Goal: Task Accomplishment & Management: Use online tool/utility

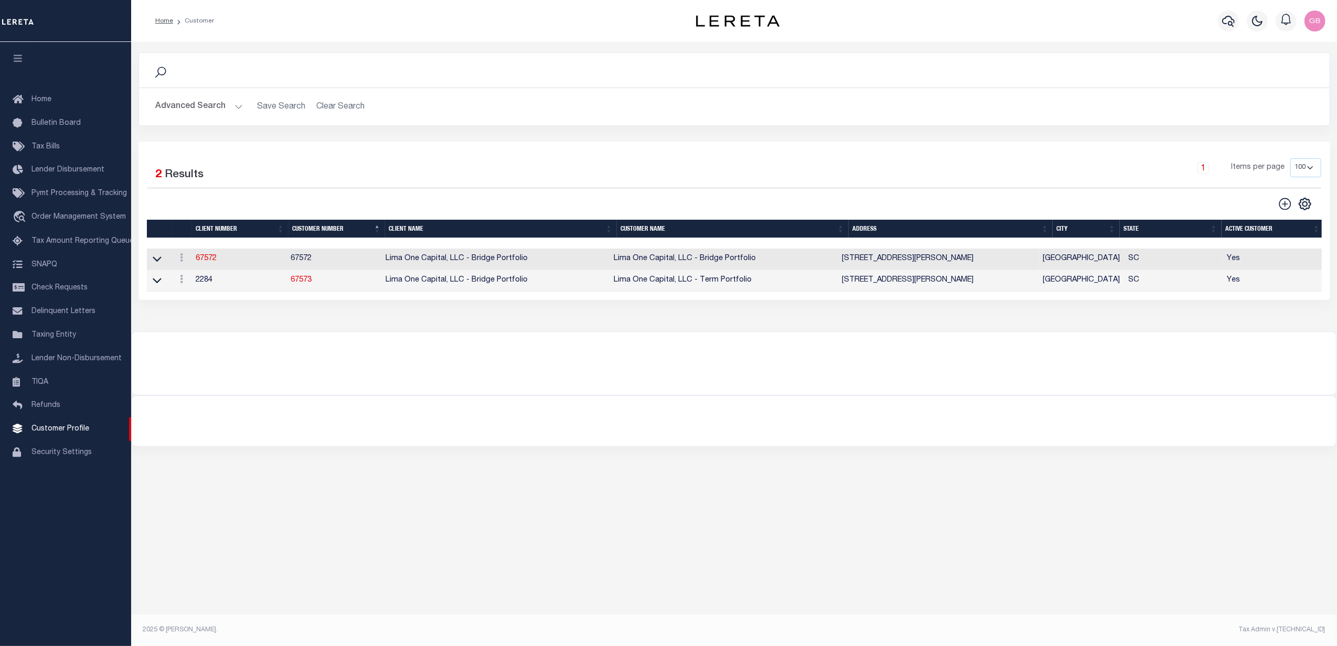
click at [196, 105] on button "Advanced Search" at bounding box center [199, 107] width 87 height 20
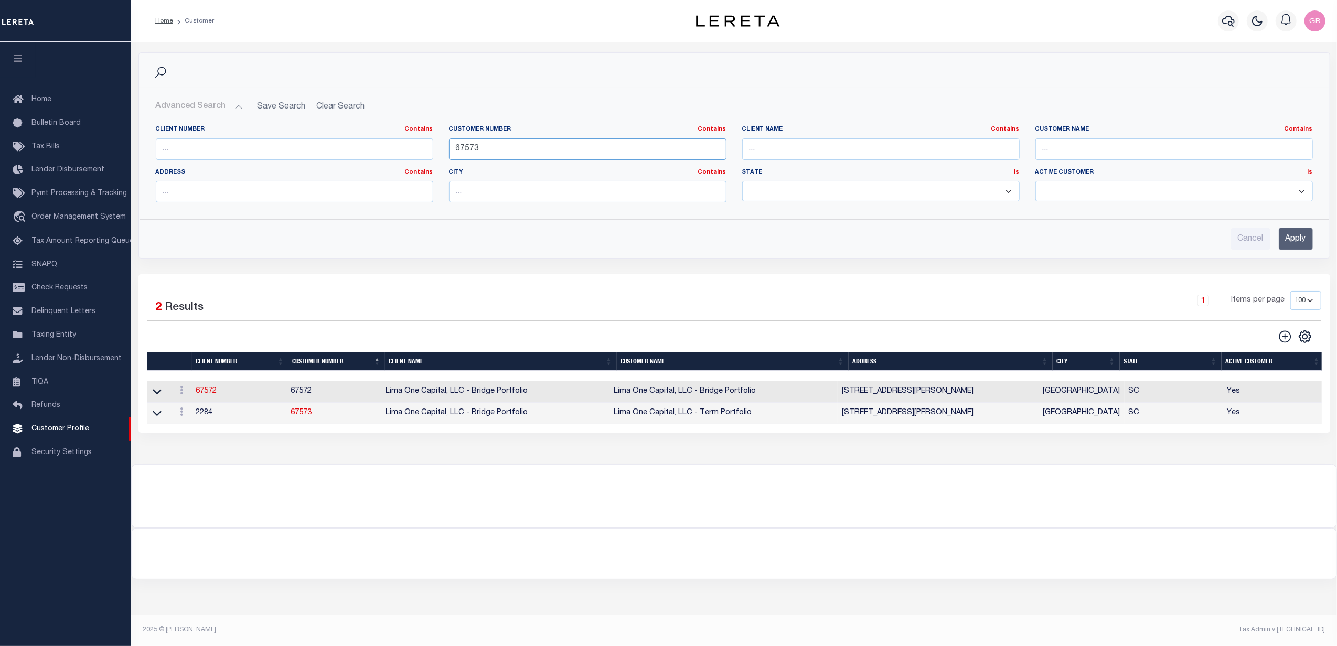
drag, startPoint x: 494, startPoint y: 151, endPoint x: 323, endPoint y: 151, distance: 170.5
click at [323, 151] on div "Client Number Contains Contains Is Customer Number Contains Contains Is 67573 Is" at bounding box center [734, 168] width 1173 height 86
type input "14107"
click at [1304, 242] on input "Apply" at bounding box center [1296, 239] width 34 height 22
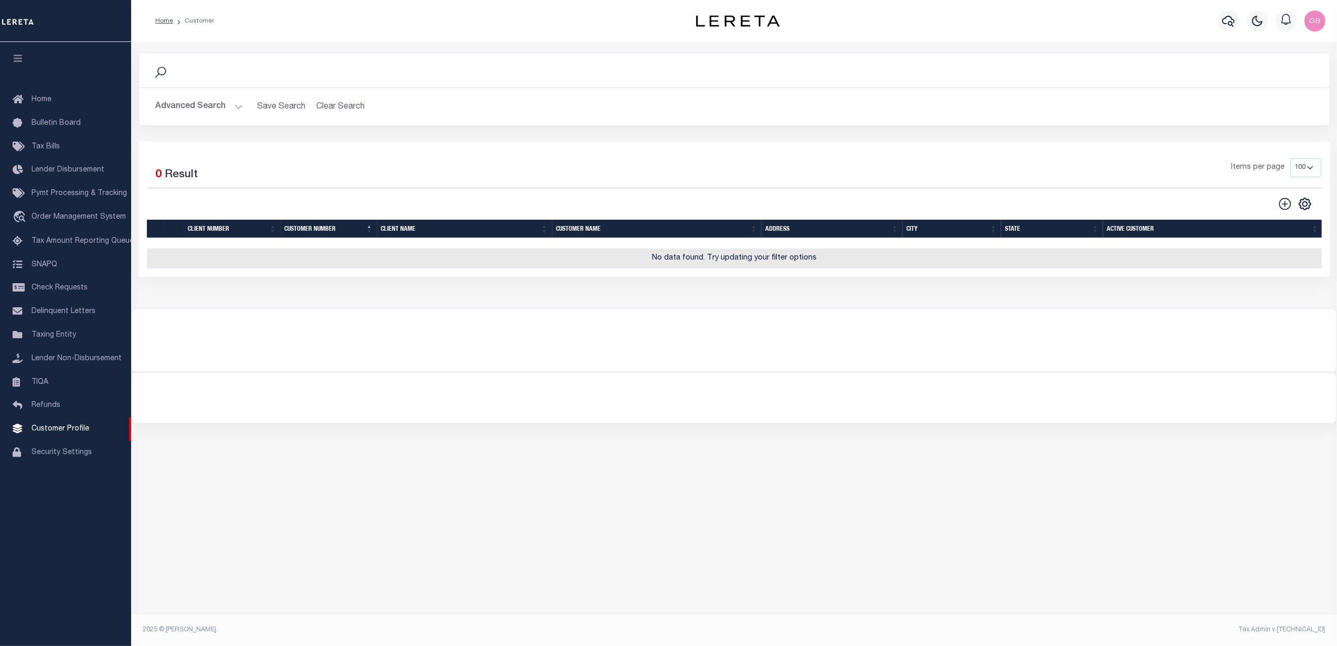
click at [231, 100] on button "Advanced Search" at bounding box center [199, 107] width 87 height 20
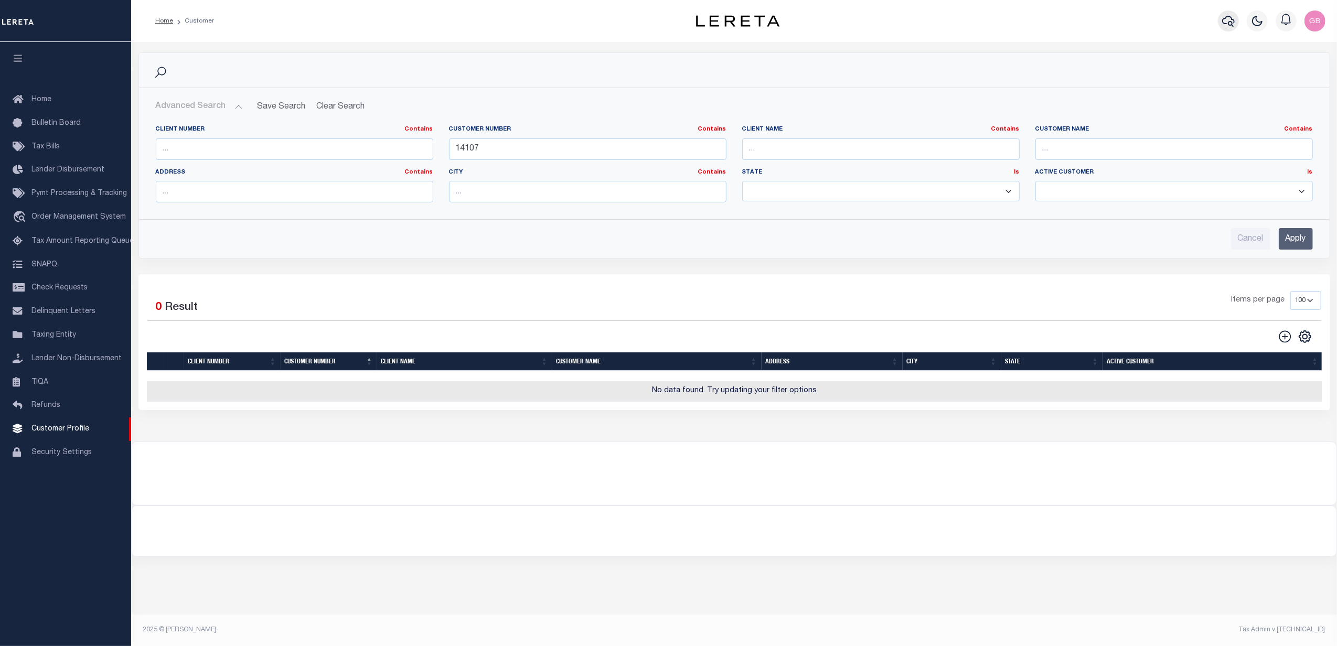
click at [1226, 22] on icon "button" at bounding box center [1228, 21] width 13 height 13
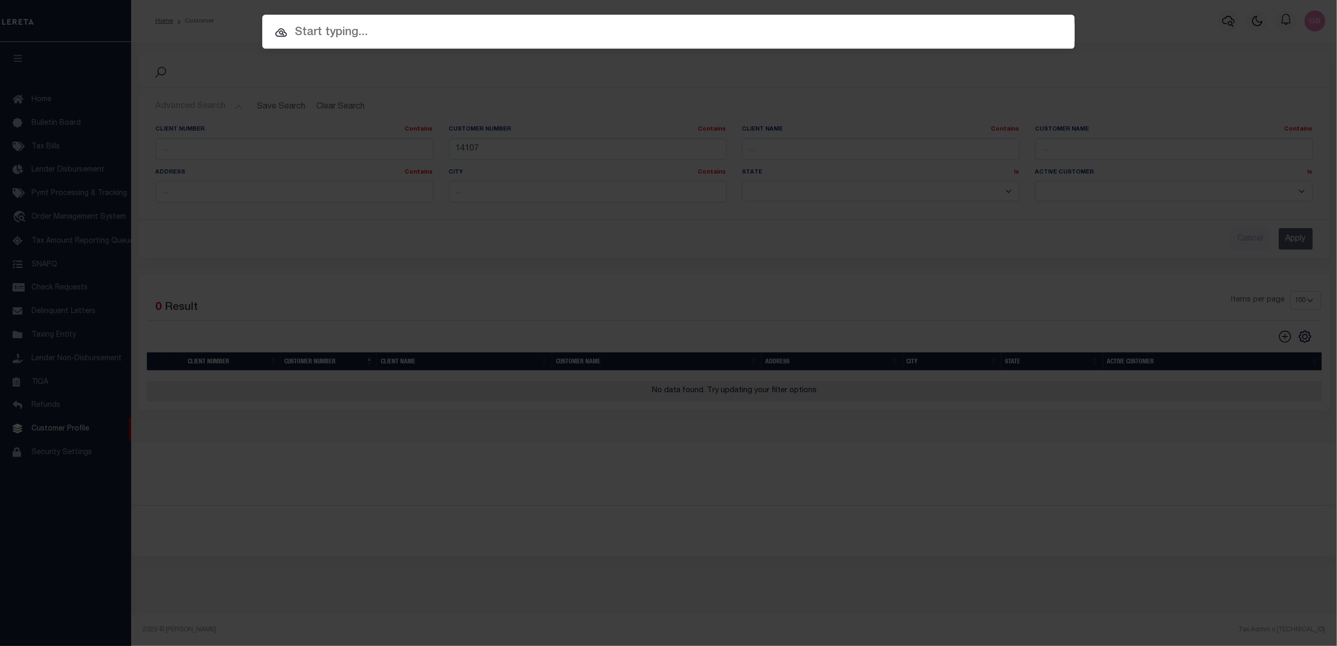
paste input "3392709"
type input "3392709"
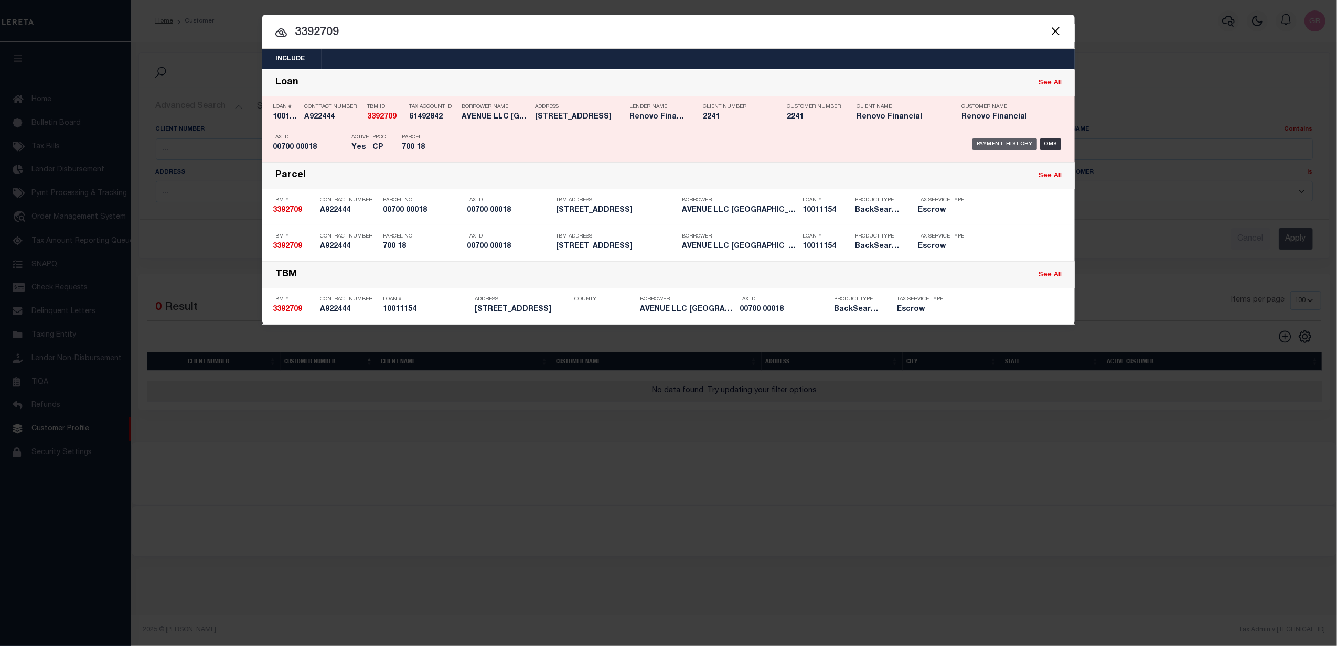
click at [1013, 144] on div "Payment History" at bounding box center [1005, 144] width 65 height 12
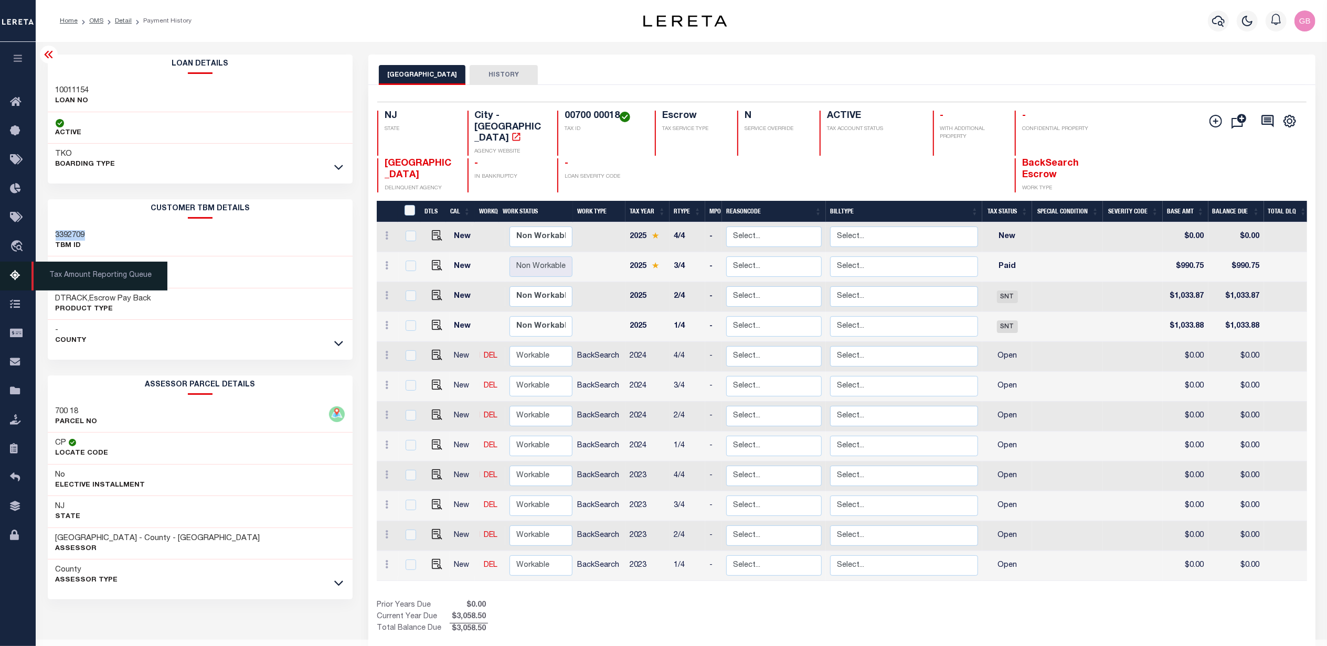
drag, startPoint x: 19, startPoint y: 273, endPoint x: 51, endPoint y: 288, distance: 35.0
click at [19, 273] on icon at bounding box center [18, 276] width 17 height 13
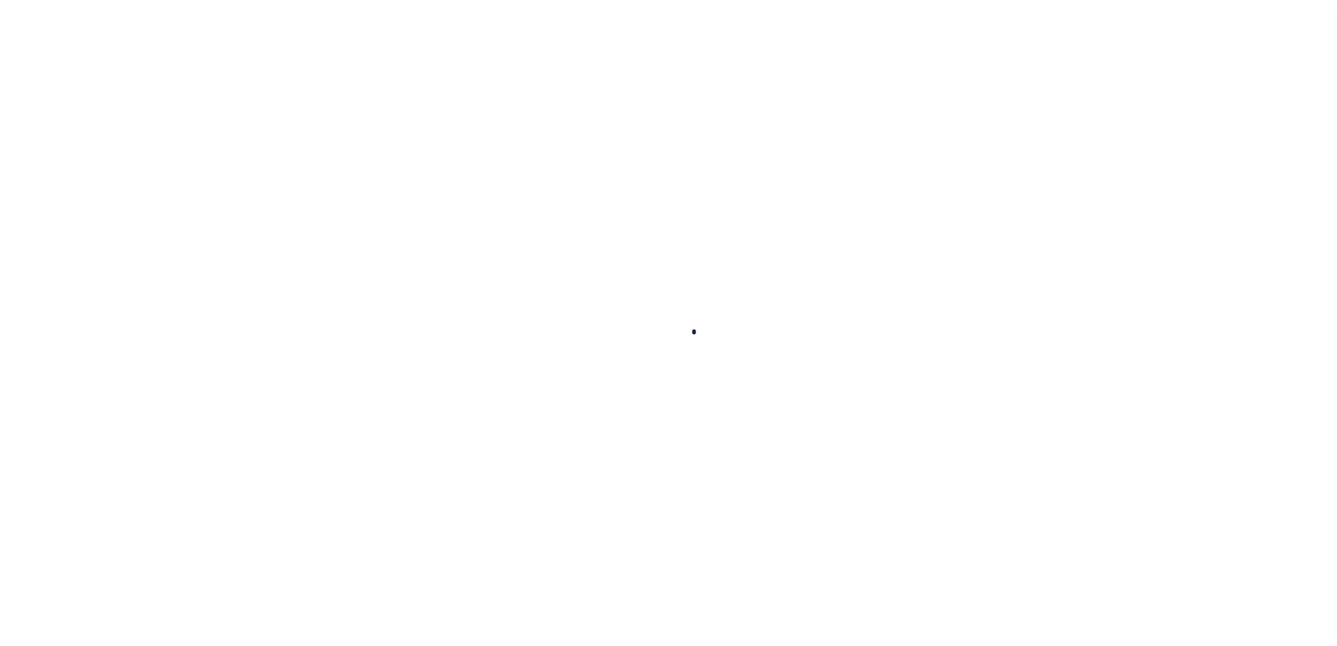
select select "100"
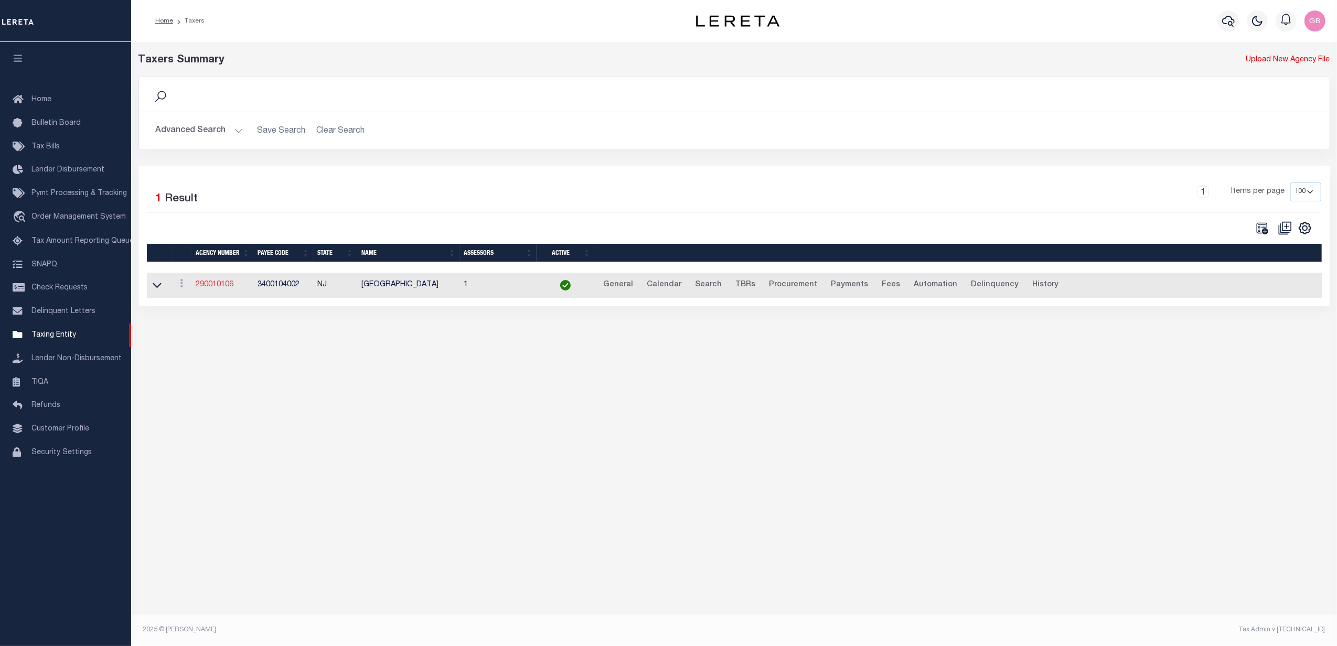
click at [212, 286] on link "290010106" at bounding box center [215, 284] width 38 height 7
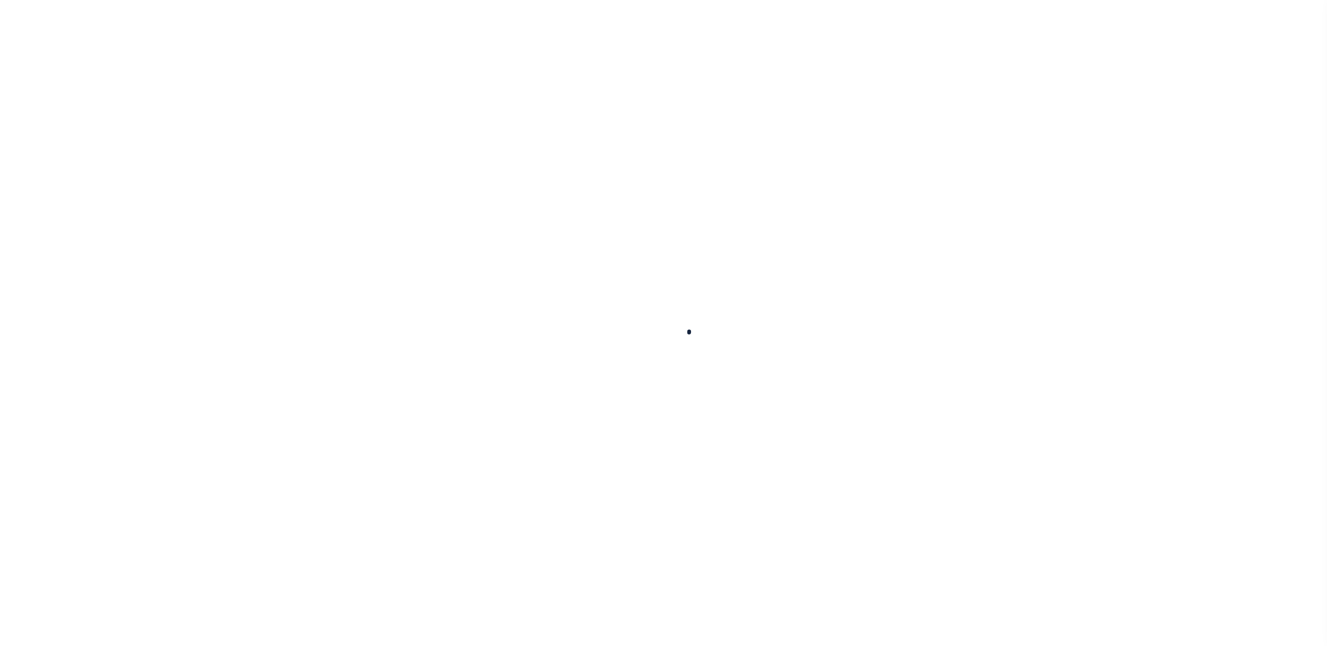
select select
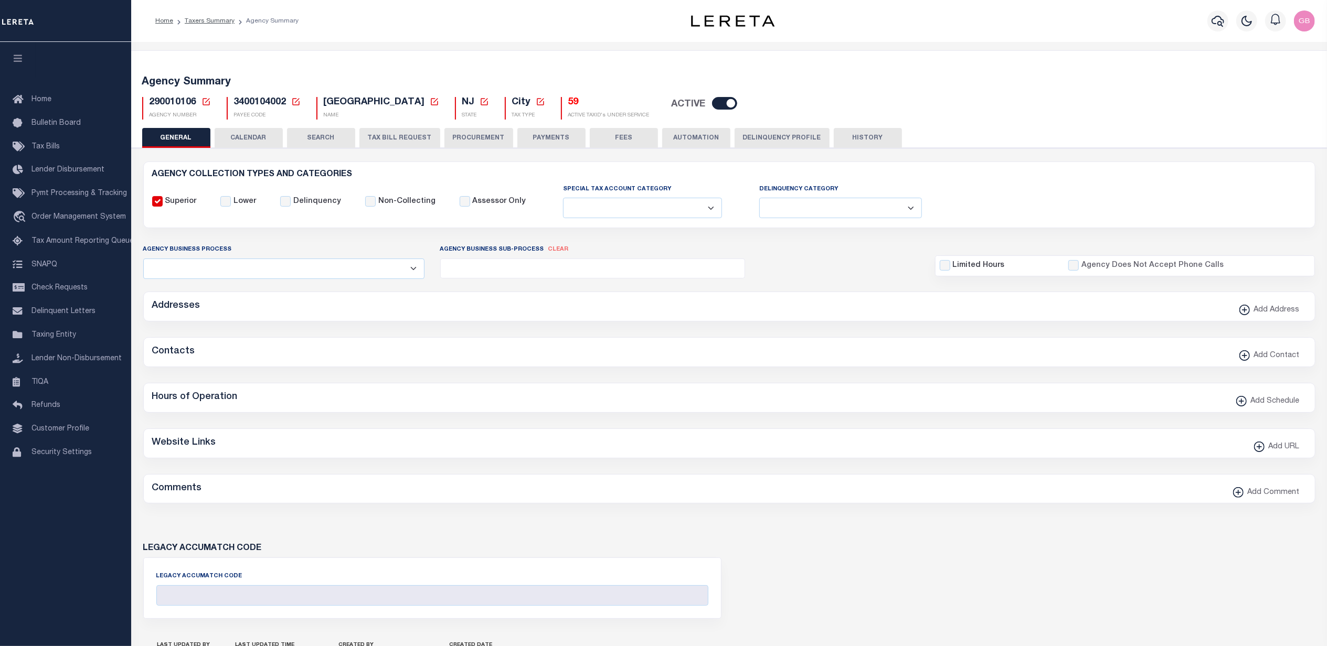
checkbox input "false"
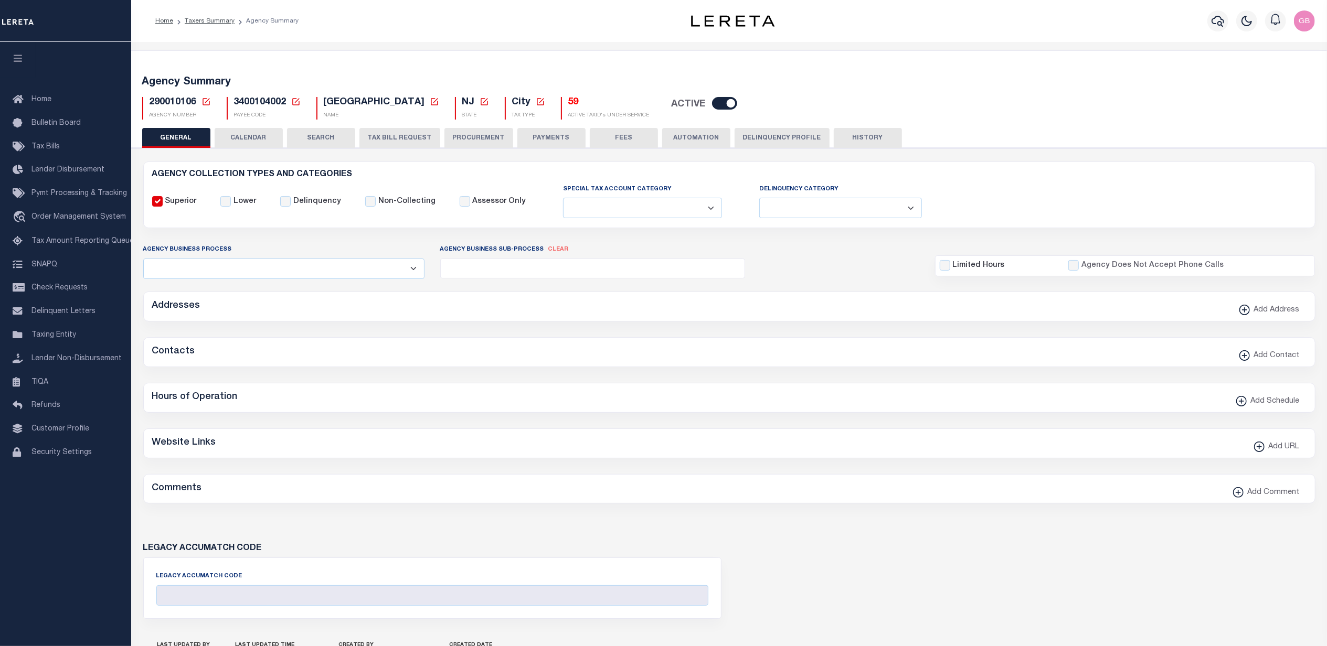
type input "3400104002"
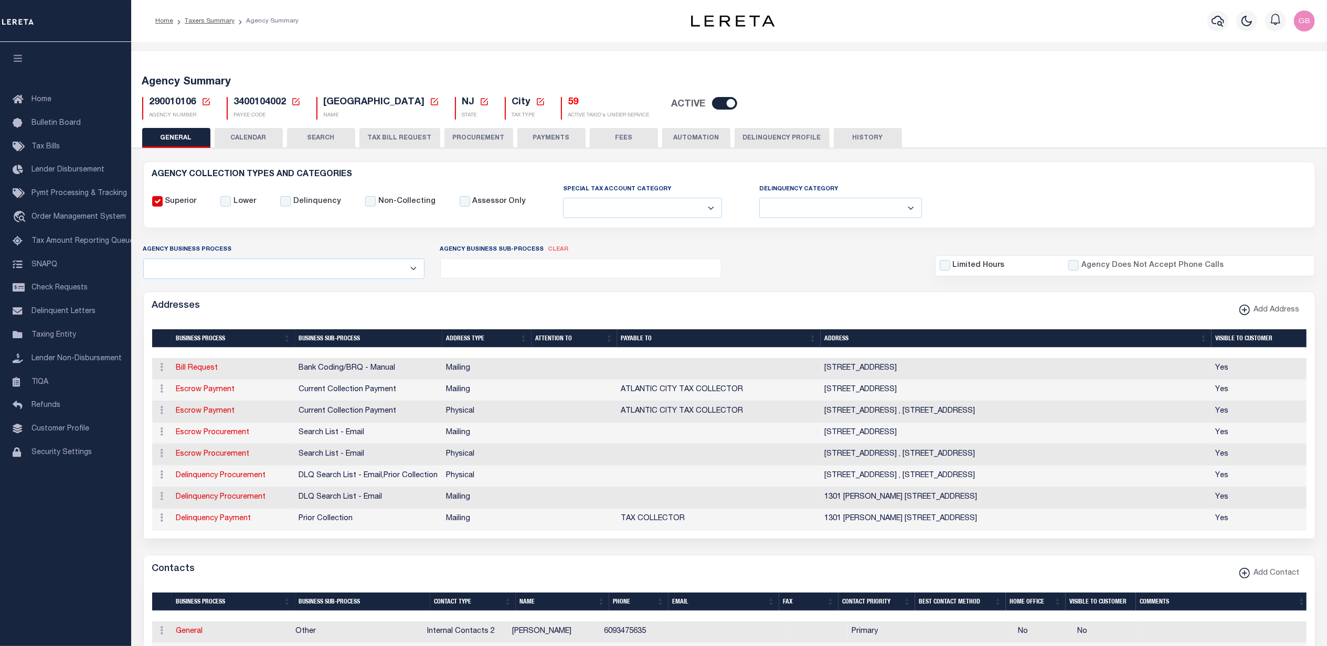
click at [399, 137] on button "TAX BILL REQUEST" at bounding box center [399, 138] width 81 height 20
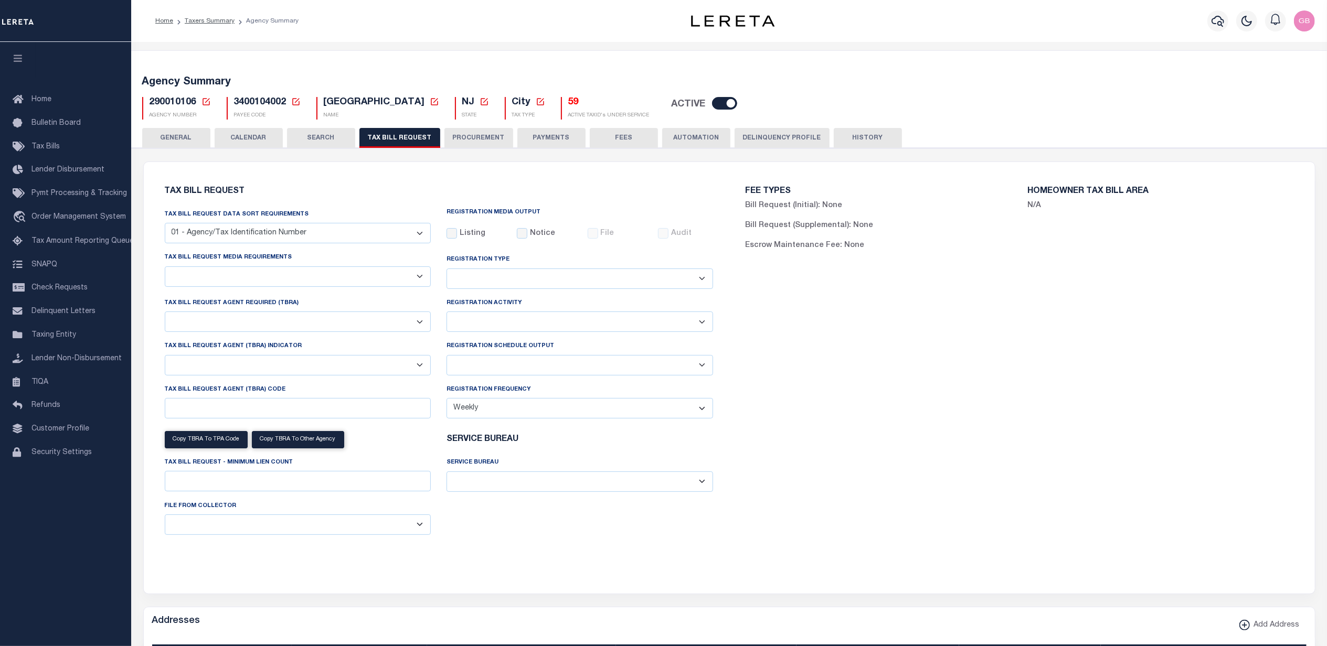
select select "27"
checkbox input "false"
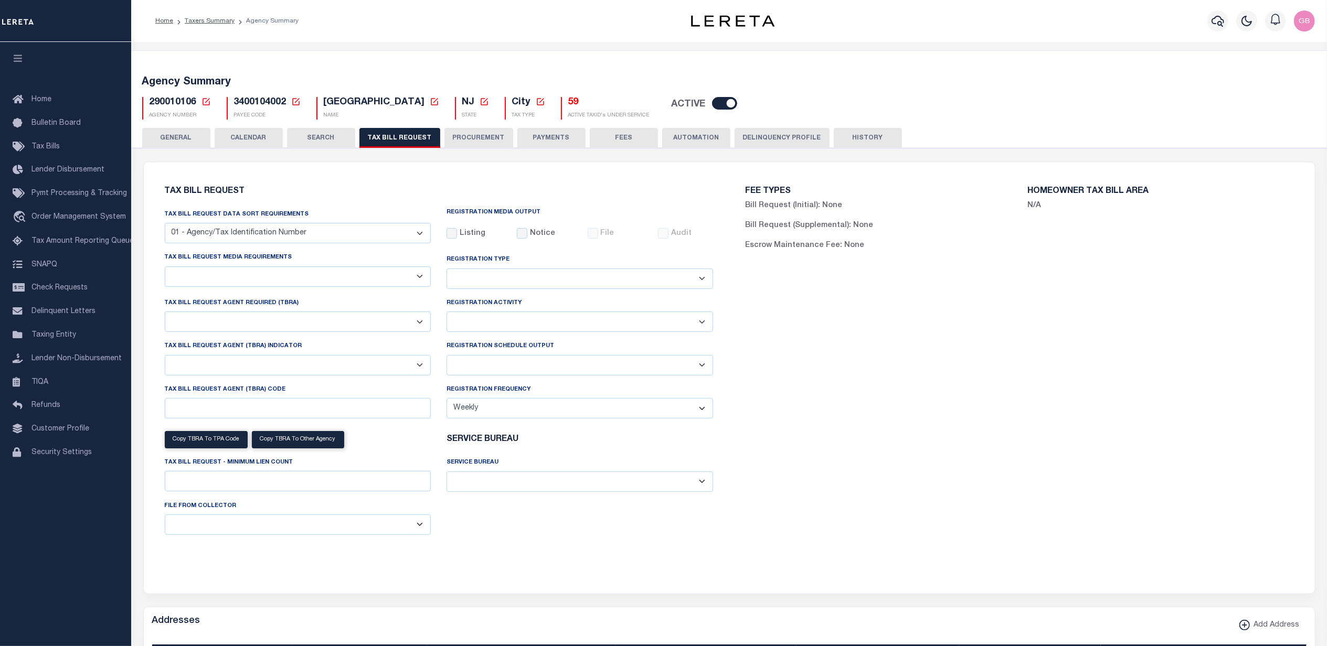
select select "22"
select select "true"
select select "13"
type input "00597"
select select
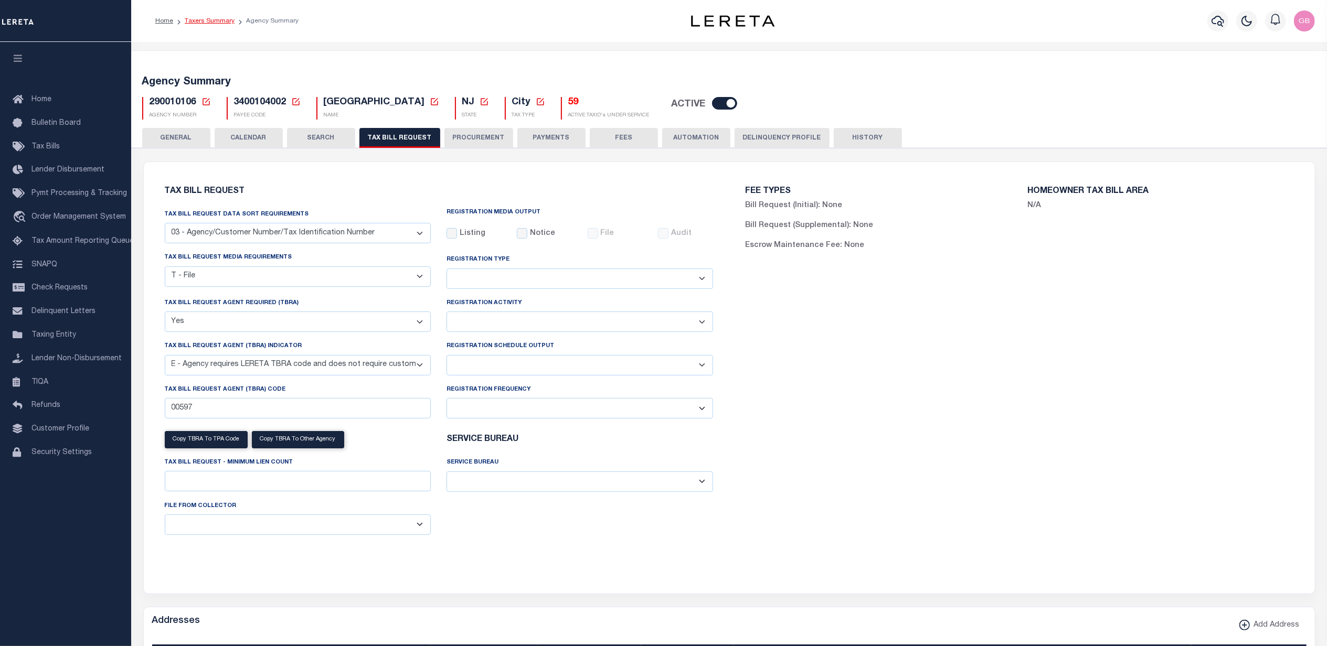
click at [202, 23] on link "Taxers Summary" at bounding box center [210, 21] width 50 height 6
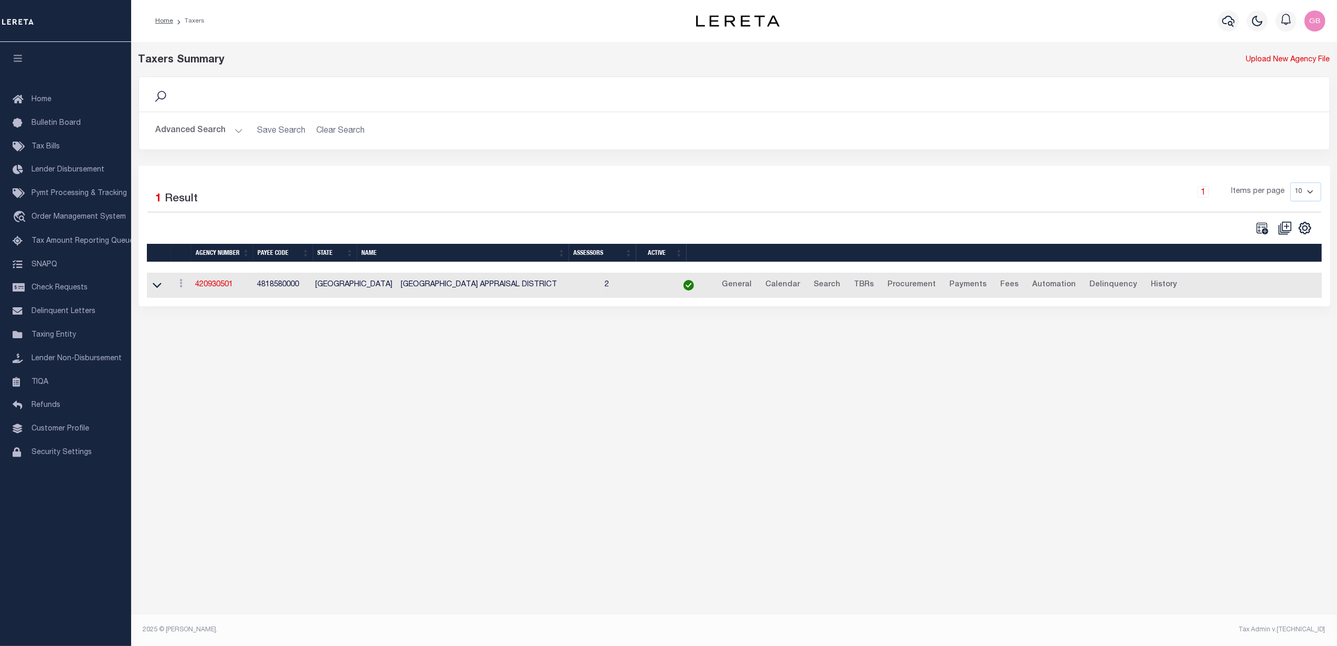
click at [223, 127] on button "Advanced Search" at bounding box center [199, 131] width 87 height 20
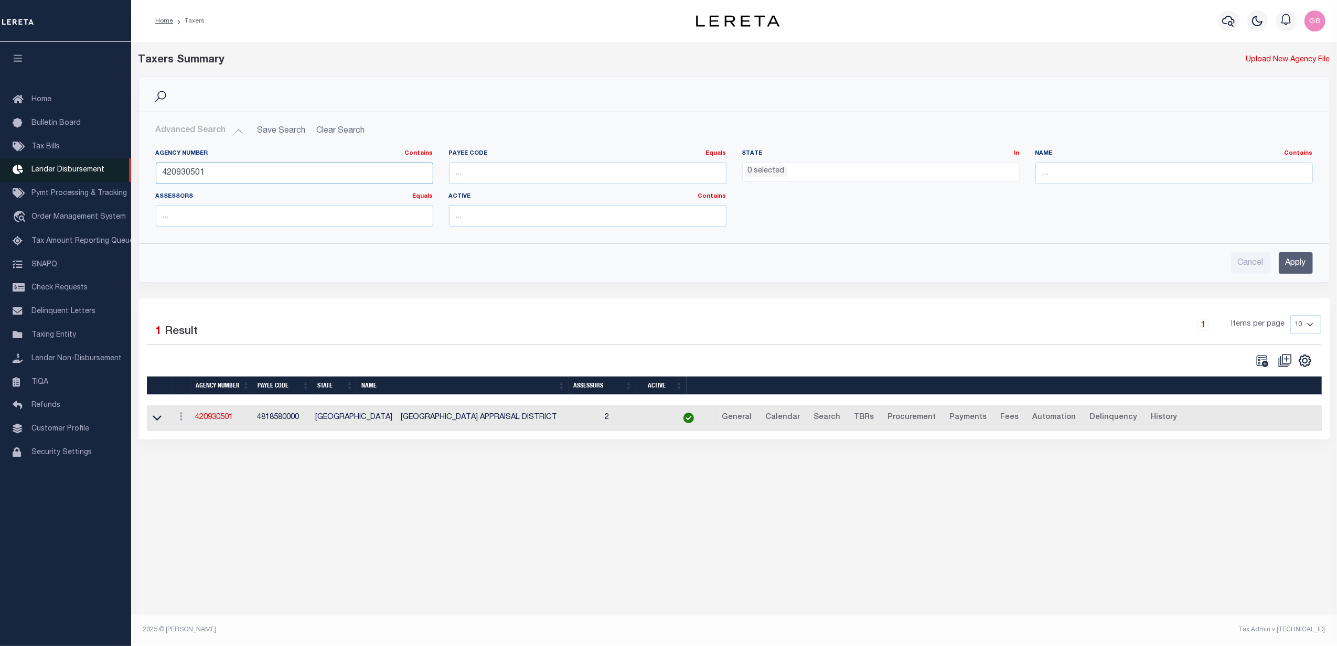
drag, startPoint x: 199, startPoint y: 168, endPoint x: 92, endPoint y: 170, distance: 107.0
click at [91, 170] on div "Home Taxers Profile" at bounding box center [668, 312] width 1337 height 624
type input "360050000"
click at [1291, 264] on input "Apply" at bounding box center [1296, 263] width 34 height 22
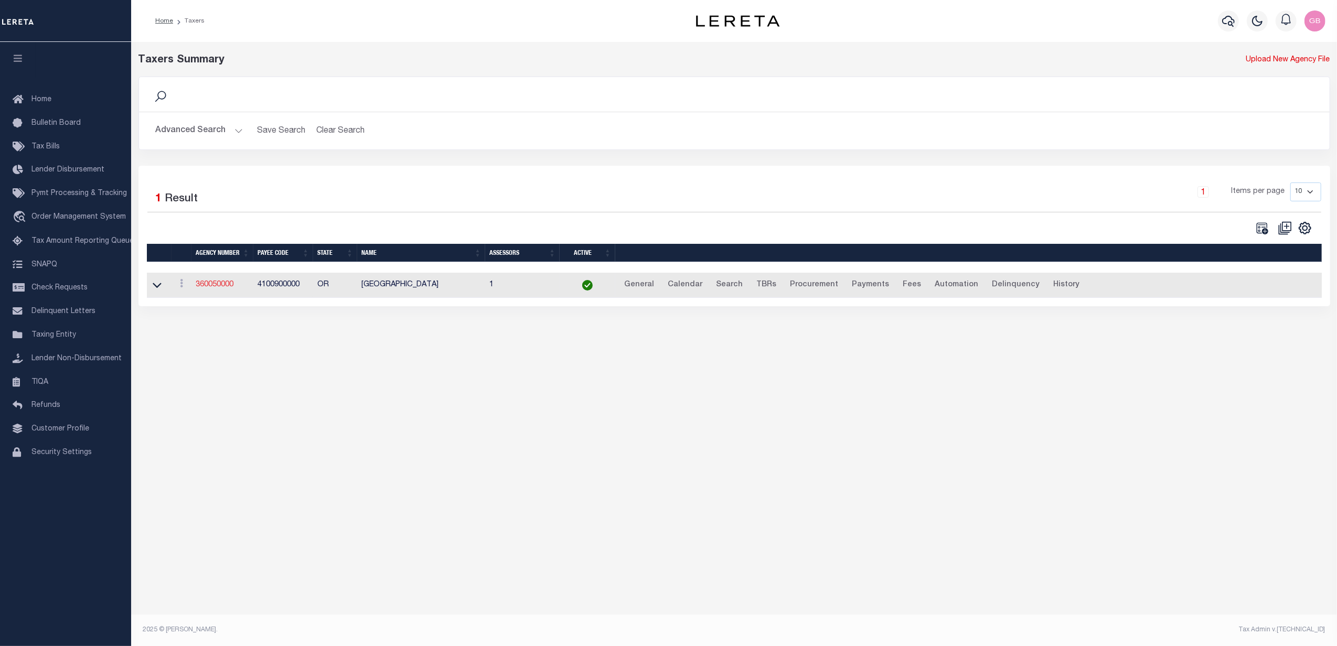
click at [211, 289] on link "360050000" at bounding box center [215, 284] width 38 height 7
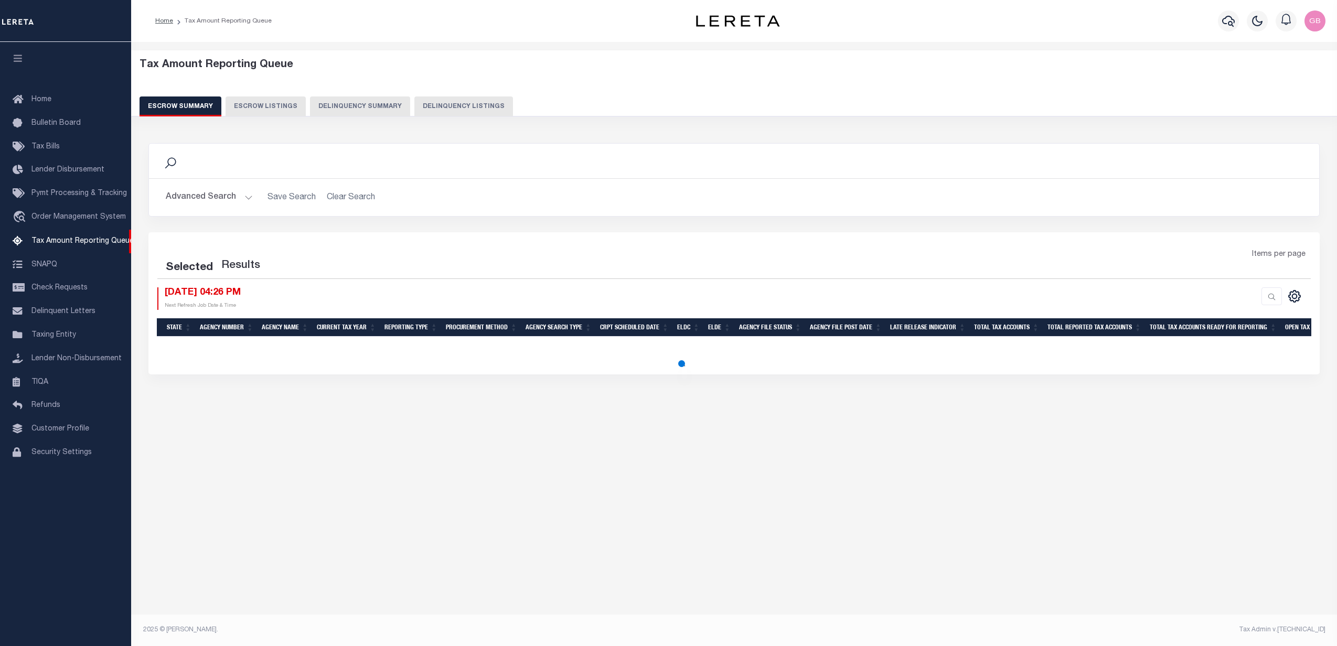
select select "100"
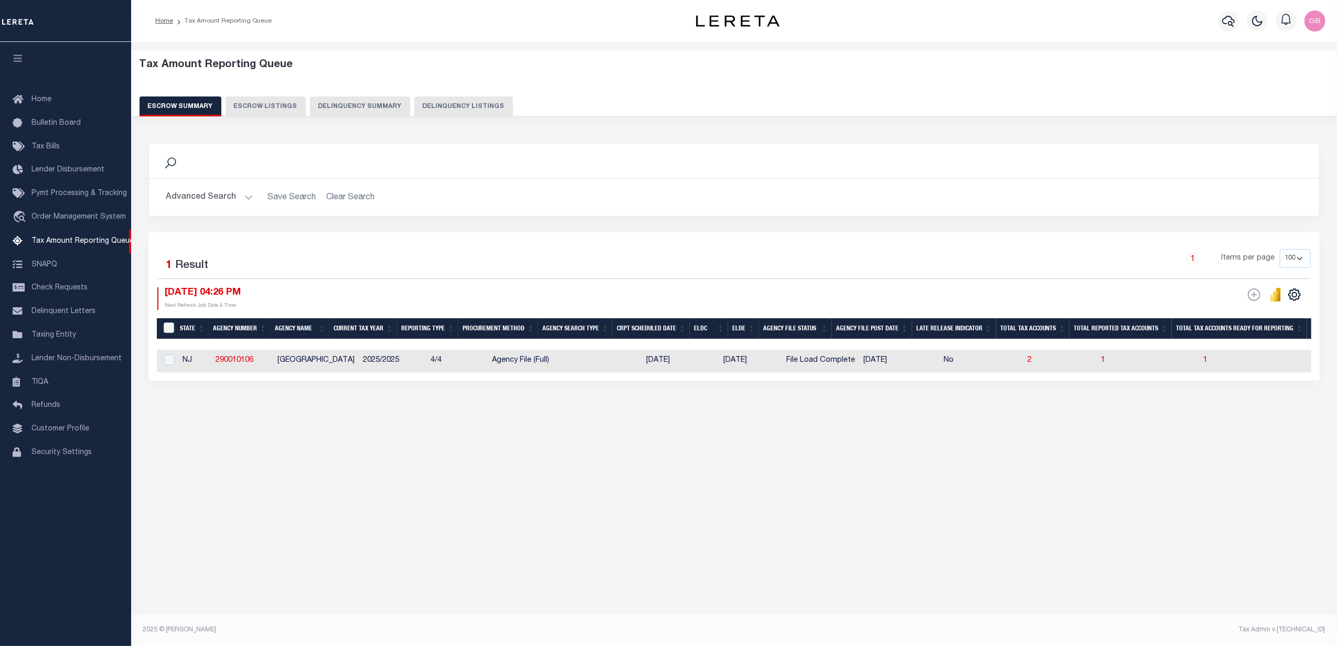
drag, startPoint x: 231, startPoint y: 425, endPoint x: 253, endPoint y: 263, distance: 163.0
click at [231, 425] on div "Tax Amount Reporting Queue Escrow Summary Escrow Listings In" at bounding box center [734, 247] width 1200 height 391
click at [254, 197] on h2 "Advanced Search Save Search Clear Search EscrowSummaryGridWrapper_dynamictable_…" at bounding box center [734, 197] width 1154 height 20
click at [247, 197] on button "Advanced Search" at bounding box center [209, 197] width 87 height 20
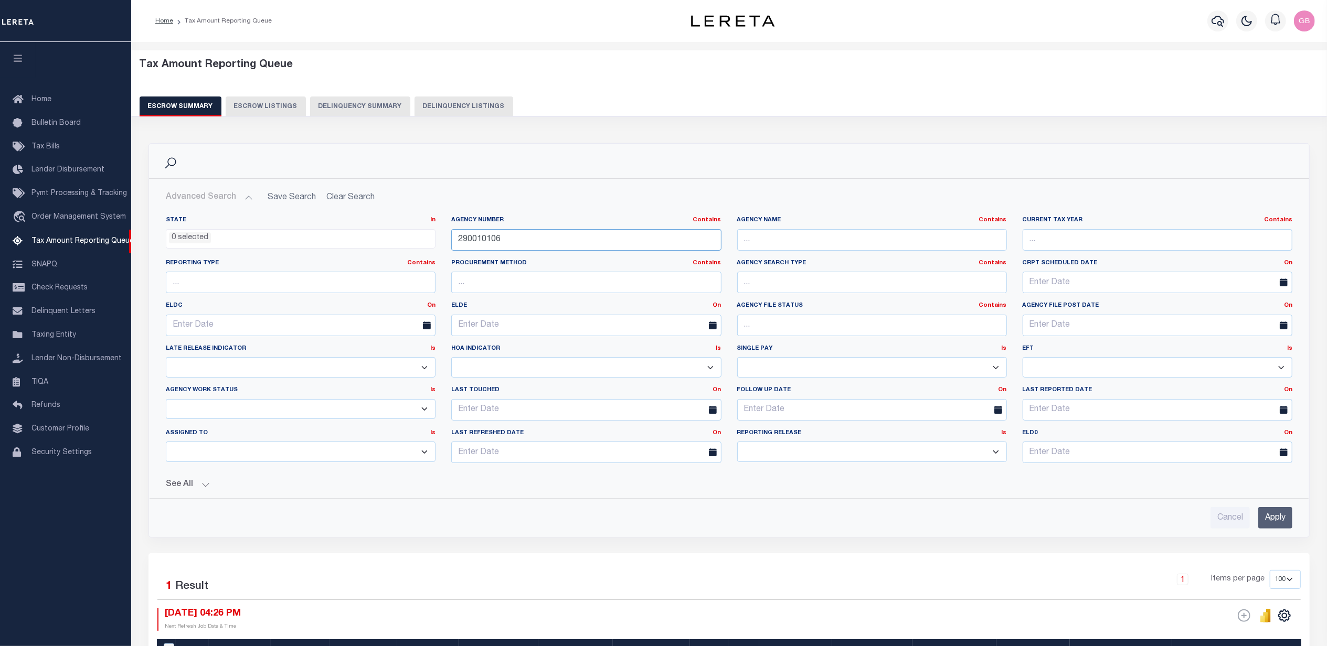
drag, startPoint x: 410, startPoint y: 236, endPoint x: 379, endPoint y: 233, distance: 31.6
click at [382, 234] on div "State In In AK AL AR AZ CA CO CT DC DE FL GA GU HI IA ID IL IN KS [GEOGRAPHIC_D…" at bounding box center [729, 343] width 1142 height 255
click at [274, 234] on ul "0 selected" at bounding box center [300, 237] width 269 height 14
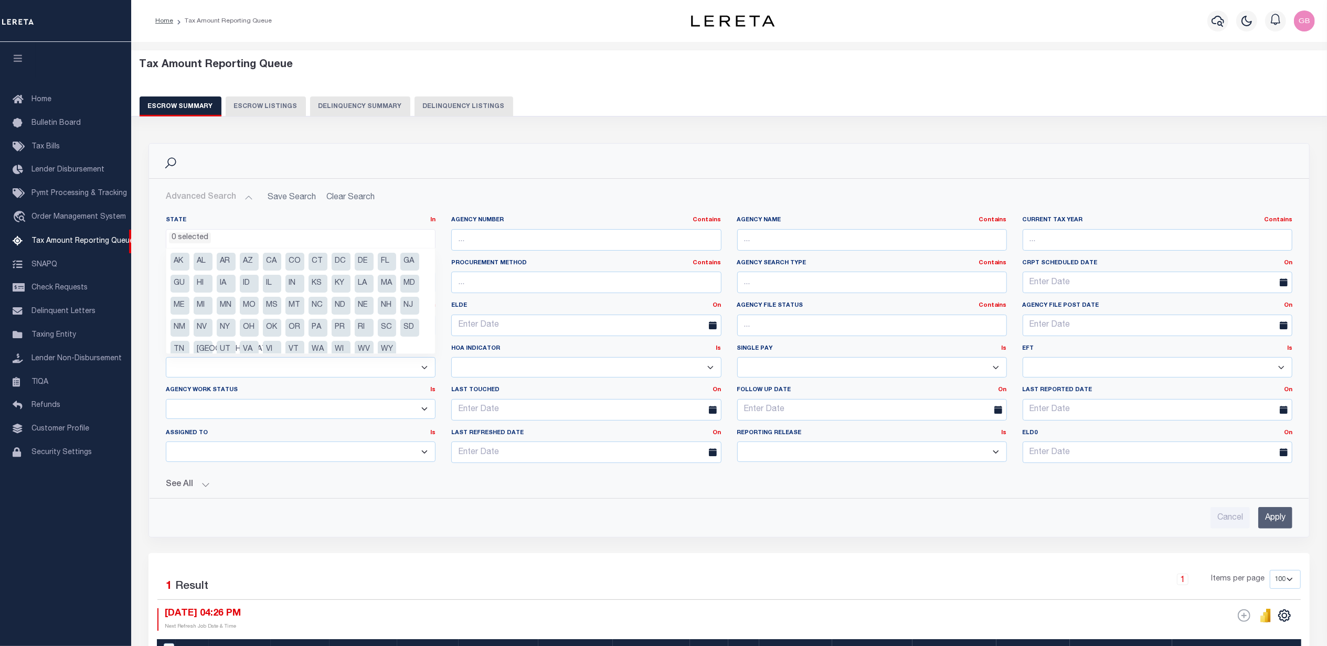
click at [294, 330] on li "OR" at bounding box center [294, 328] width 19 height 18
select select "OR"
click at [1275, 521] on input "Apply" at bounding box center [1275, 518] width 34 height 22
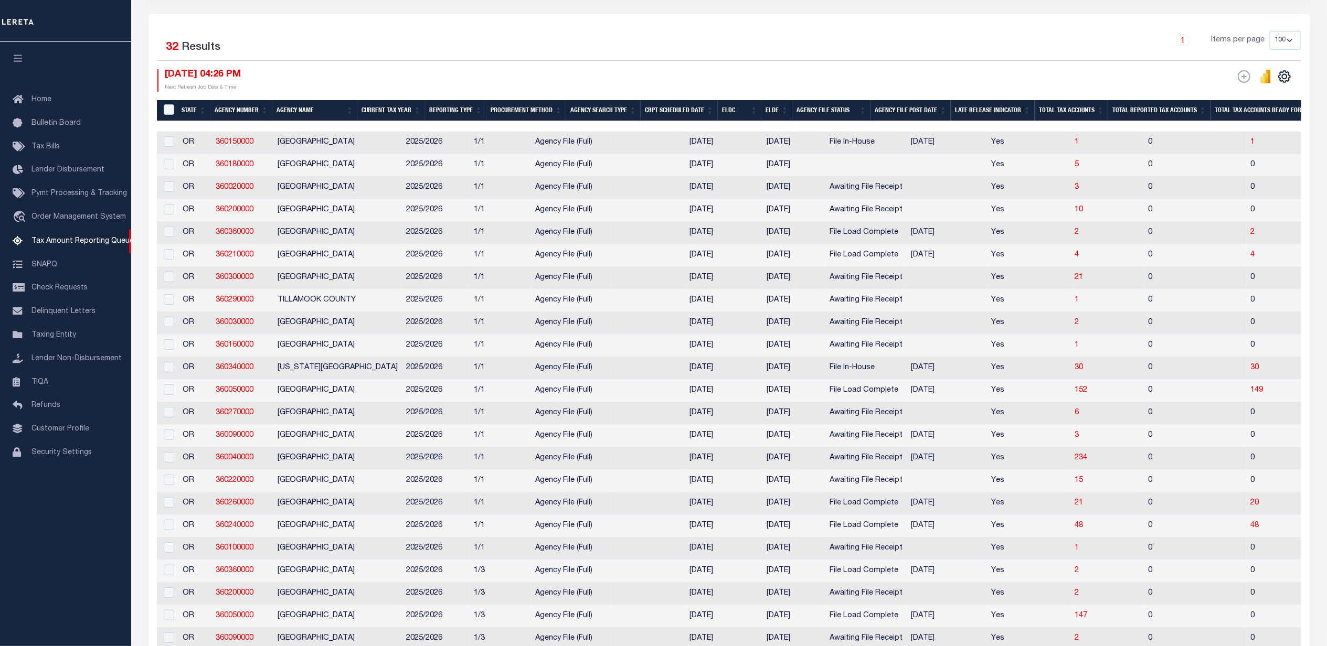
scroll to position [140, 0]
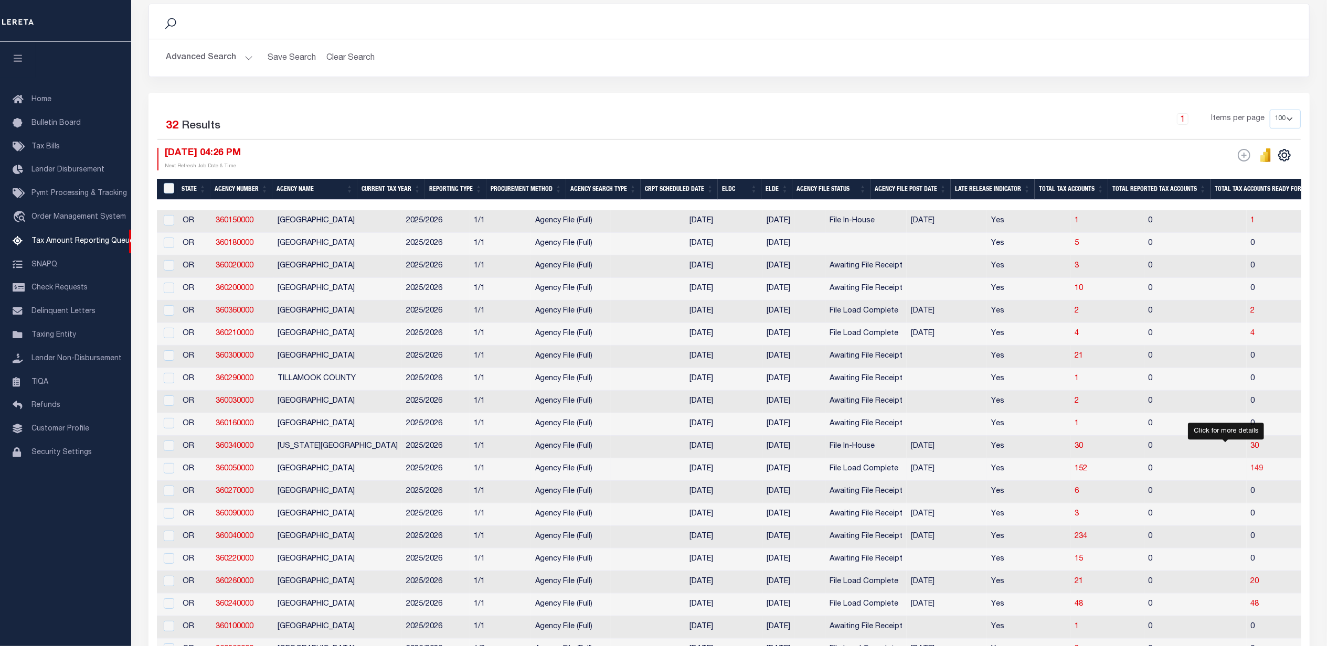
click at [1251, 473] on span "149" at bounding box center [1257, 468] width 13 height 7
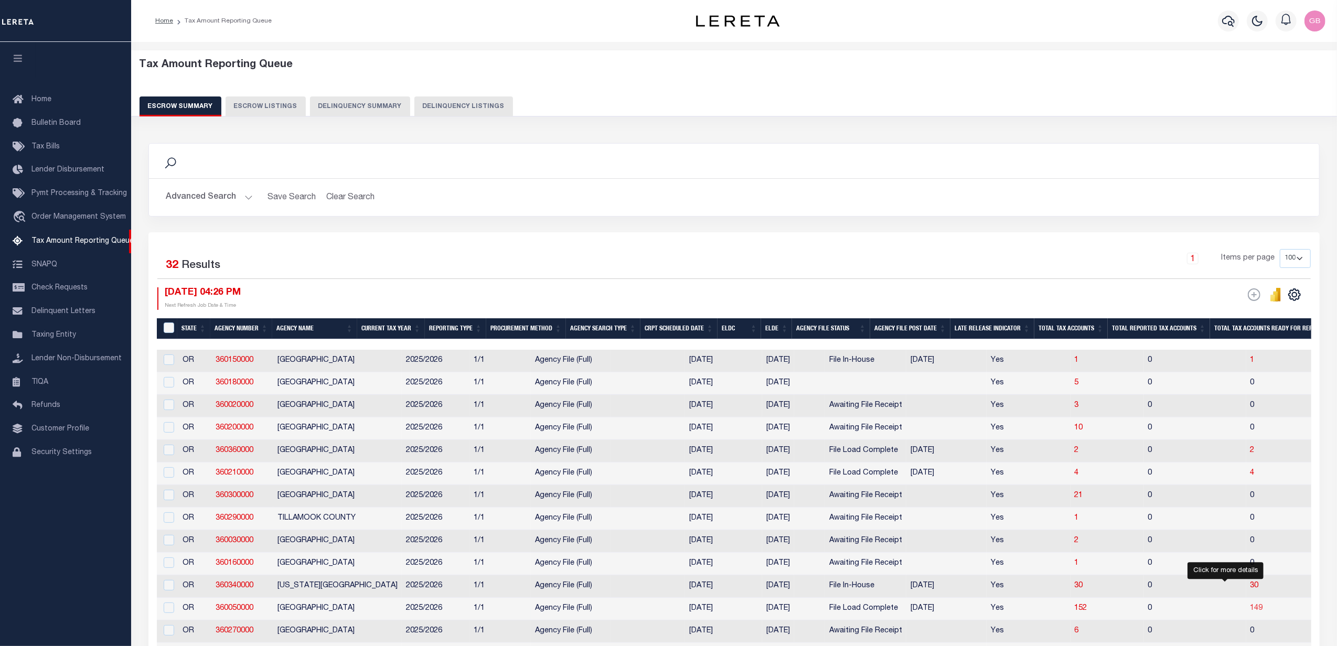
select select "100"
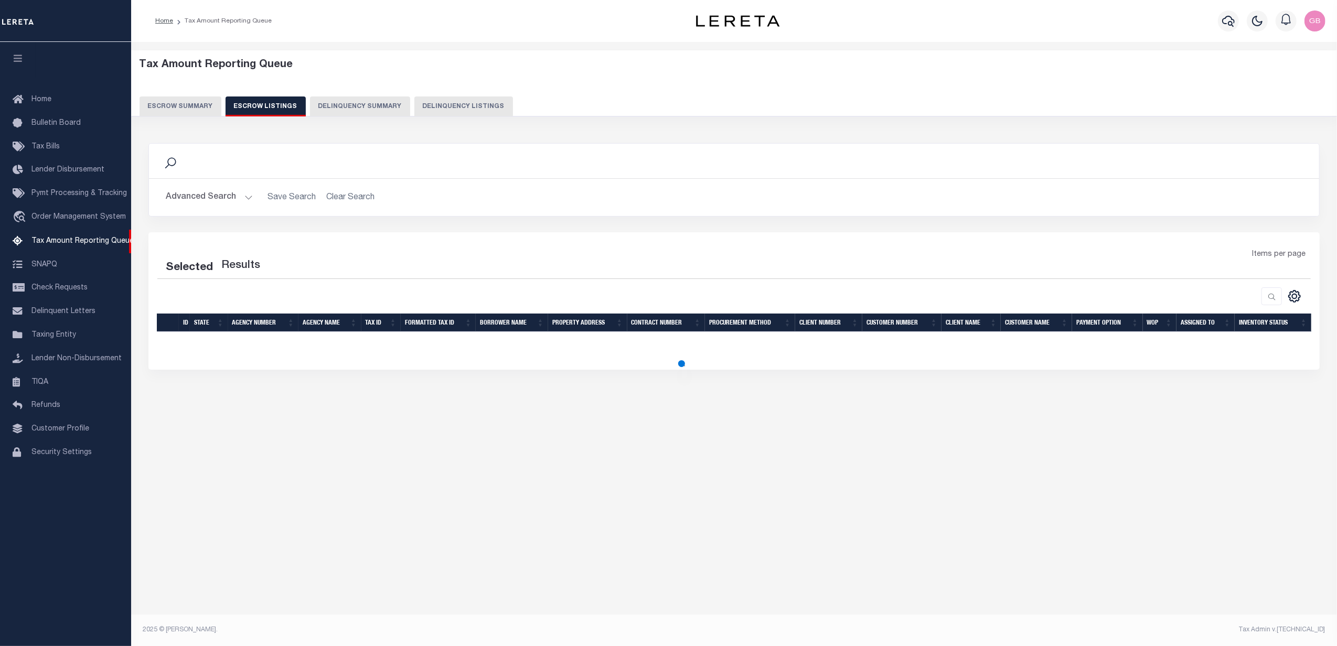
select select "100"
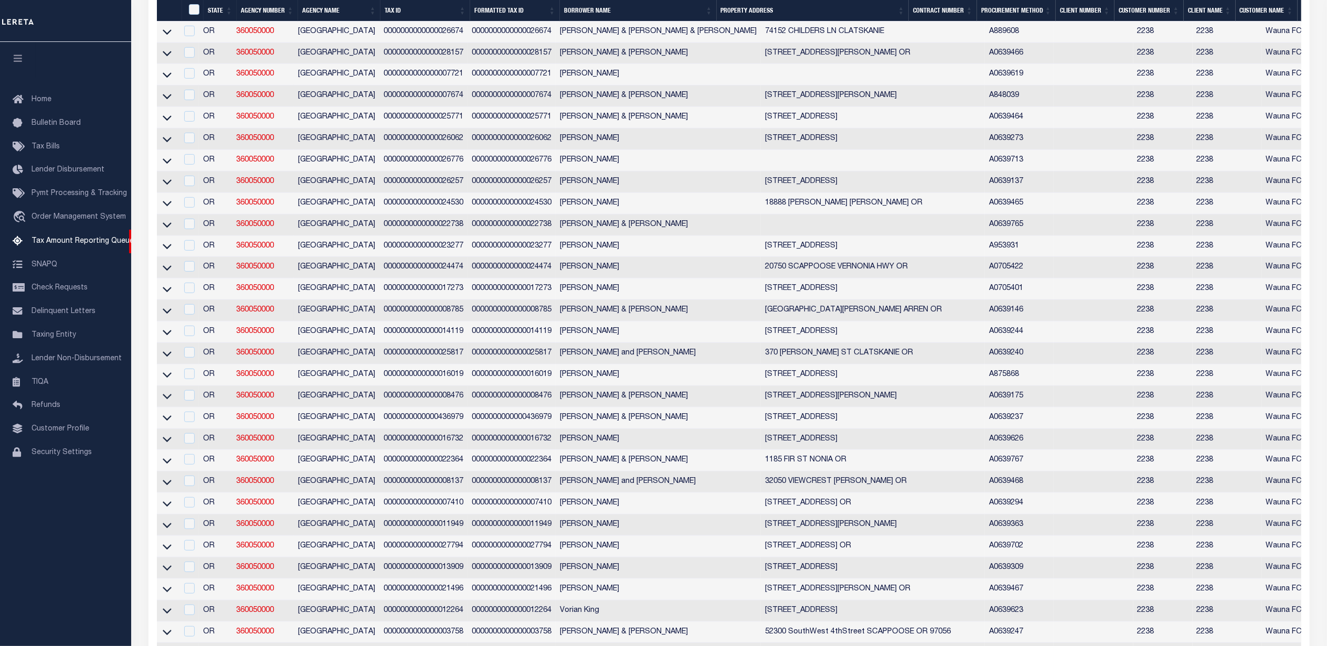
scroll to position [489, 0]
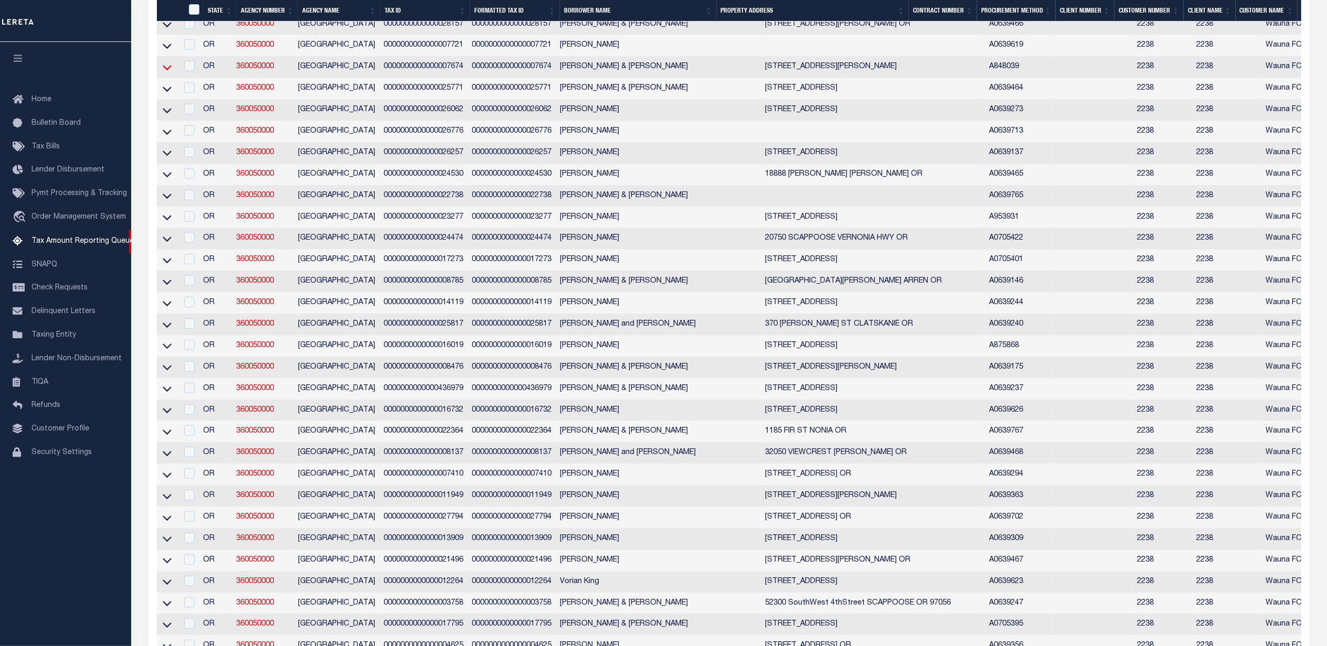
click at [167, 73] on icon at bounding box center [167, 67] width 9 height 11
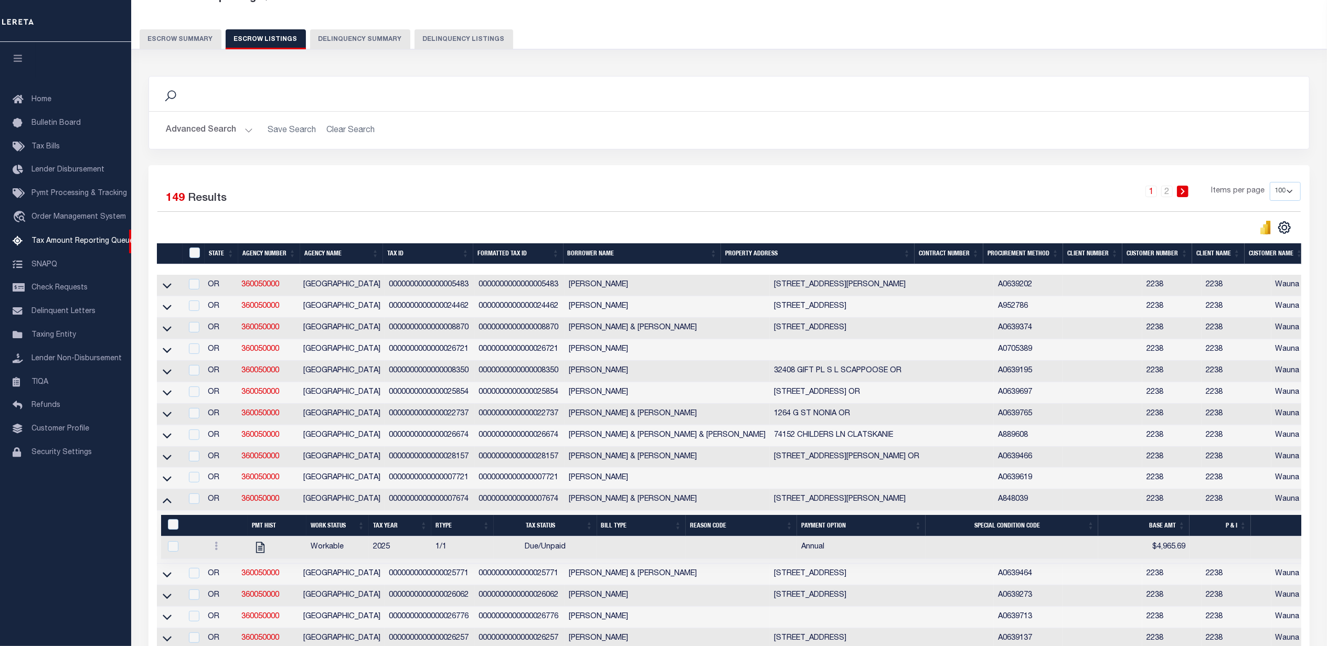
scroll to position [0, 0]
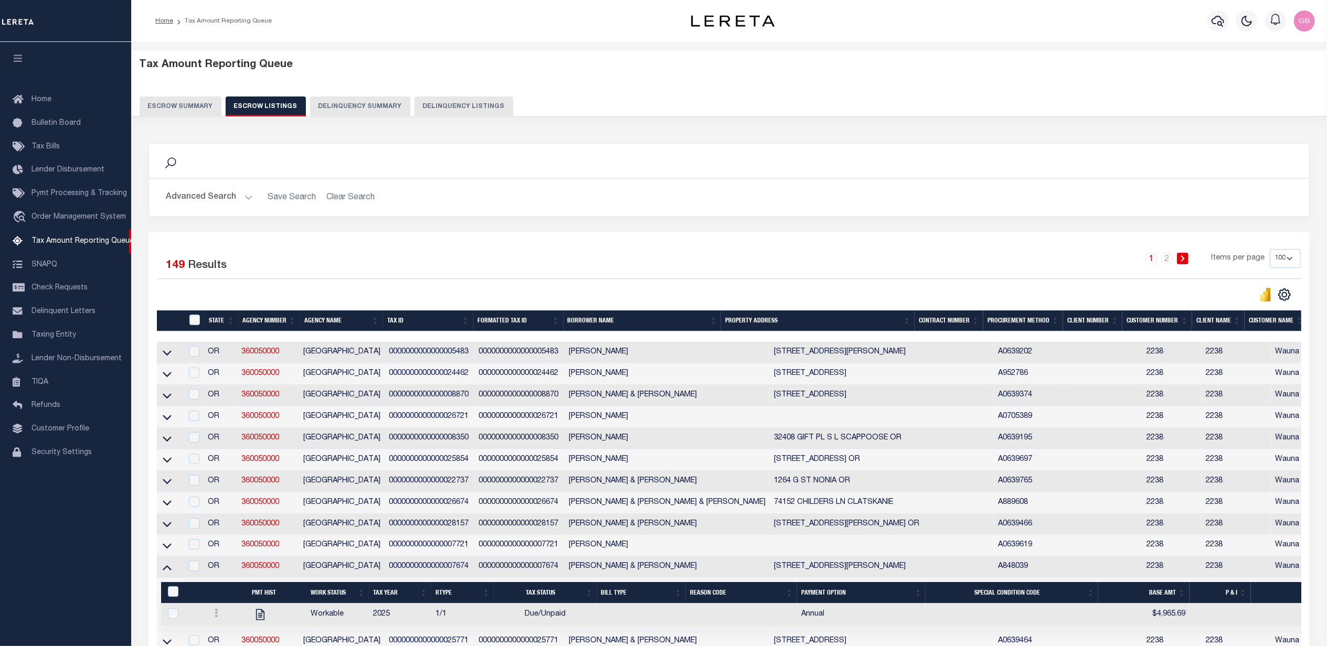
click at [206, 193] on button "Advanced Search" at bounding box center [209, 197] width 87 height 20
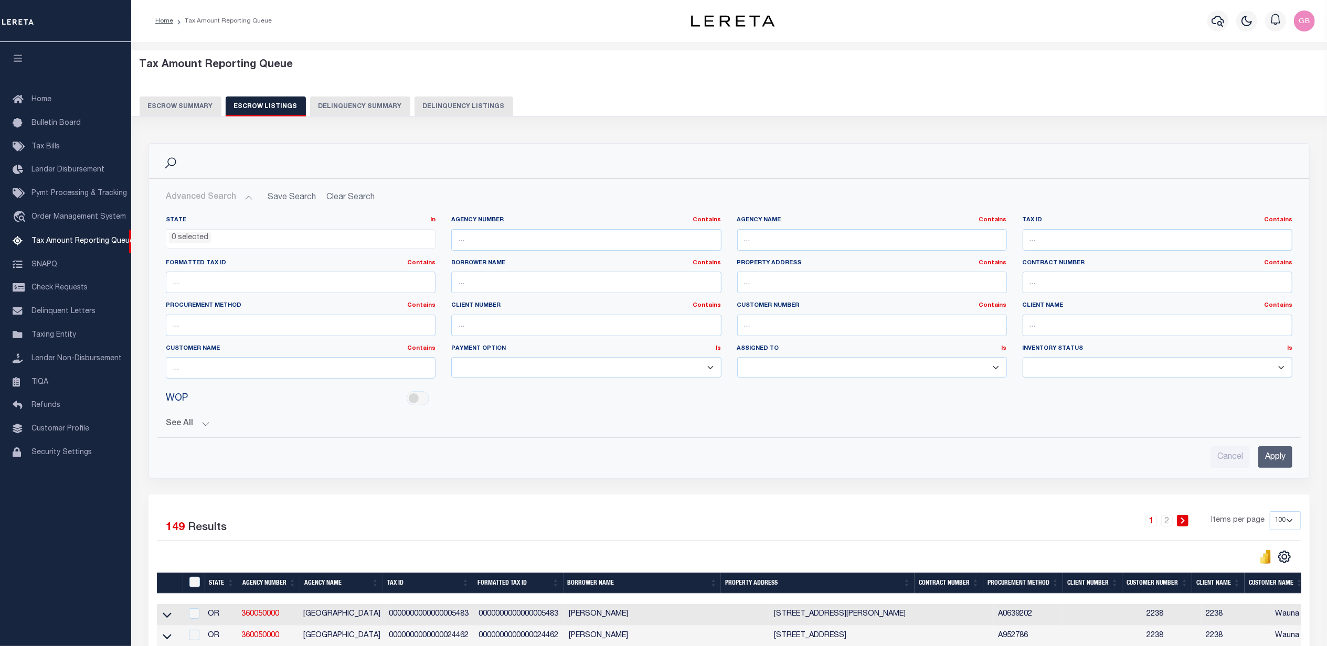
click at [193, 104] on button "Escrow Summary" at bounding box center [181, 107] width 82 height 20
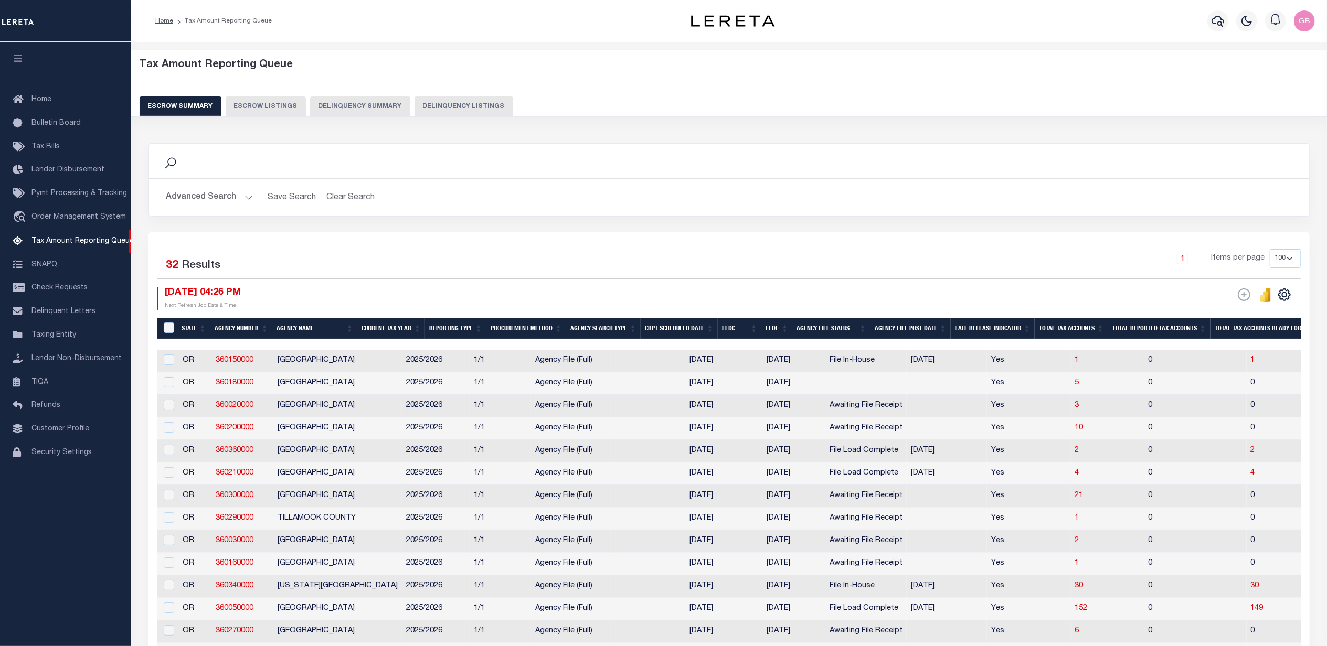
click at [219, 196] on button "Advanced Search" at bounding box center [209, 197] width 87 height 20
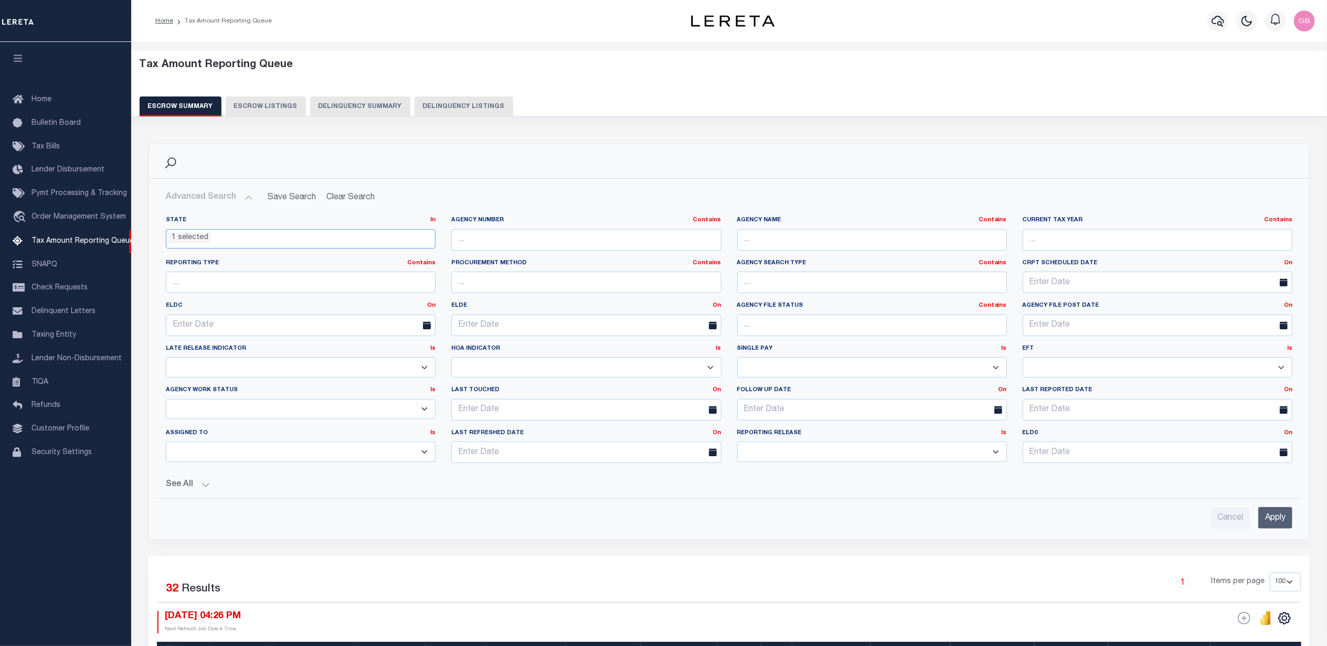
click at [250, 241] on ul "1 selected" at bounding box center [300, 237] width 269 height 14
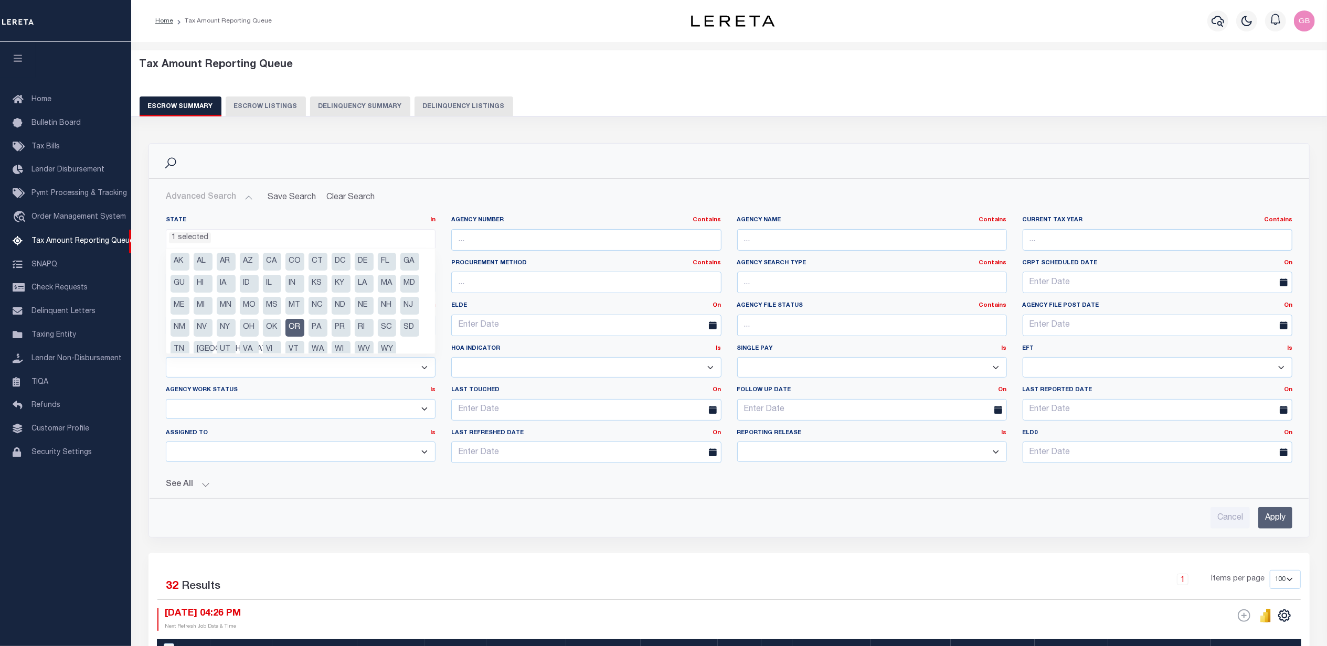
click at [414, 301] on li "NJ" at bounding box center [409, 306] width 19 height 18
select select "NJ"
click at [300, 326] on li "OR" at bounding box center [294, 328] width 19 height 18
click at [1281, 520] on input "Apply" at bounding box center [1275, 518] width 34 height 22
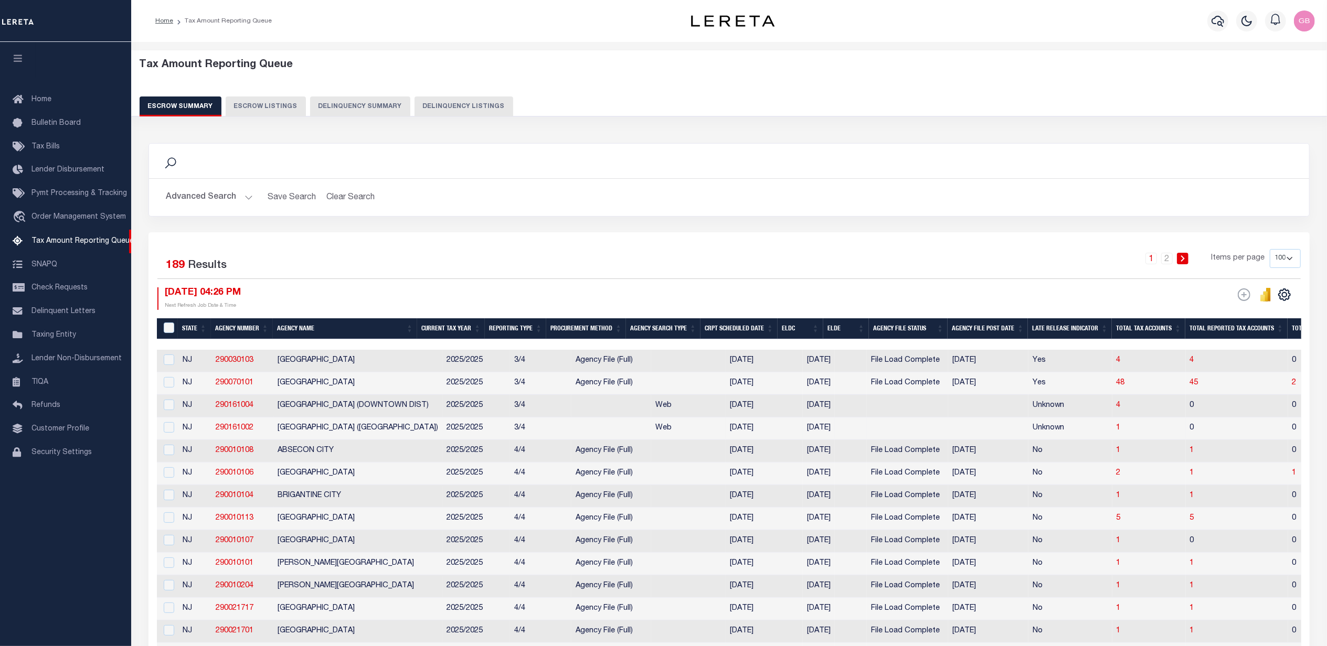
drag, startPoint x: 226, startPoint y: 327, endPoint x: 500, endPoint y: 427, distance: 291.9
click at [226, 327] on th "Agency Number" at bounding box center [242, 329] width 62 height 22
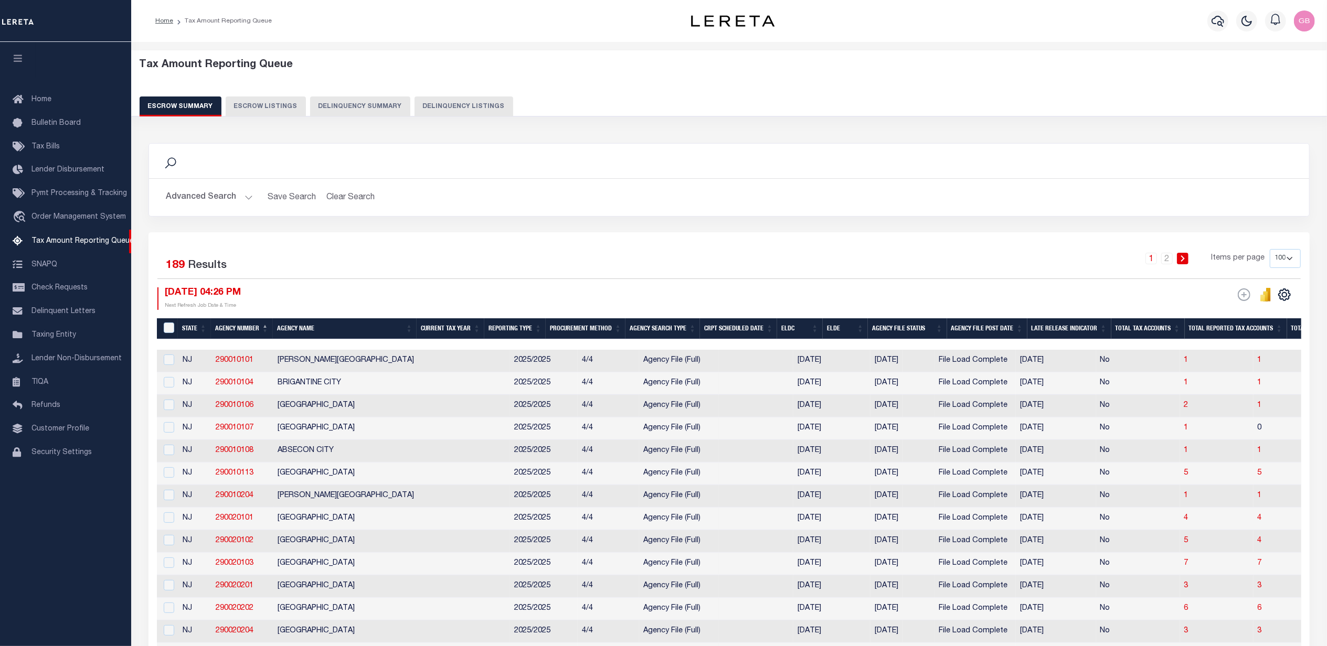
click at [227, 195] on button "Advanced Search" at bounding box center [209, 197] width 87 height 20
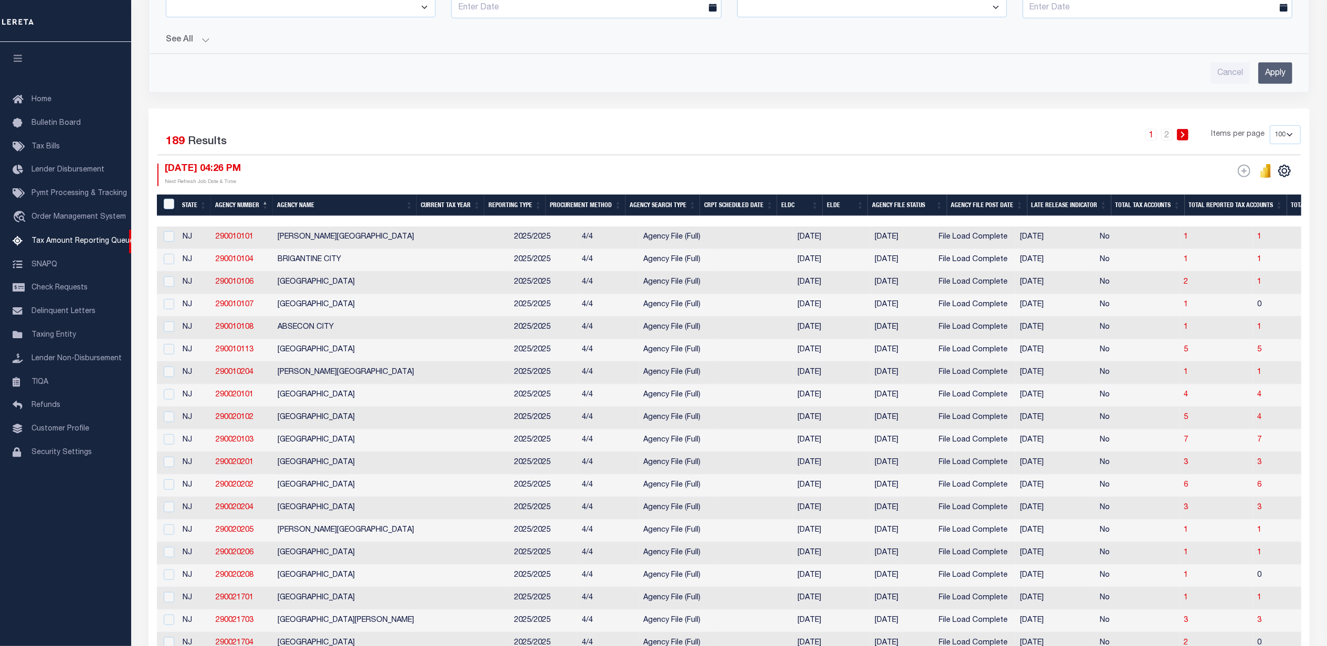
scroll to position [489, 0]
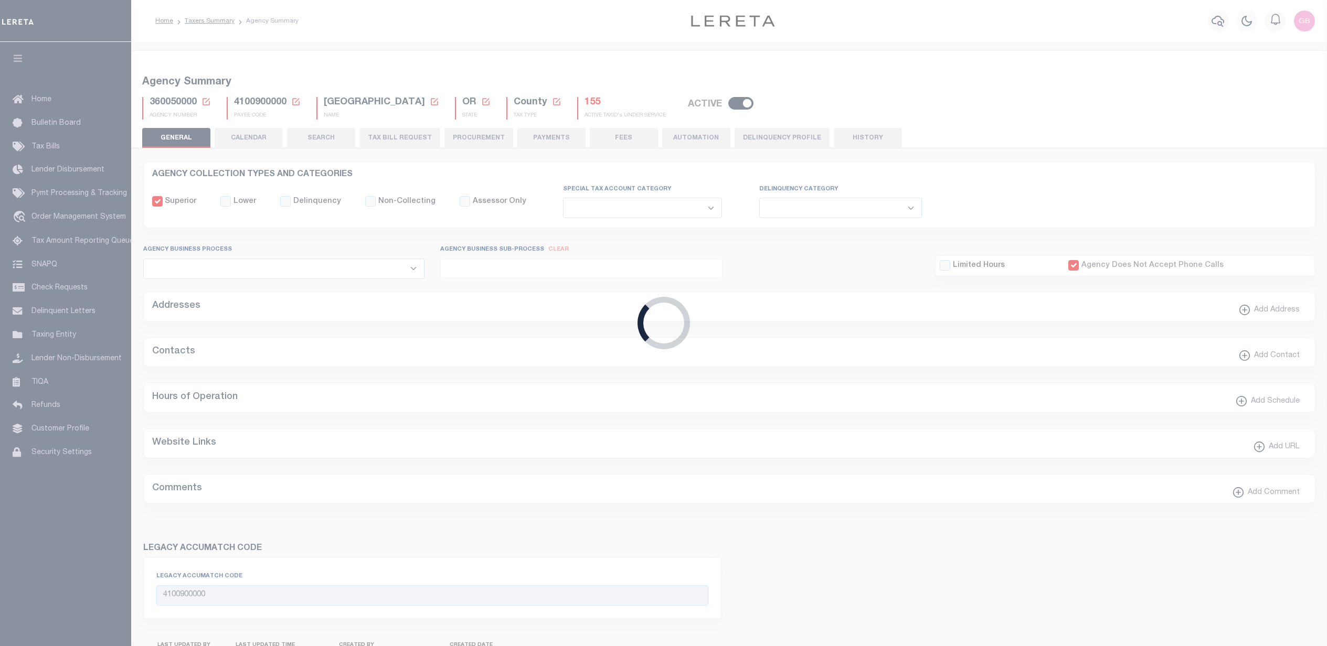
select select
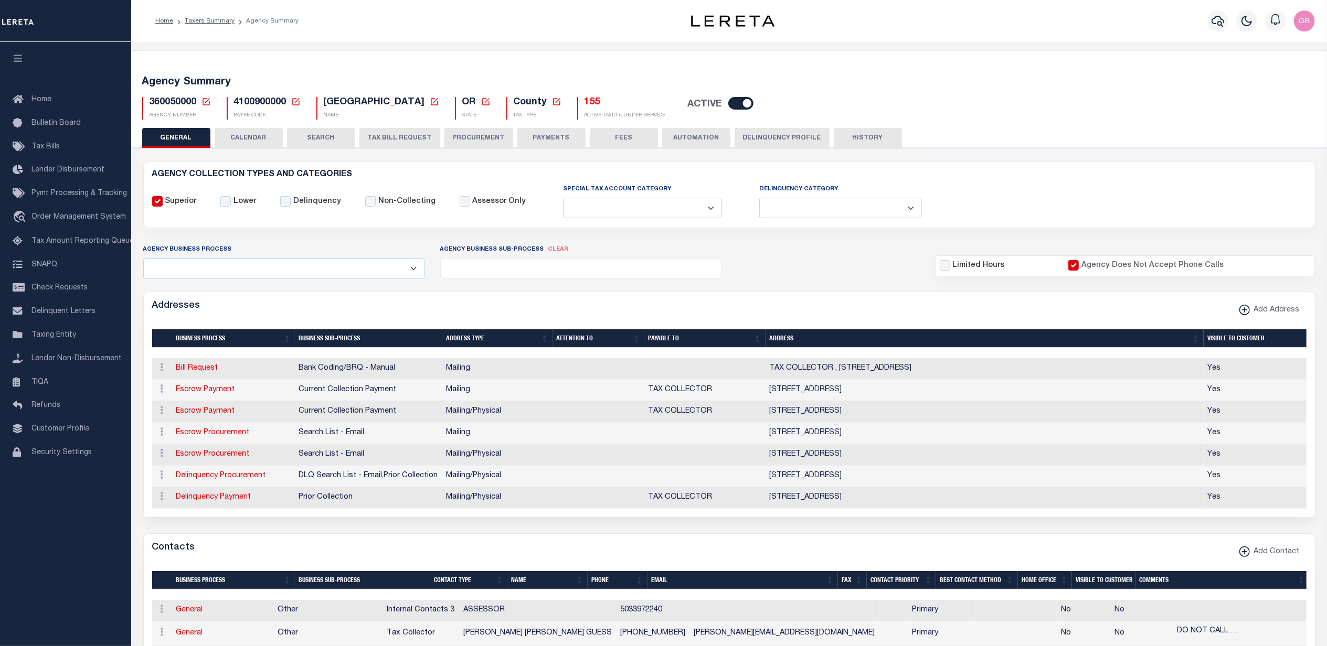
click at [246, 135] on button "CALENDAR" at bounding box center [249, 138] width 68 height 20
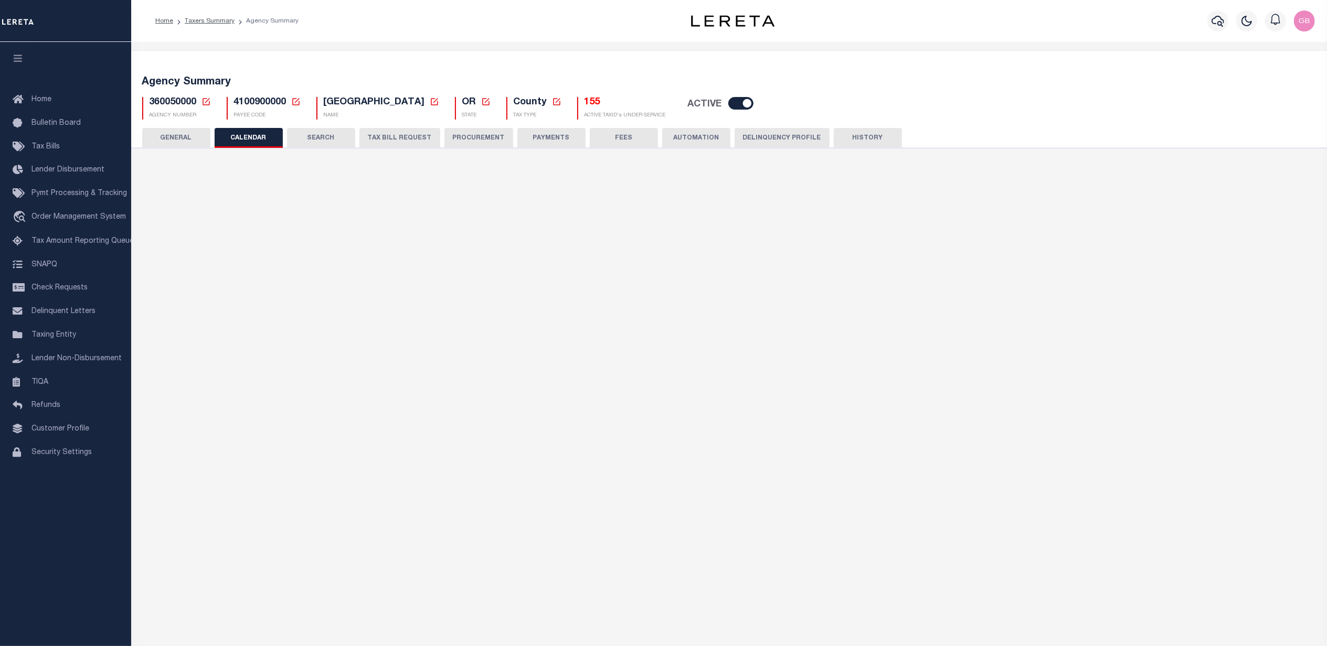
checkbox input "false"
type input "2"
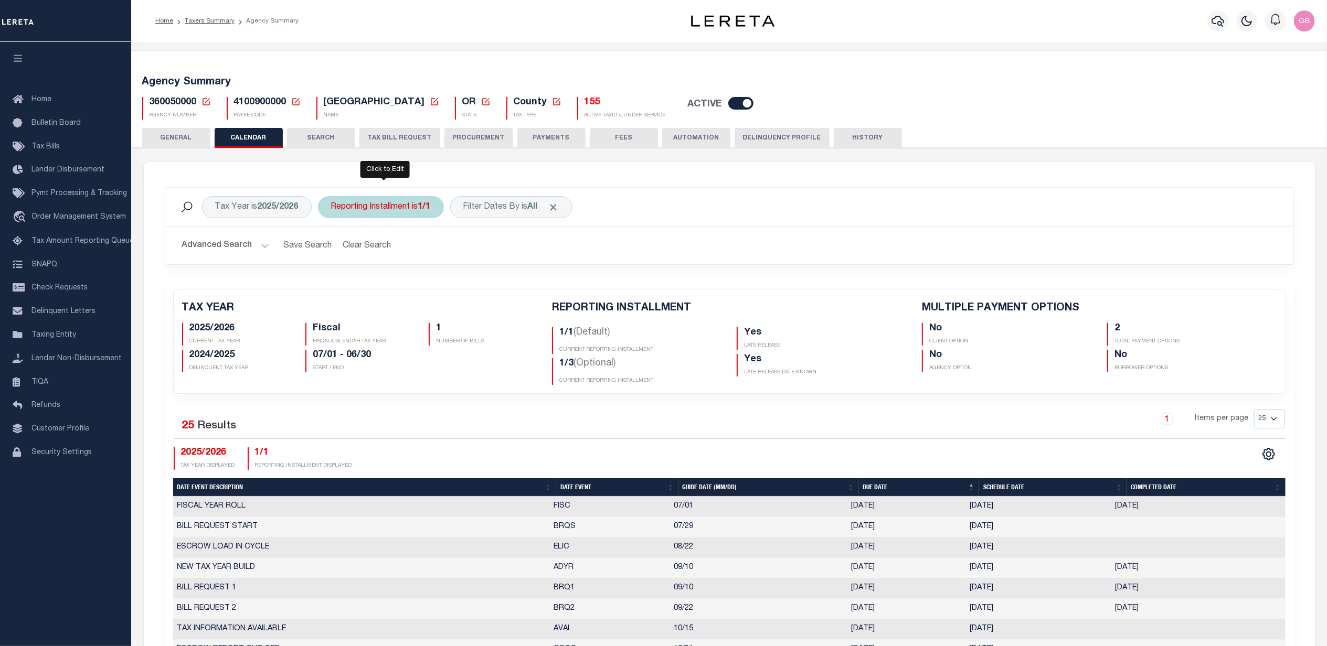
click at [398, 215] on div "Reporting Installment is 1/1" at bounding box center [381, 207] width 126 height 22
click at [379, 264] on select "1/1 1/3 2/3 3/3" at bounding box center [409, 259] width 154 height 20
select select "1/3"
click at [333, 249] on select "1/1 1/3 2/3 3/3" at bounding box center [409, 259] width 154 height 20
click at [469, 278] on input "Apply" at bounding box center [470, 281] width 31 height 17
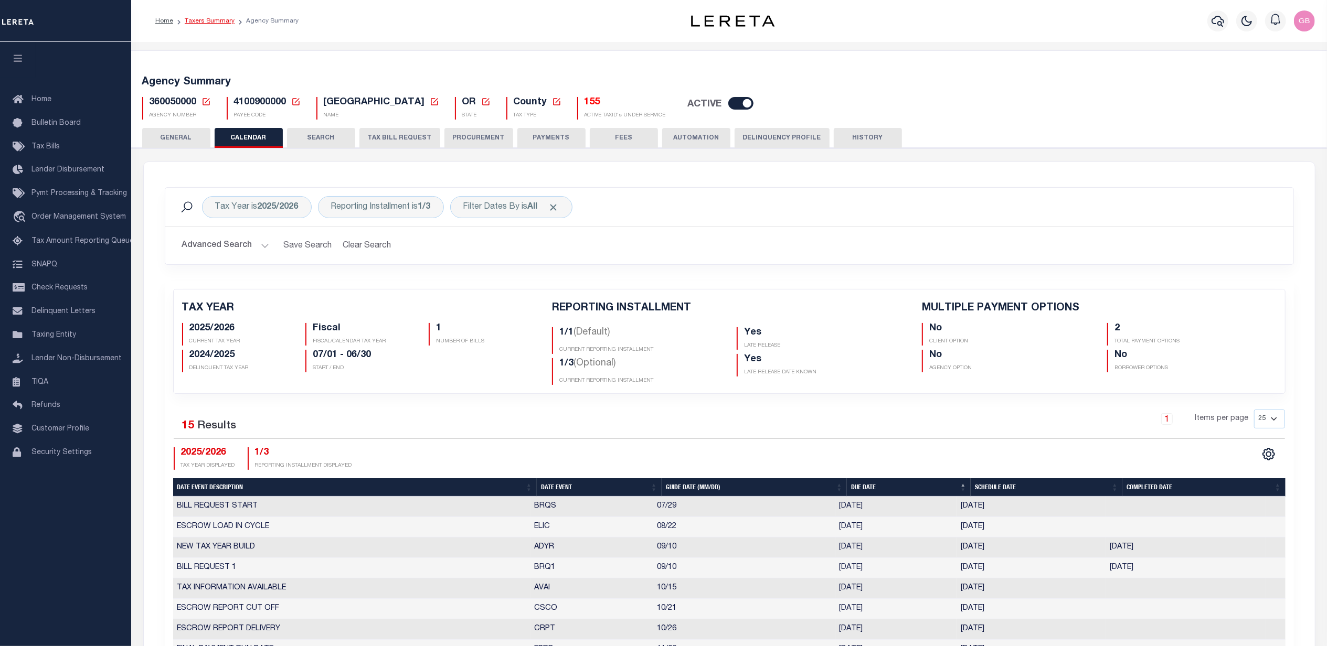
click at [217, 24] on link "Taxers Summary" at bounding box center [210, 21] width 50 height 6
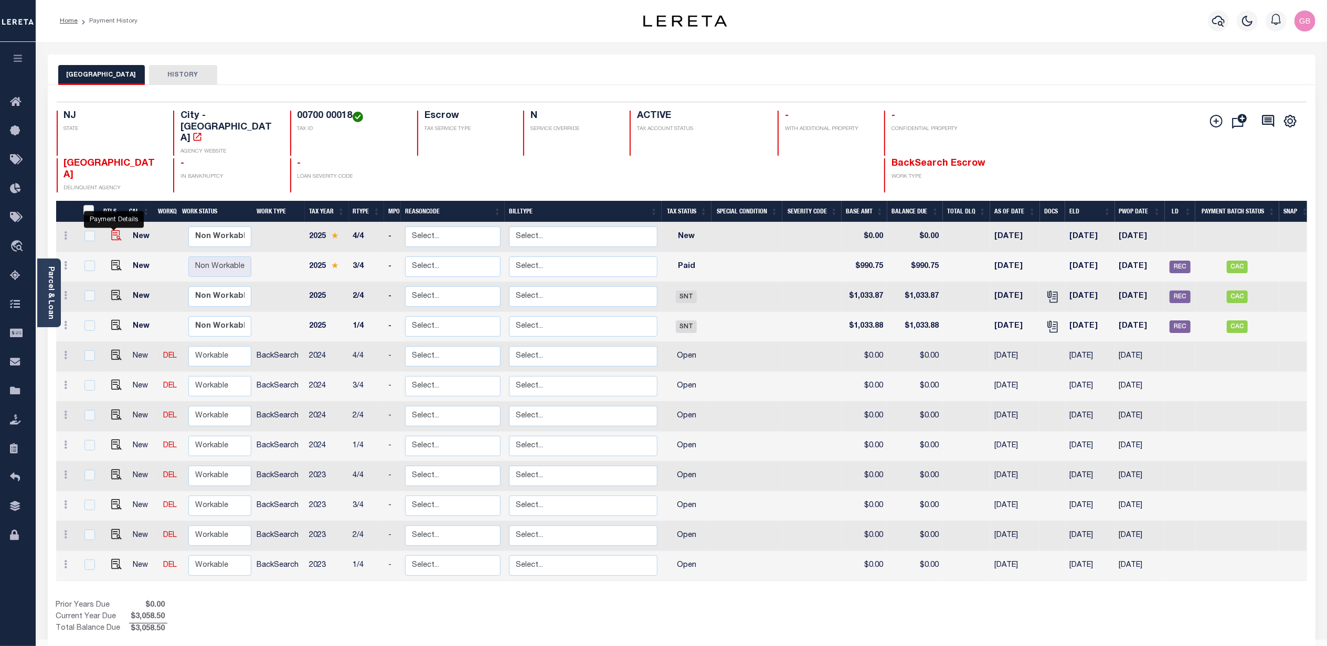
click at [116, 230] on img "" at bounding box center [116, 235] width 10 height 10
checkbox input "true"
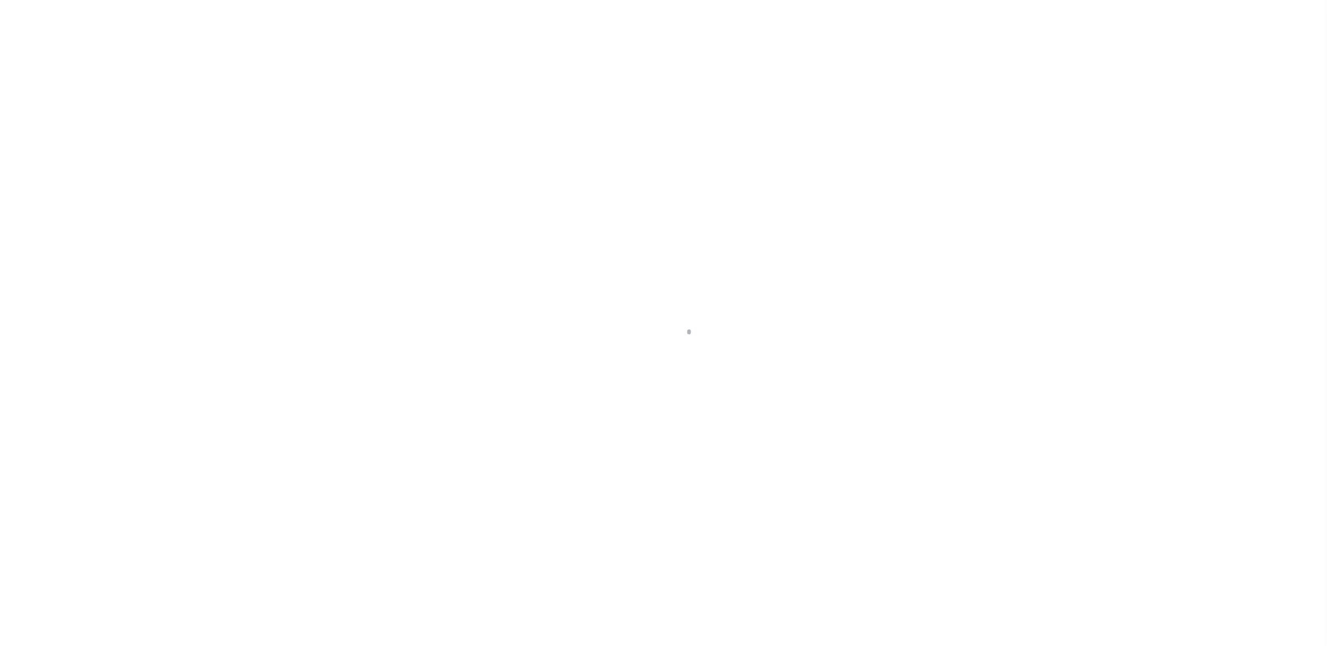
checkbox input "false"
type input "[DATE]"
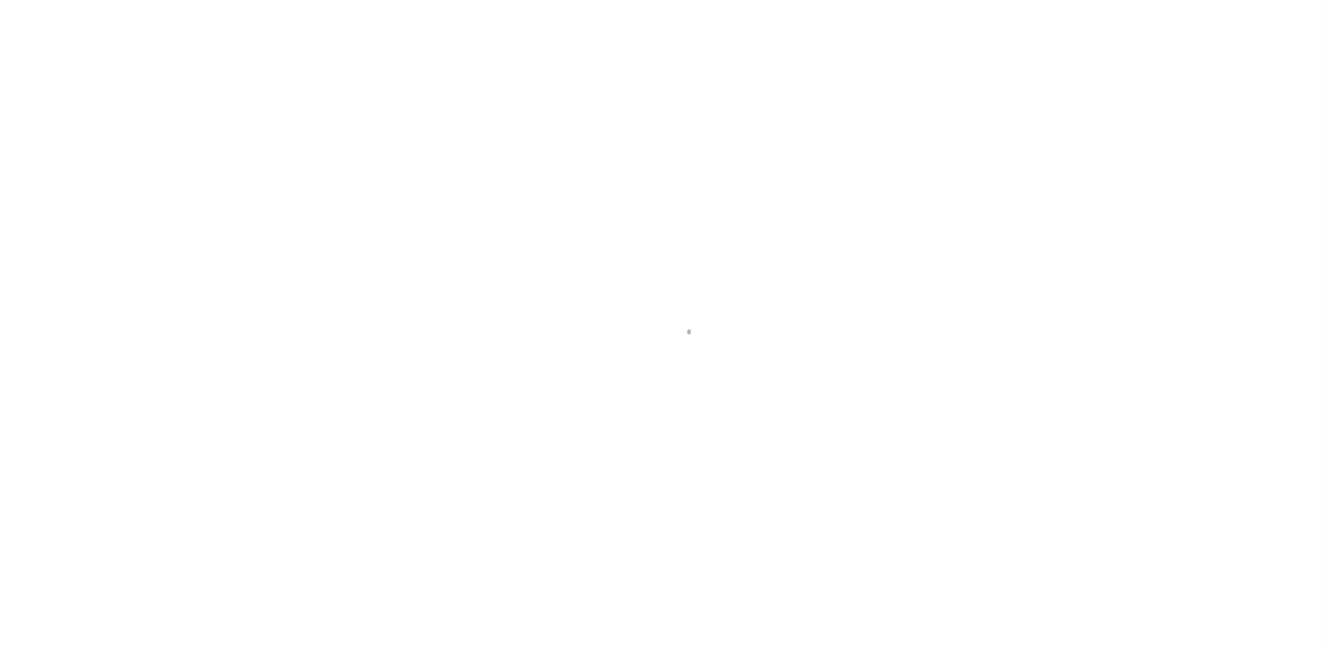
select select "NW2"
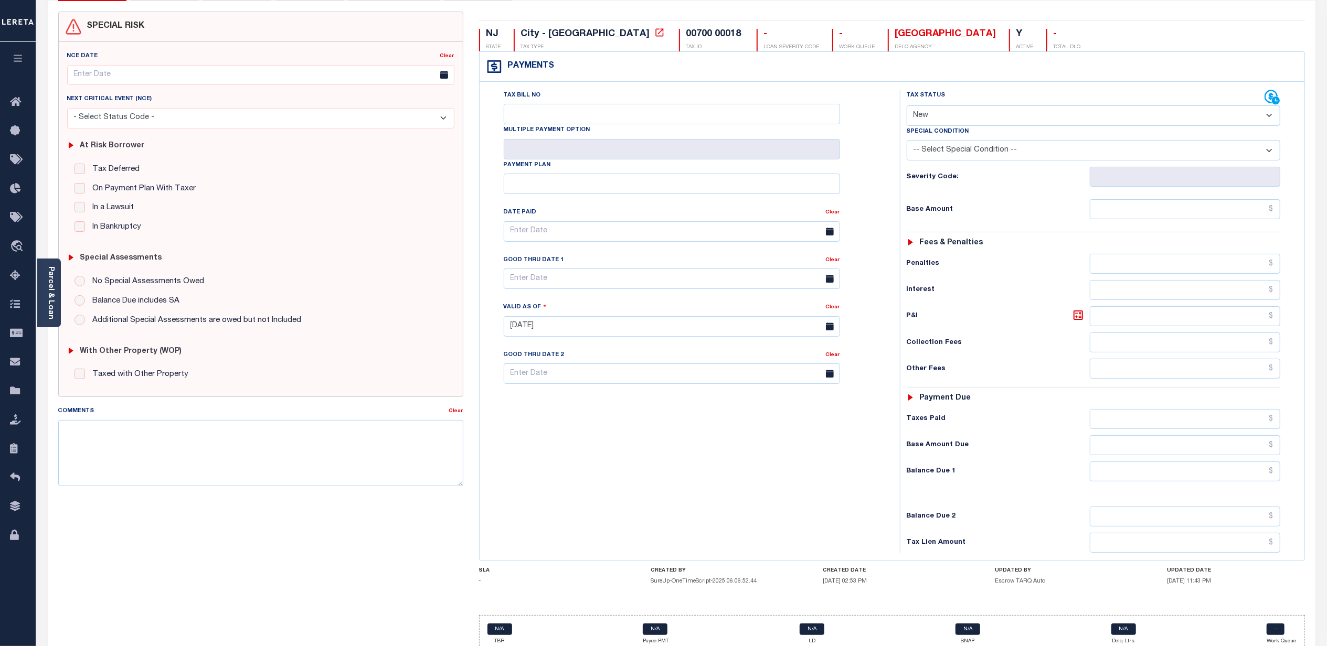
scroll to position [132, 0]
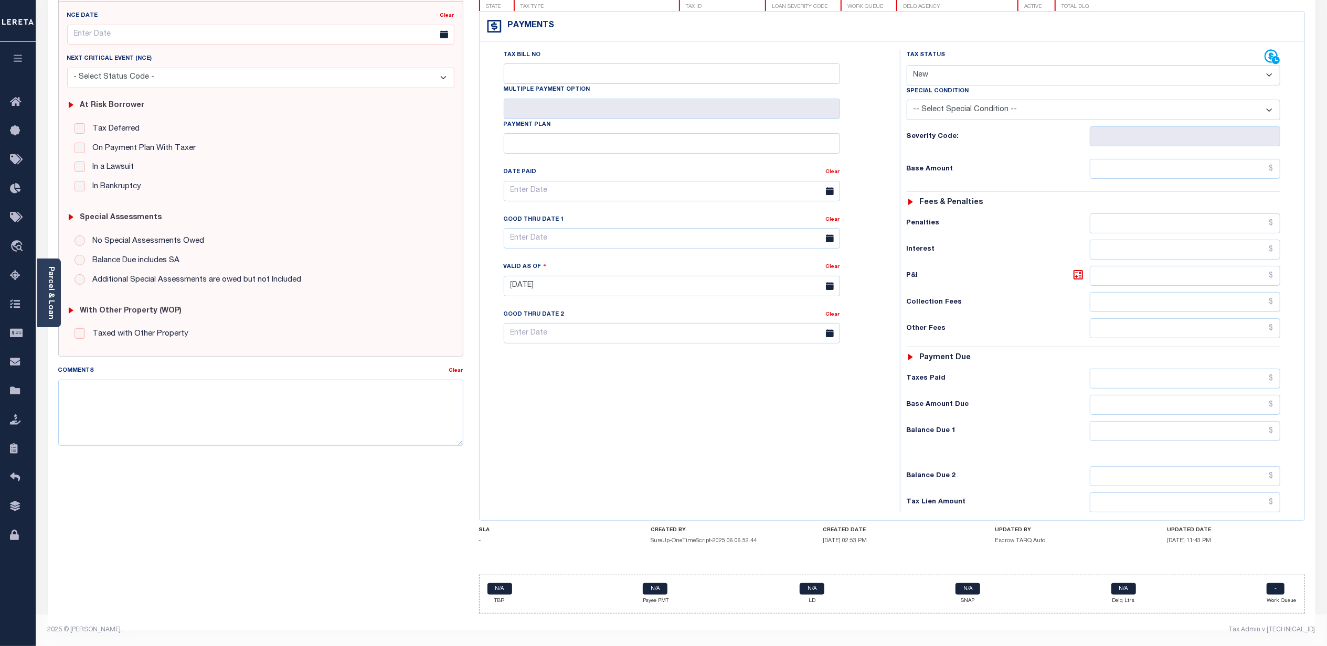
click at [100, 497] on div "SPECIAL RISK NCE Date Clear - Select Status Code -" at bounding box center [260, 296] width 421 height 651
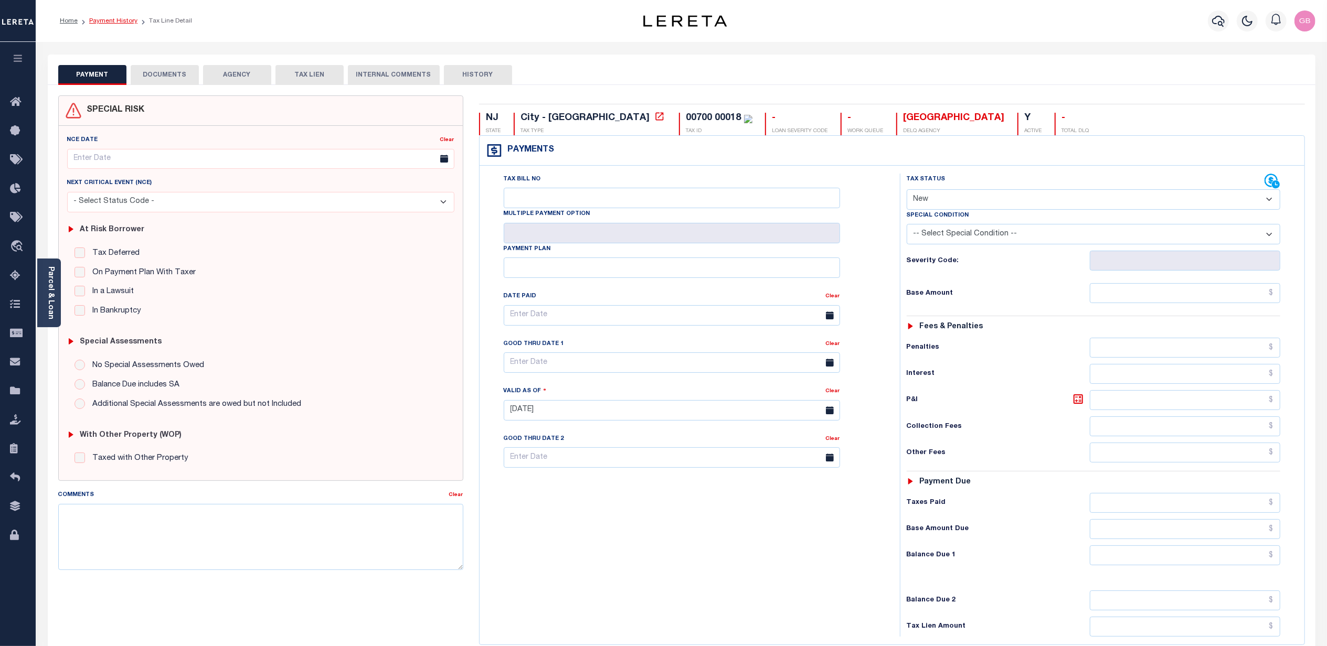
click at [106, 21] on link "Payment History" at bounding box center [113, 21] width 48 height 6
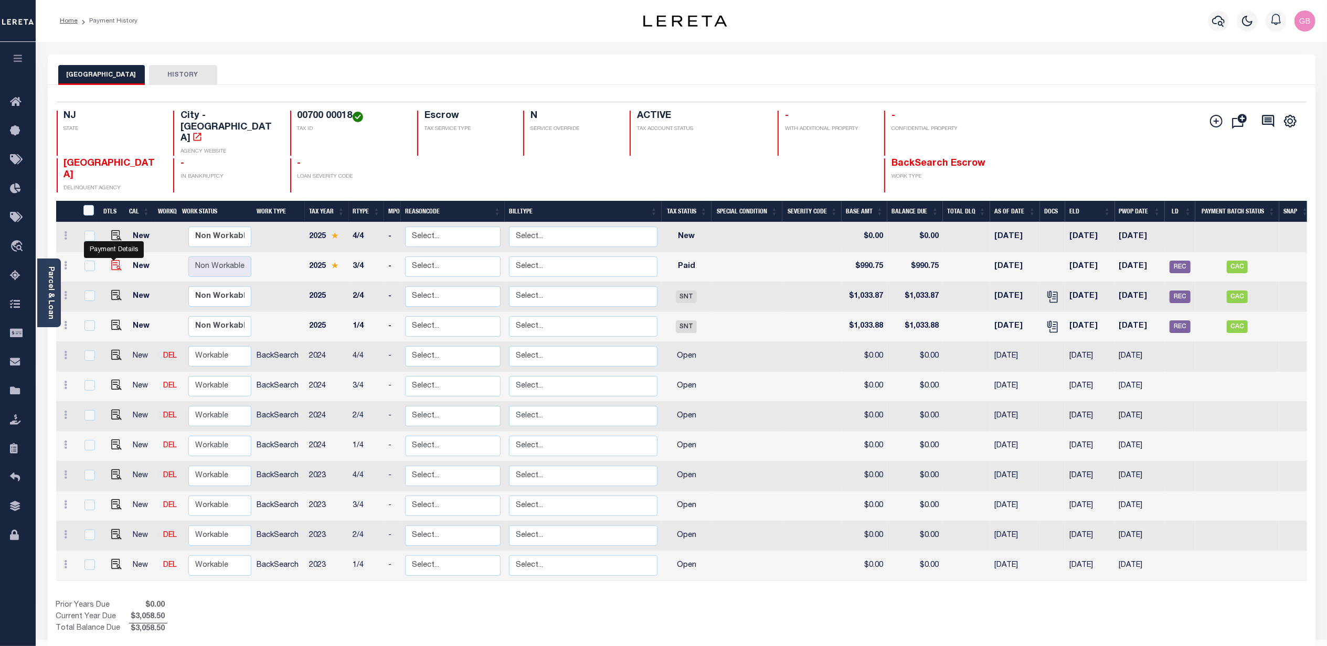
click at [111, 260] on img "" at bounding box center [116, 265] width 10 height 10
checkbox input "true"
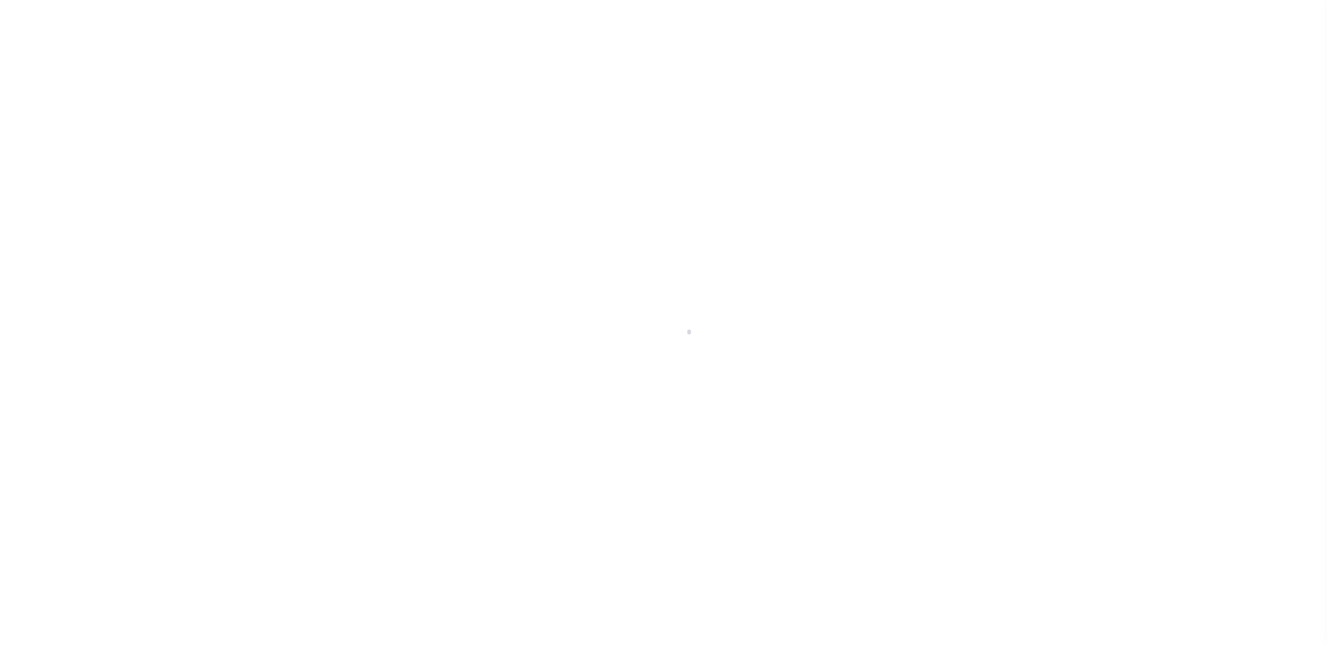
select select "PYD"
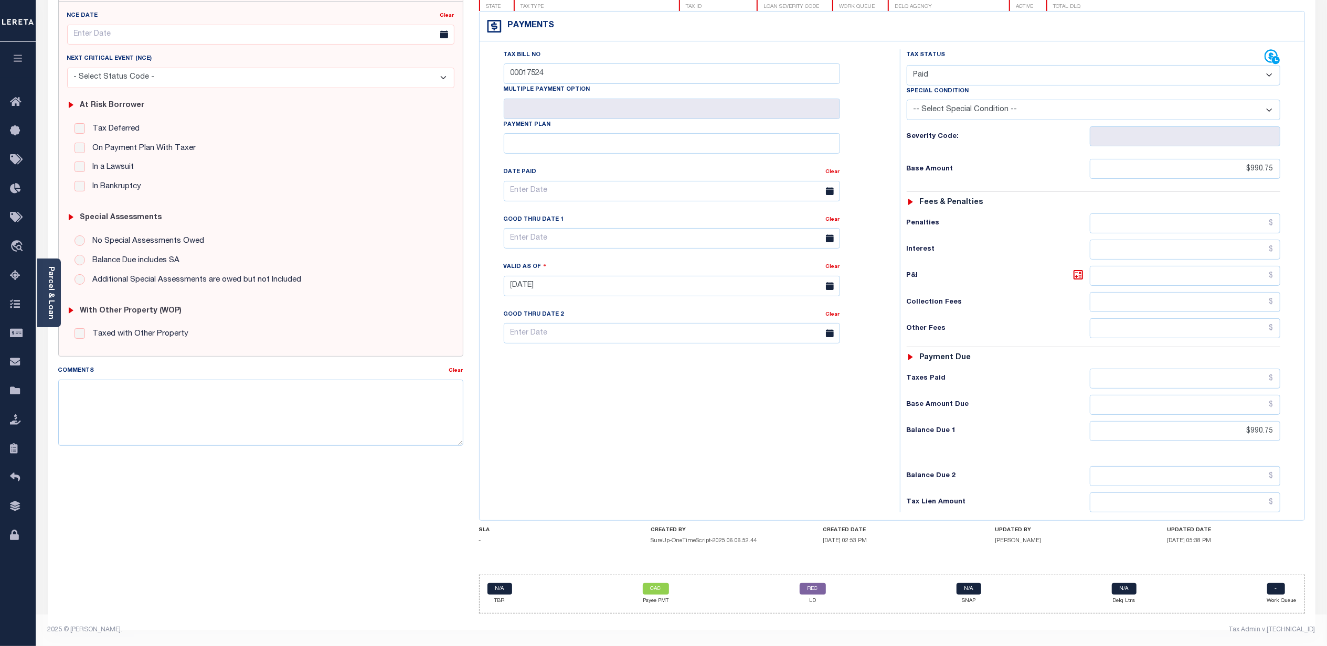
scroll to position [132, 0]
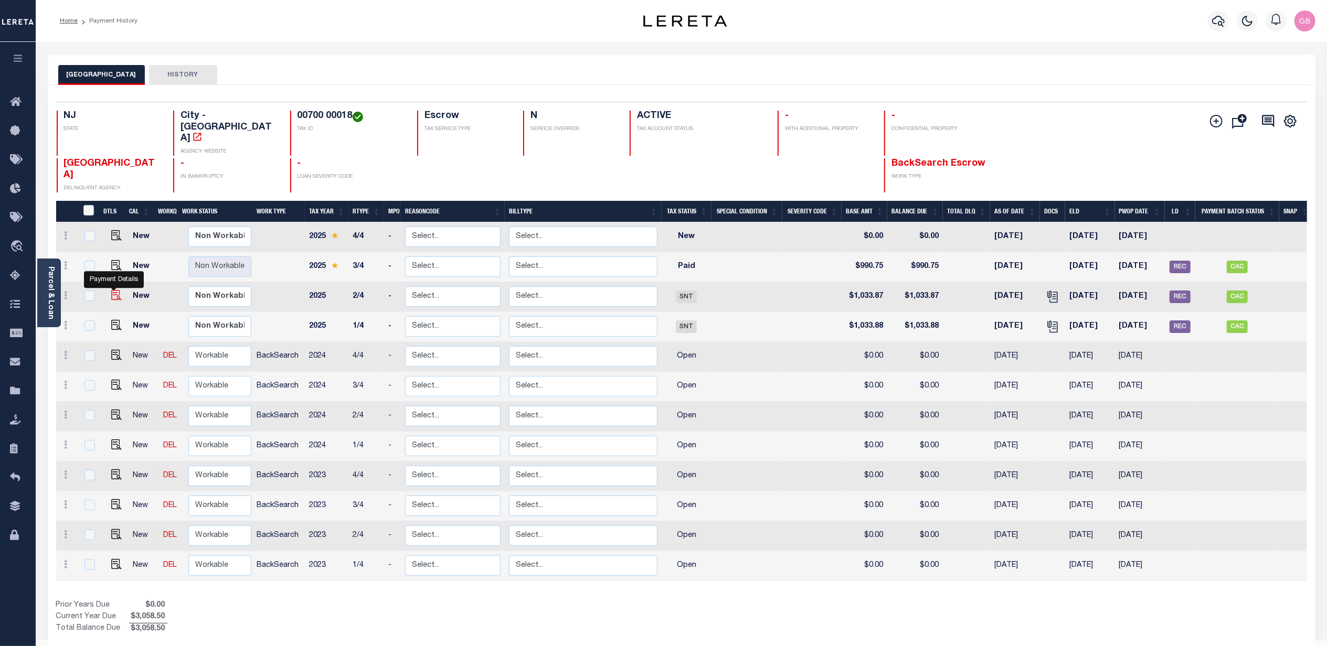
click at [111, 290] on img "" at bounding box center [116, 295] width 10 height 10
checkbox input "true"
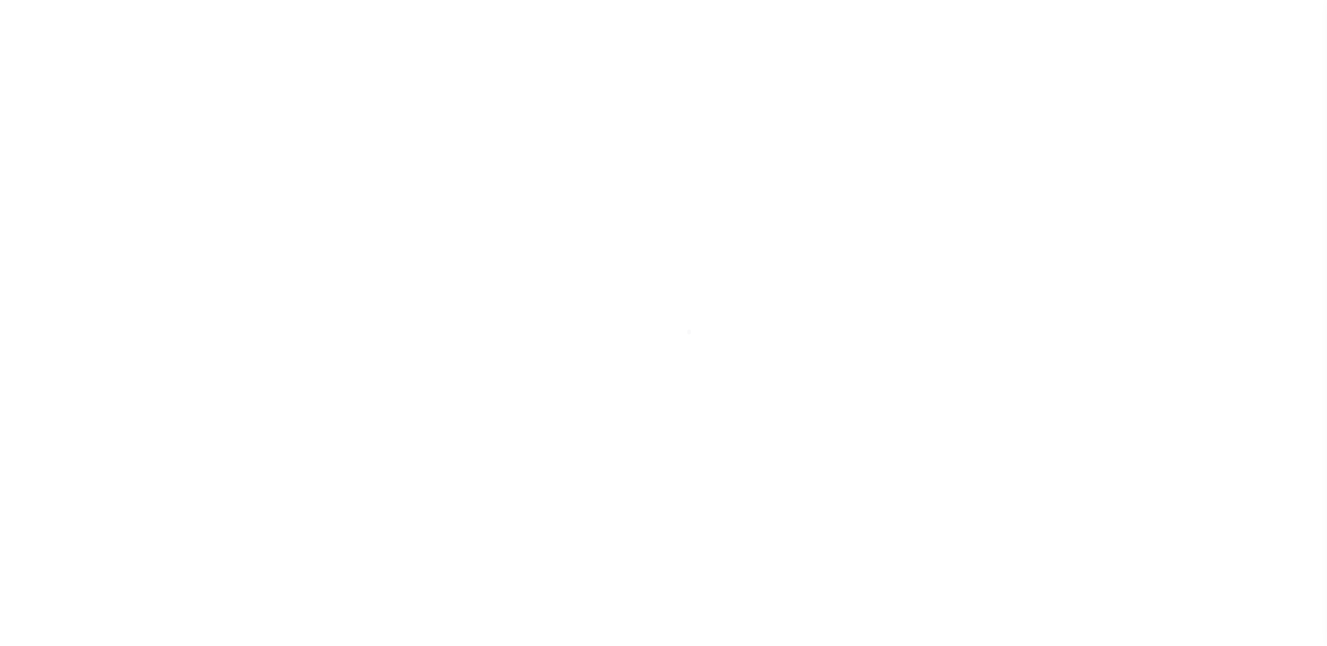
select select "SNT"
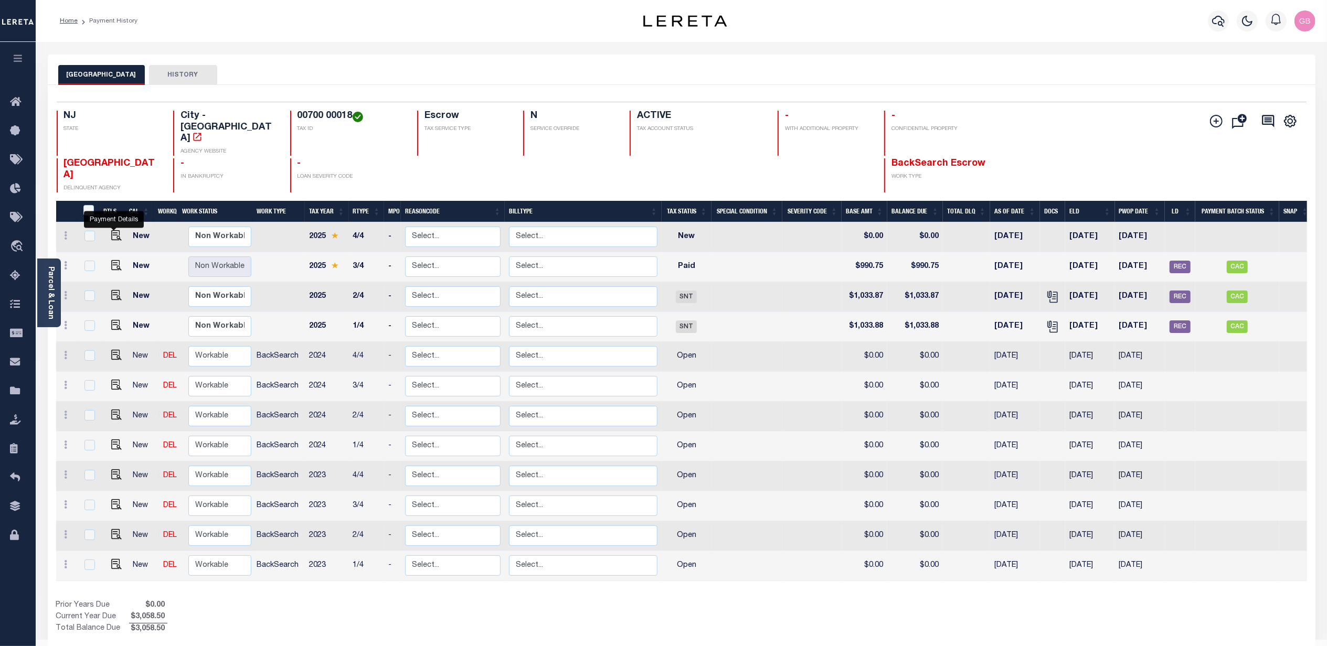
drag, startPoint x: 113, startPoint y: 214, endPoint x: 181, endPoint y: 260, distance: 81.9
click at [112, 230] on img "" at bounding box center [116, 235] width 10 height 10
checkbox input "true"
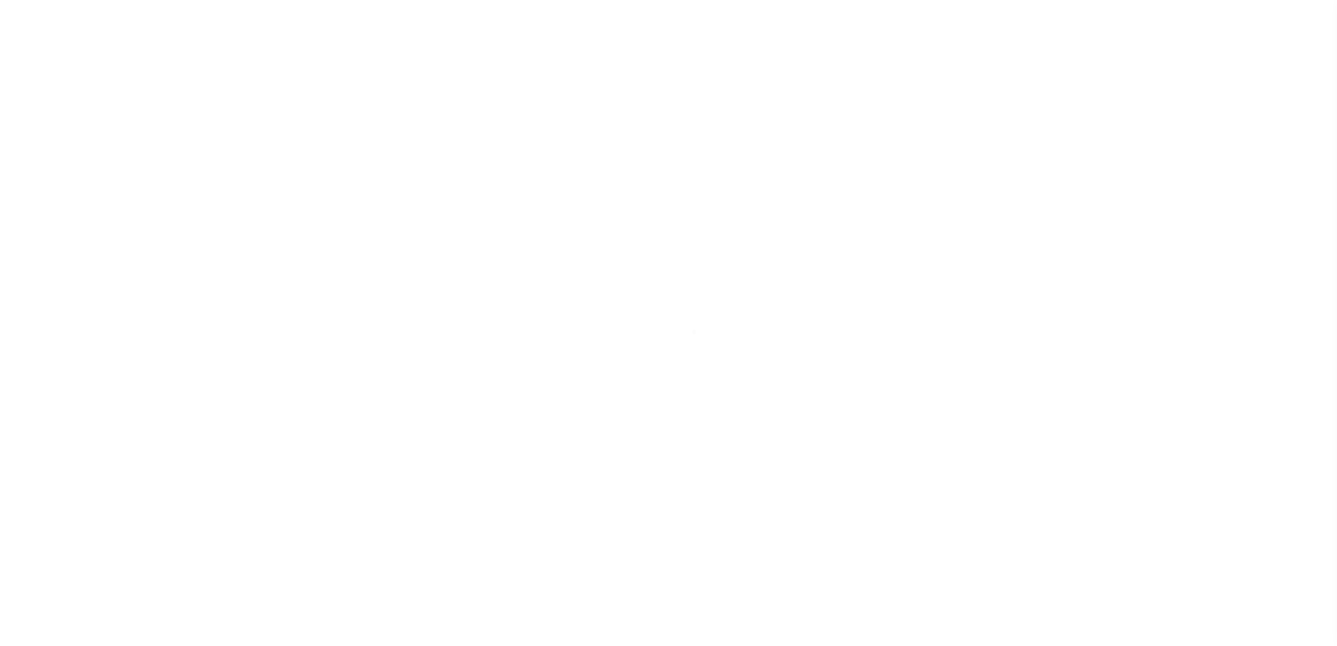
select select
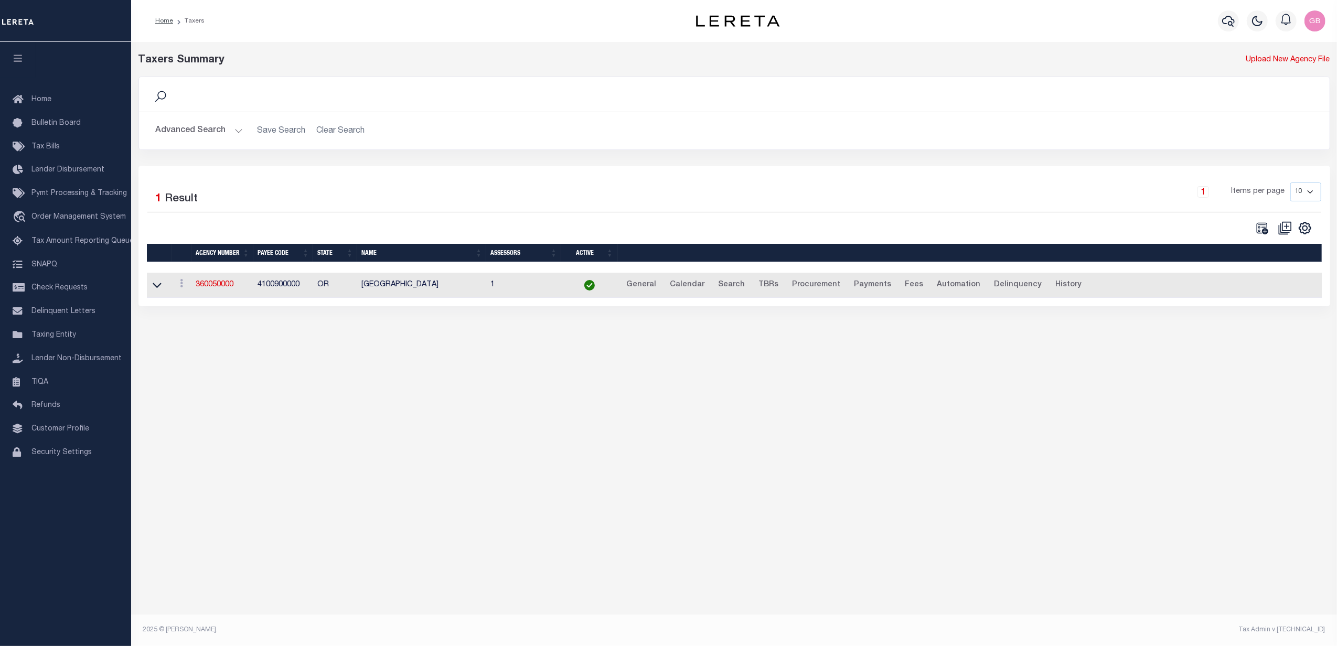
click at [219, 127] on button "Advanced Search" at bounding box center [199, 131] width 87 height 20
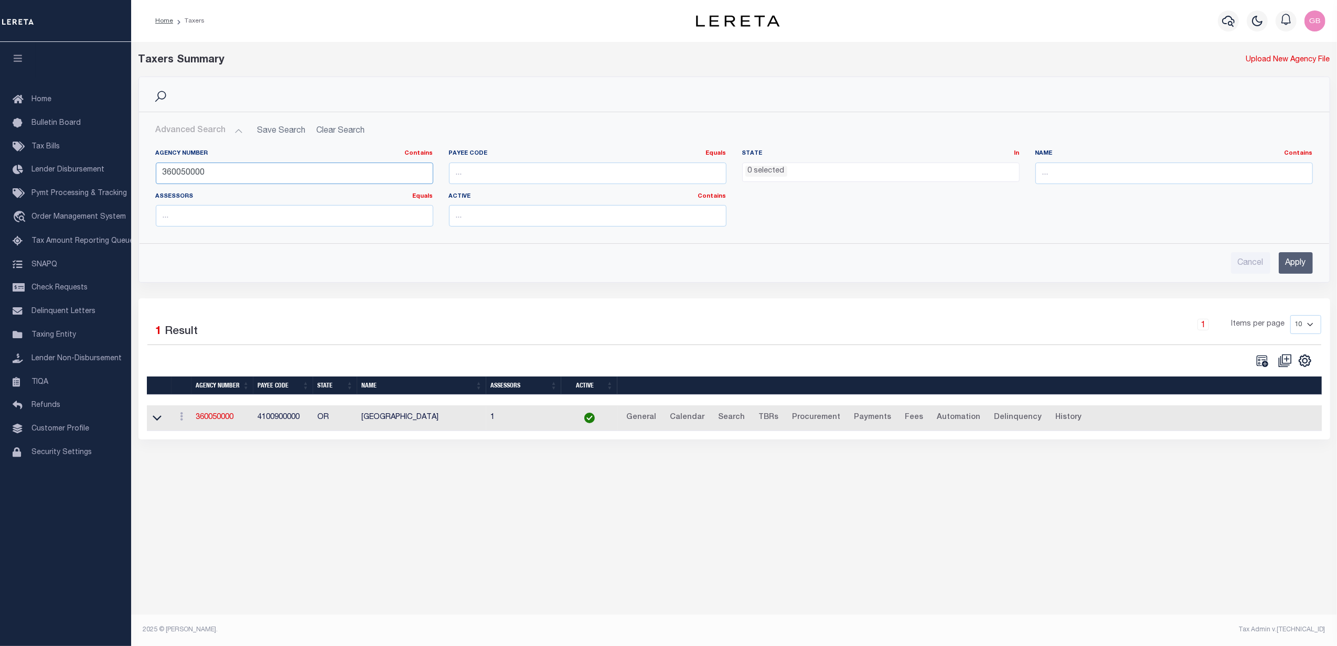
drag, startPoint x: 244, startPoint y: 175, endPoint x: 134, endPoint y: 173, distance: 110.2
click at [134, 173] on div "Search Advanced Search Save Search Clear Search tblPayees_dynamictable_____Defa…" at bounding box center [735, 188] width 1208 height 222
type input "29001"
click at [1290, 270] on input "Apply" at bounding box center [1296, 263] width 34 height 22
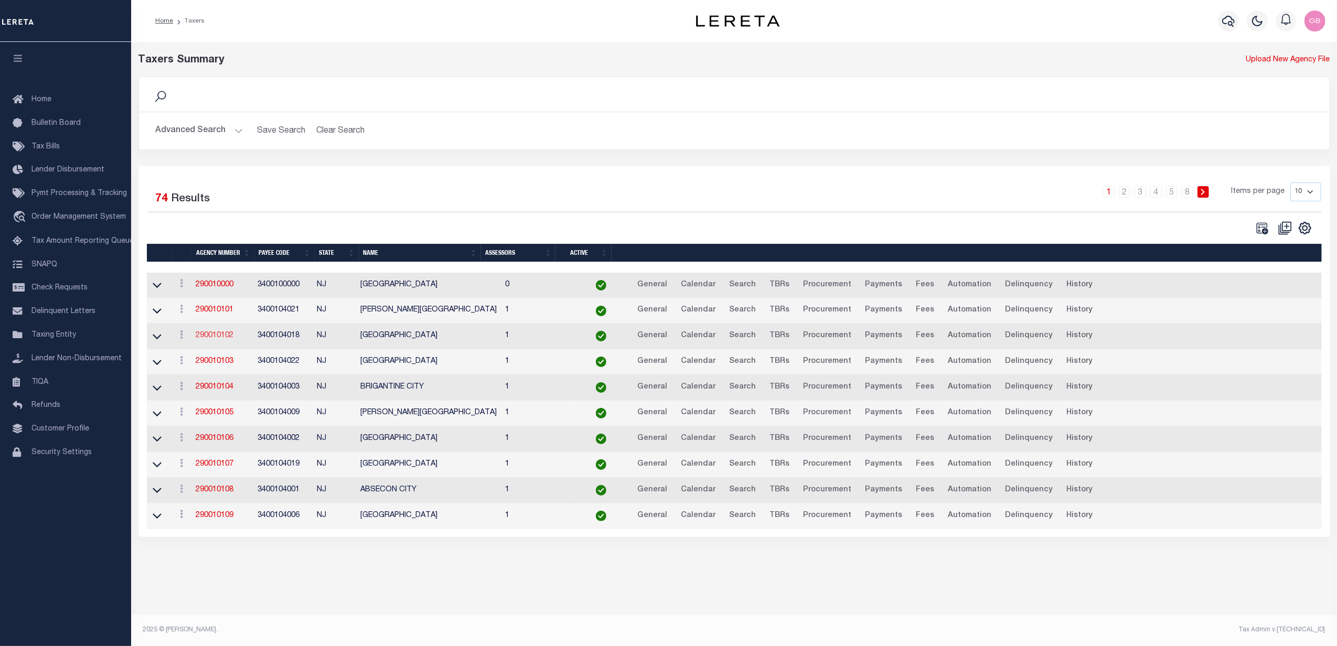
click at [221, 339] on link "290010102" at bounding box center [215, 335] width 38 height 7
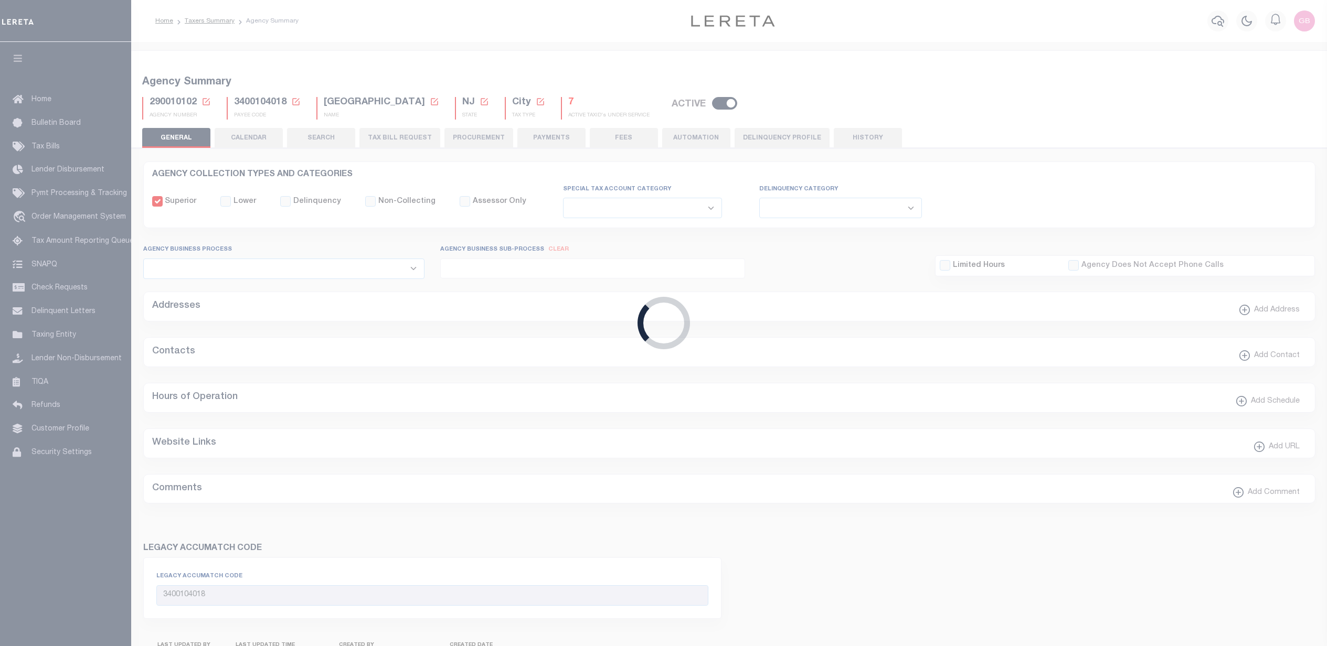
select select
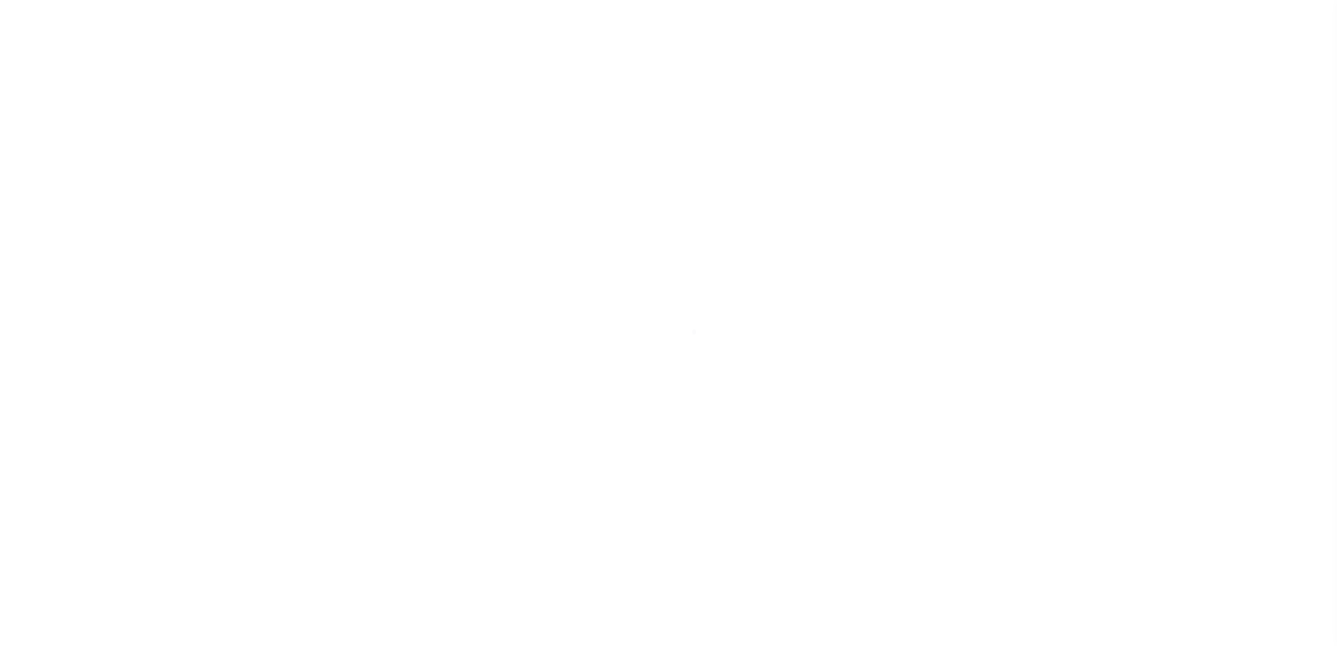
select select
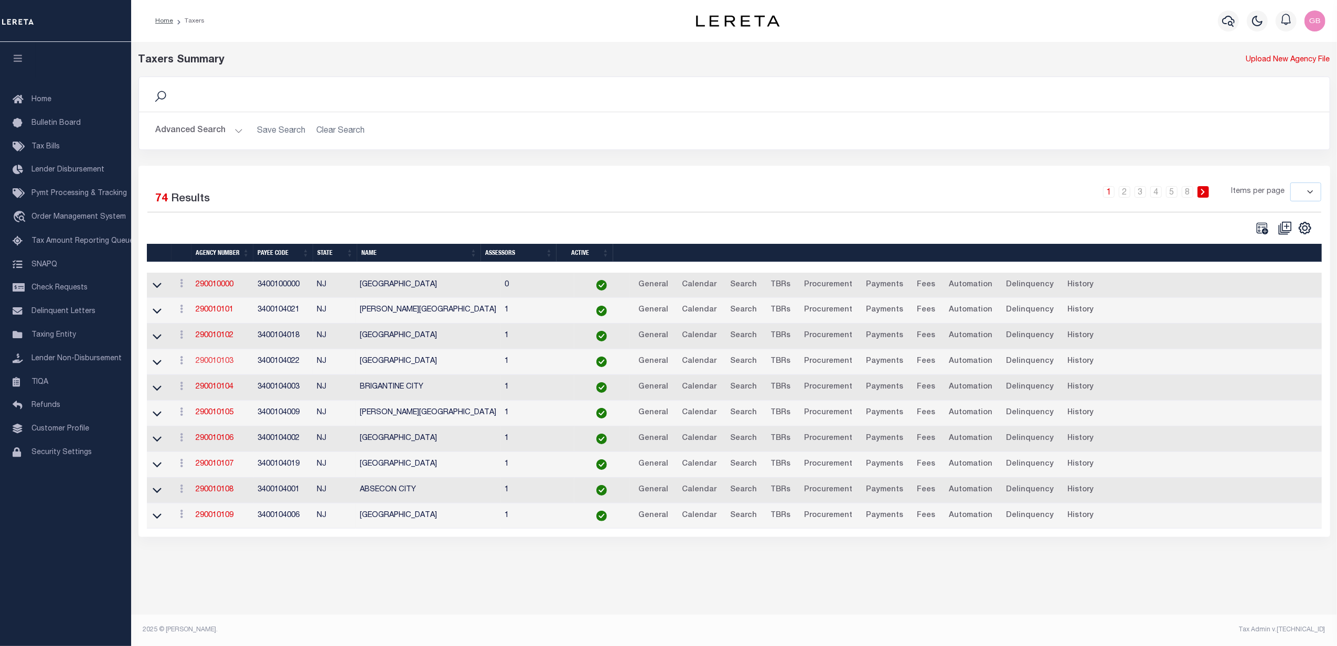
drag, startPoint x: 212, startPoint y: 362, endPoint x: 218, endPoint y: 364, distance: 6.1
click at [212, 362] on link "290010103" at bounding box center [215, 361] width 38 height 7
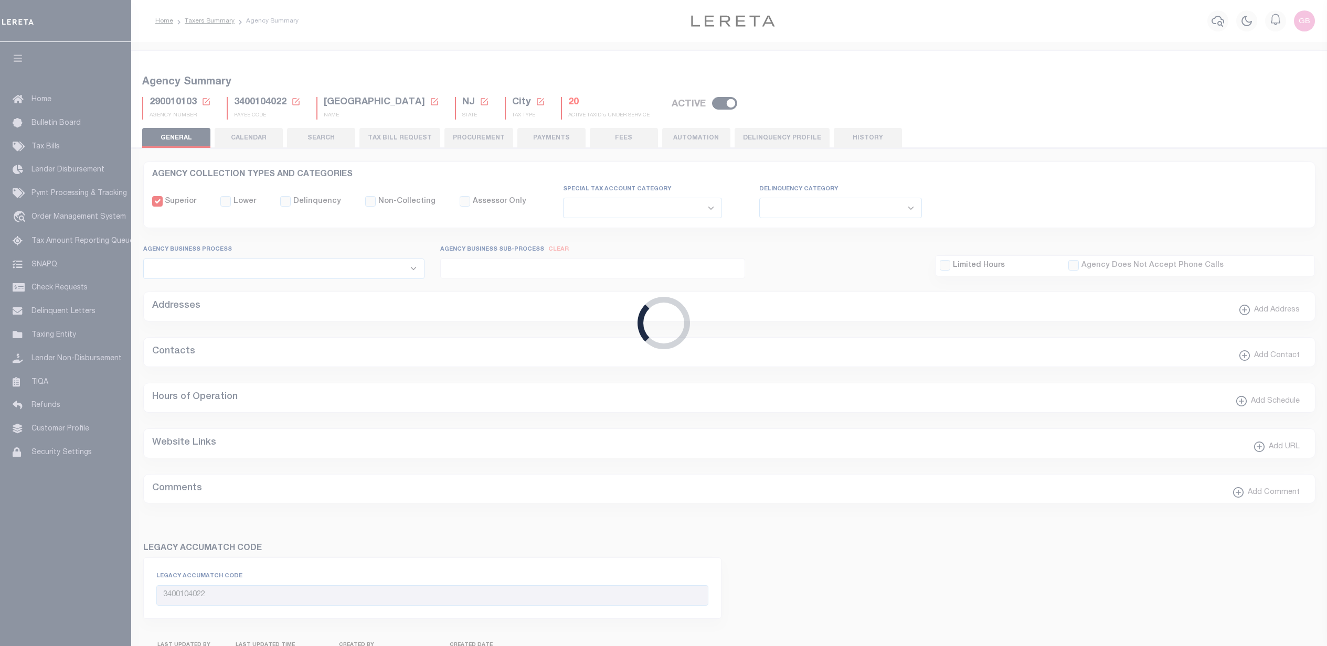
select select
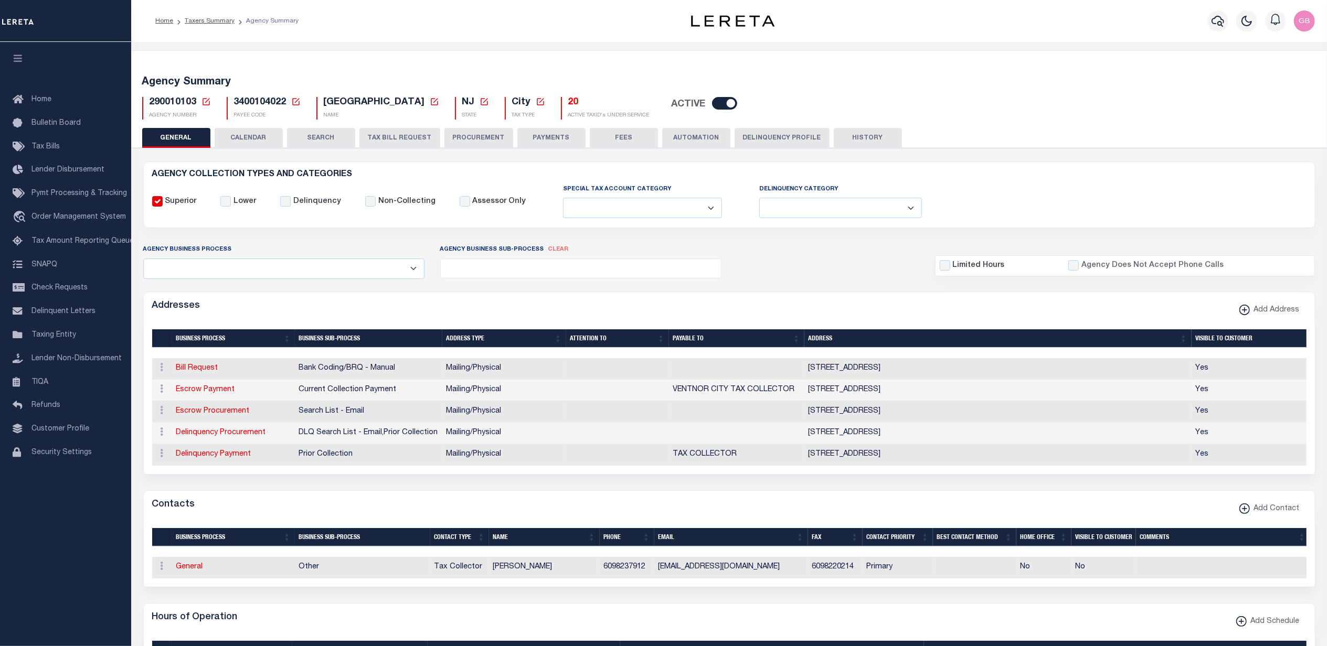
click at [235, 57] on div "Agency Summary 290010103 Agency Number Edit Cancel Ok Cancel Ok" at bounding box center [729, 575] width 1200 height 1050
click at [568, 105] on h5 "20" at bounding box center [608, 103] width 81 height 12
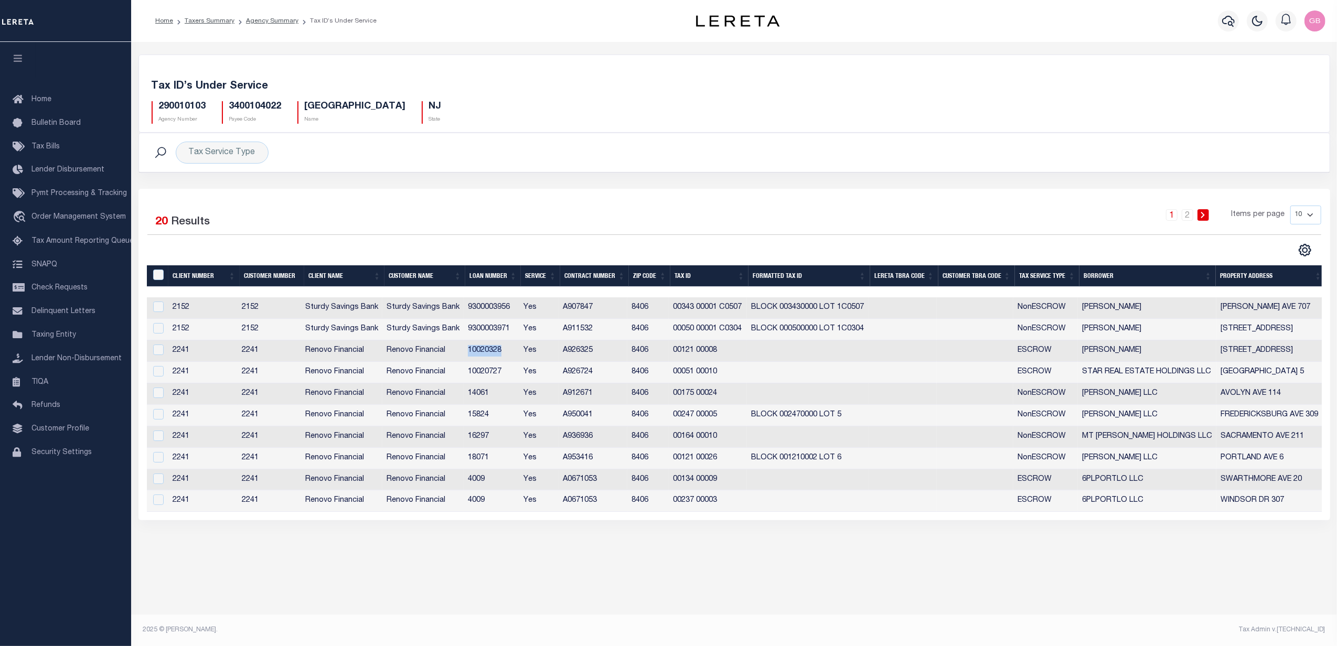
drag, startPoint x: 465, startPoint y: 353, endPoint x: 507, endPoint y: 353, distance: 42.0
click at [507, 353] on td "10020328" at bounding box center [492, 351] width 56 height 22
checkbox input "true"
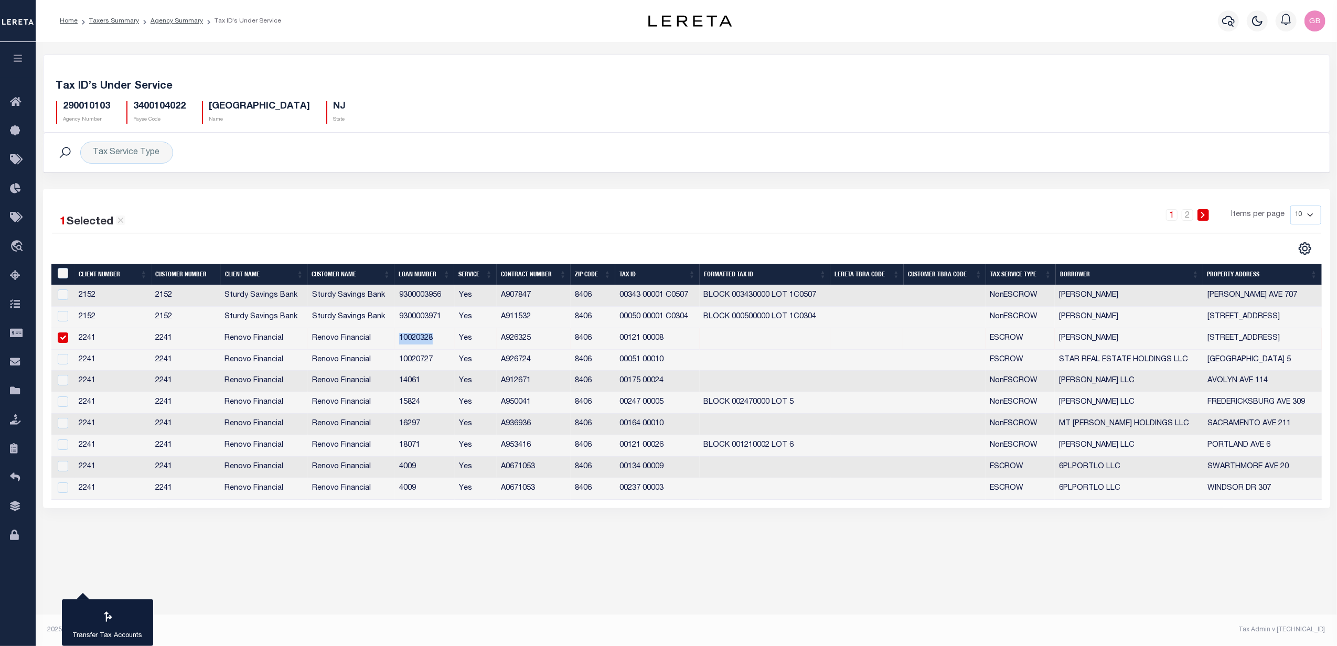
copy td "10020328"
click at [170, 19] on link "Agency Summary" at bounding box center [177, 21] width 52 height 6
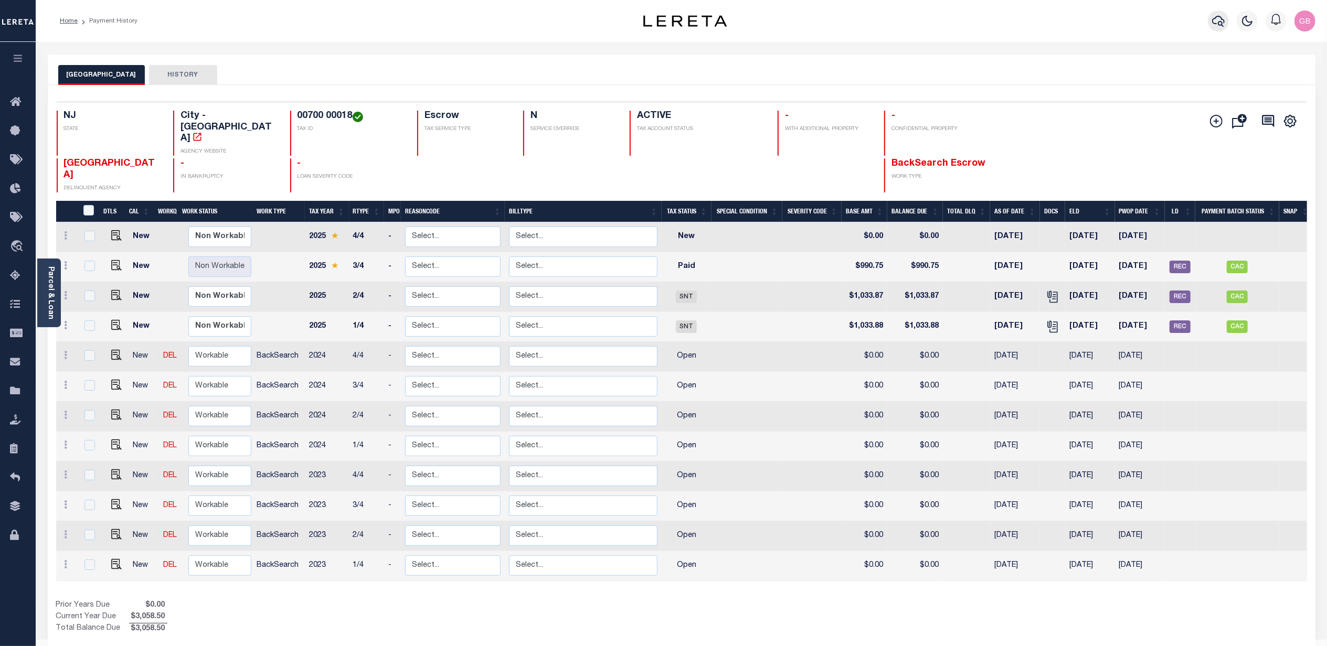
click at [1213, 20] on icon "button" at bounding box center [1218, 21] width 13 height 11
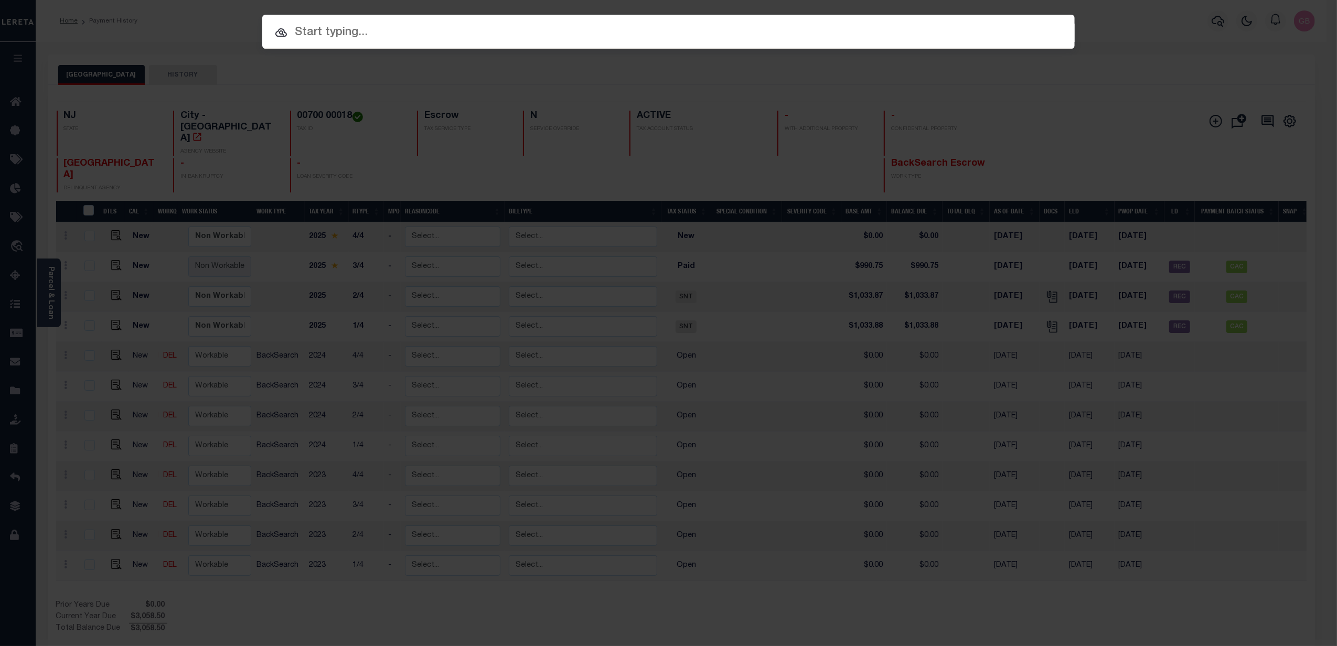
paste input "10020328"
type input "10020328"
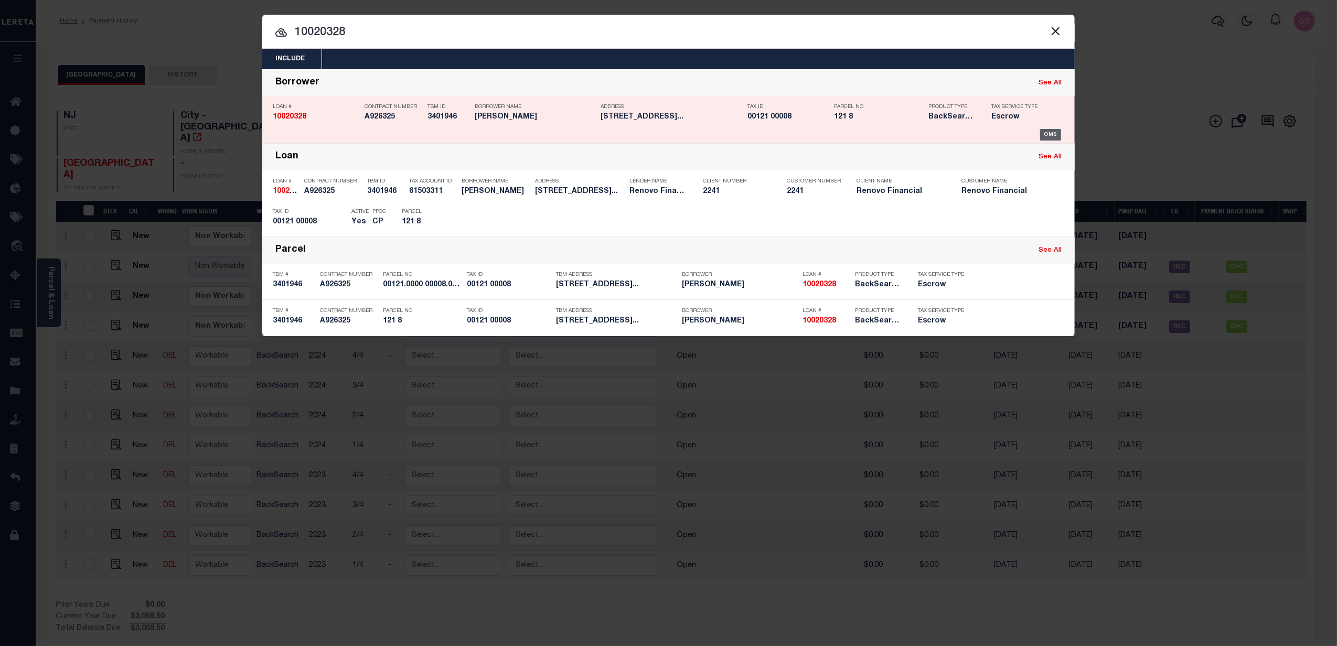
click at [1052, 132] on div "OMS" at bounding box center [1051, 135] width 22 height 12
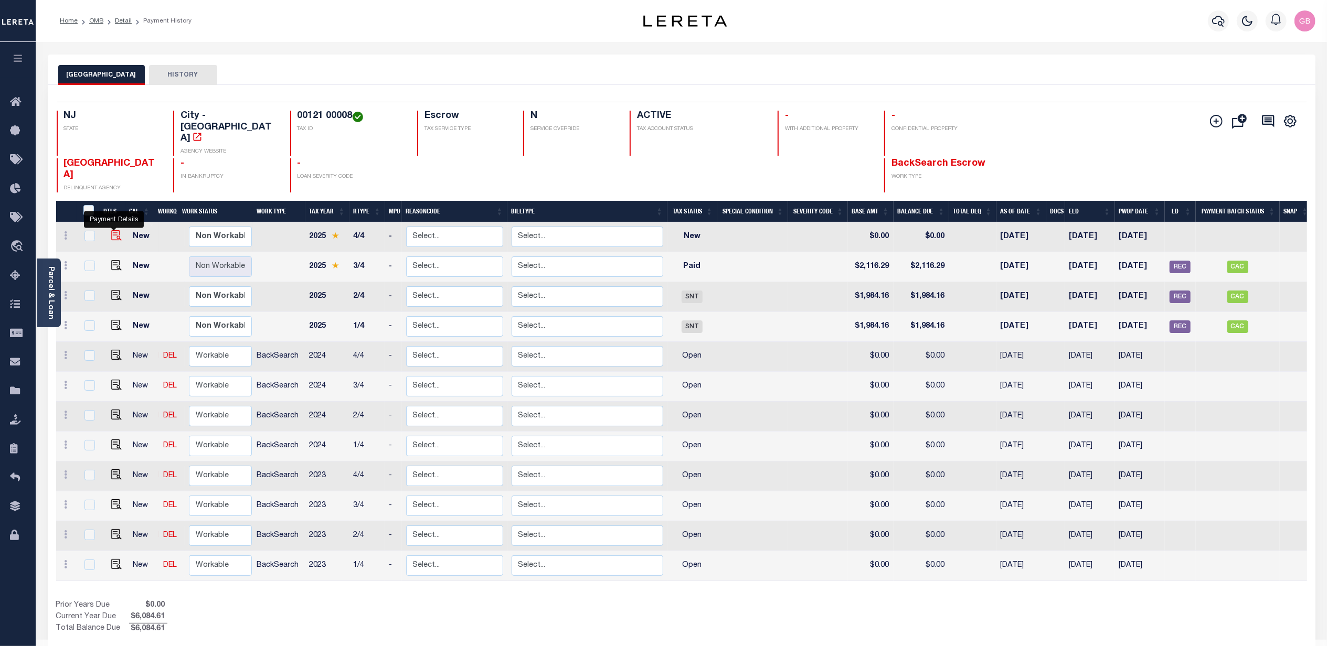
click at [118, 230] on img "" at bounding box center [116, 235] width 10 height 10
checkbox input "true"
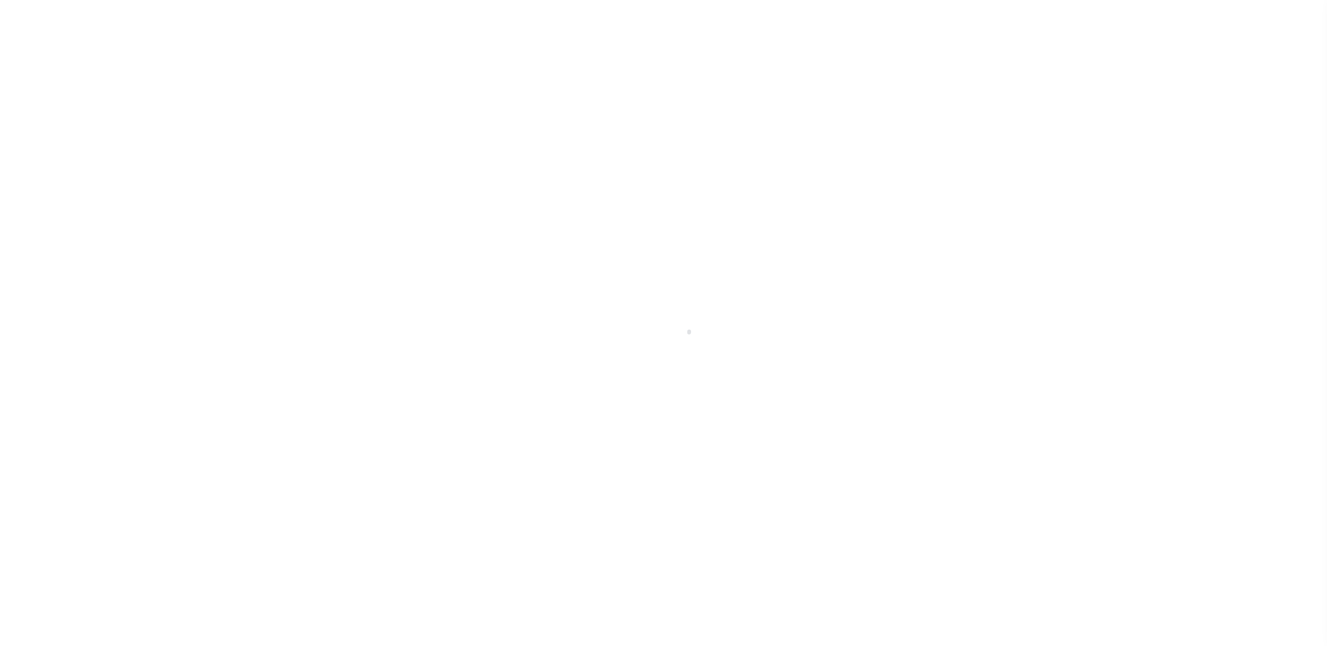
select select "NW2"
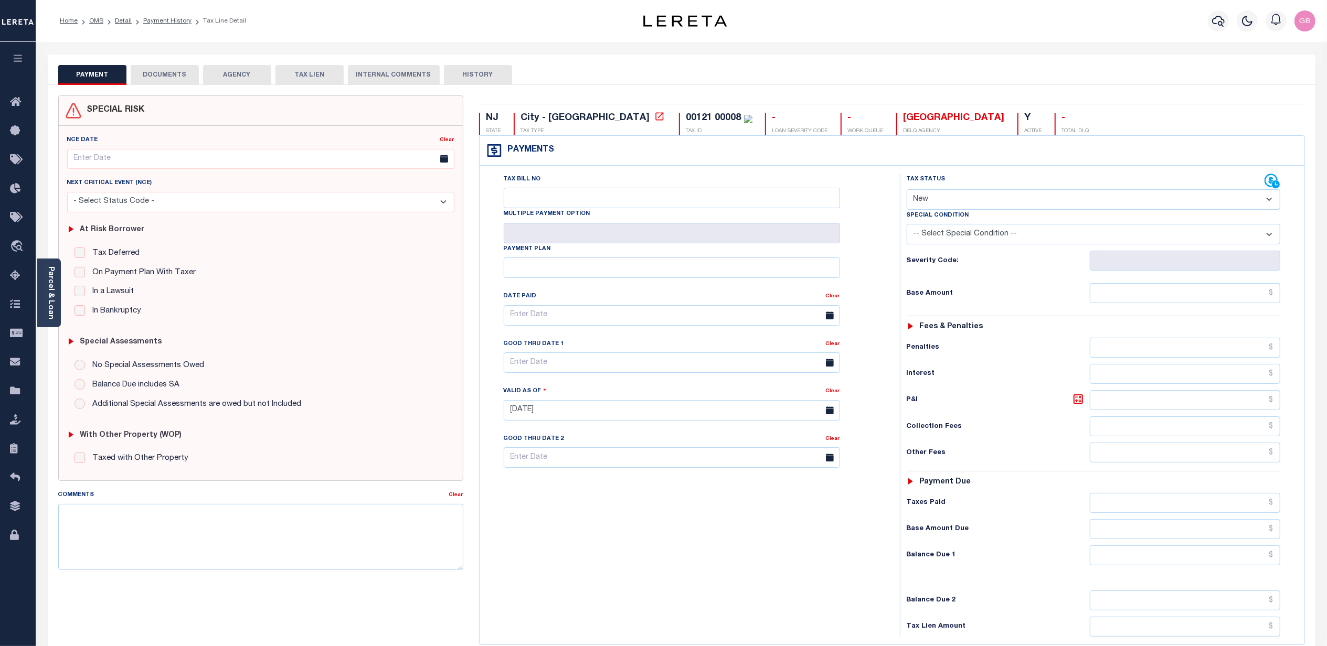
click at [164, 14] on ol "Home OMS Detail Payment History Tax Line Detail" at bounding box center [152, 21] width 203 height 22
click at [166, 19] on link "Payment History" at bounding box center [167, 21] width 48 height 6
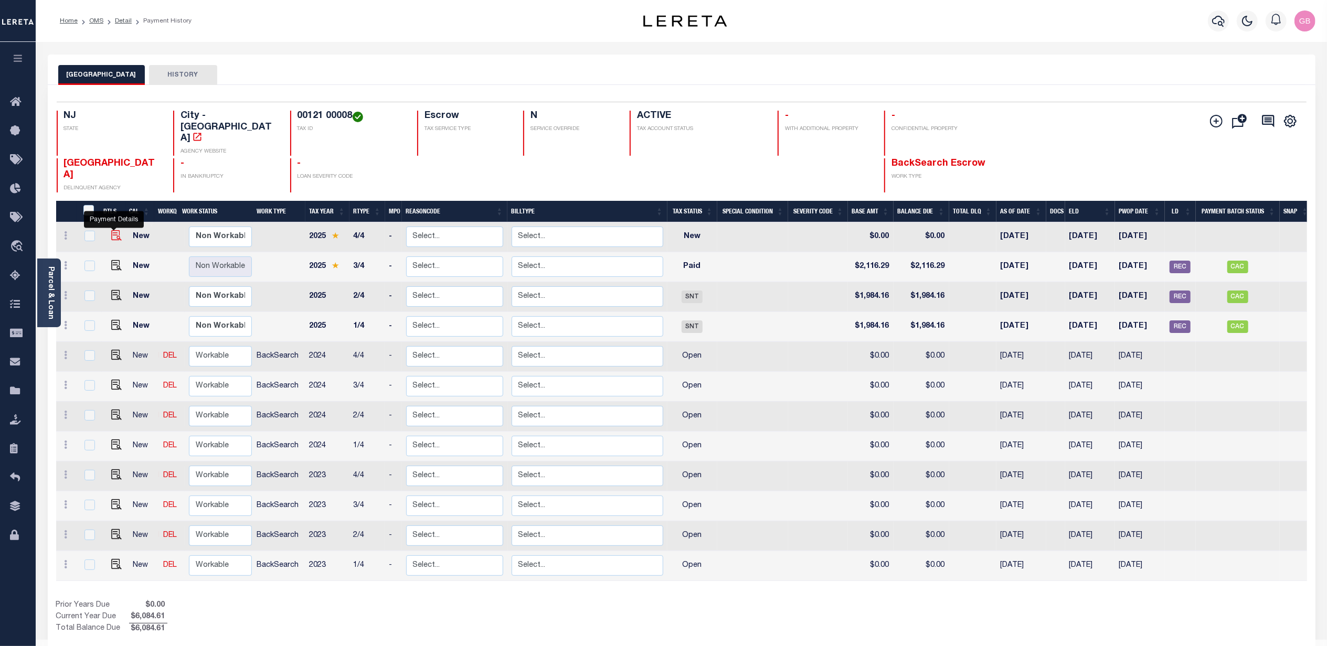
click at [114, 230] on img "" at bounding box center [116, 235] width 10 height 10
checkbox input "true"
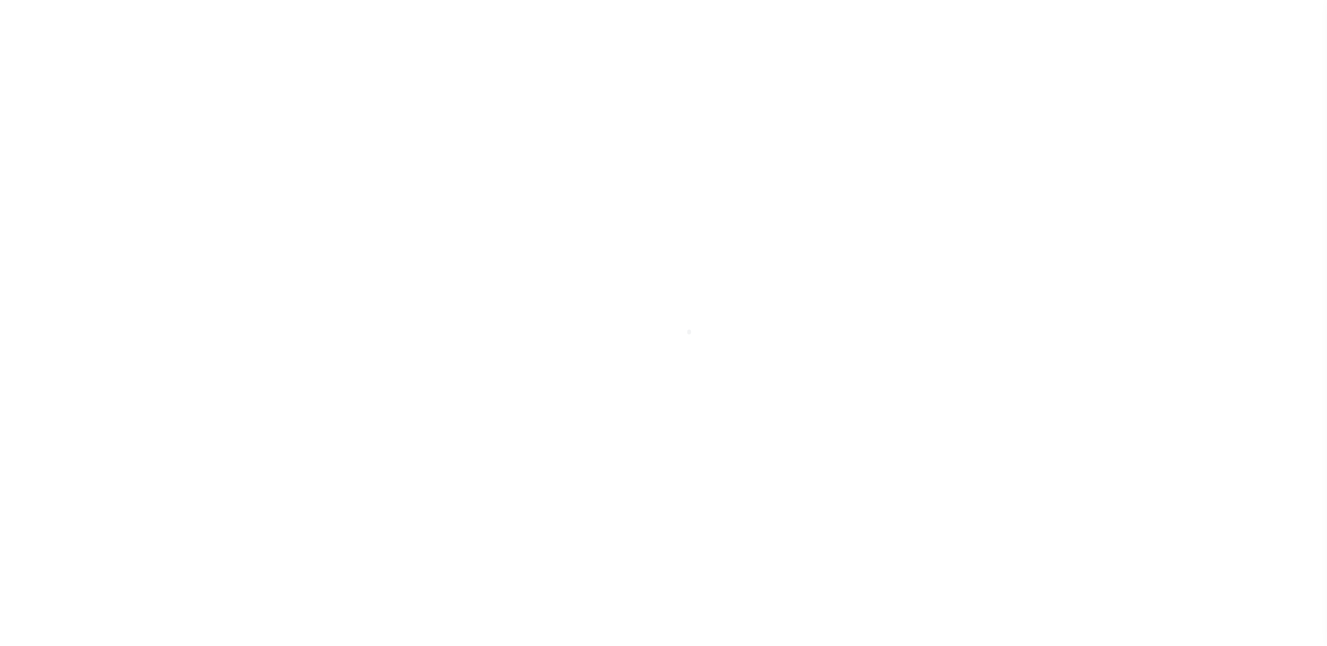
select select "NW2"
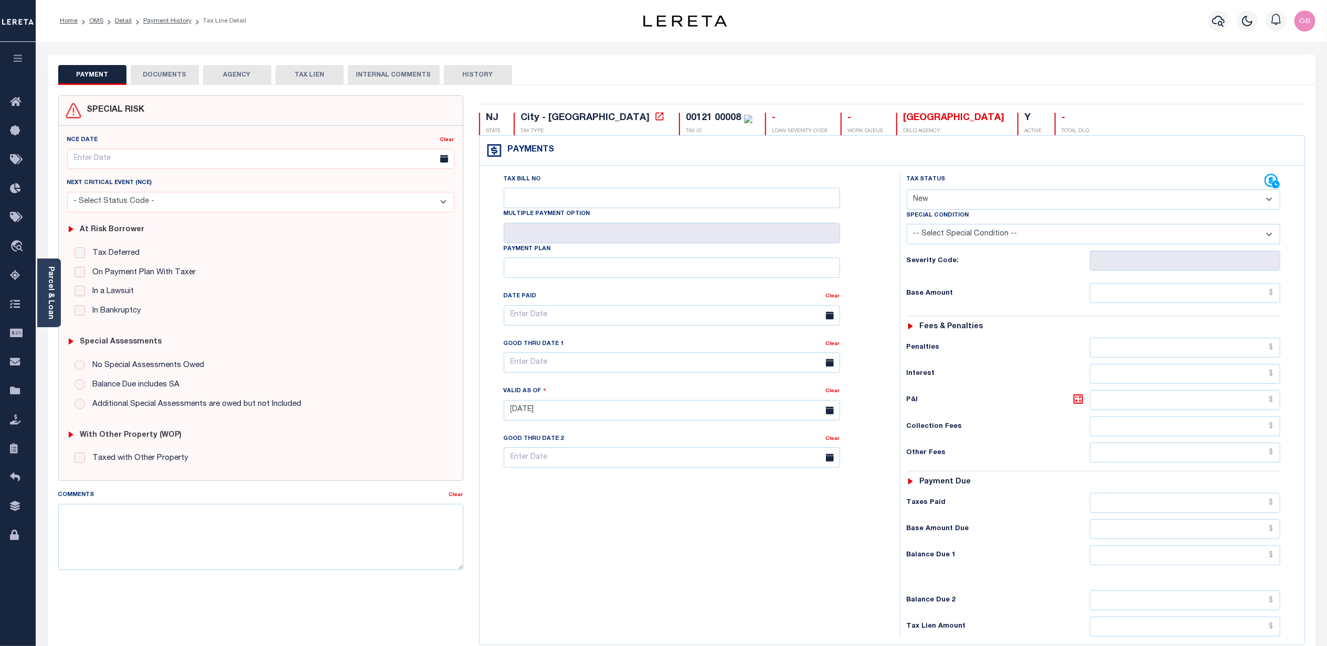
drag, startPoint x: 156, startPoint y: 20, endPoint x: 183, endPoint y: 64, distance: 51.6
click at [156, 20] on link "Payment History" at bounding box center [167, 21] width 48 height 6
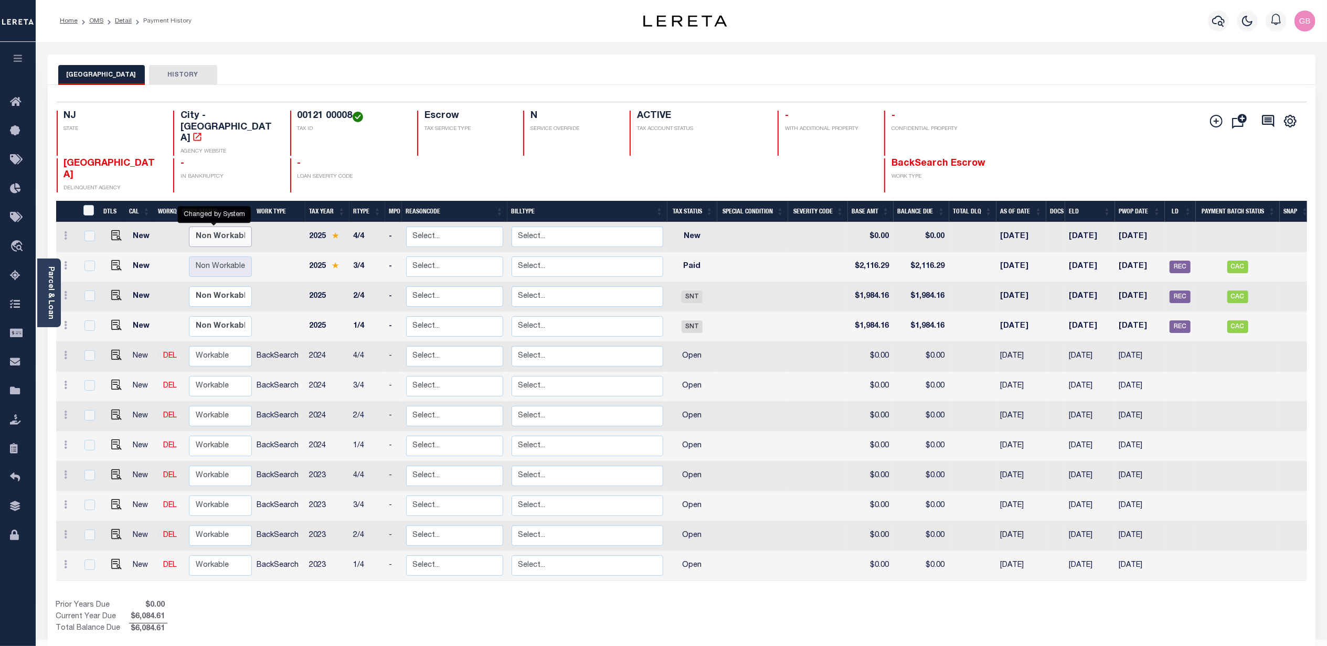
click at [228, 227] on select "Non Workable Workable" at bounding box center [220, 237] width 63 height 20
checkbox input "true"
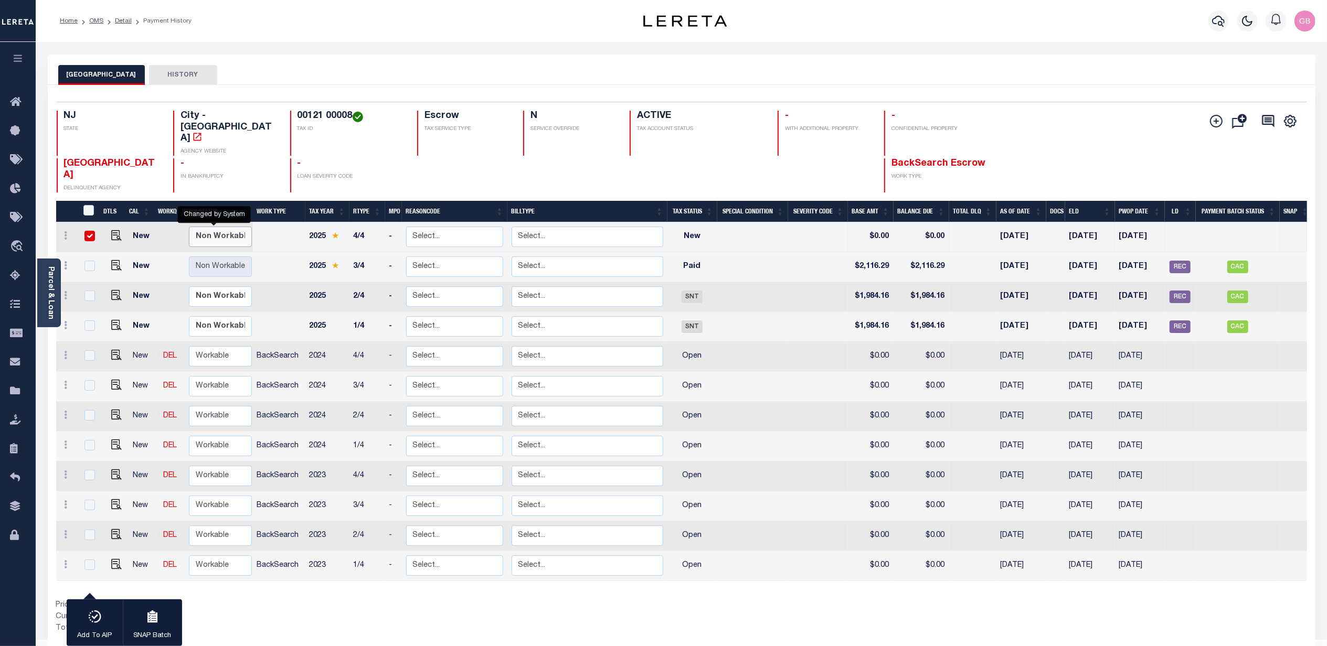
click at [228, 227] on select "Non Workable Workable" at bounding box center [220, 237] width 63 height 20
checkbox input "false"
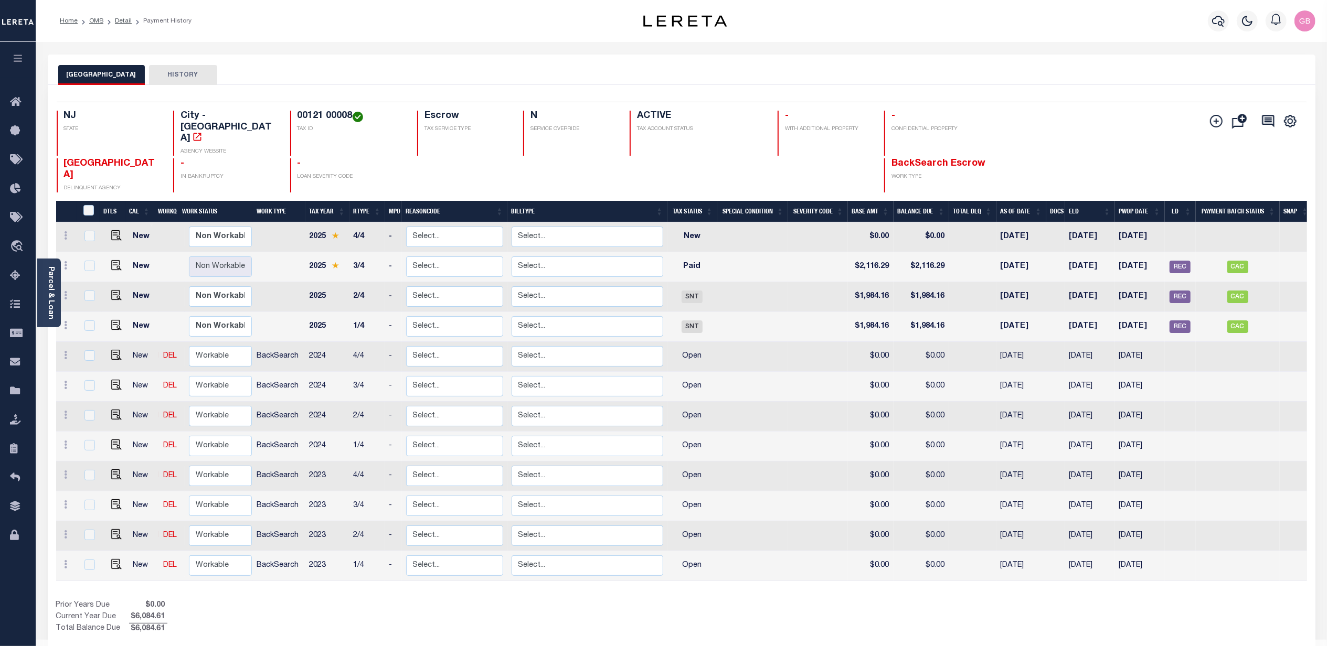
click at [1152, 606] on div "Show Tax Lines before Bill Release Date Prior Years Due $0.00 Current Year Due …" at bounding box center [681, 617] width 1251 height 35
click at [112, 230] on img "" at bounding box center [116, 235] width 10 height 10
checkbox input "true"
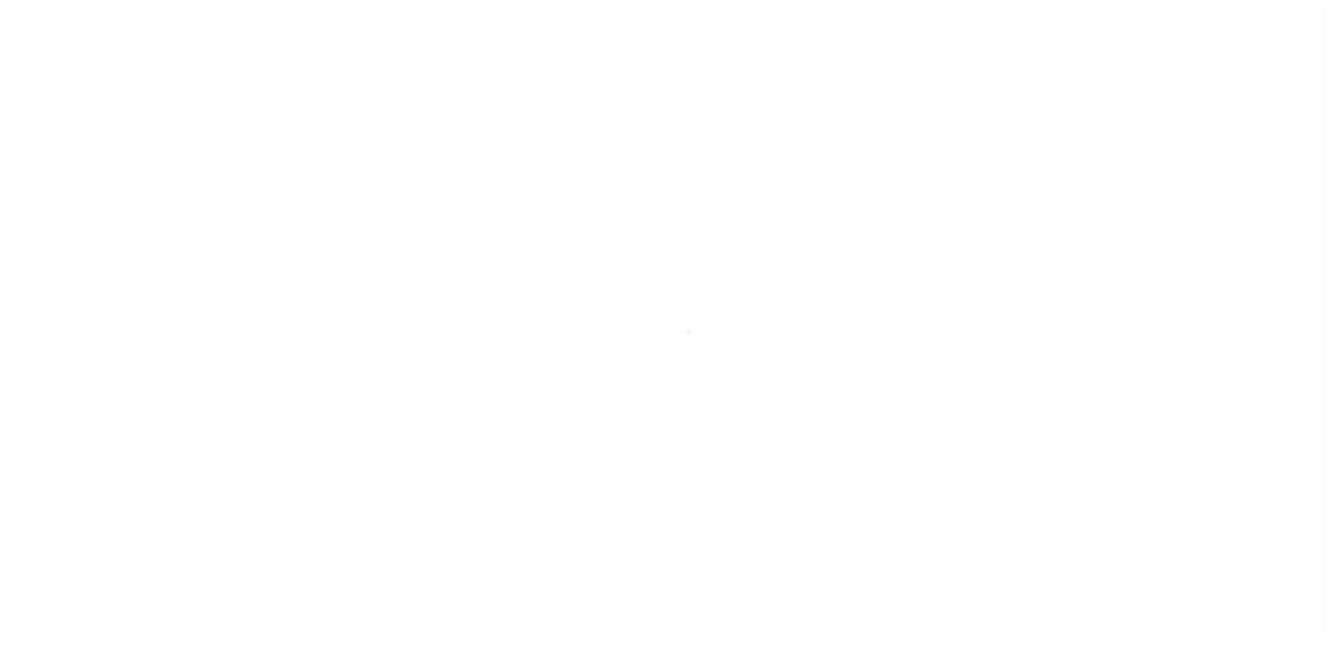
select select "NW2"
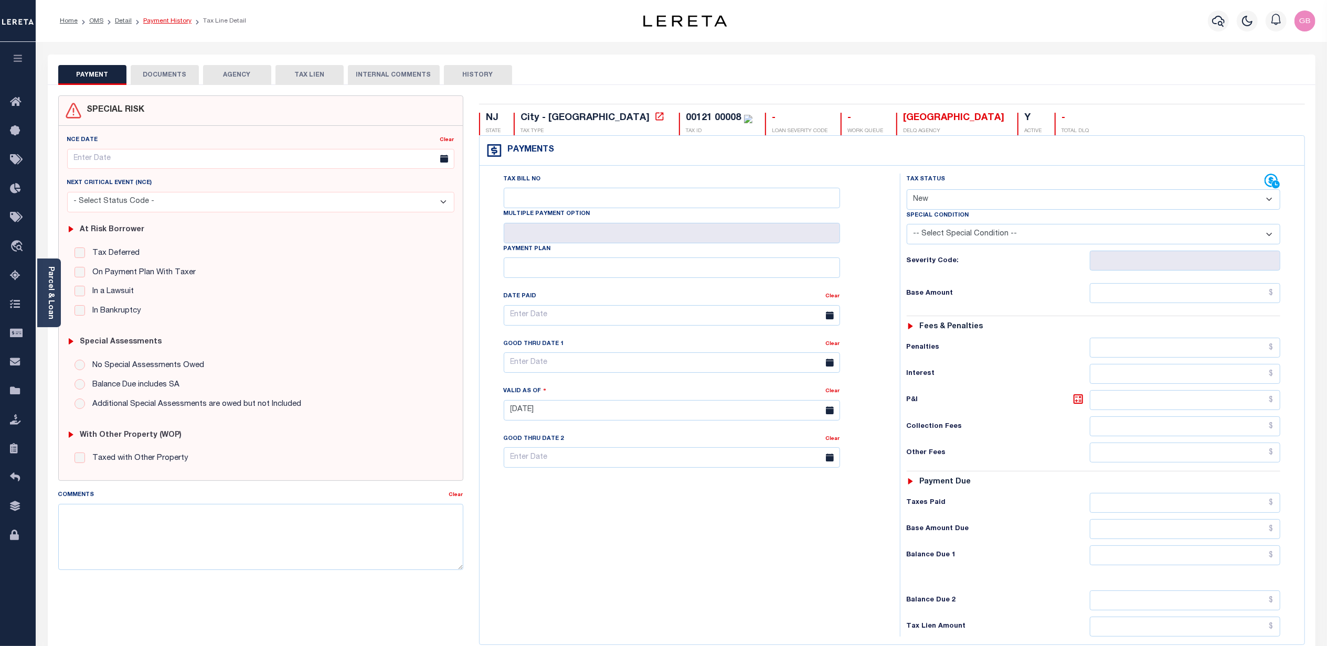
click at [149, 23] on link "Payment History" at bounding box center [167, 21] width 48 height 6
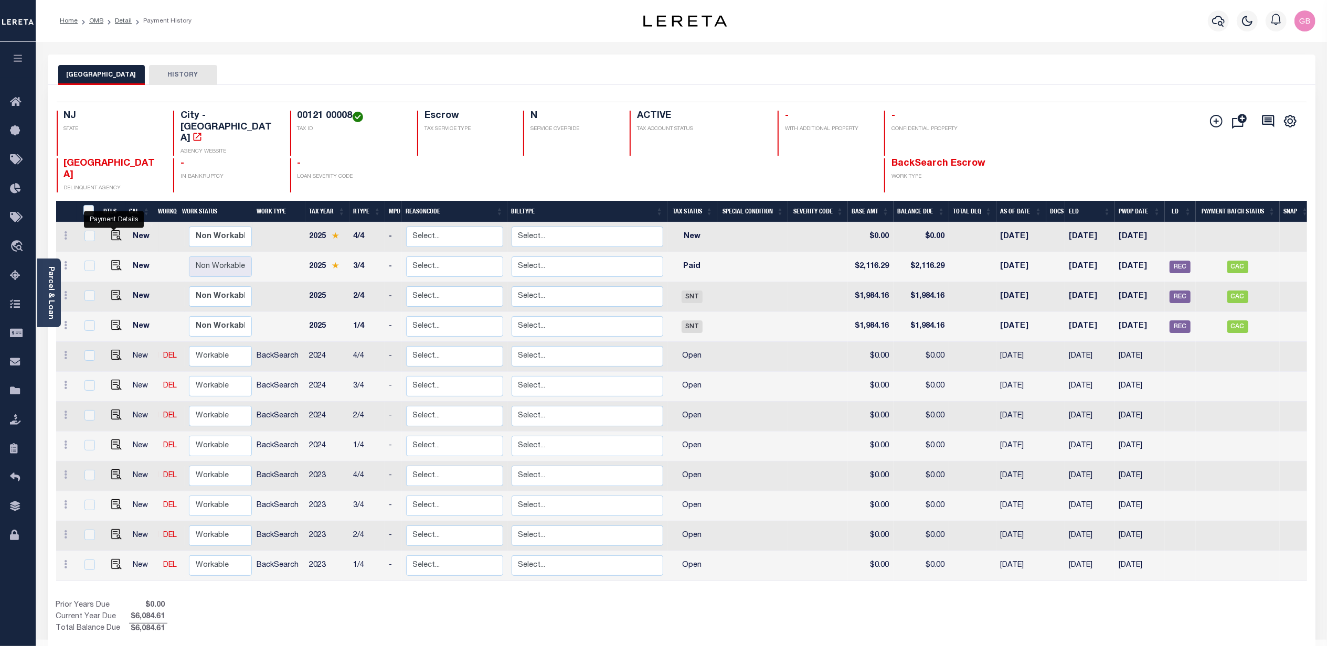
drag, startPoint x: 113, startPoint y: 216, endPoint x: 126, endPoint y: 214, distance: 13.3
click at [113, 230] on img "" at bounding box center [116, 235] width 10 height 10
checkbox input "true"
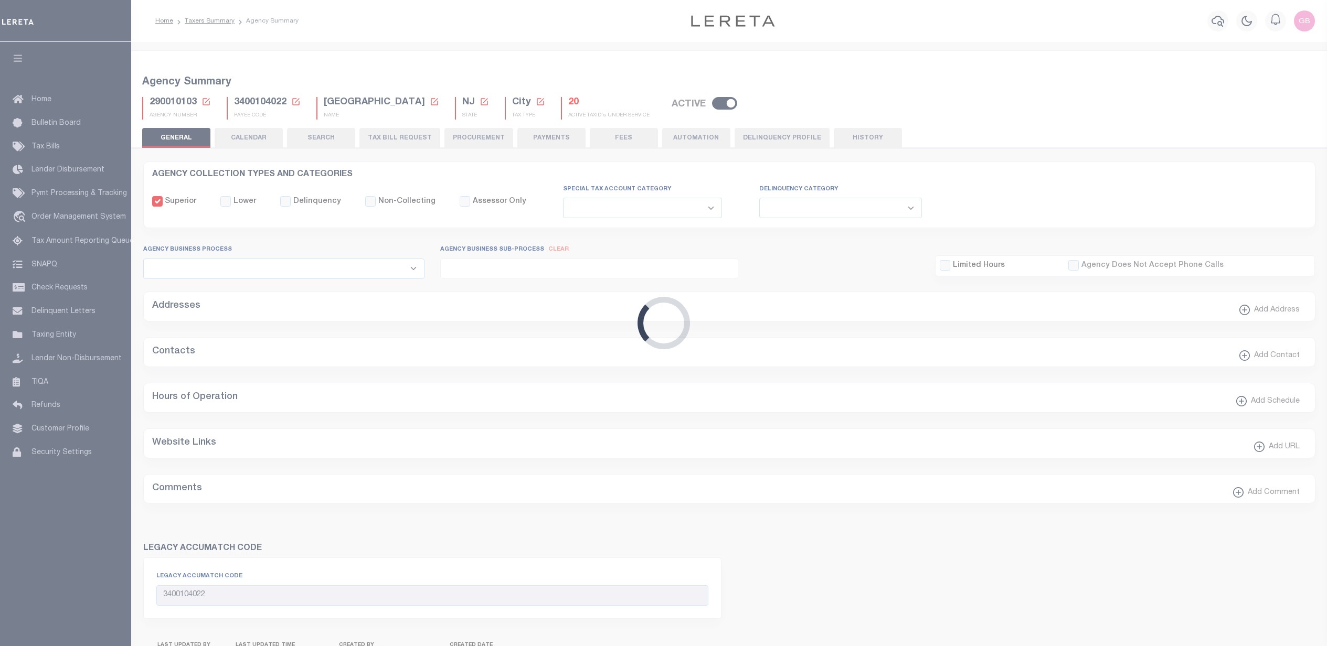
select select
click at [251, 139] on button "CALENDAR" at bounding box center [249, 138] width 68 height 20
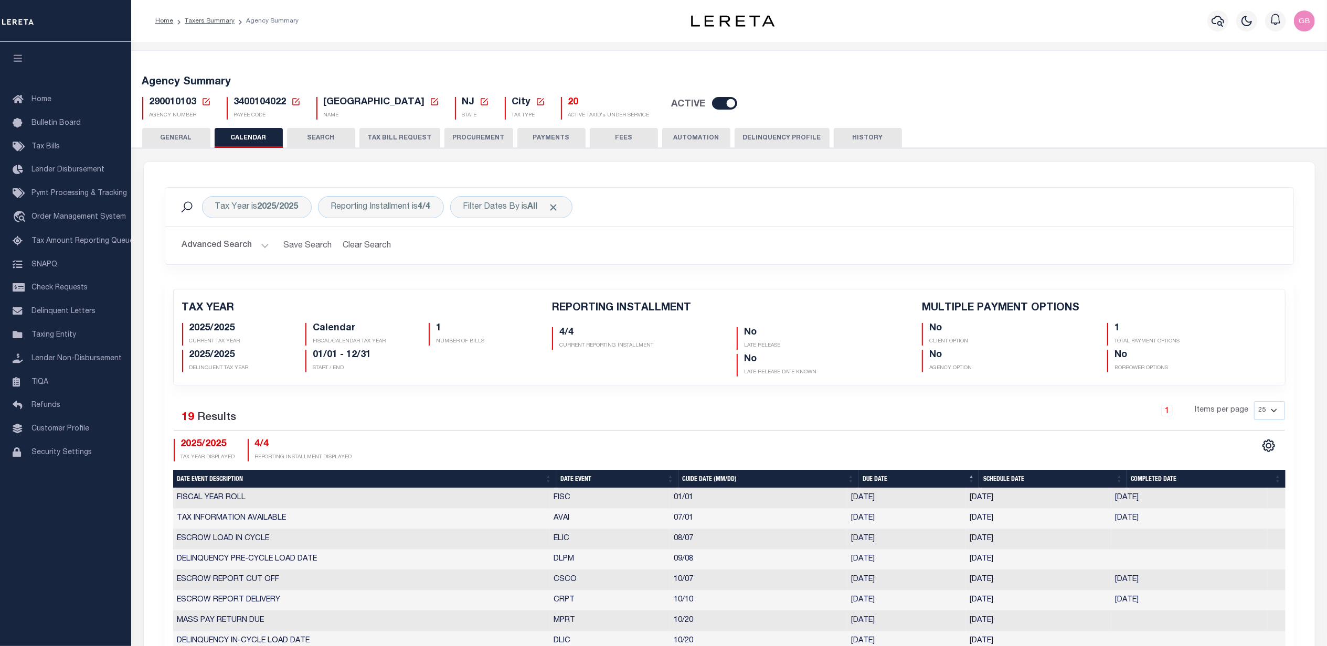
checkbox input "false"
type input "1"
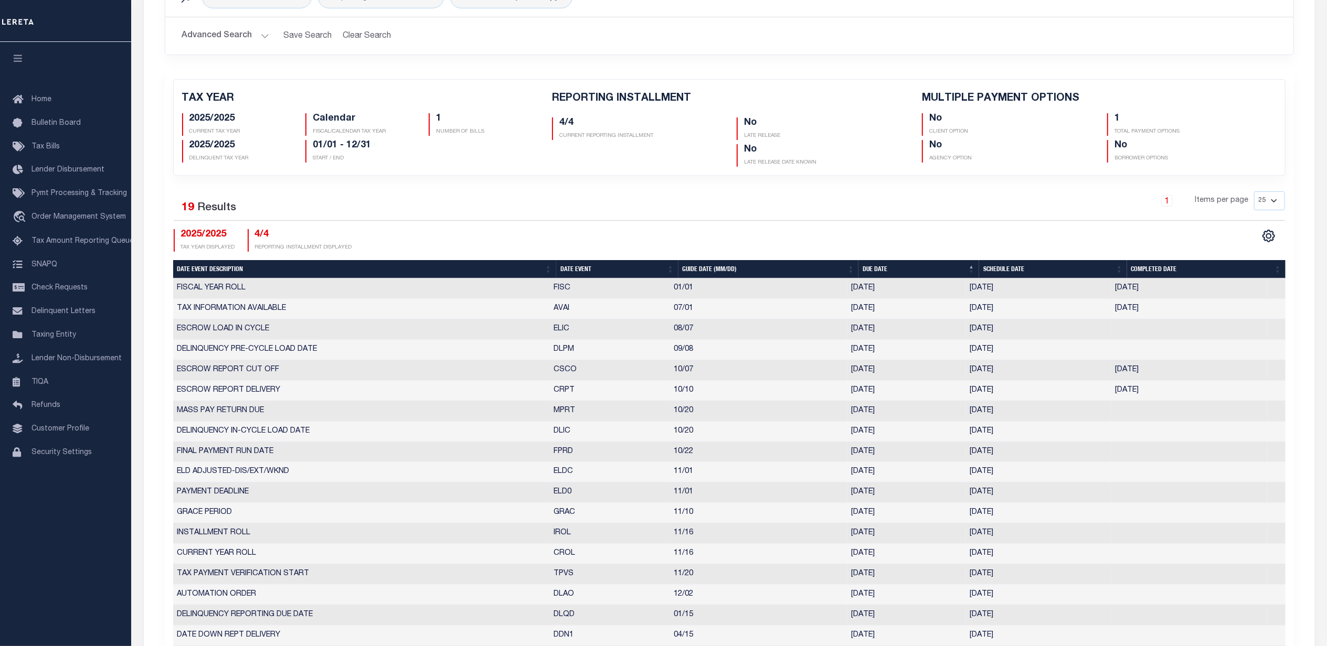
scroll to position [70, 0]
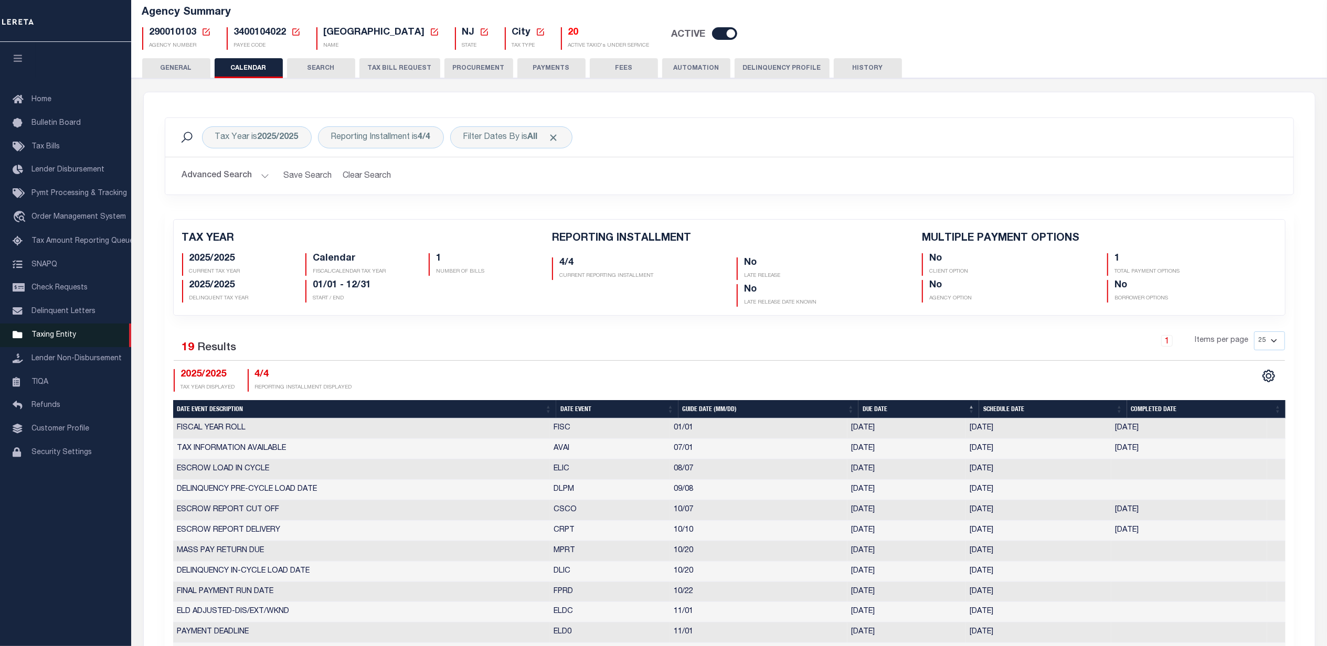
click at [43, 337] on span "Taxing Entity" at bounding box center [53, 335] width 45 height 7
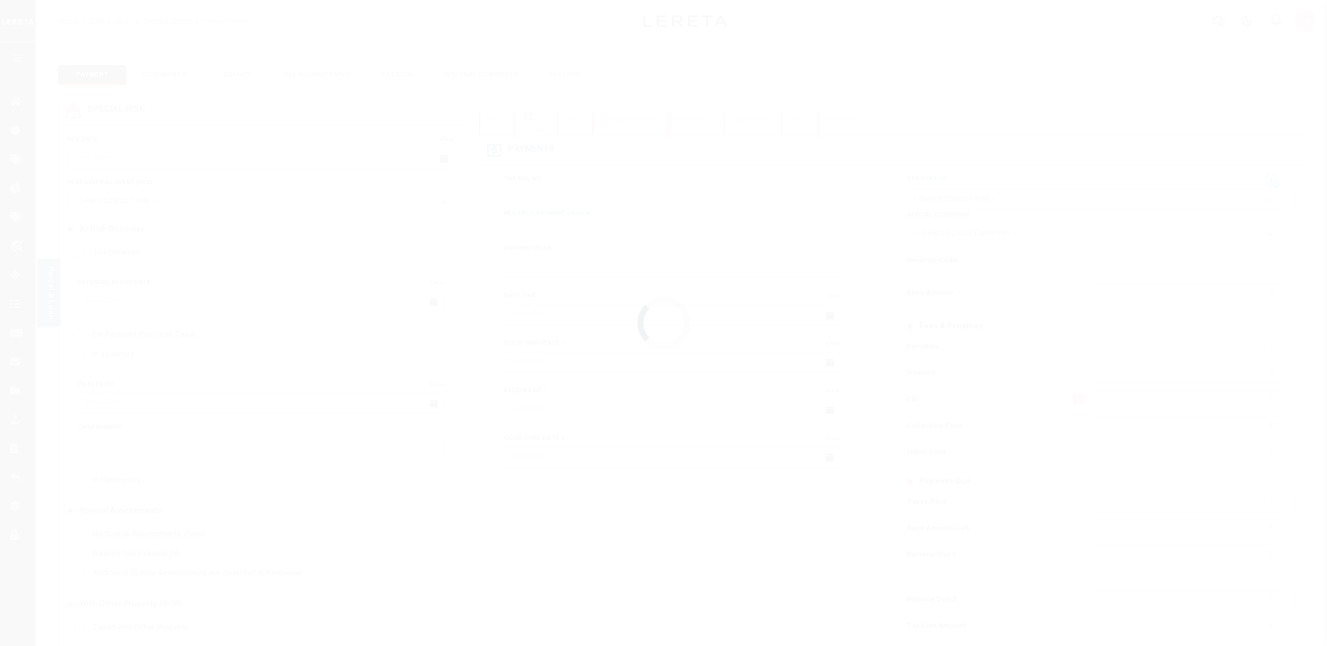
checkbox input "false"
type input "[DATE]"
select select "NW2"
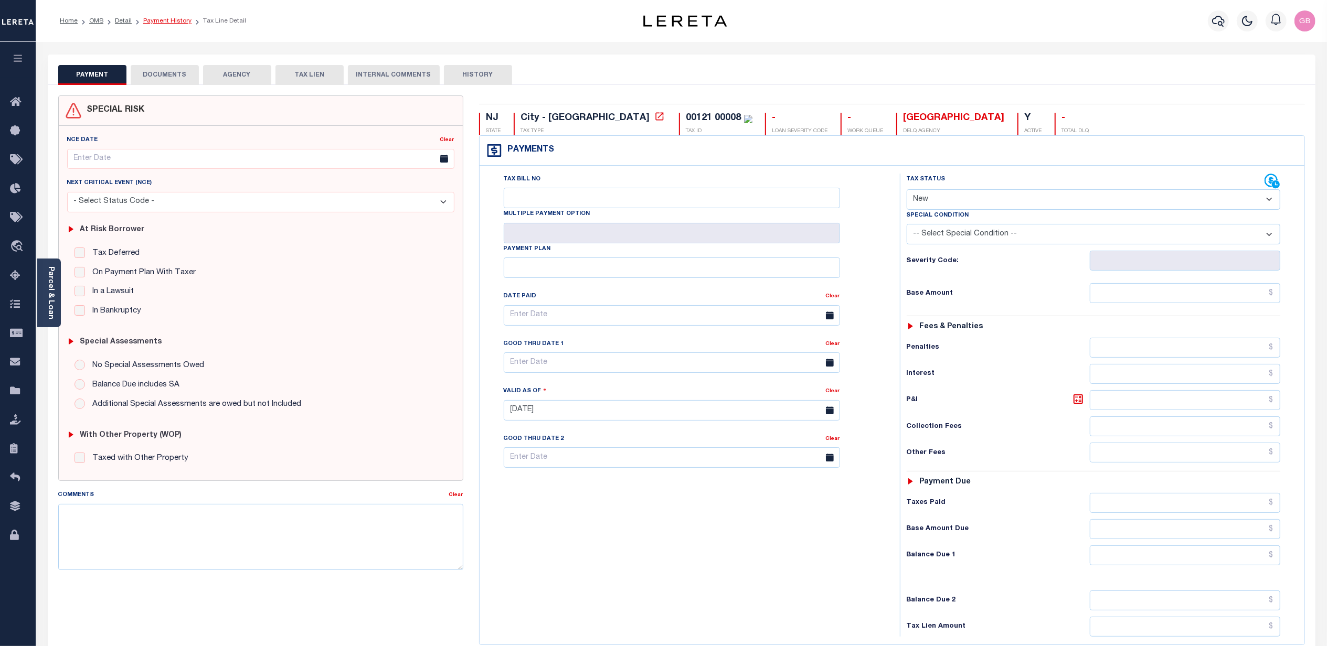
click at [157, 20] on link "Payment History" at bounding box center [167, 21] width 48 height 6
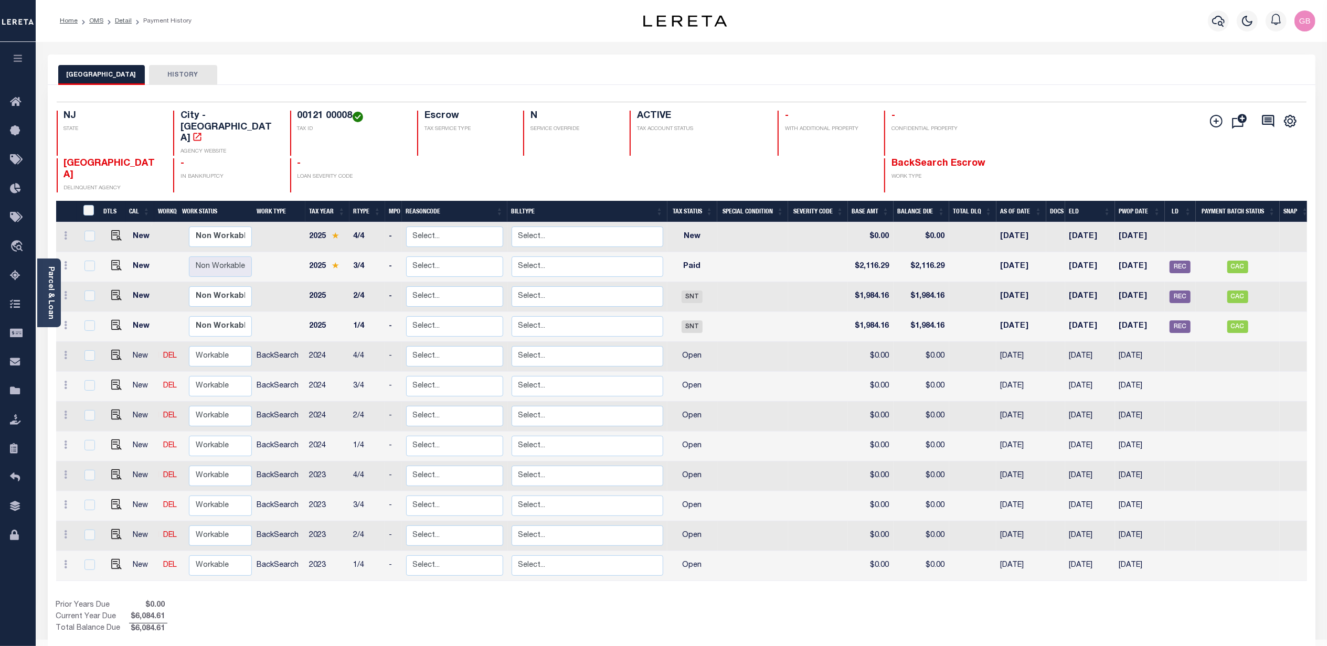
drag, startPoint x: 254, startPoint y: 68, endPoint x: 212, endPoint y: 78, distance: 43.0
click at [254, 68] on div "VENTNOR CITY HISTORY" at bounding box center [681, 74] width 1246 height 19
click at [172, 78] on button "HISTORY" at bounding box center [183, 75] width 68 height 20
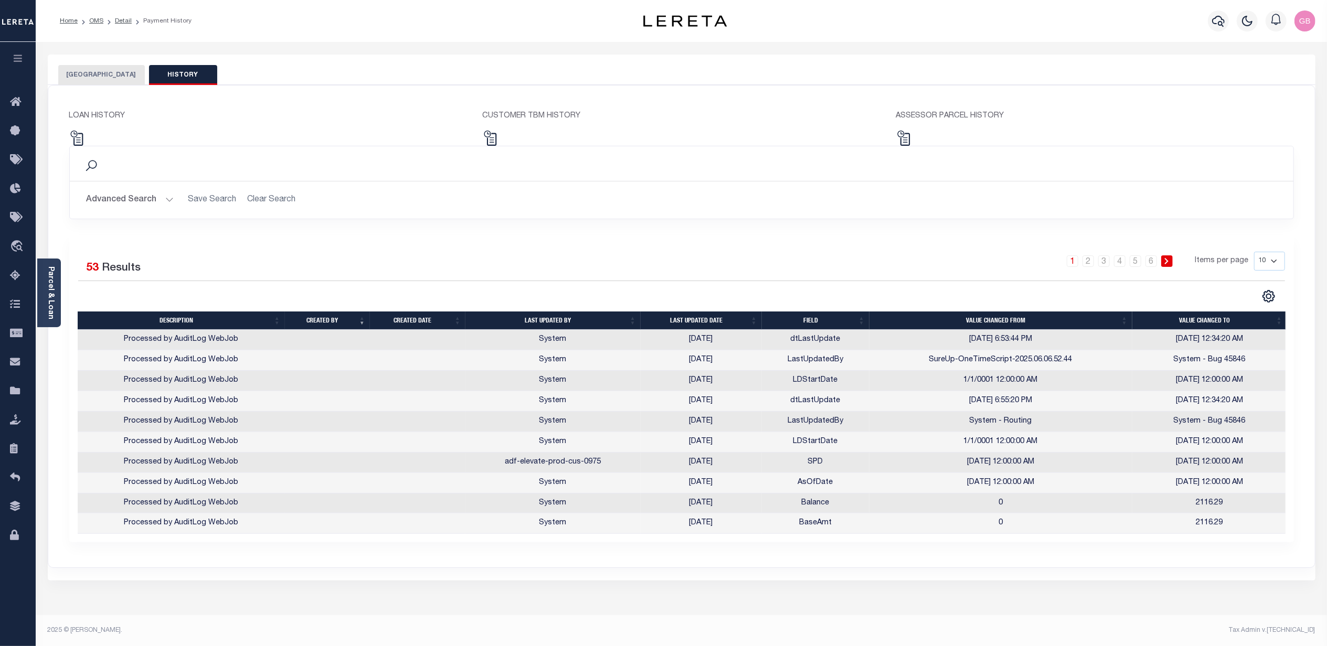
click at [1268, 257] on select "10 25 50 100" at bounding box center [1269, 261] width 31 height 19
select select "100"
click at [1254, 252] on select "10 25 50 100" at bounding box center [1269, 261] width 31 height 19
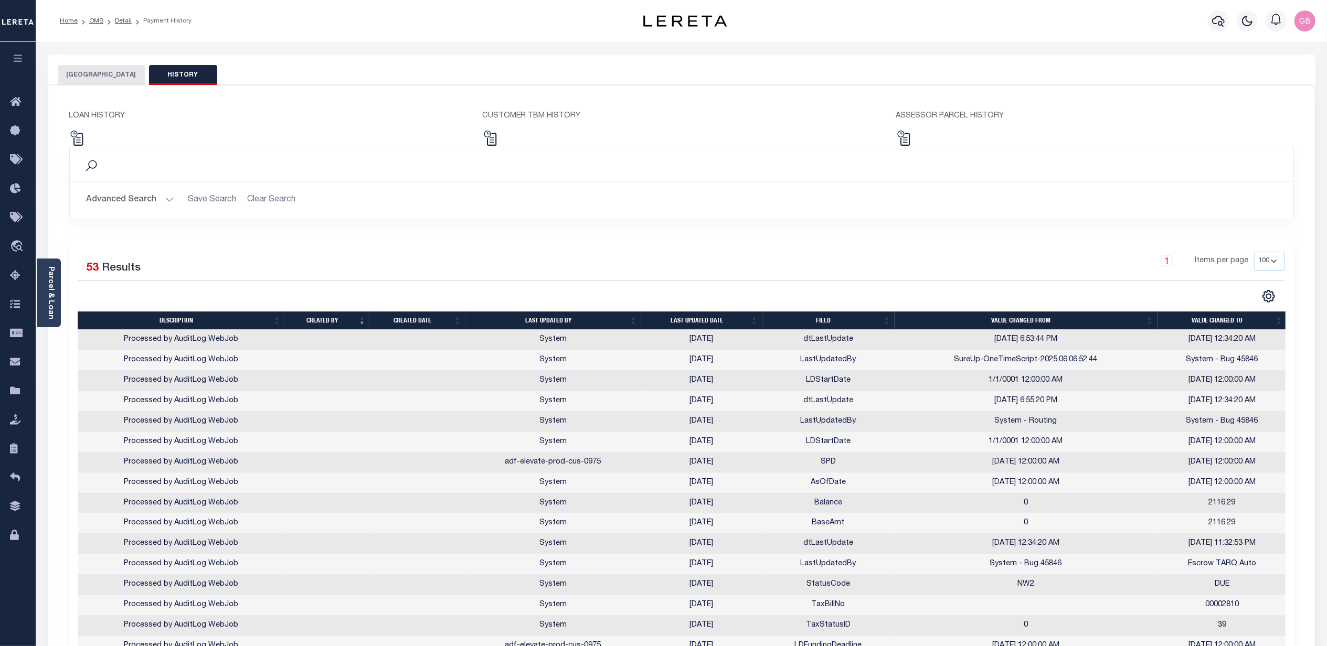
click at [100, 76] on button "[GEOGRAPHIC_DATA]" at bounding box center [101, 75] width 87 height 20
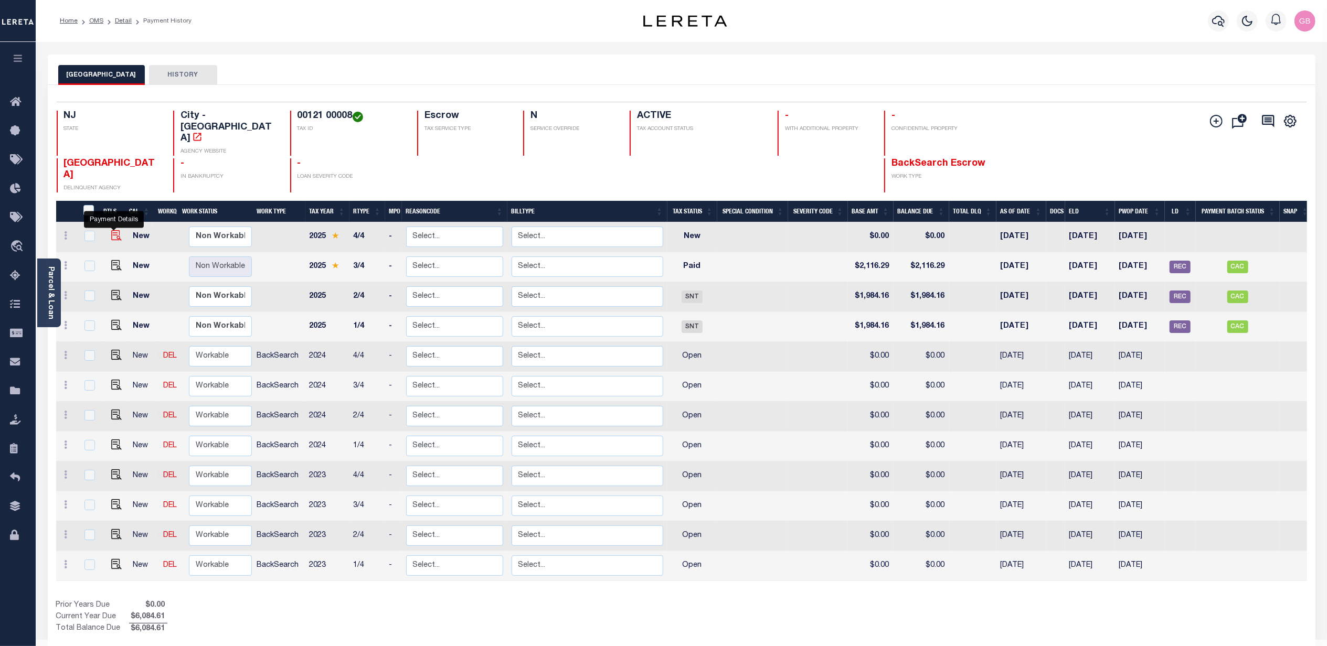
click at [112, 230] on img "" at bounding box center [116, 235] width 10 height 10
checkbox input "true"
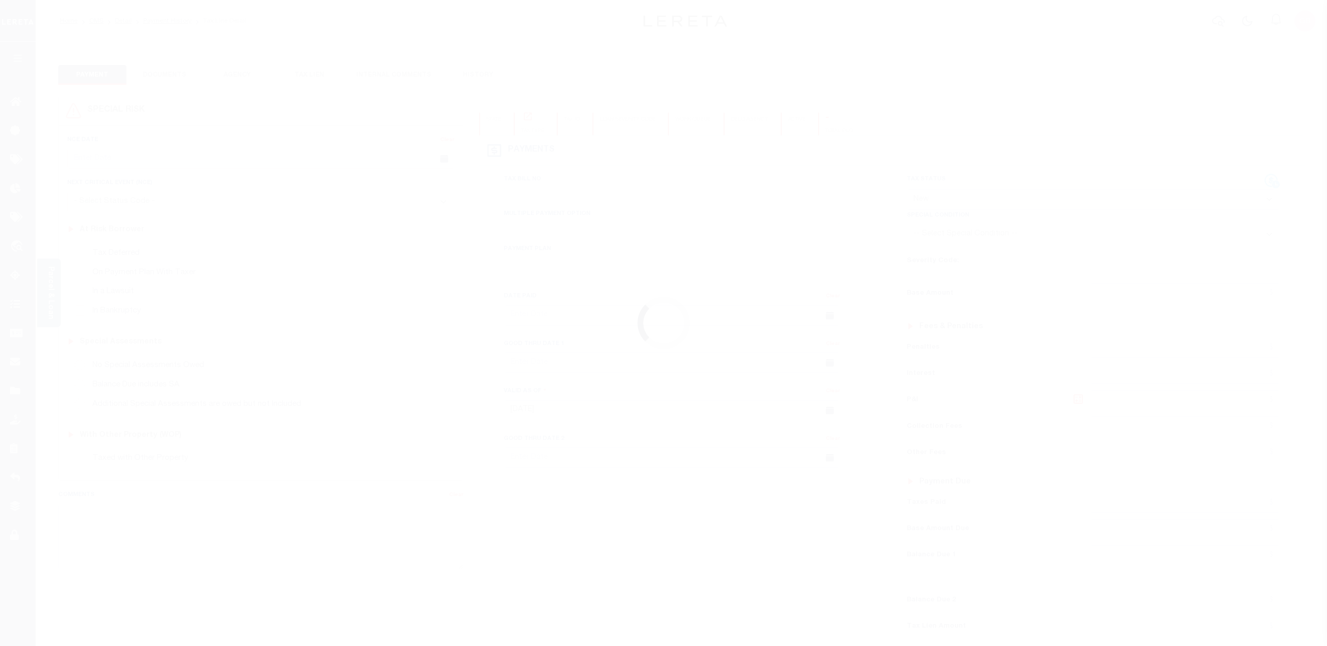
select select "NW2"
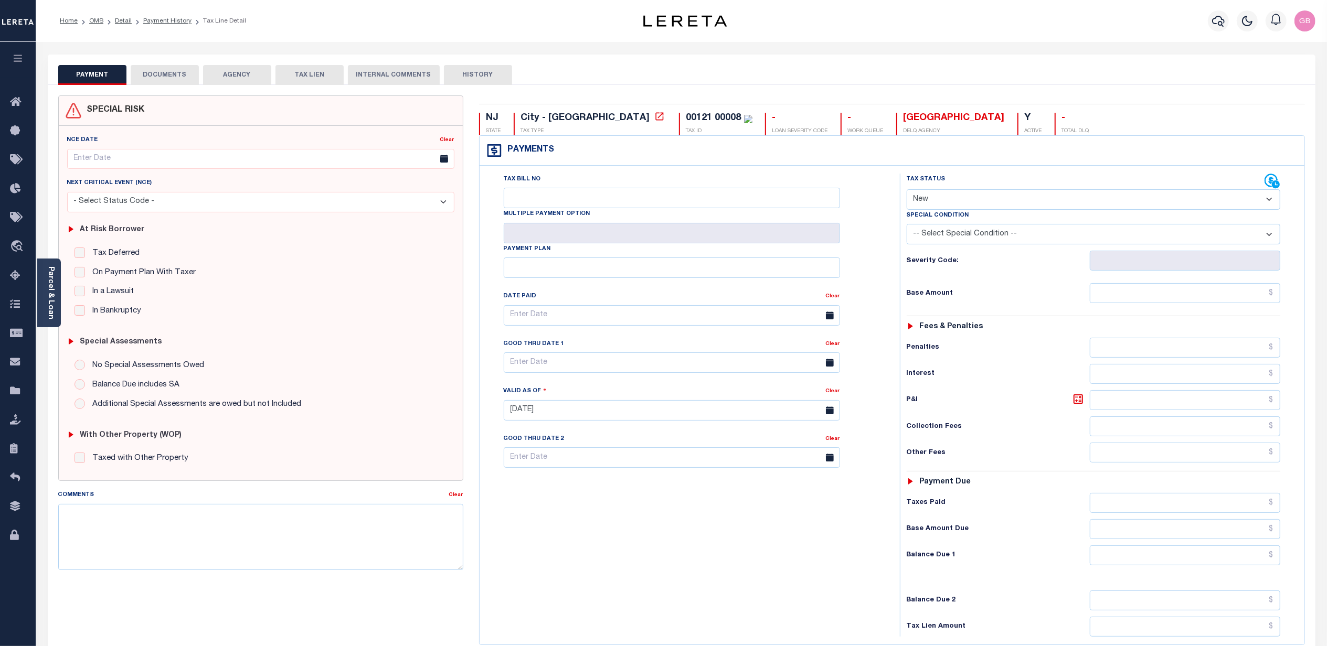
click at [471, 78] on button "HISTORY" at bounding box center [478, 75] width 68 height 20
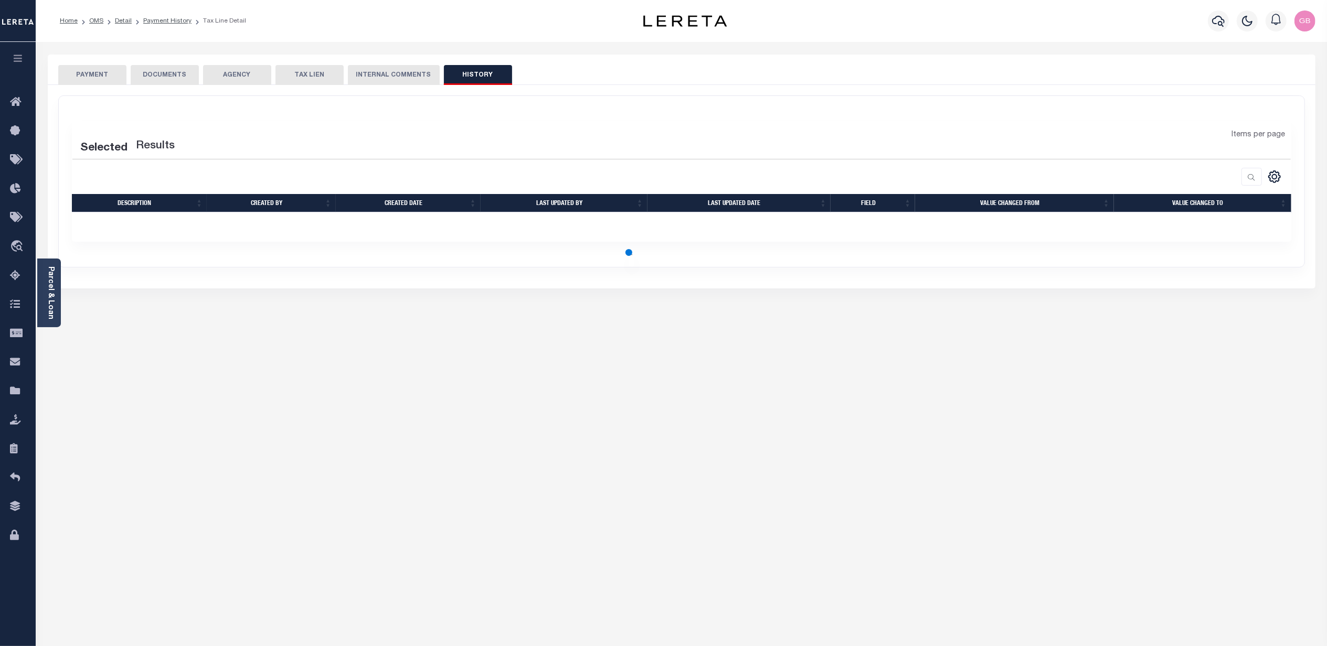
select select "50"
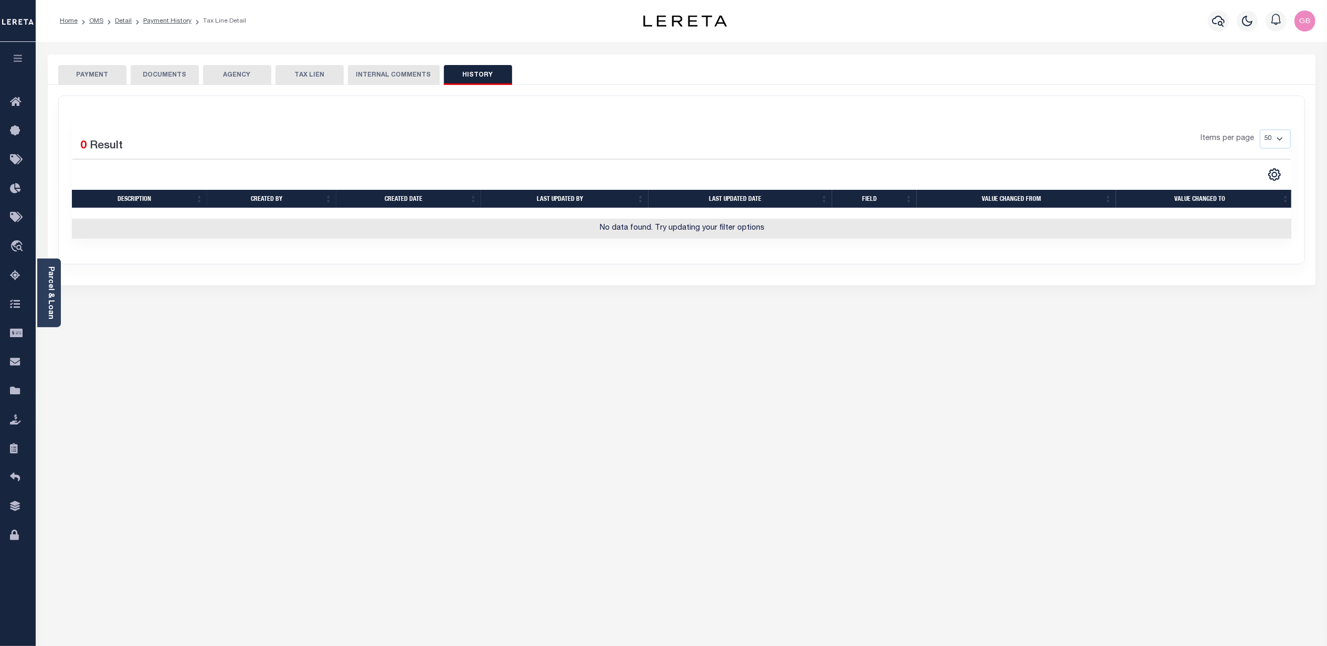
drag, startPoint x: 171, startPoint y: 22, endPoint x: 209, endPoint y: 53, distance: 49.2
click at [171, 22] on link "Payment History" at bounding box center [167, 21] width 48 height 6
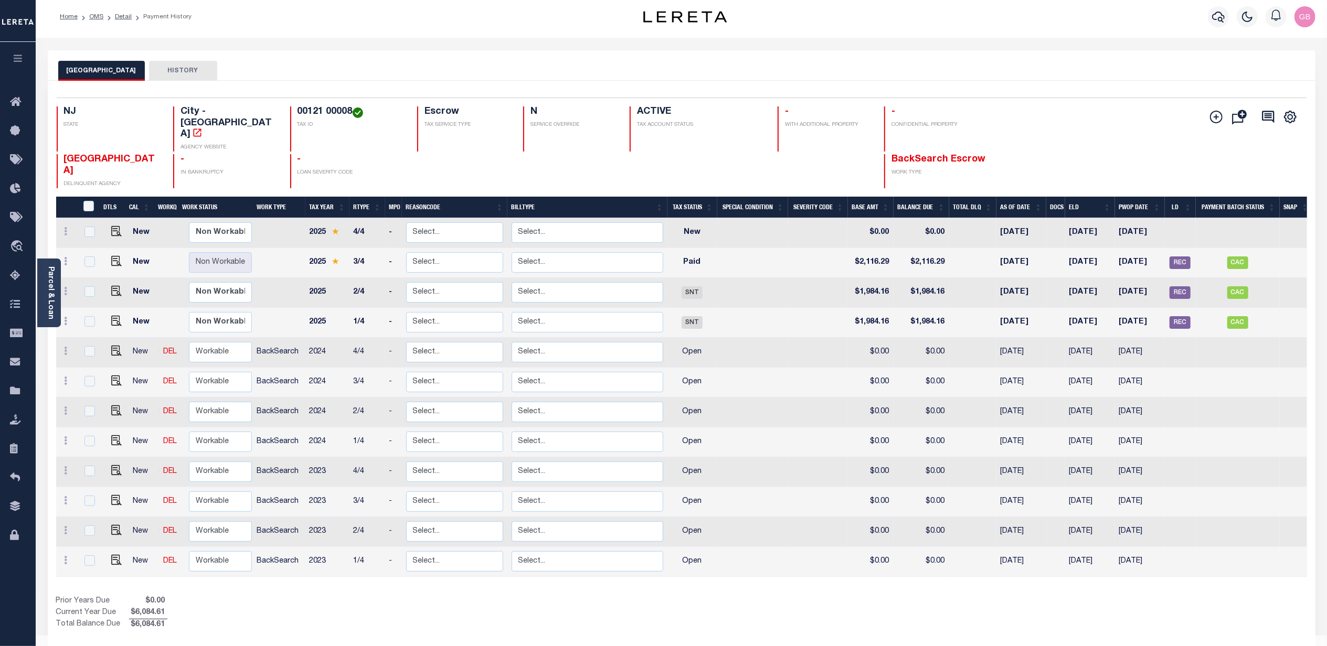
scroll to position [5, 0]
click at [113, 226] on img "" at bounding box center [116, 231] width 10 height 10
checkbox input "true"
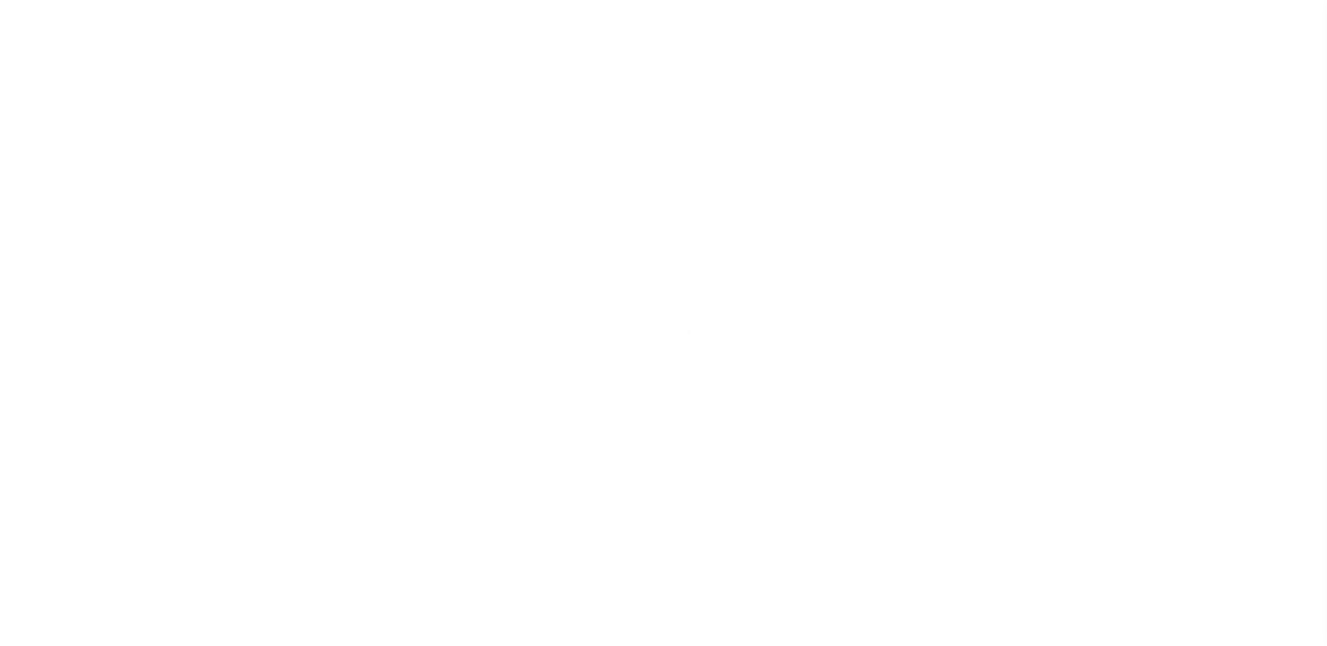
select select "NW2"
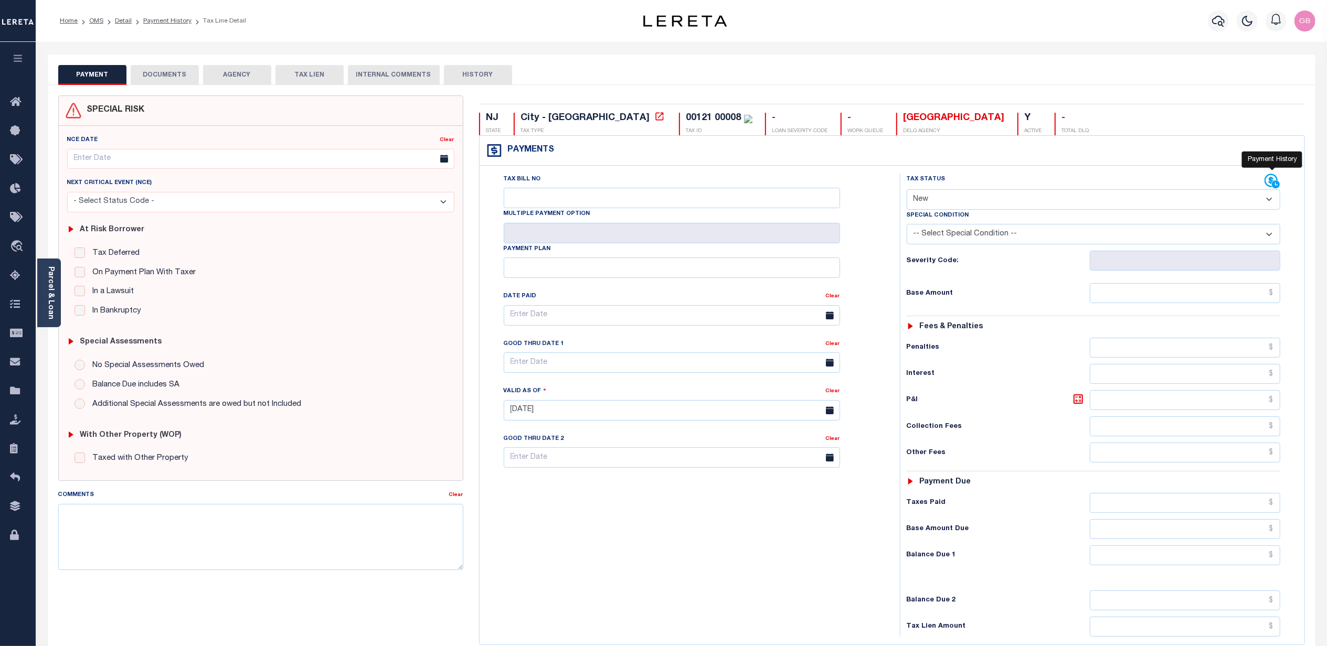
click at [1268, 182] on icon at bounding box center [1272, 182] width 16 height 16
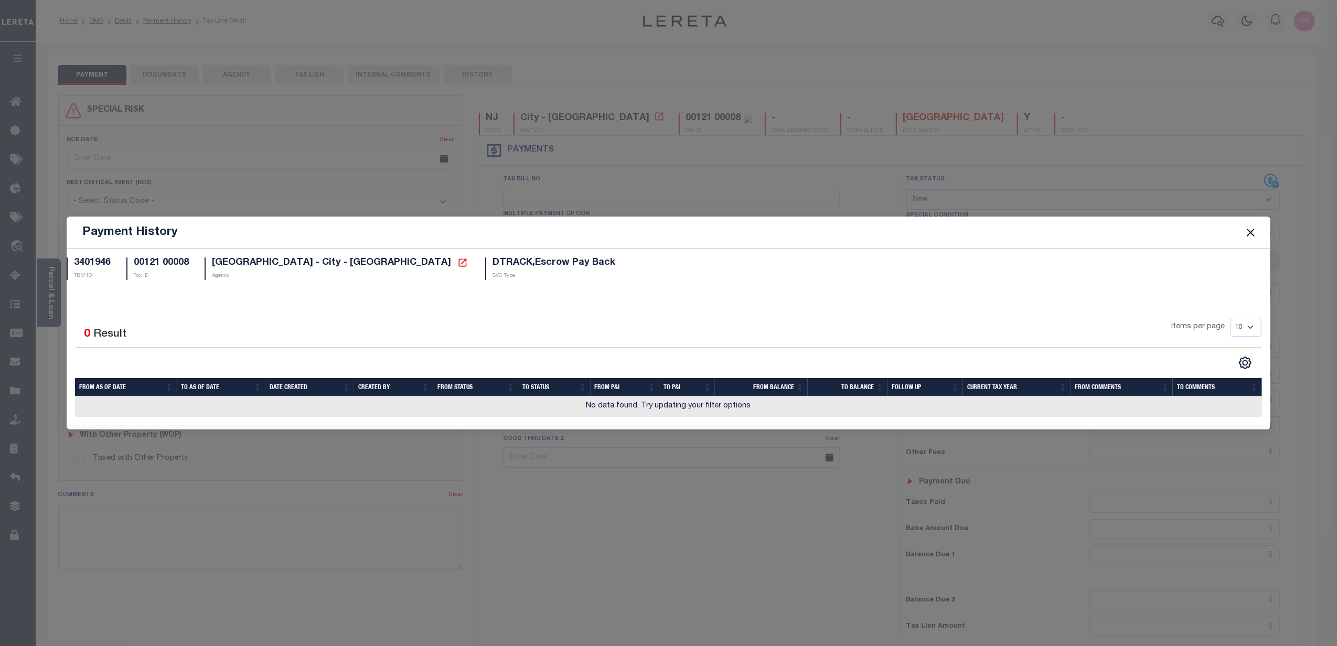
click at [1255, 232] on button "Close" at bounding box center [1251, 233] width 14 height 14
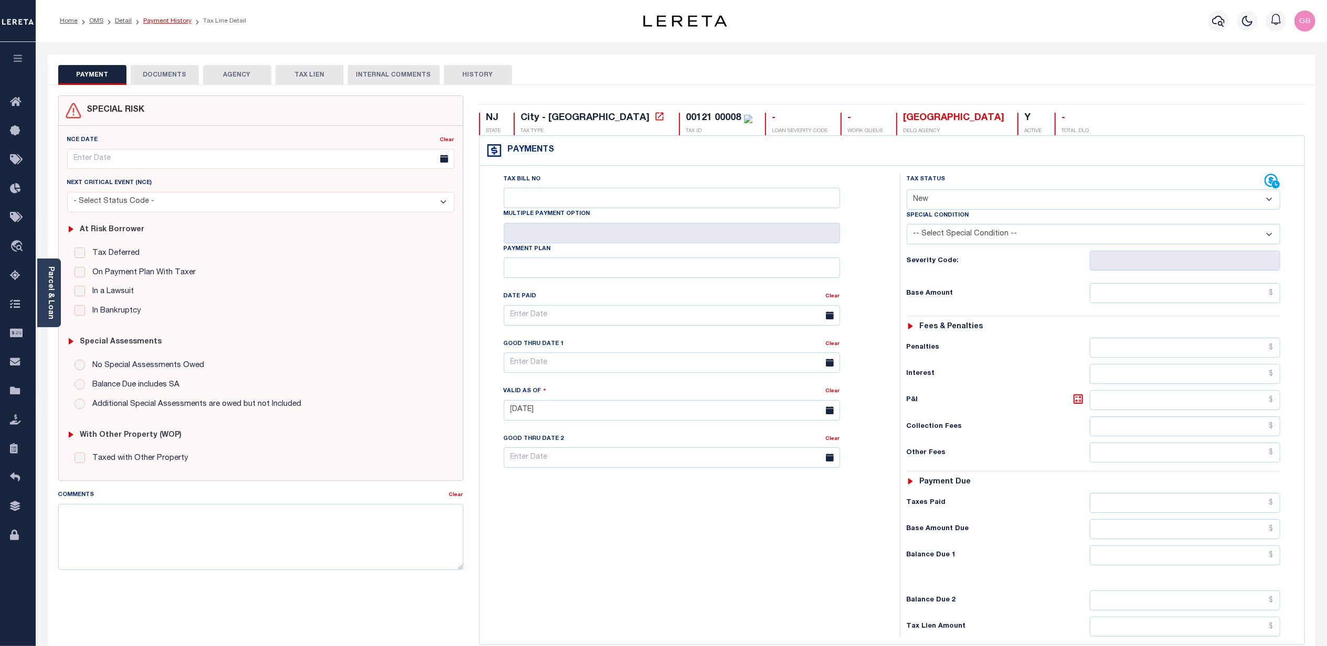
click at [158, 23] on link "Payment History" at bounding box center [167, 21] width 48 height 6
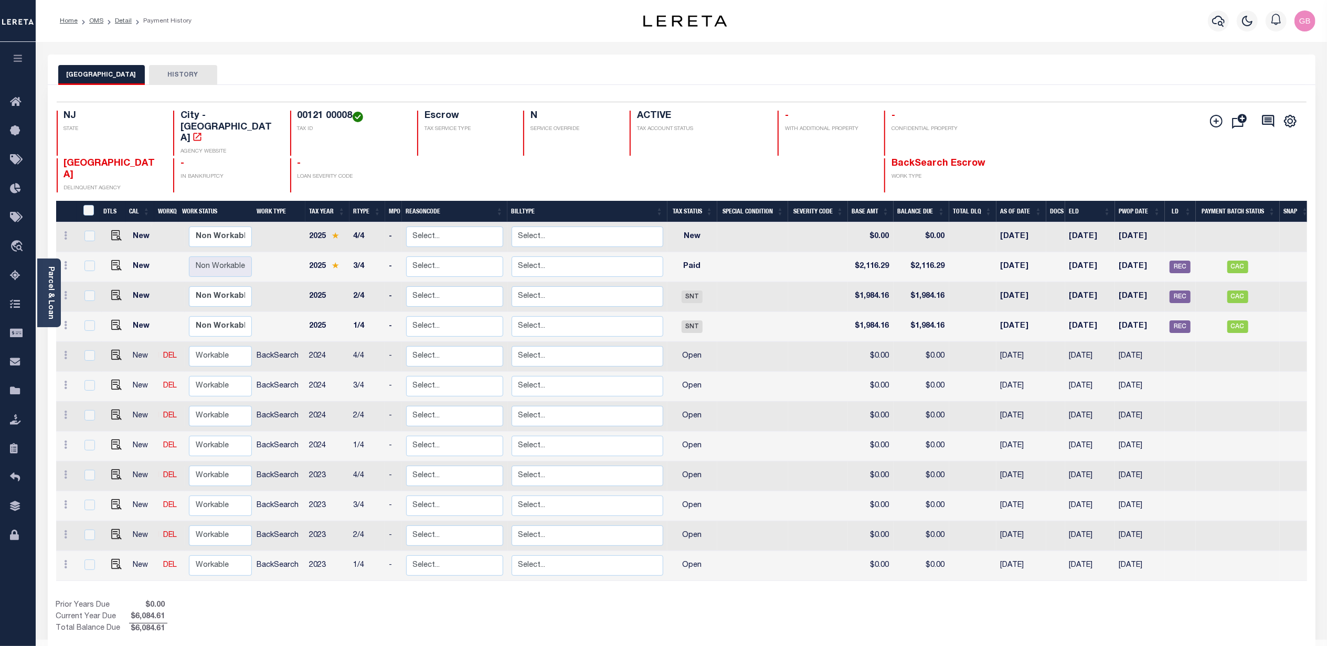
click at [178, 72] on button "HISTORY" at bounding box center [183, 75] width 68 height 20
select select "100"
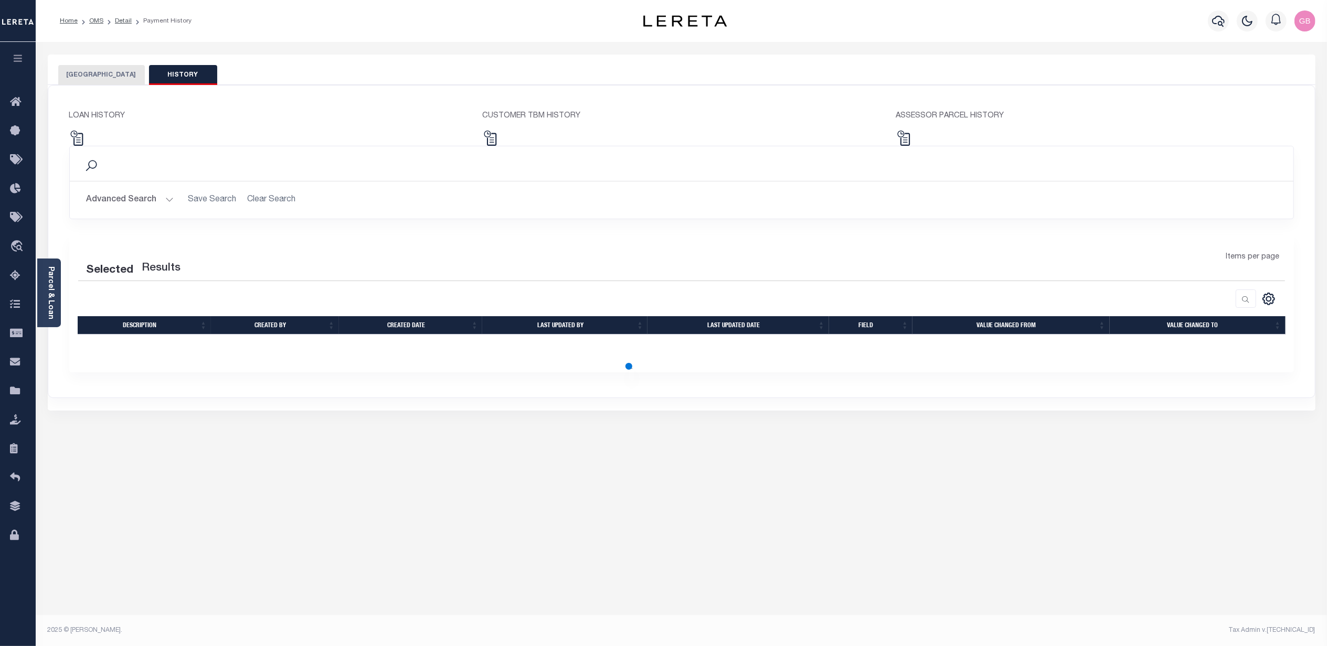
select select "100"
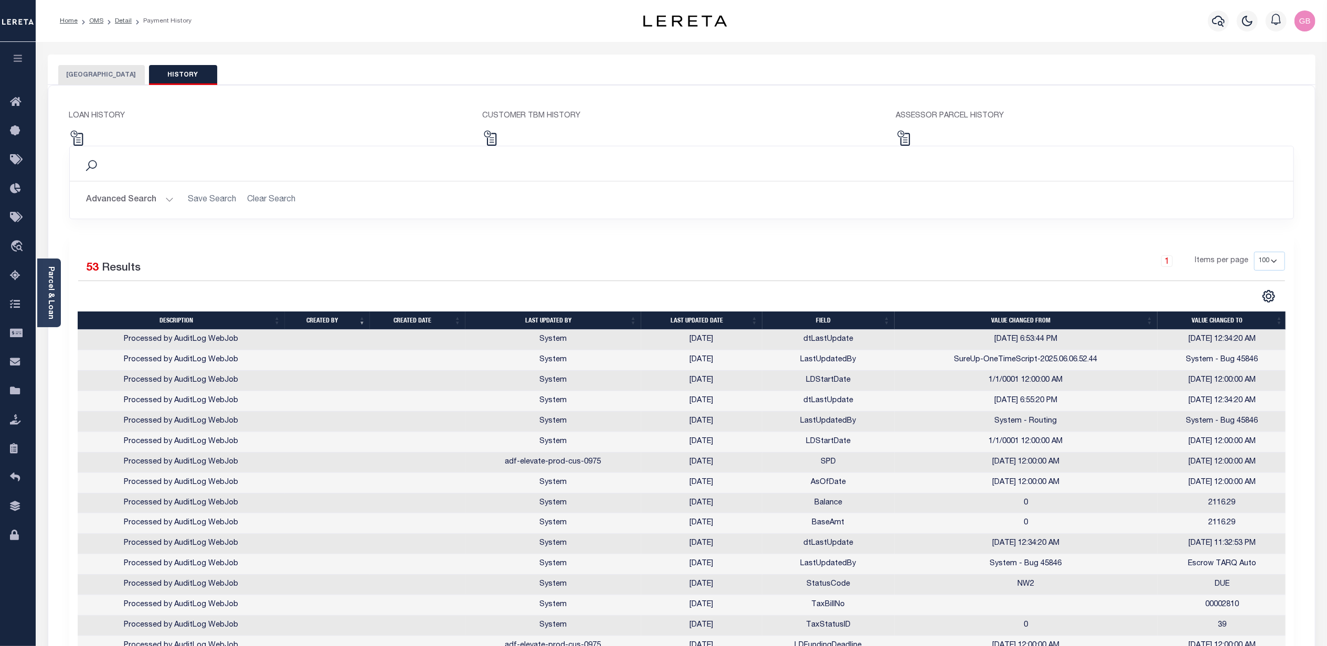
click at [704, 318] on th "Last updated date" at bounding box center [701, 321] width 121 height 18
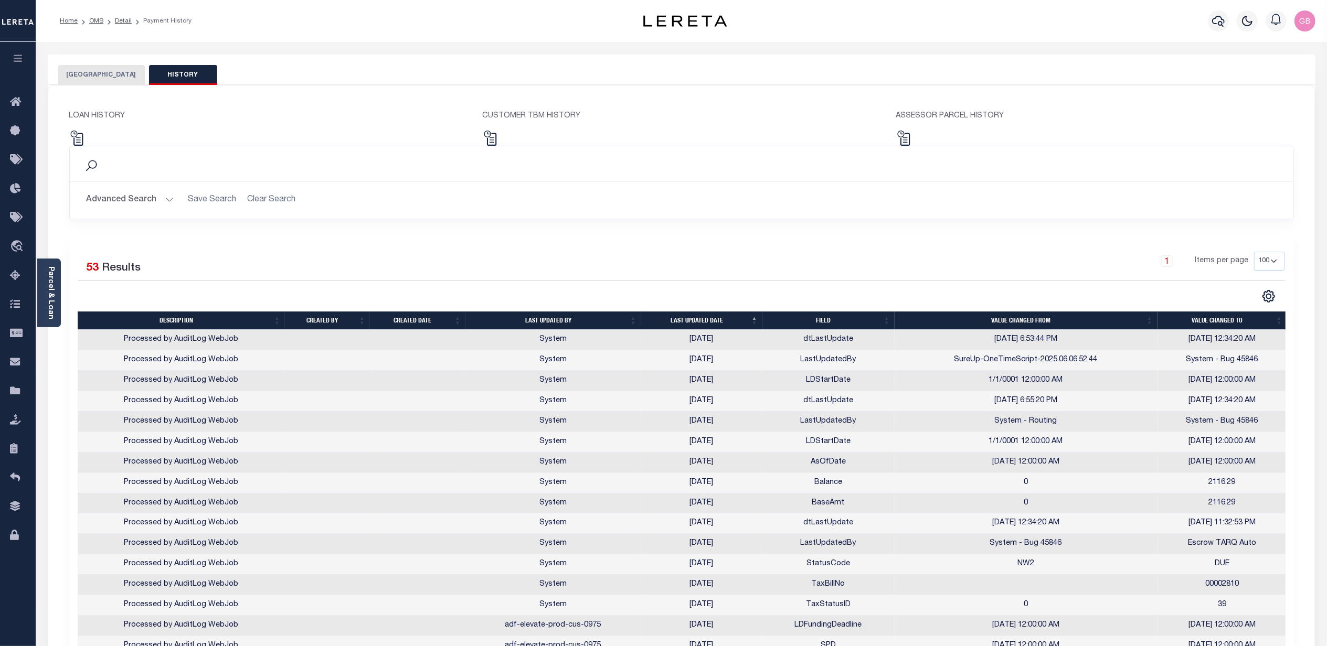
click at [692, 325] on th "Last updated date" at bounding box center [701, 321] width 121 height 18
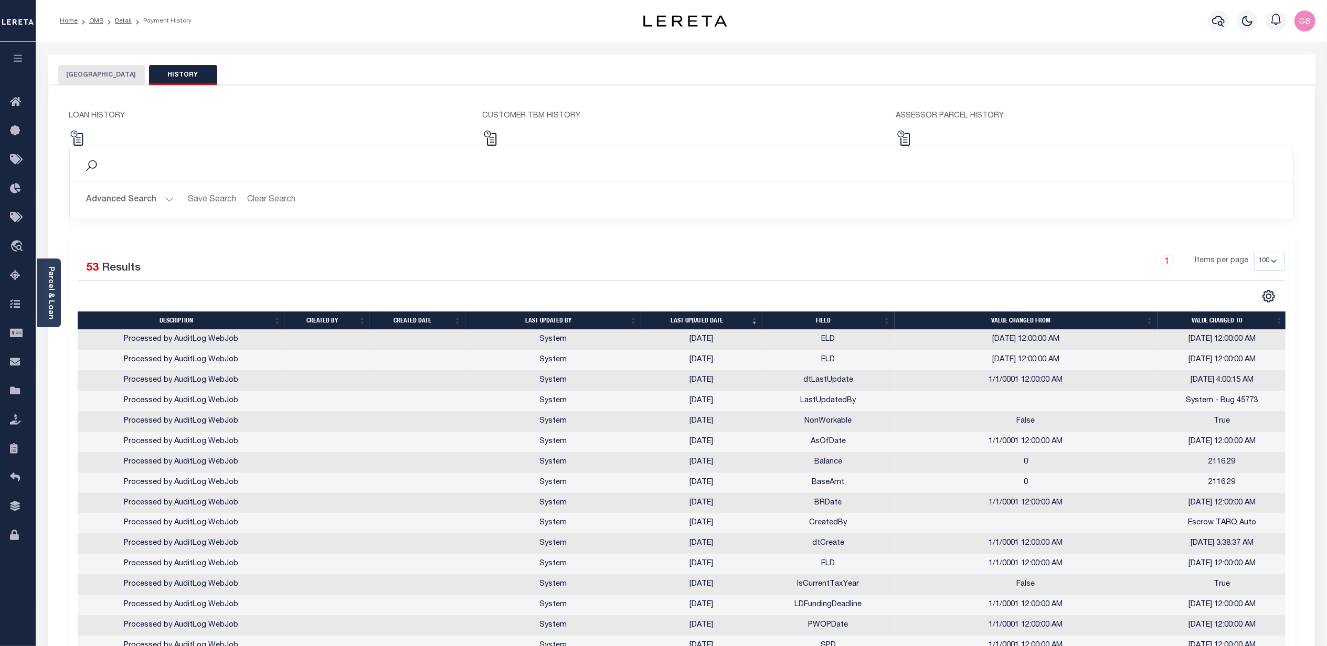
click at [105, 71] on button "VENTNOR CITY" at bounding box center [101, 75] width 87 height 20
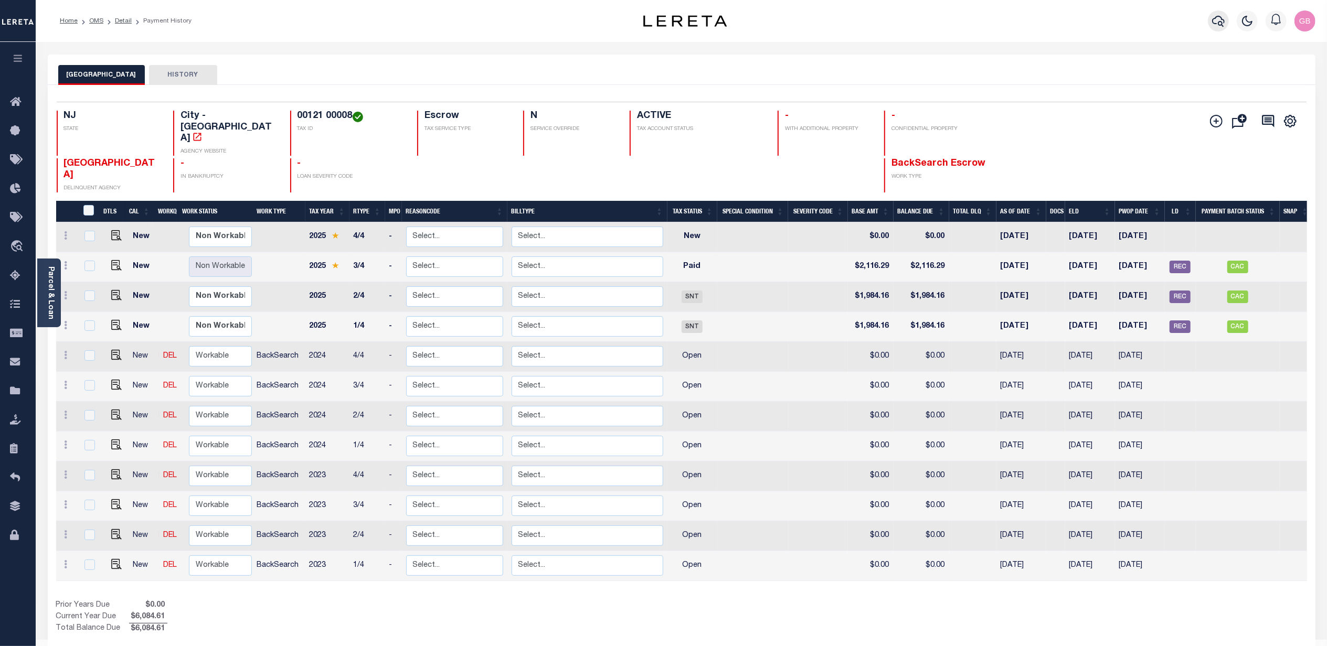
click at [1219, 22] on icon "button" at bounding box center [1218, 21] width 13 height 11
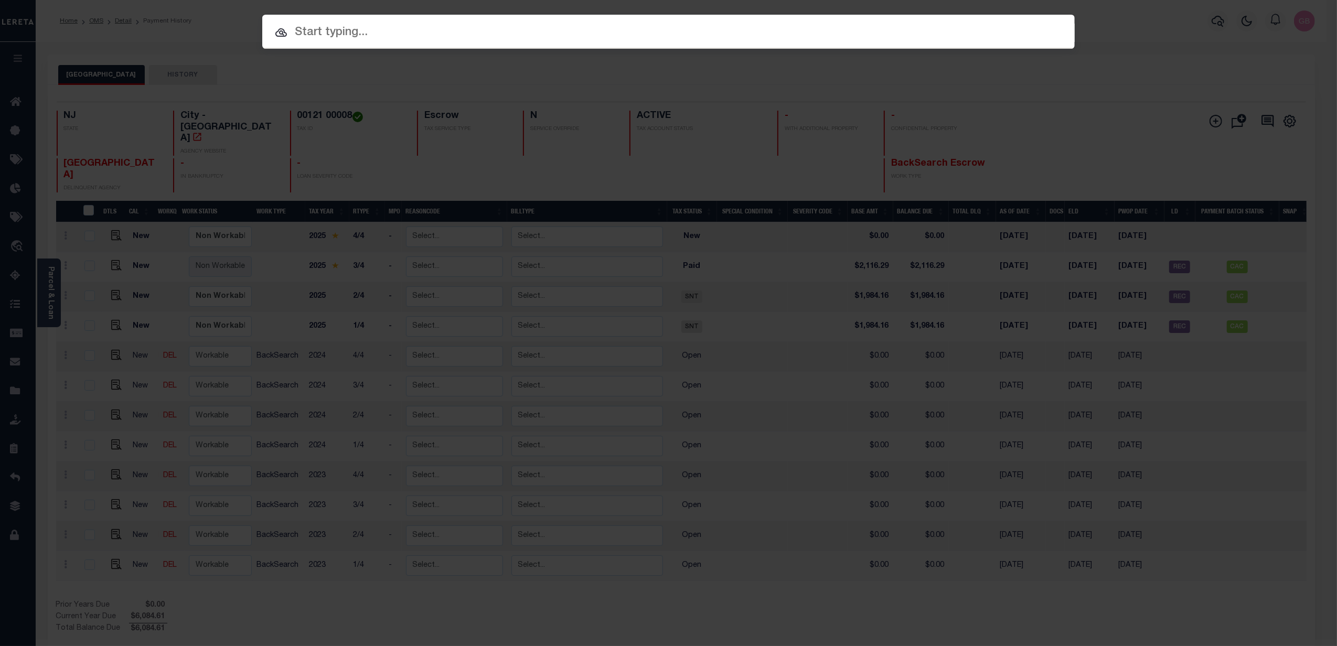
click at [781, 39] on input "text" at bounding box center [668, 33] width 813 height 18
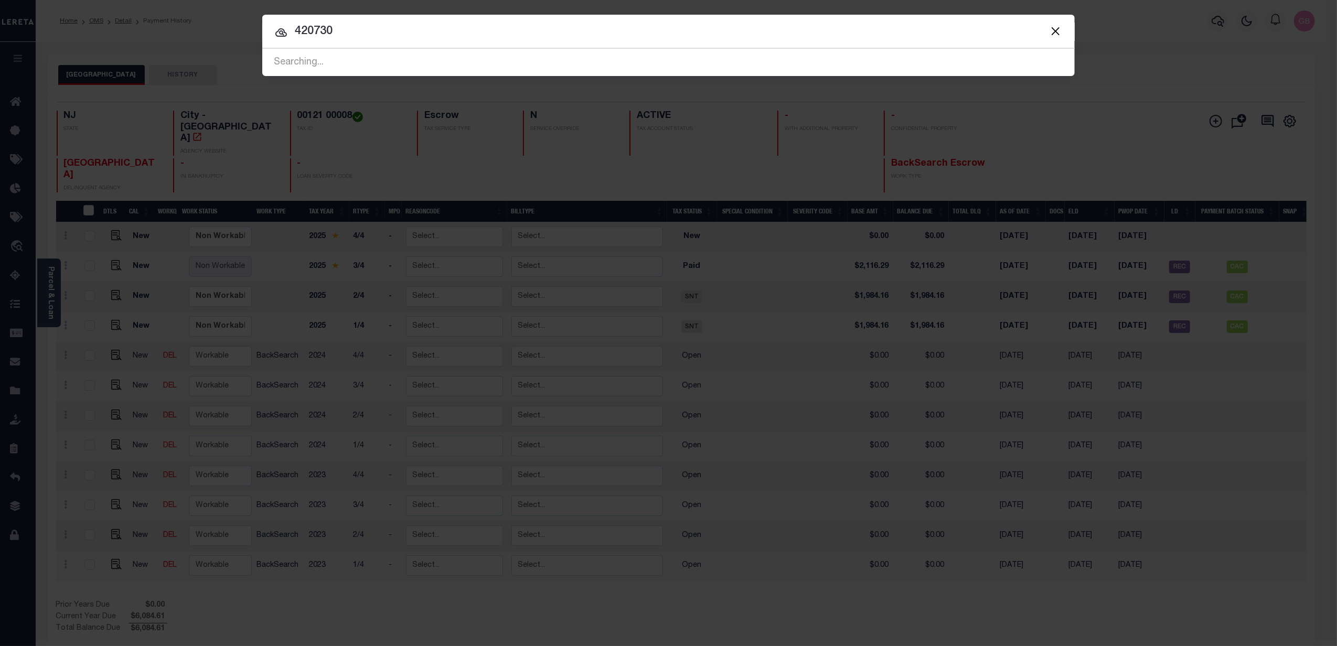
type input "420730"
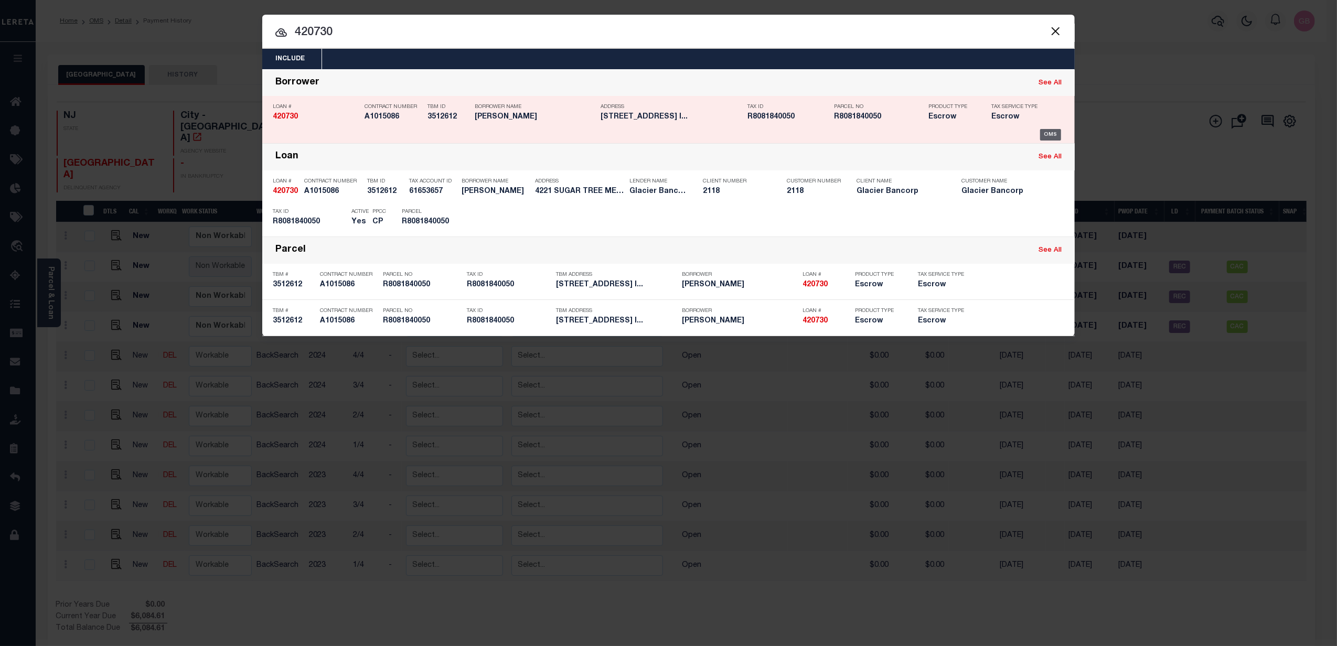
click at [1054, 130] on div "OMS" at bounding box center [1051, 135] width 22 height 12
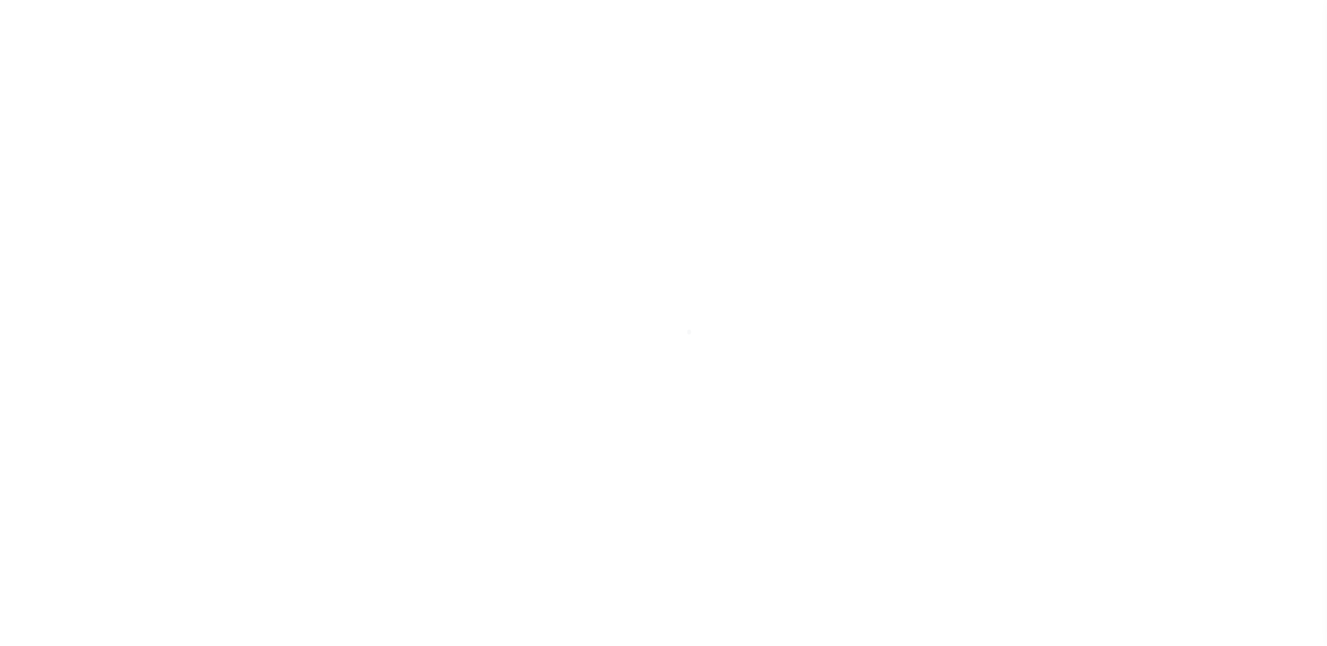
select select "NW2"
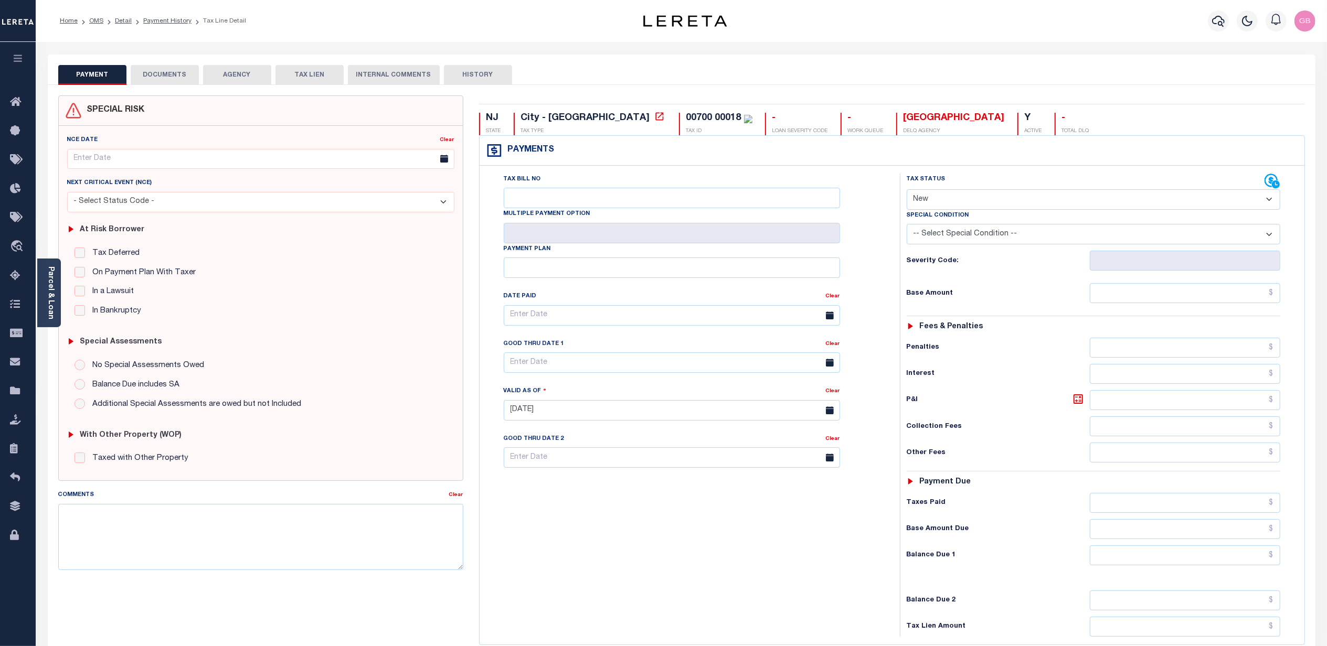
click at [473, 76] on button "HISTORY" at bounding box center [478, 75] width 68 height 20
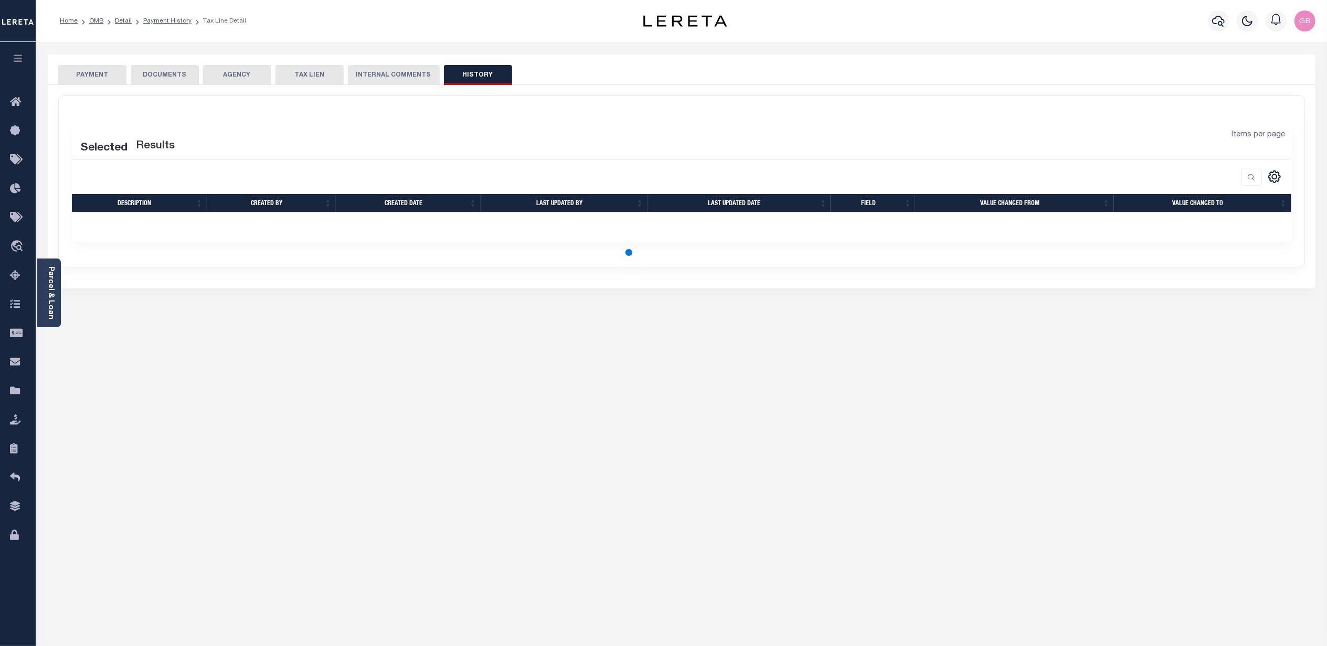
select select "50"
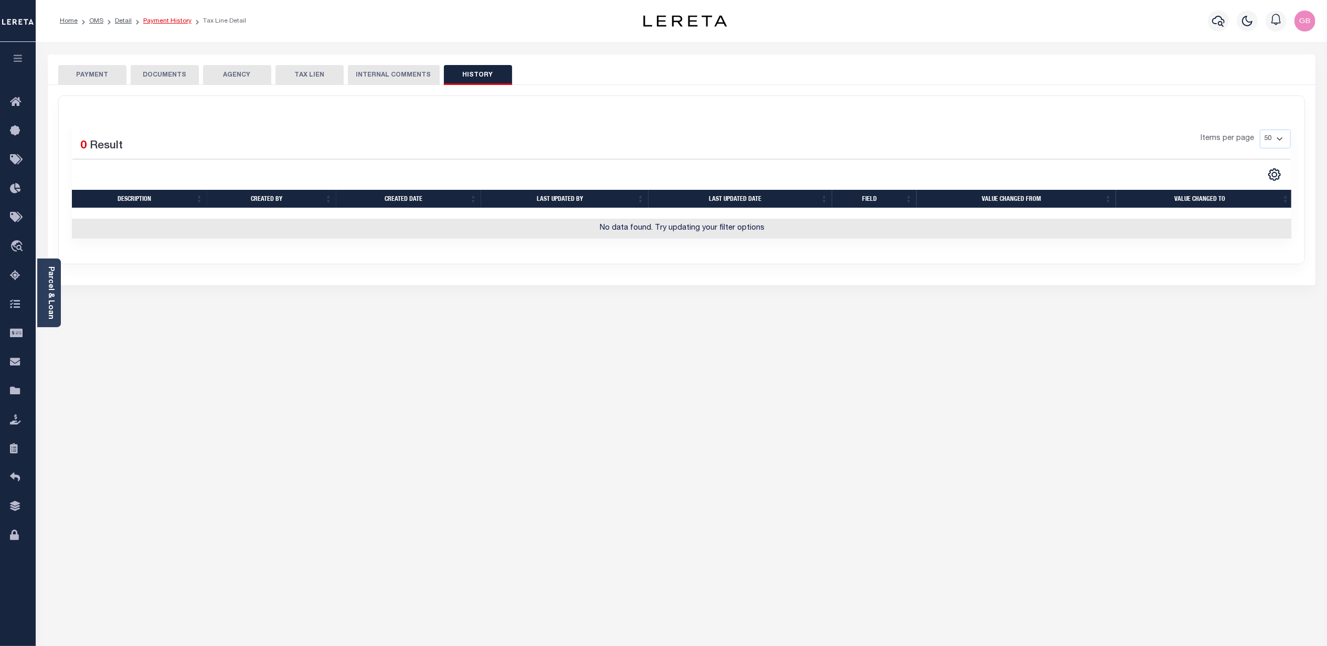
click at [164, 18] on link "Payment History" at bounding box center [167, 21] width 48 height 6
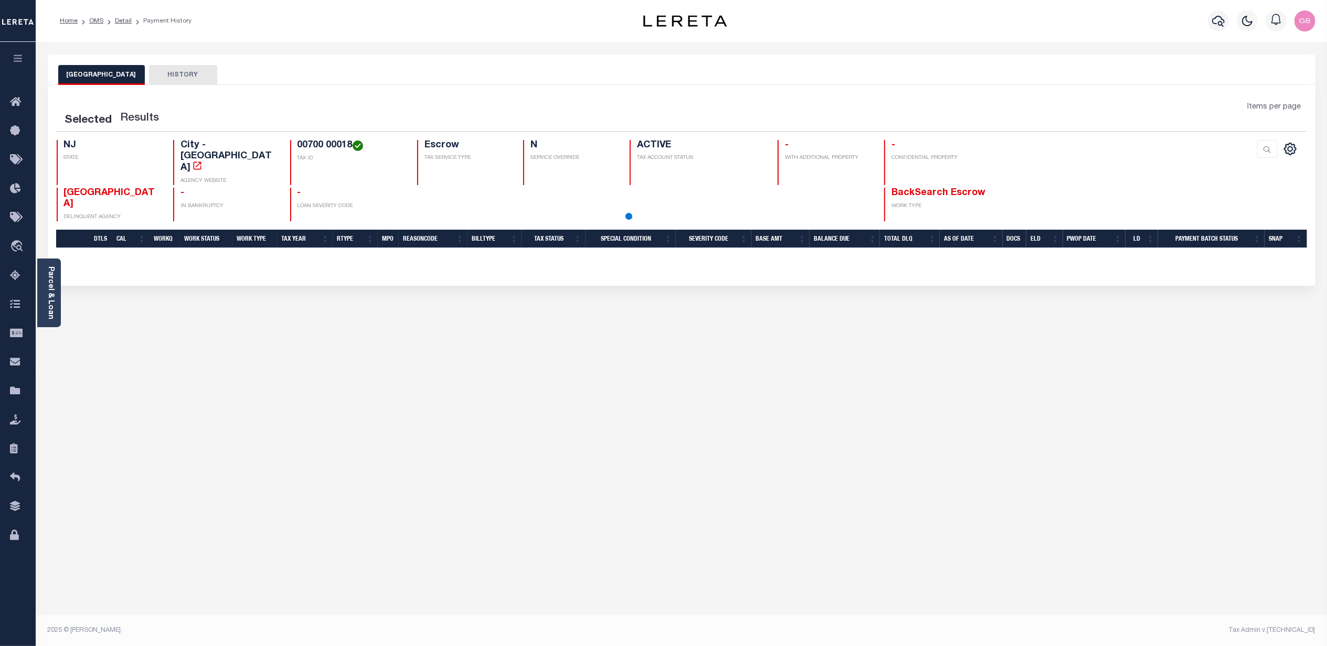
click at [178, 76] on button "HISTORY" at bounding box center [183, 75] width 68 height 20
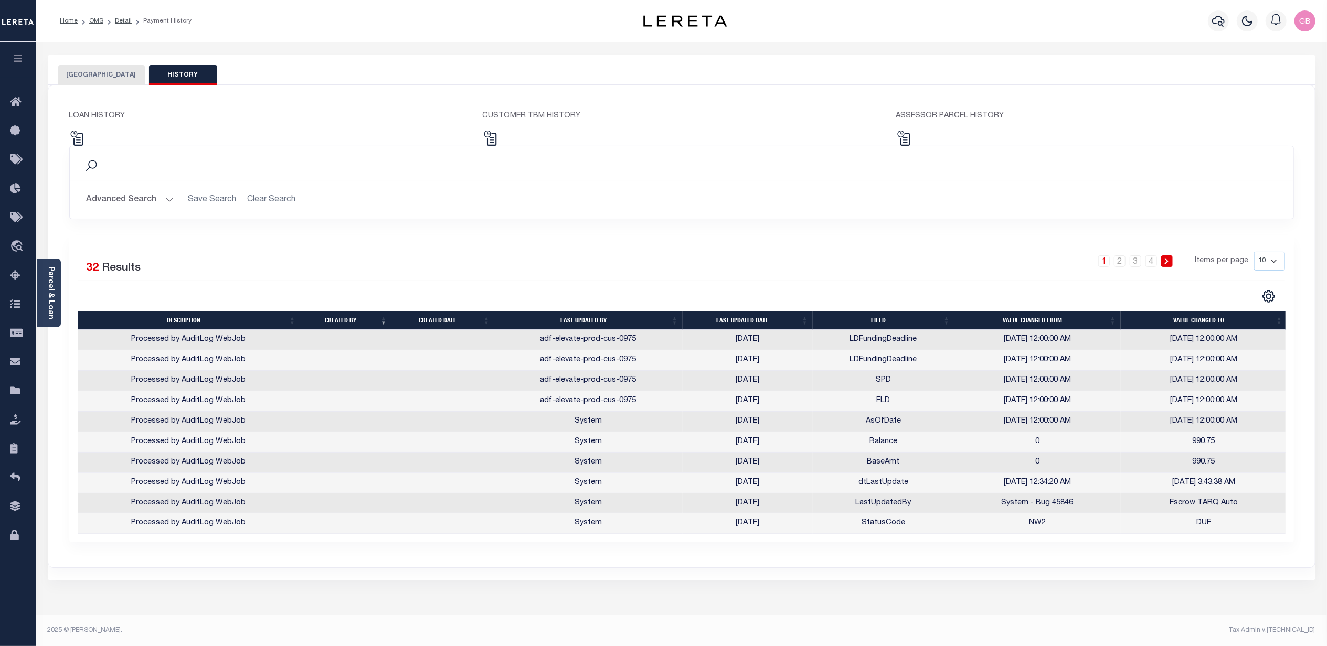
click at [1262, 261] on select "10 25 50 100" at bounding box center [1269, 261] width 31 height 19
select select "100"
click at [1254, 252] on select "10 25 50 100" at bounding box center [1269, 261] width 31 height 19
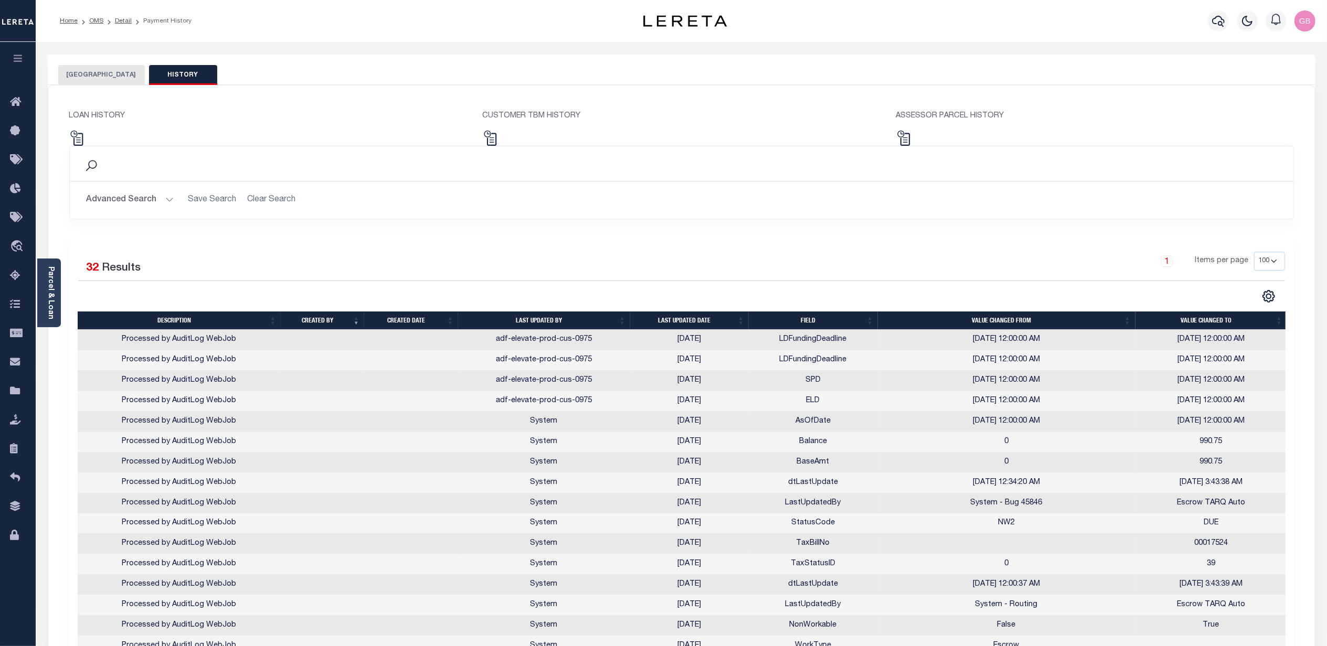
click at [90, 76] on button "[GEOGRAPHIC_DATA]" at bounding box center [101, 75] width 87 height 20
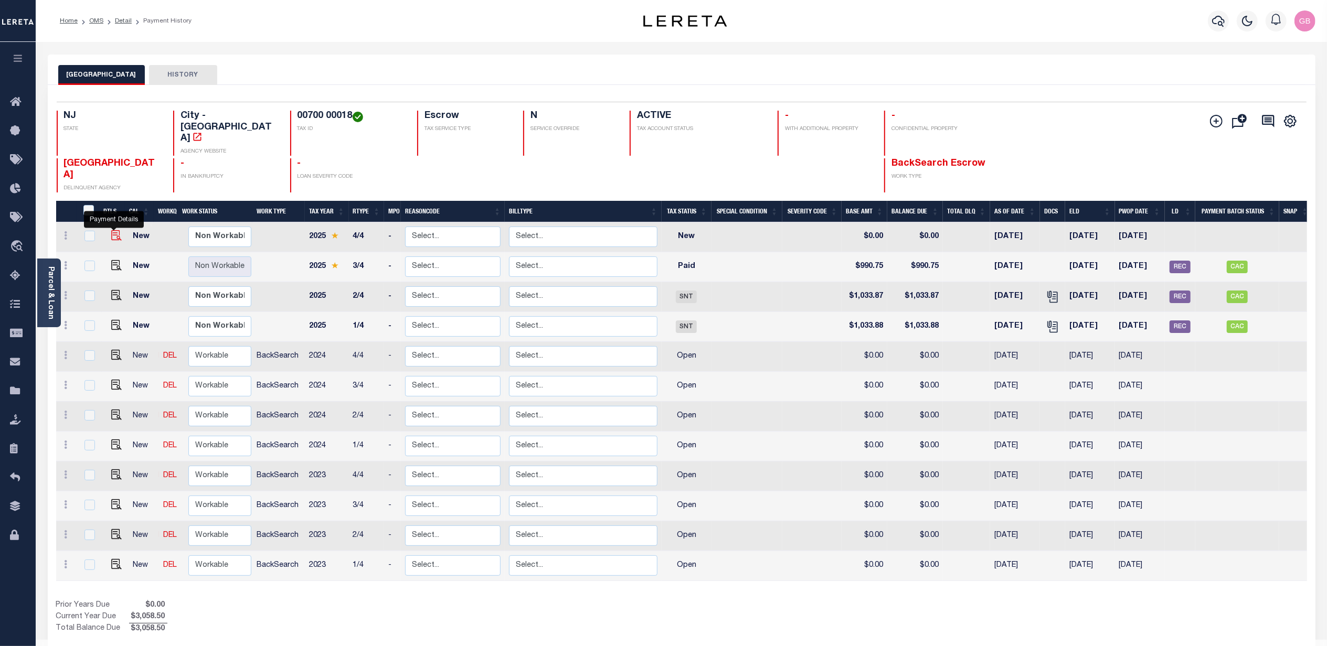
click at [111, 230] on img "" at bounding box center [116, 235] width 10 height 10
checkbox input "true"
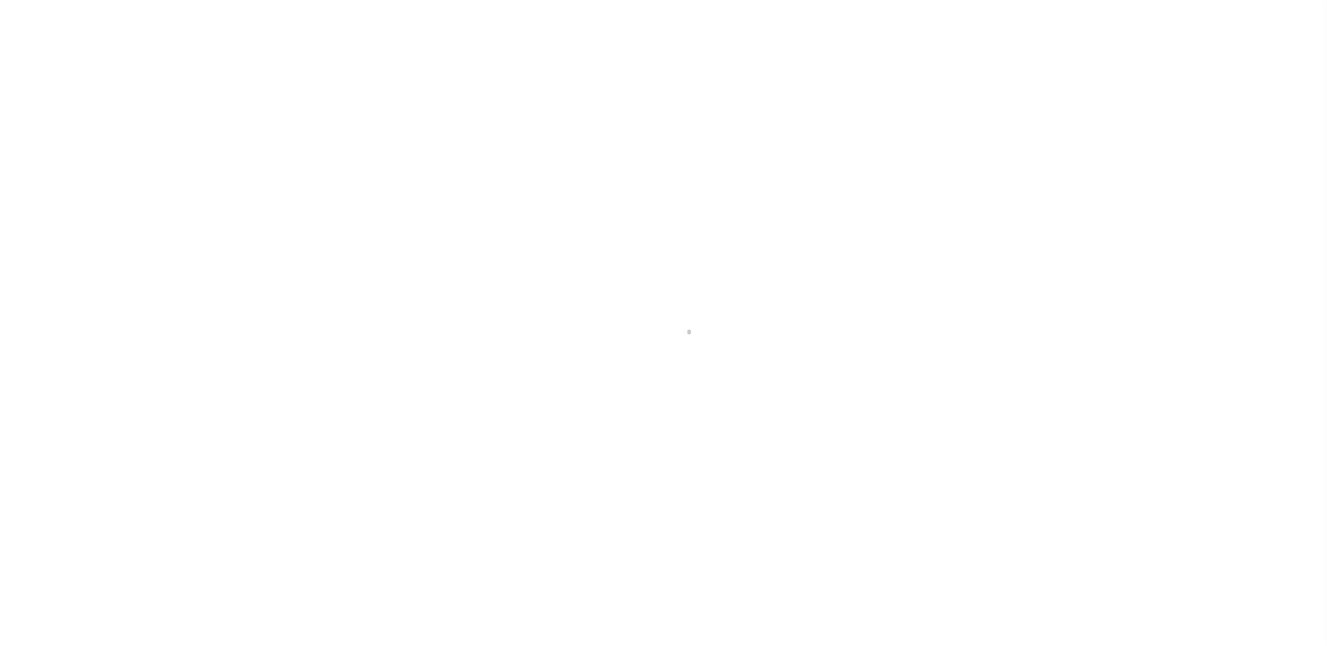
checkbox input "false"
type input "[DATE]"
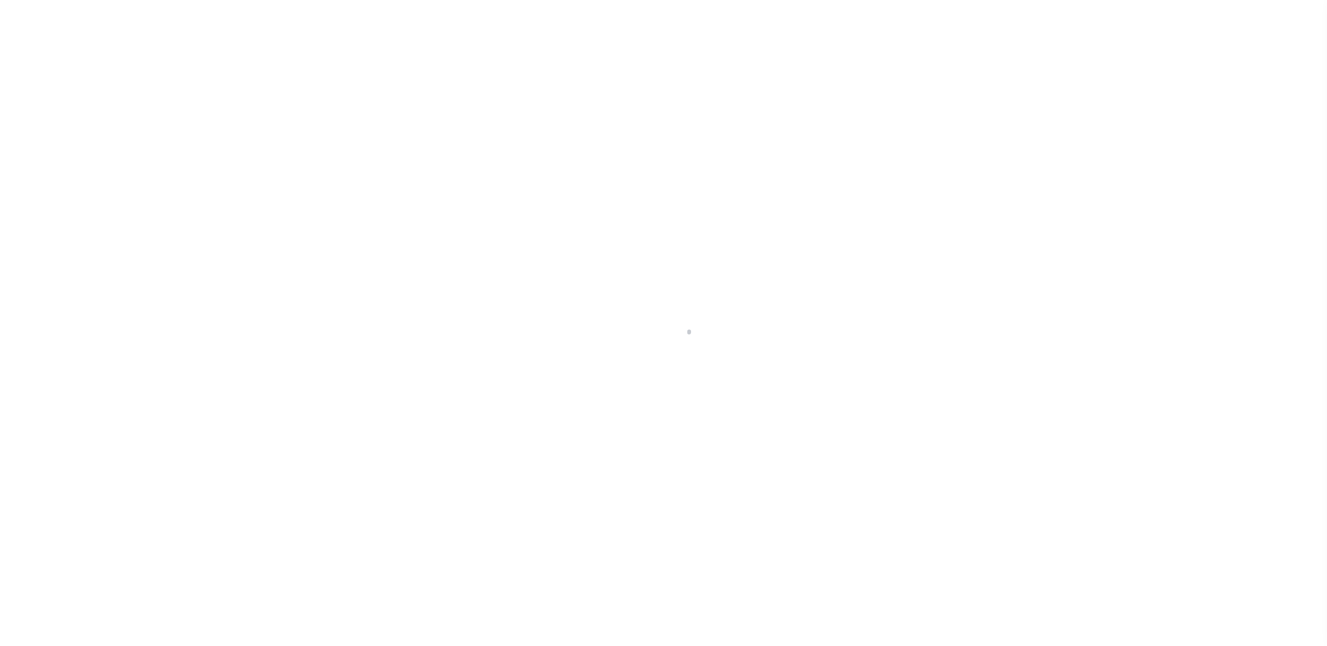
select select "NW2"
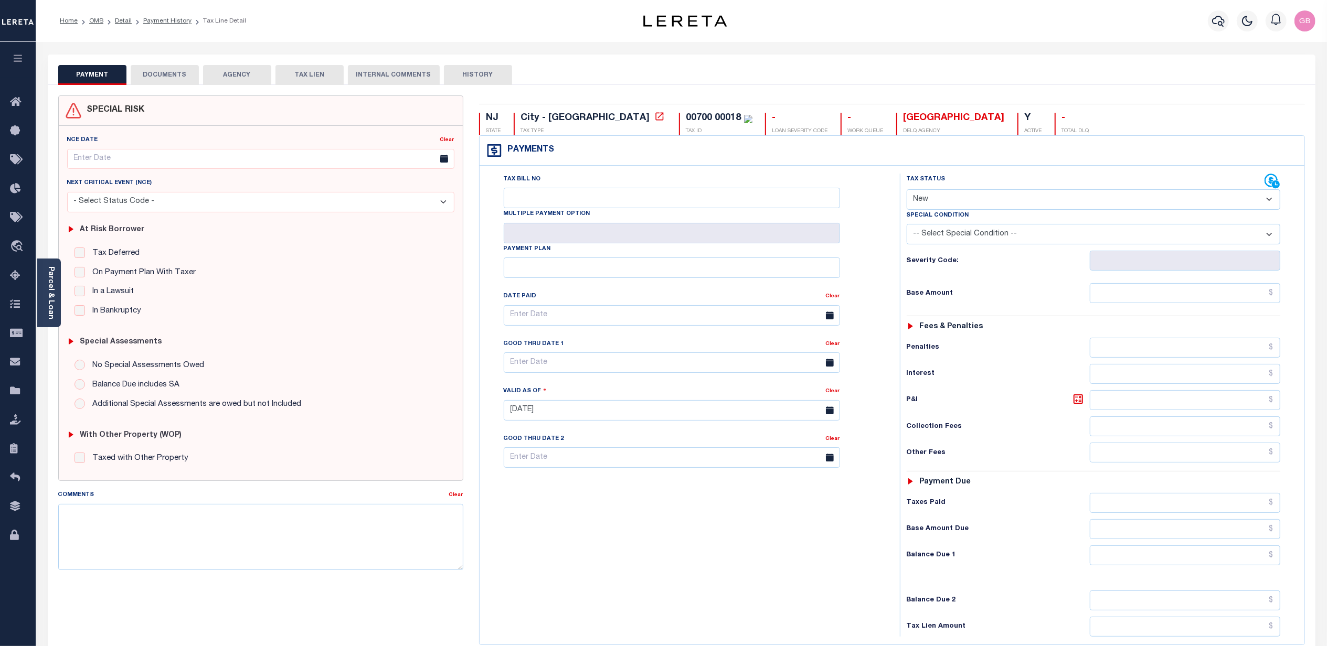
drag, startPoint x: 167, startPoint y: 20, endPoint x: 162, endPoint y: 44, distance: 24.7
click at [167, 20] on link "Payment History" at bounding box center [167, 21] width 48 height 6
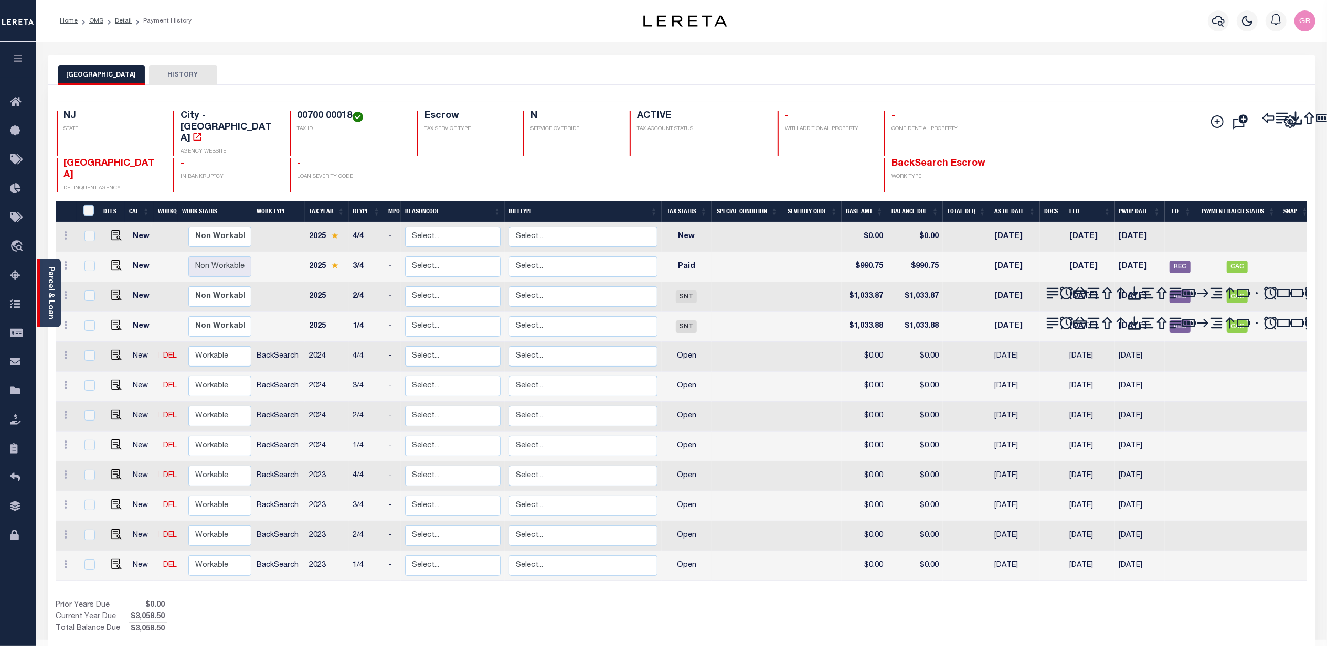
click at [49, 290] on link "Parcel & Loan" at bounding box center [50, 292] width 7 height 53
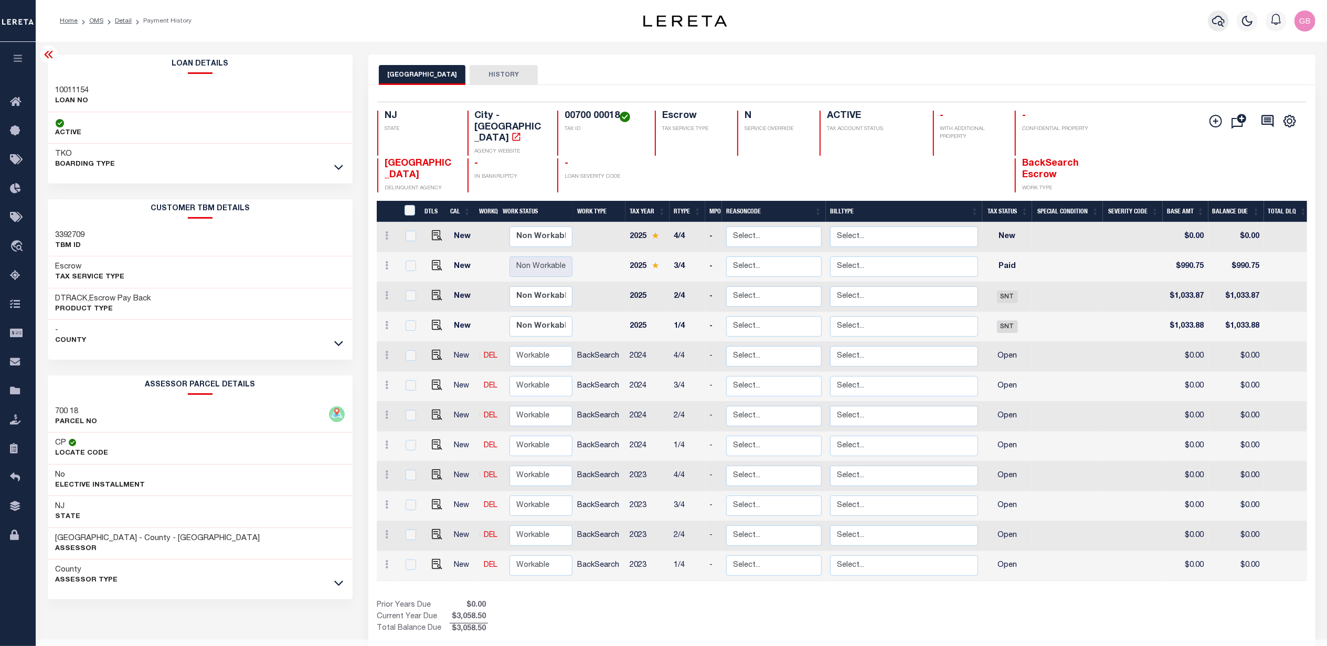
click at [1220, 23] on icon "button" at bounding box center [1218, 21] width 13 height 13
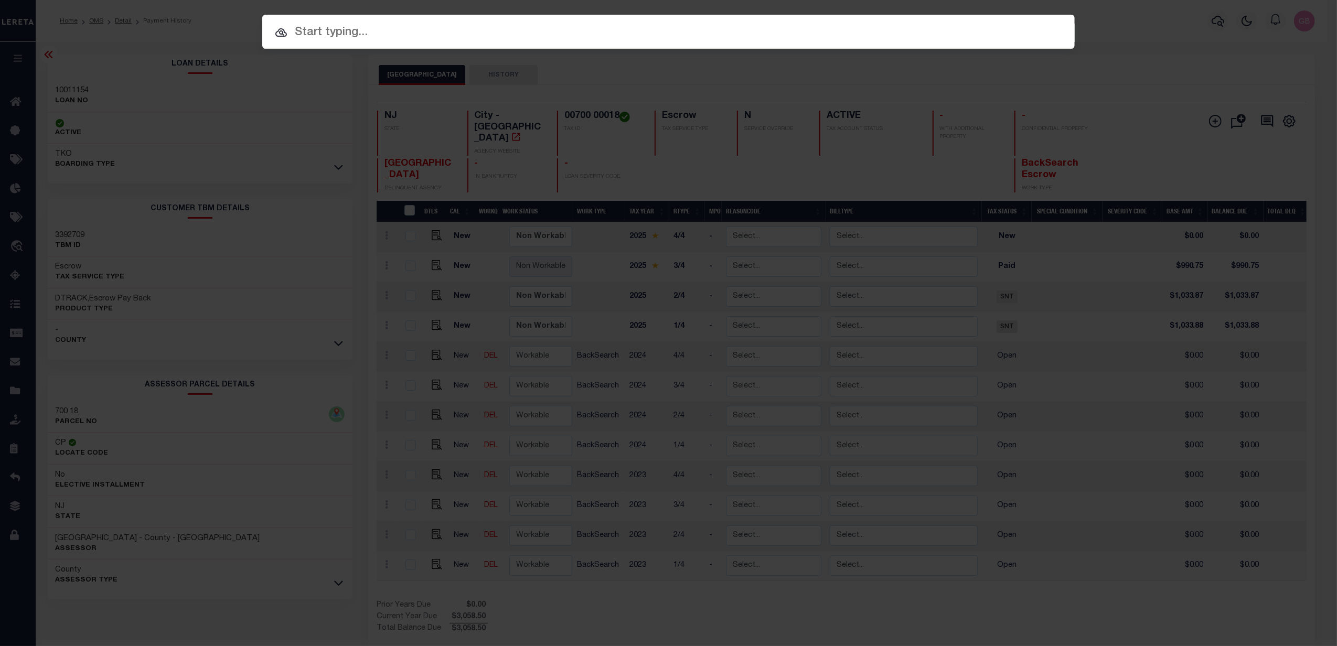
click at [640, 29] on input "text" at bounding box center [668, 33] width 813 height 18
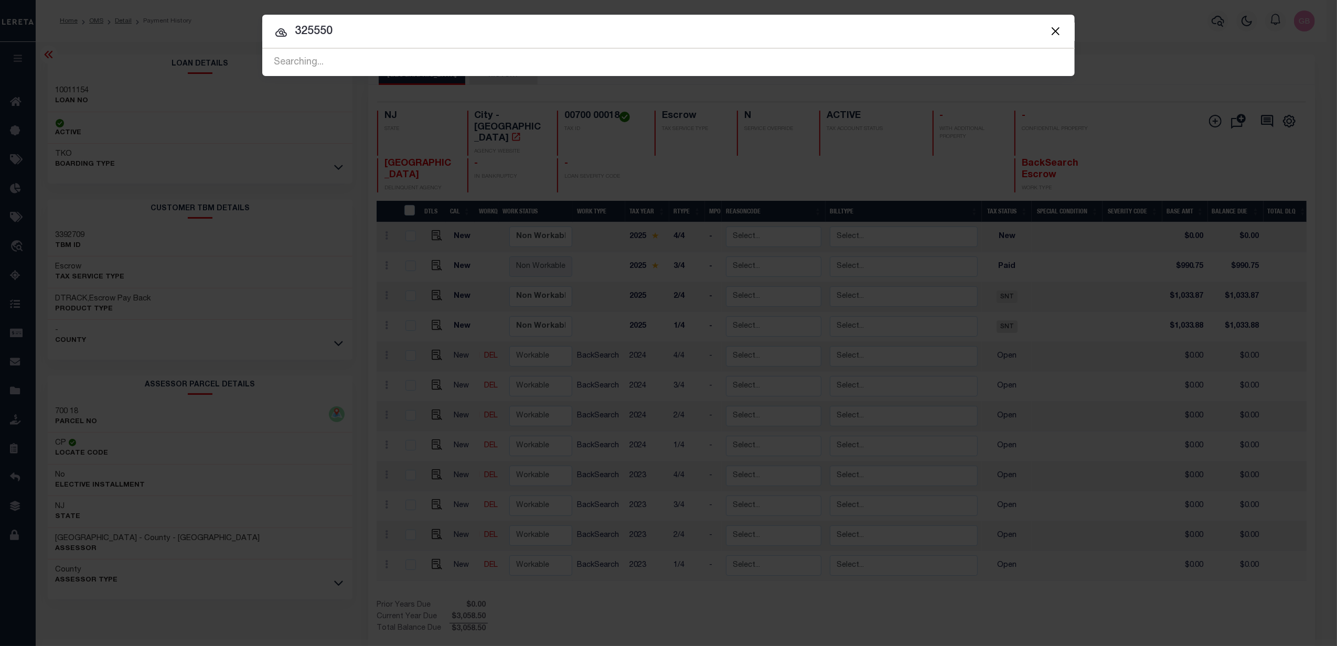
type input "325550"
click at [401, 28] on input "325550" at bounding box center [668, 32] width 813 height 18
drag, startPoint x: 165, startPoint y: 219, endPoint x: 166, endPoint y: 212, distance: 7.0
click at [165, 214] on div "Include Loans TBM Customers Borrowers Payments (Lender Non-Disb) Payments (Lend…" at bounding box center [668, 323] width 1337 height 646
click at [1058, 34] on button "Close" at bounding box center [1056, 31] width 14 height 14
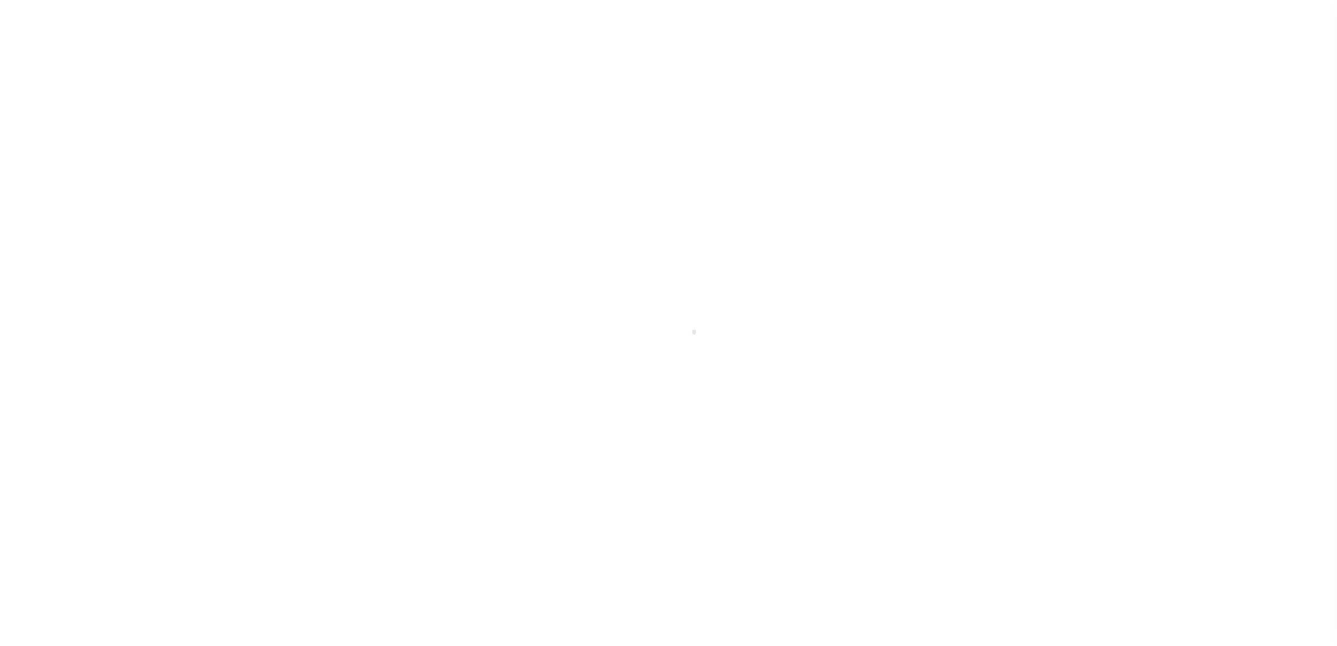
select select
select select "100"
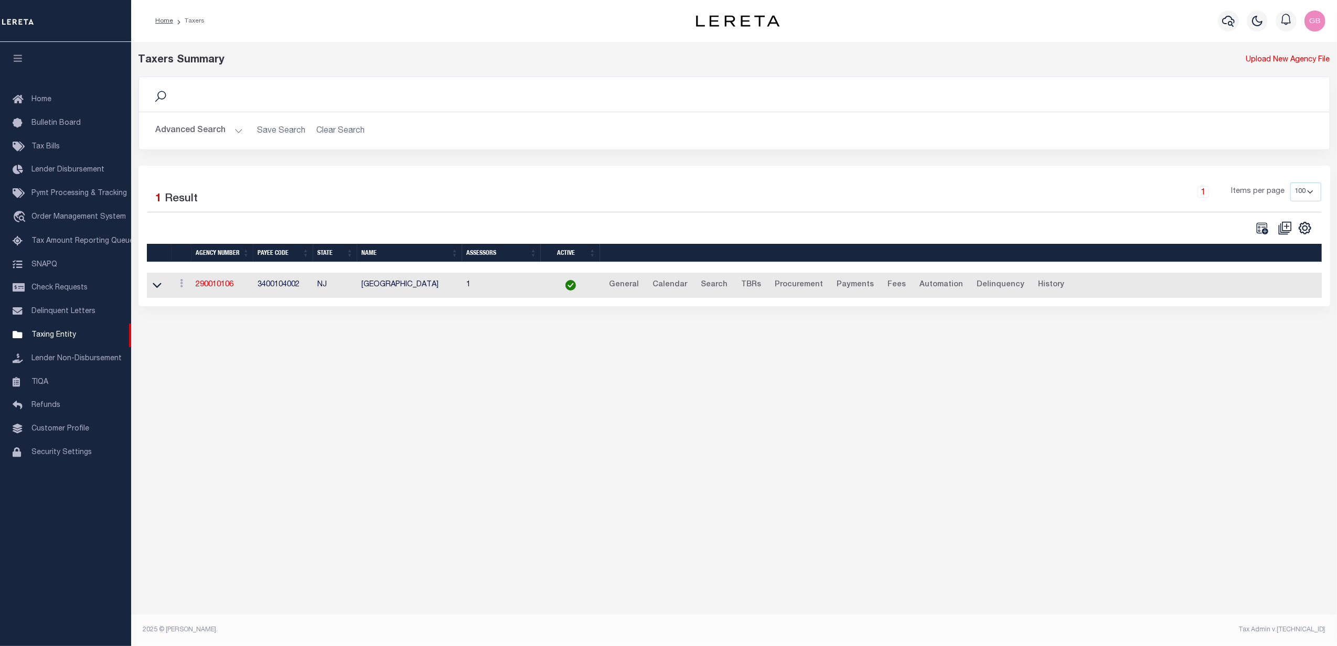
click at [228, 129] on button "Advanced Search" at bounding box center [199, 131] width 87 height 20
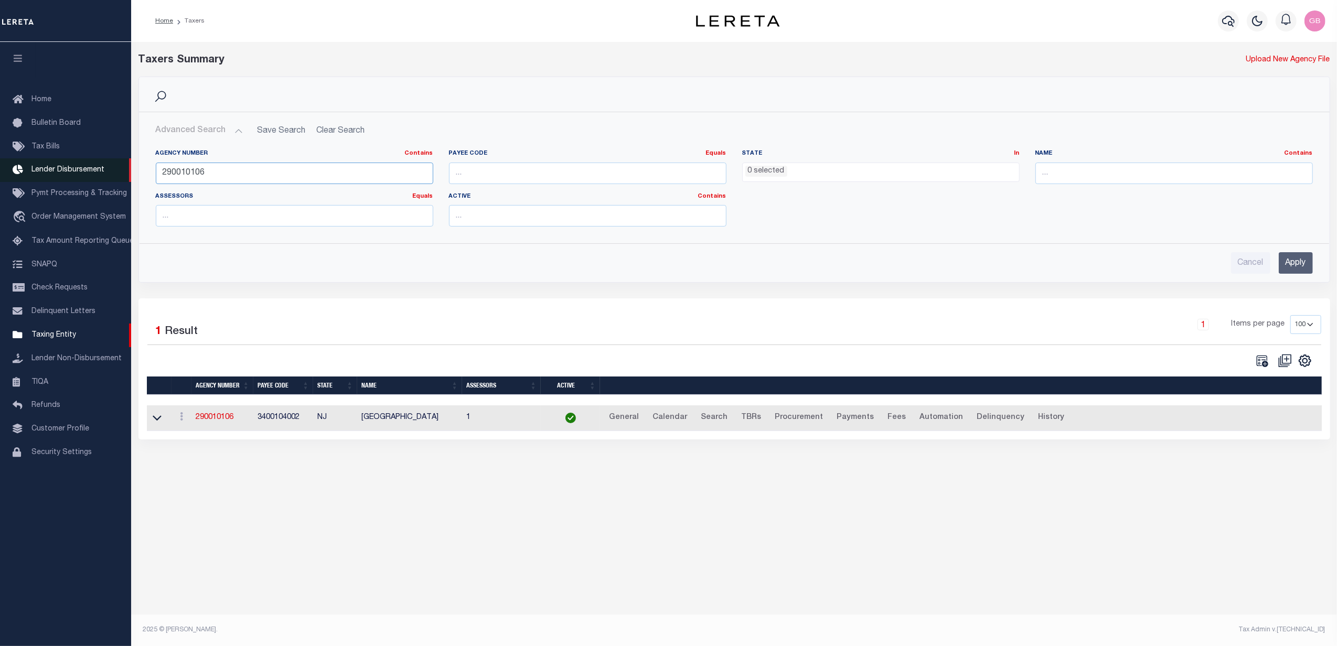
drag, startPoint x: 255, startPoint y: 176, endPoint x: 86, endPoint y: 176, distance: 168.9
click at [86, 176] on div "Home Taxers Profile" at bounding box center [668, 312] width 1337 height 624
click at [1170, 170] on input "text" at bounding box center [1175, 174] width 278 height 22
type input "[GEOGRAPHIC_DATA]"
click at [1301, 270] on input "Apply" at bounding box center [1296, 263] width 34 height 22
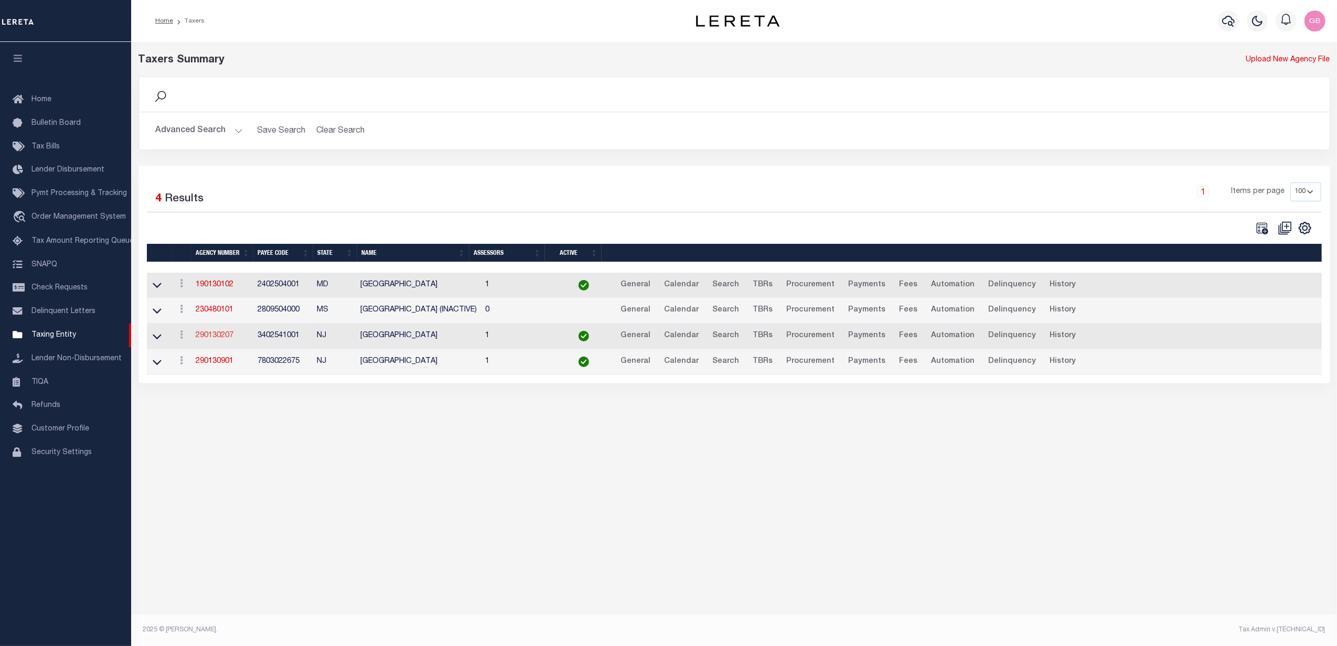
click at [211, 339] on link "290130207" at bounding box center [215, 335] width 38 height 7
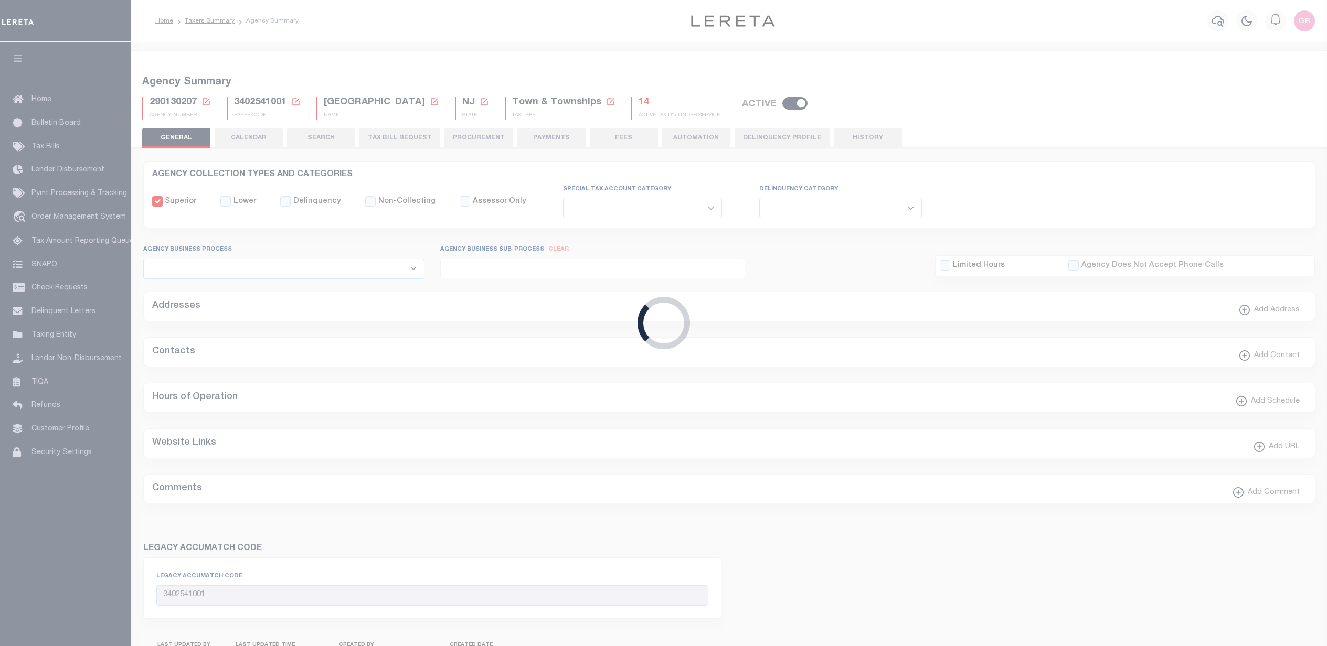
select select
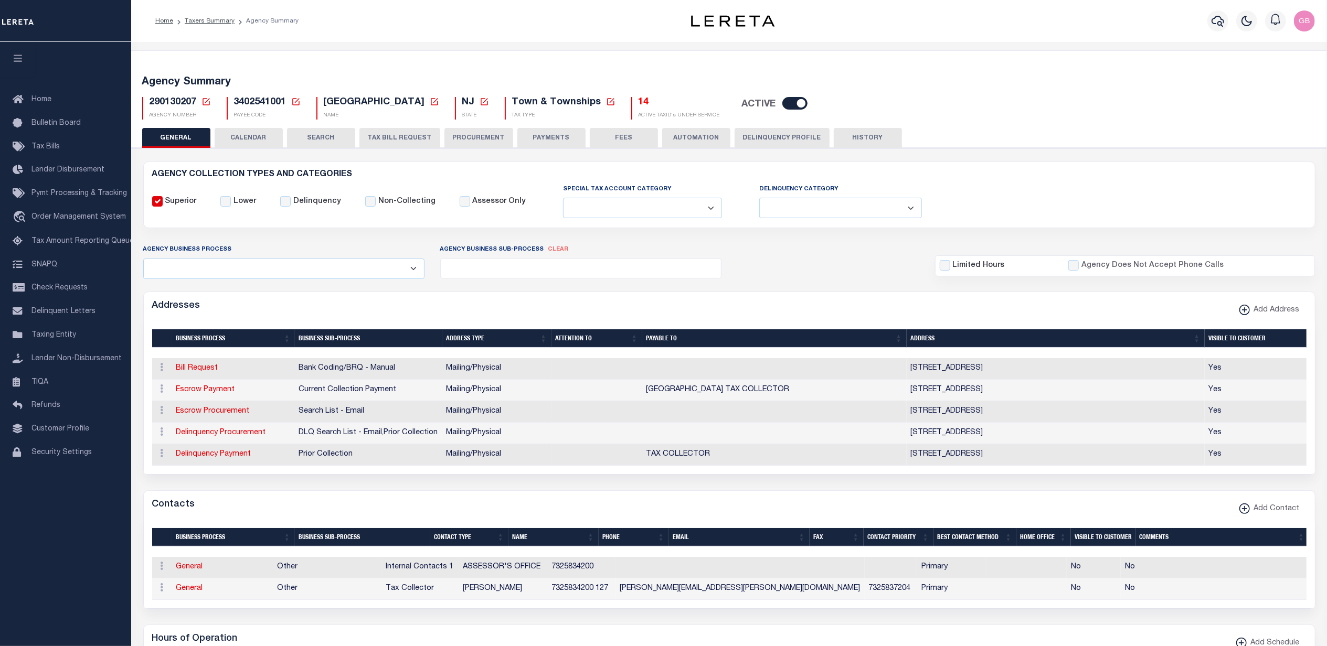
click at [255, 137] on button "CALENDAR" at bounding box center [249, 138] width 68 height 20
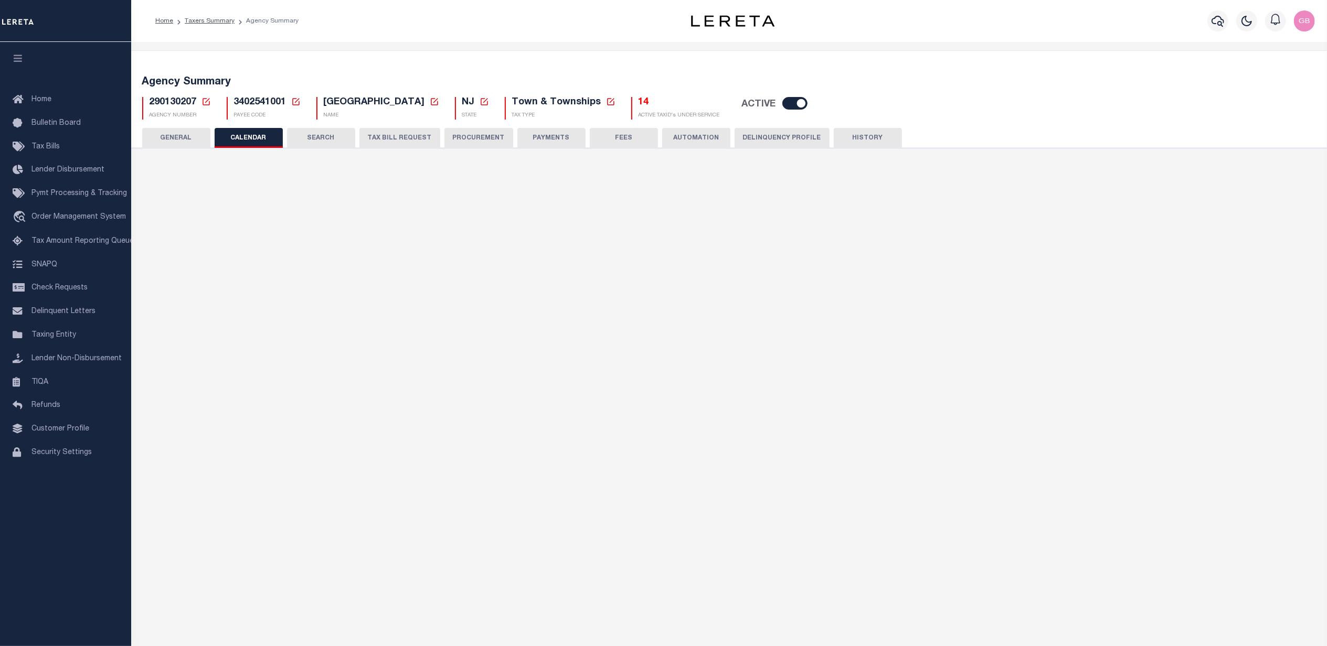
checkbox input "false"
type input "1"
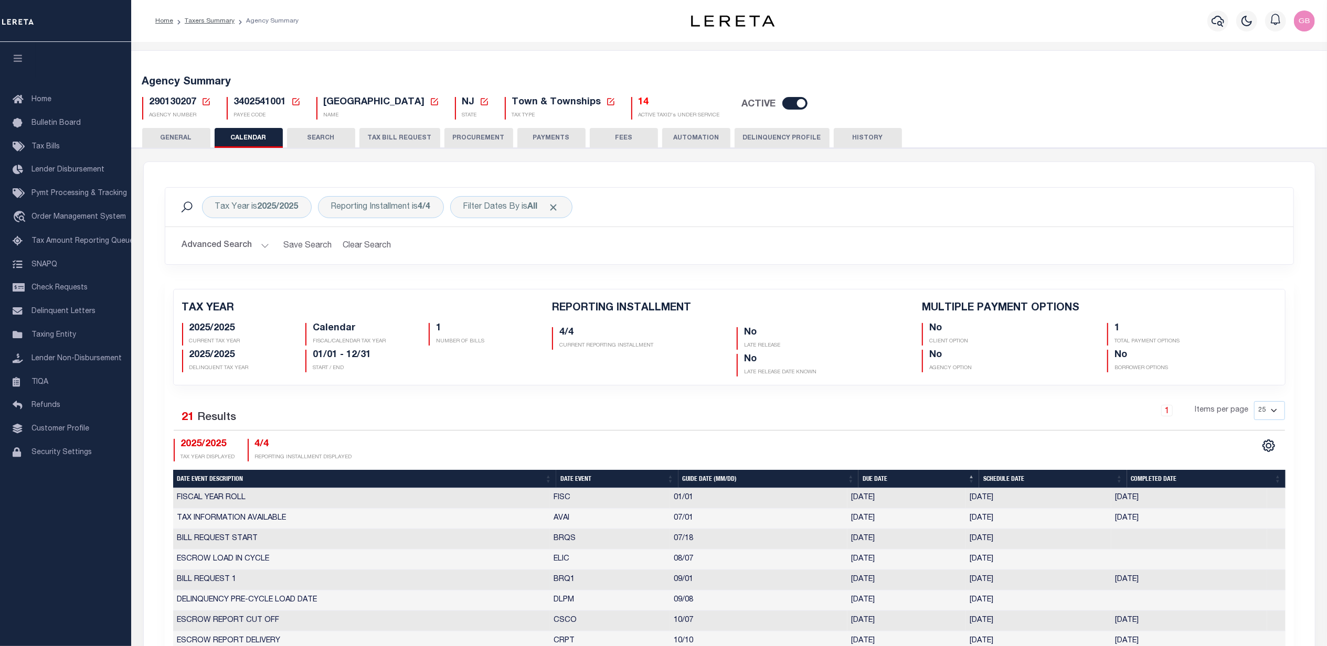
scroll to position [140, 0]
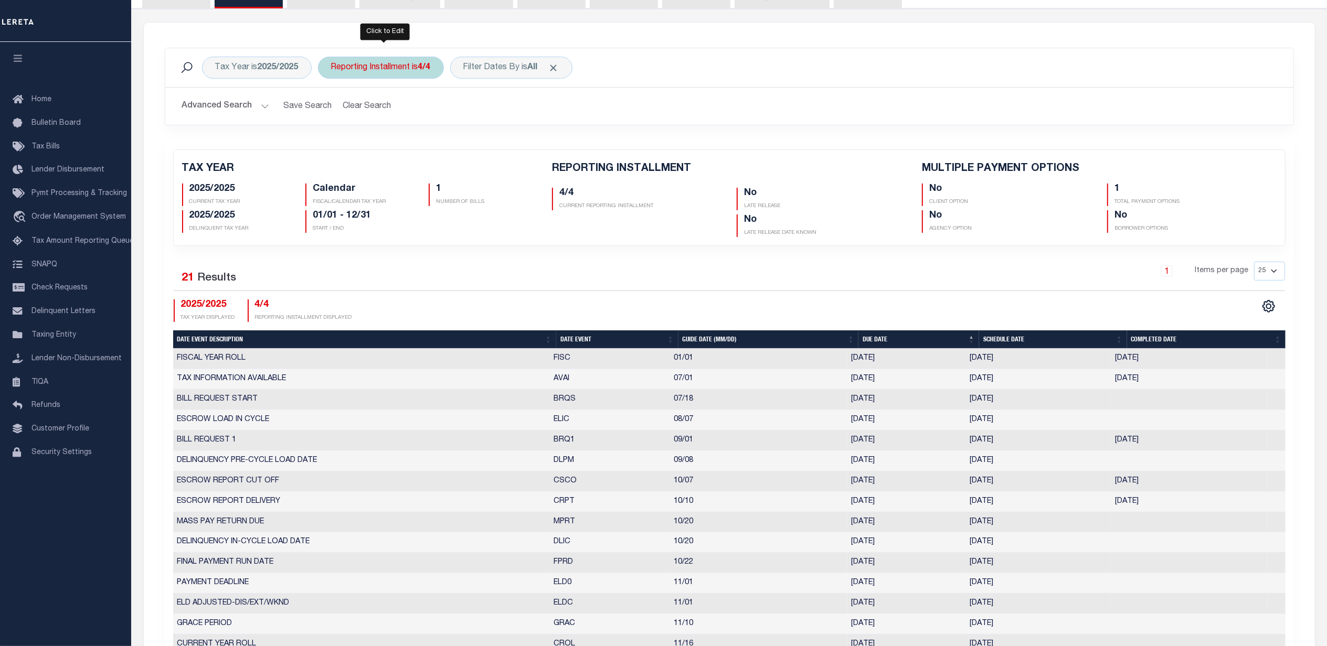
click at [381, 64] on div "Reporting Installment is 4/4" at bounding box center [381, 68] width 126 height 22
click at [388, 118] on select "1/4 2/4 3/4 4/4" at bounding box center [409, 119] width 154 height 20
select select "3/4"
click at [333, 110] on select "1/4 2/4 3/4 4/4" at bounding box center [409, 119] width 154 height 20
click at [468, 141] on input "Apply" at bounding box center [470, 141] width 31 height 17
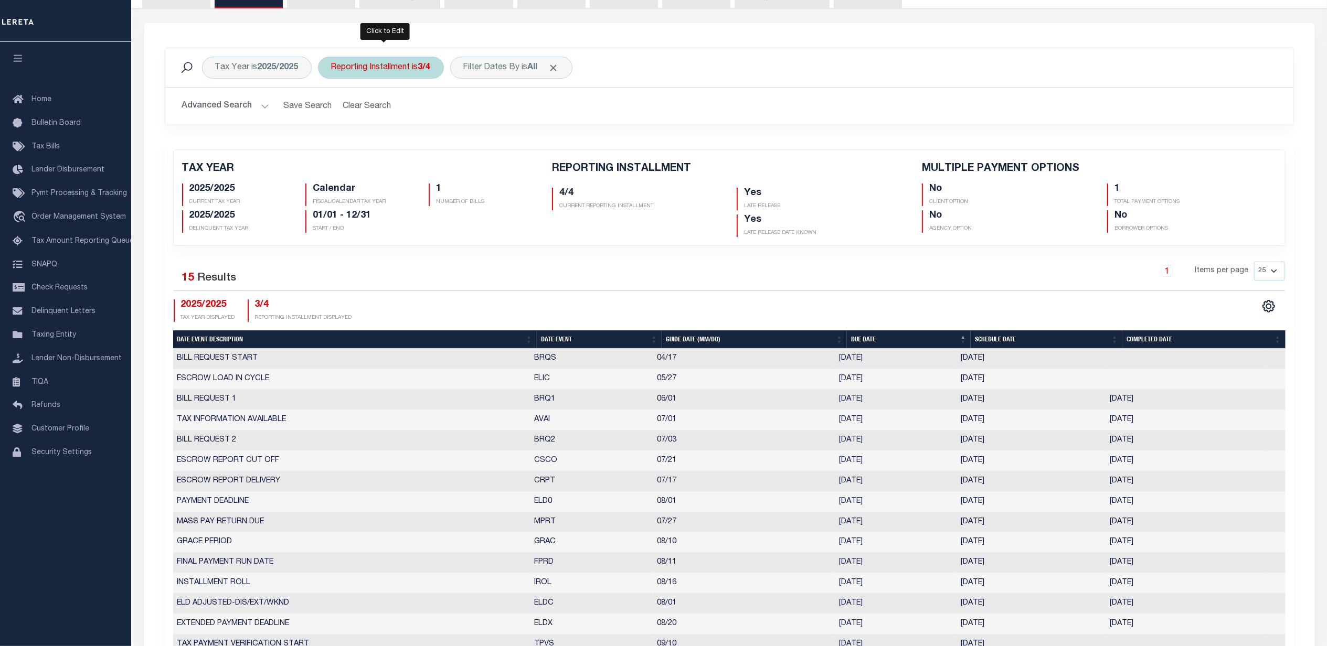
click at [407, 66] on div "Reporting Installment is 3/4" at bounding box center [381, 68] width 126 height 22
click at [385, 125] on select "1/4 2/4 3/4 4/4" at bounding box center [409, 119] width 154 height 20
select select "4/4"
click at [333, 110] on select "1/4 2/4 3/4 4/4" at bounding box center [409, 119] width 154 height 20
click at [473, 145] on input "Apply" at bounding box center [470, 141] width 31 height 17
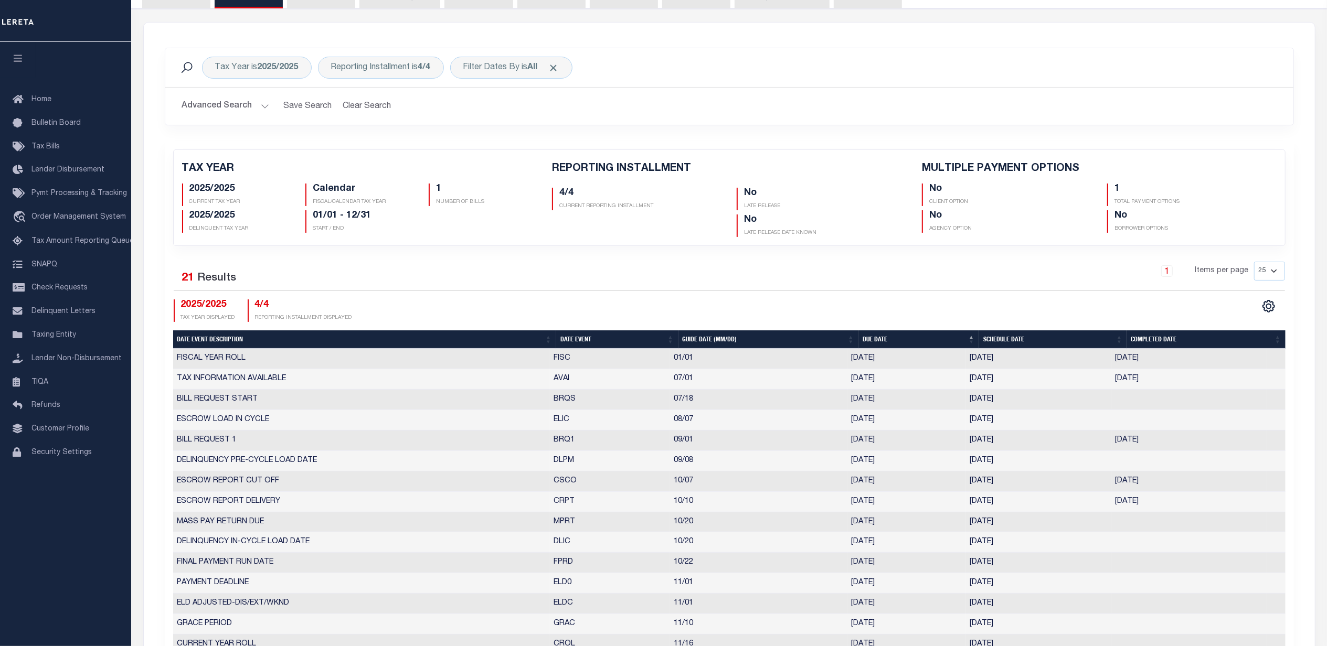
scroll to position [0, 0]
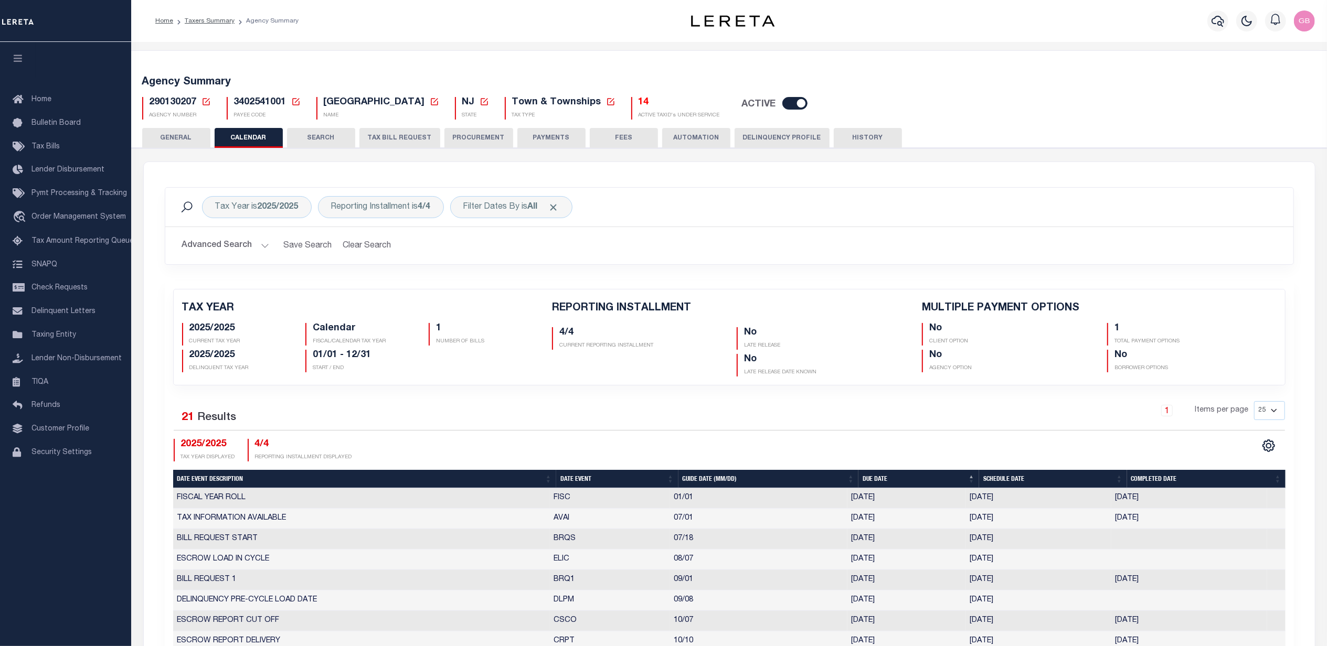
click at [206, 99] on icon at bounding box center [205, 101] width 7 height 7
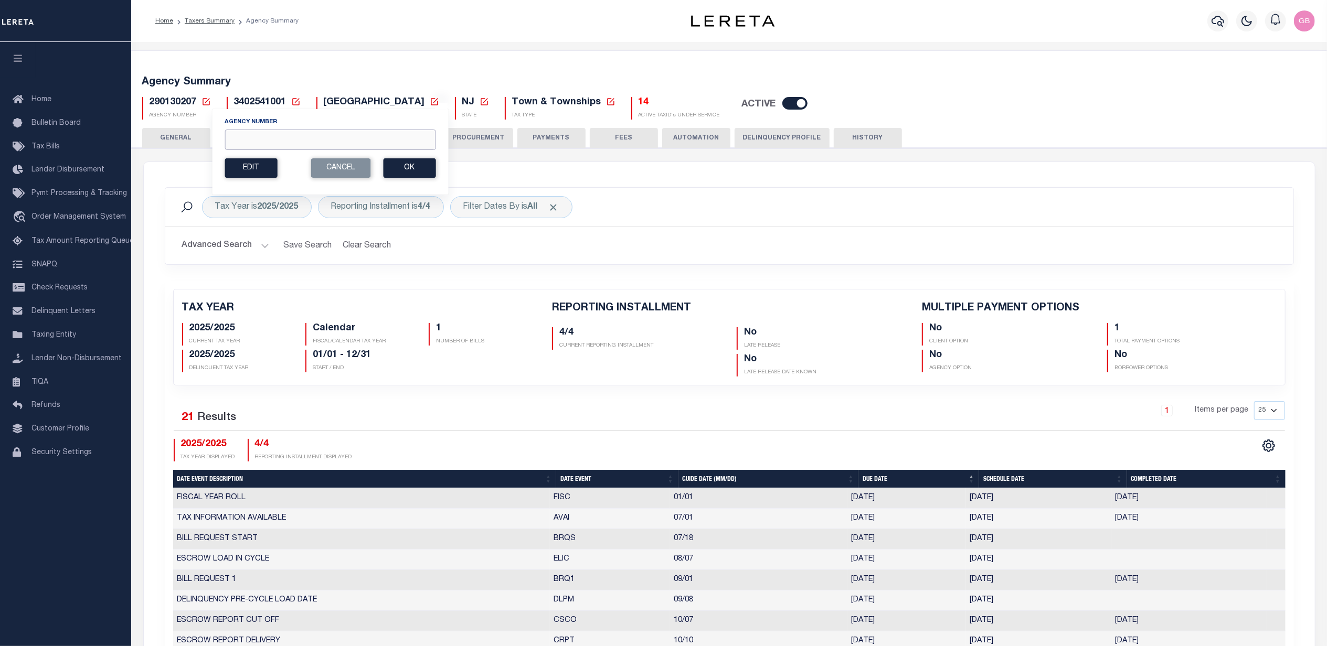
drag, startPoint x: 280, startPoint y: 134, endPoint x: 292, endPoint y: 130, distance: 12.8
click at [291, 130] on div "Agency Number" at bounding box center [330, 134] width 211 height 33
type input "310030101"
click at [406, 168] on button "Ok" at bounding box center [409, 167] width 52 height 19
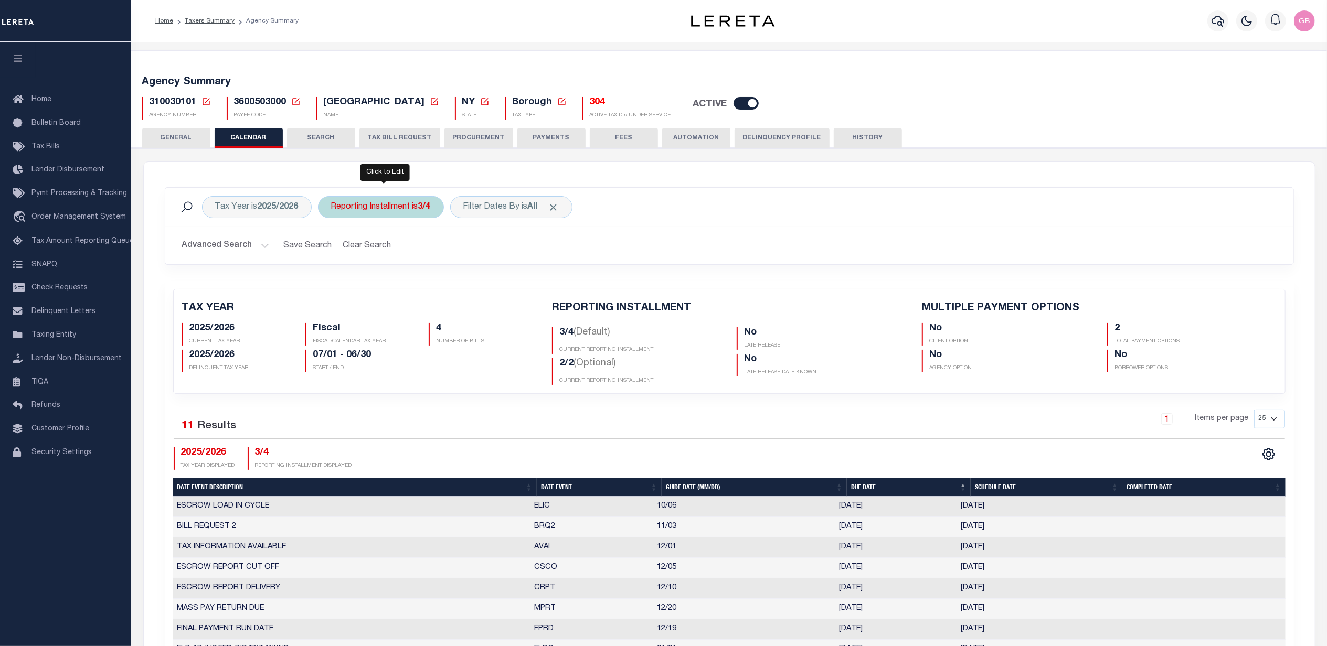
click at [397, 212] on div "Reporting Installment is 3/4" at bounding box center [381, 207] width 126 height 22
click at [386, 254] on select "1/4 2/4 3/4 4/4 1/2 2/2" at bounding box center [409, 259] width 154 height 20
select select "2/4"
click at [333, 249] on select "1/4 2/4 3/4 4/4 1/2 2/2" at bounding box center [409, 259] width 154 height 20
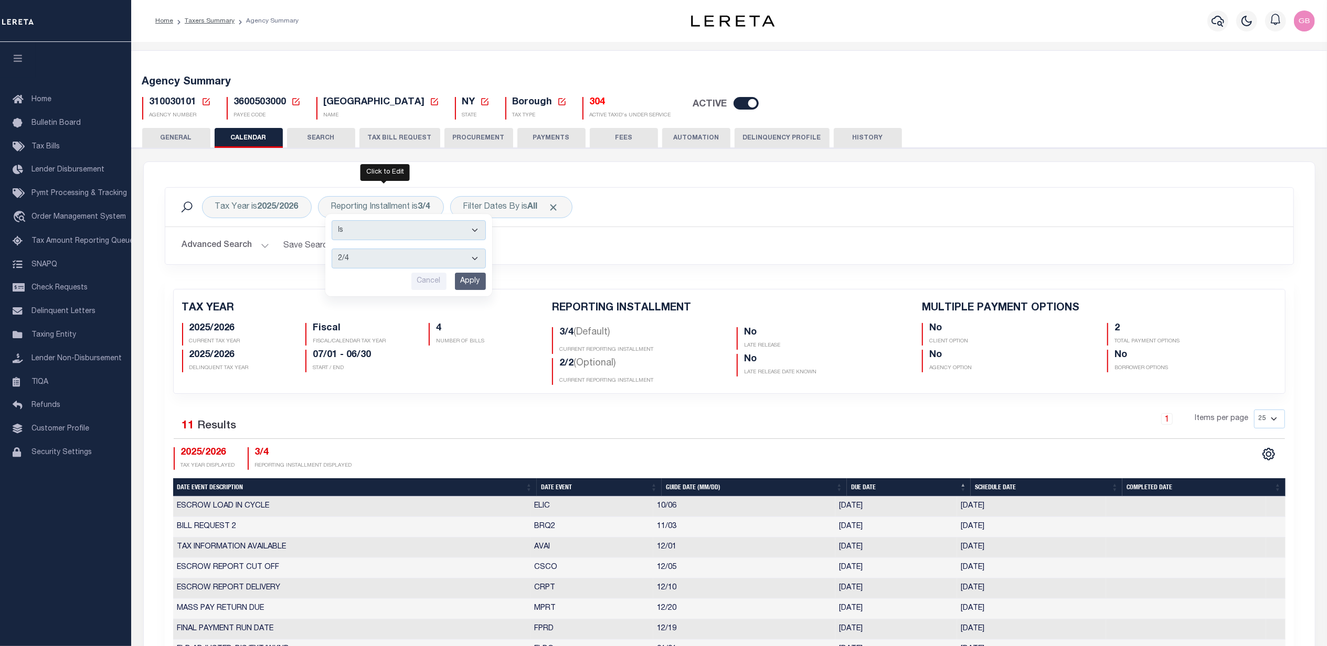
click at [469, 280] on input "Apply" at bounding box center [470, 281] width 31 height 17
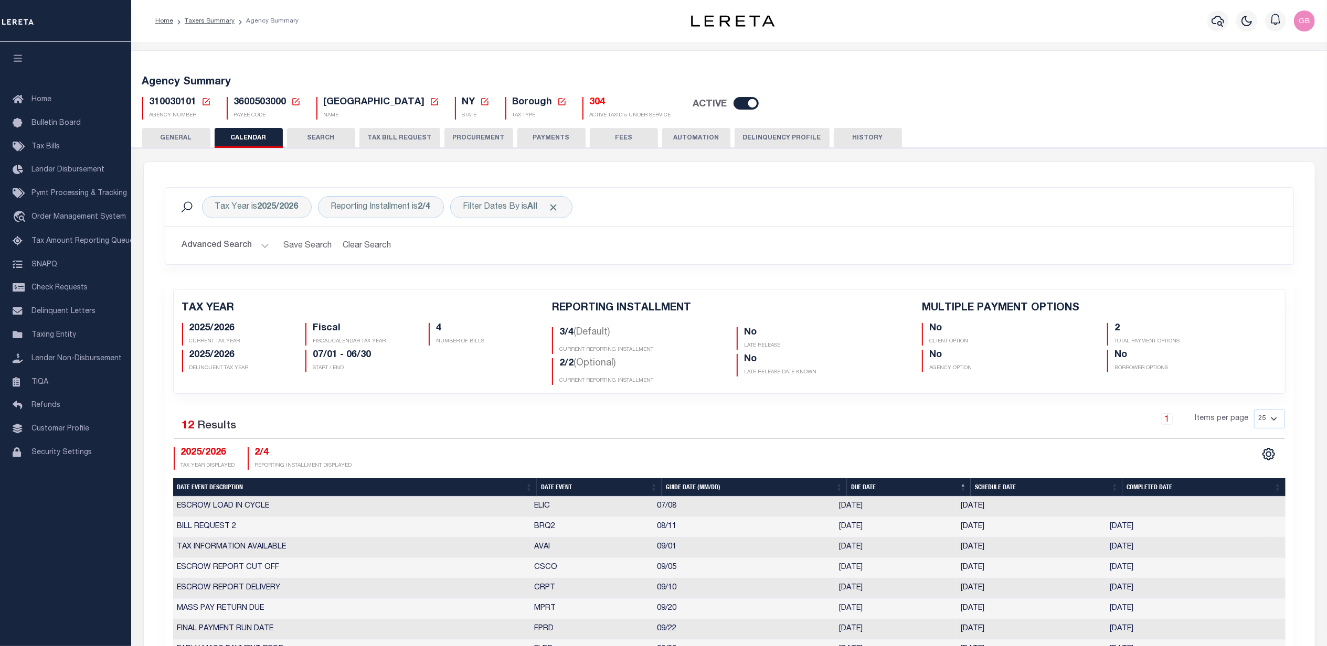
click at [207, 99] on icon at bounding box center [205, 101] width 9 height 9
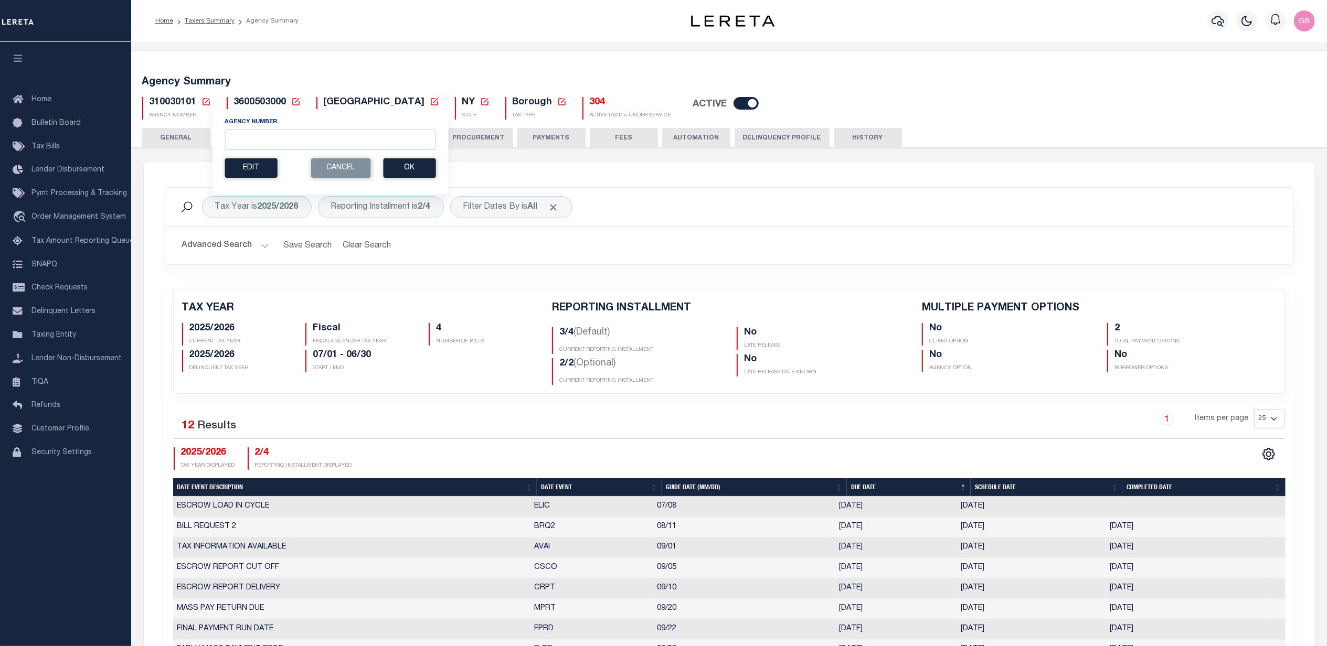
click at [188, 227] on hr at bounding box center [729, 227] width 1128 height 1
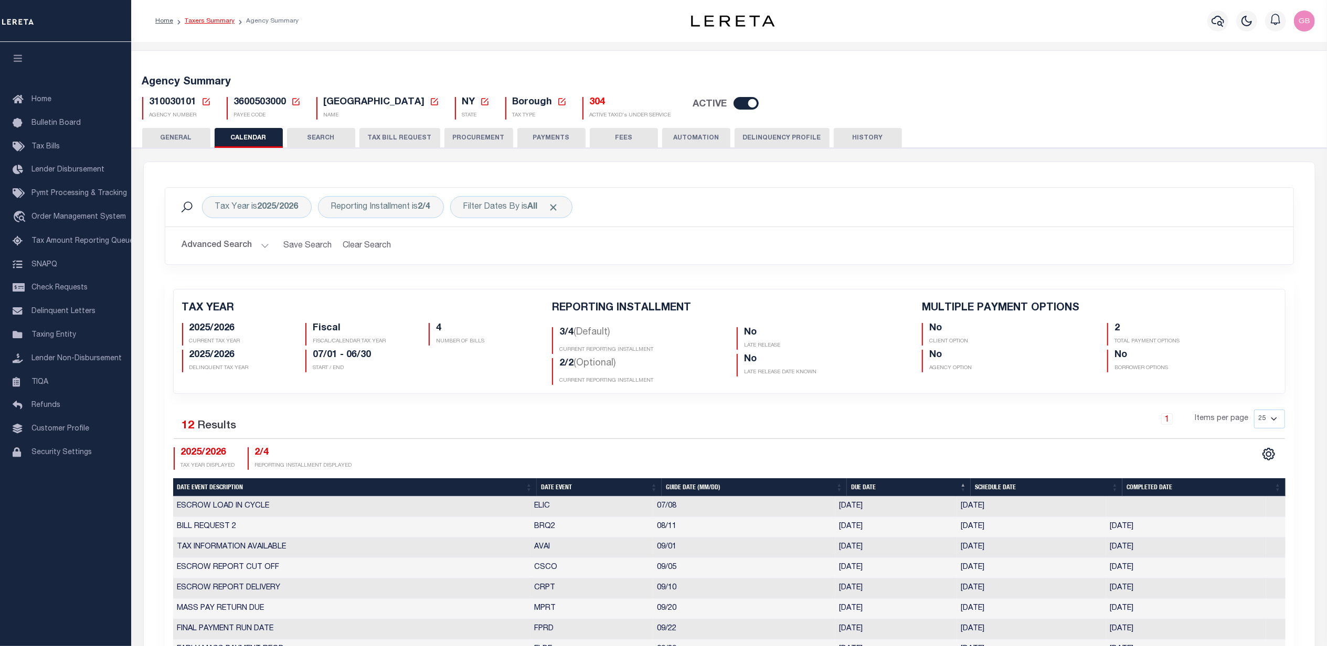
click at [215, 18] on link "Taxers Summary" at bounding box center [210, 21] width 50 height 6
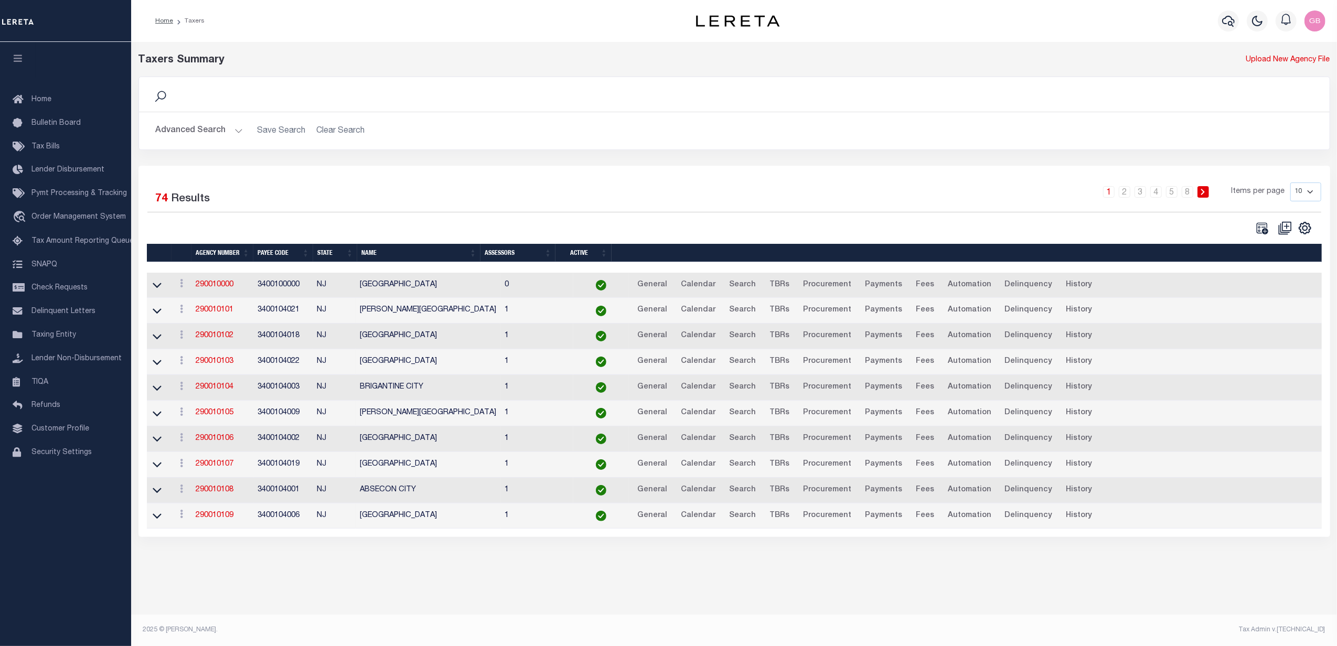
click at [238, 134] on button "Advanced Search" at bounding box center [199, 131] width 87 height 20
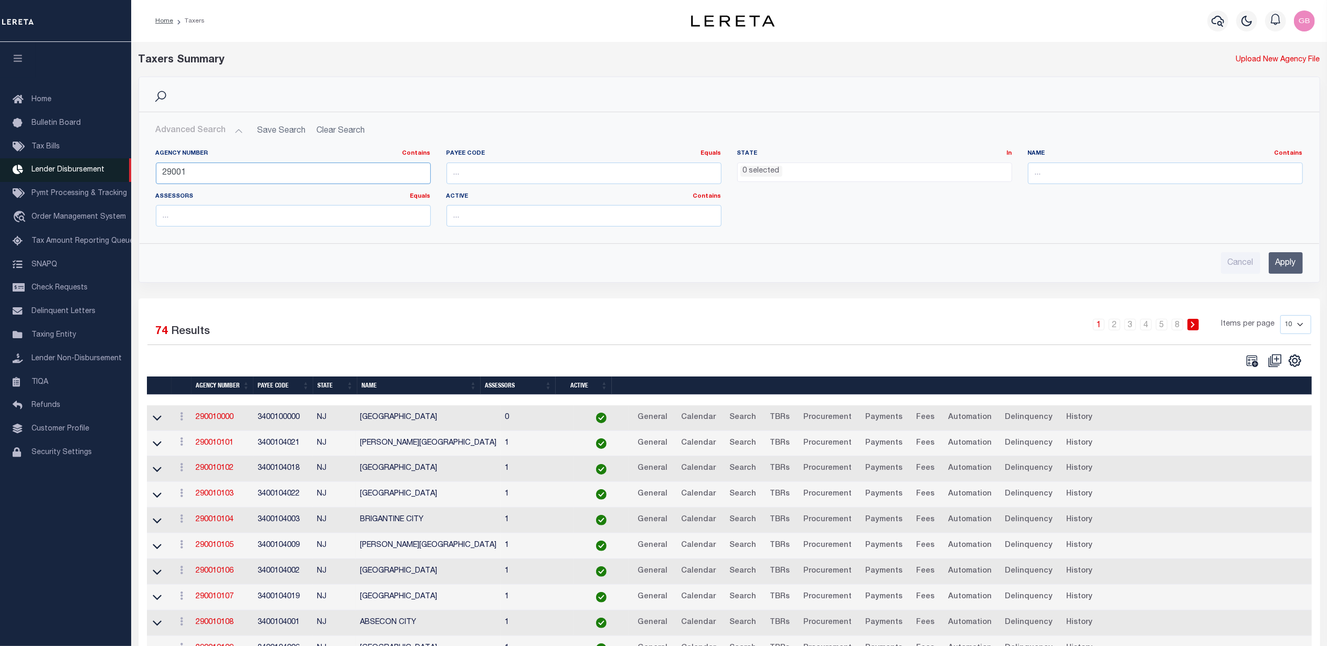
drag, startPoint x: 308, startPoint y: 171, endPoint x: 116, endPoint y: 169, distance: 192.0
click at [116, 169] on div "Home Taxers Profile" at bounding box center [663, 351] width 1327 height 702
click at [1136, 175] on input "text" at bounding box center [1165, 174] width 275 height 22
type input "aberdeen"
click at [1291, 263] on input "Apply" at bounding box center [1285, 263] width 34 height 22
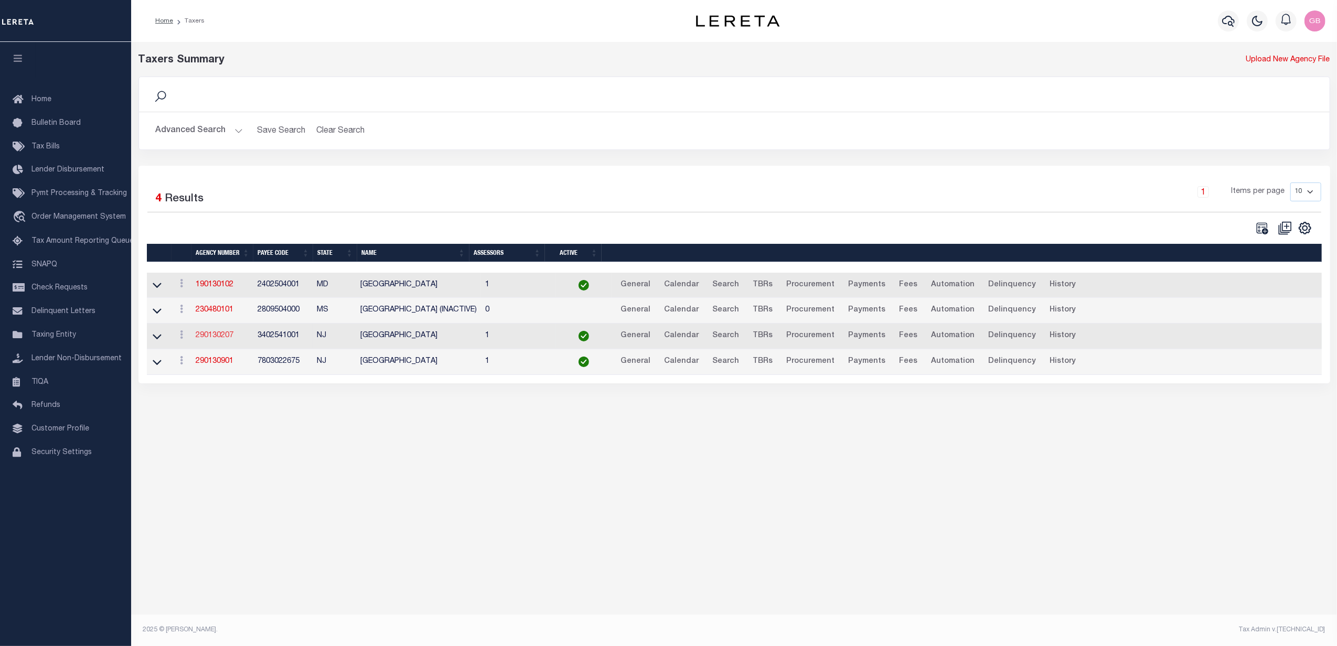
click at [226, 339] on link "290130207" at bounding box center [215, 335] width 38 height 7
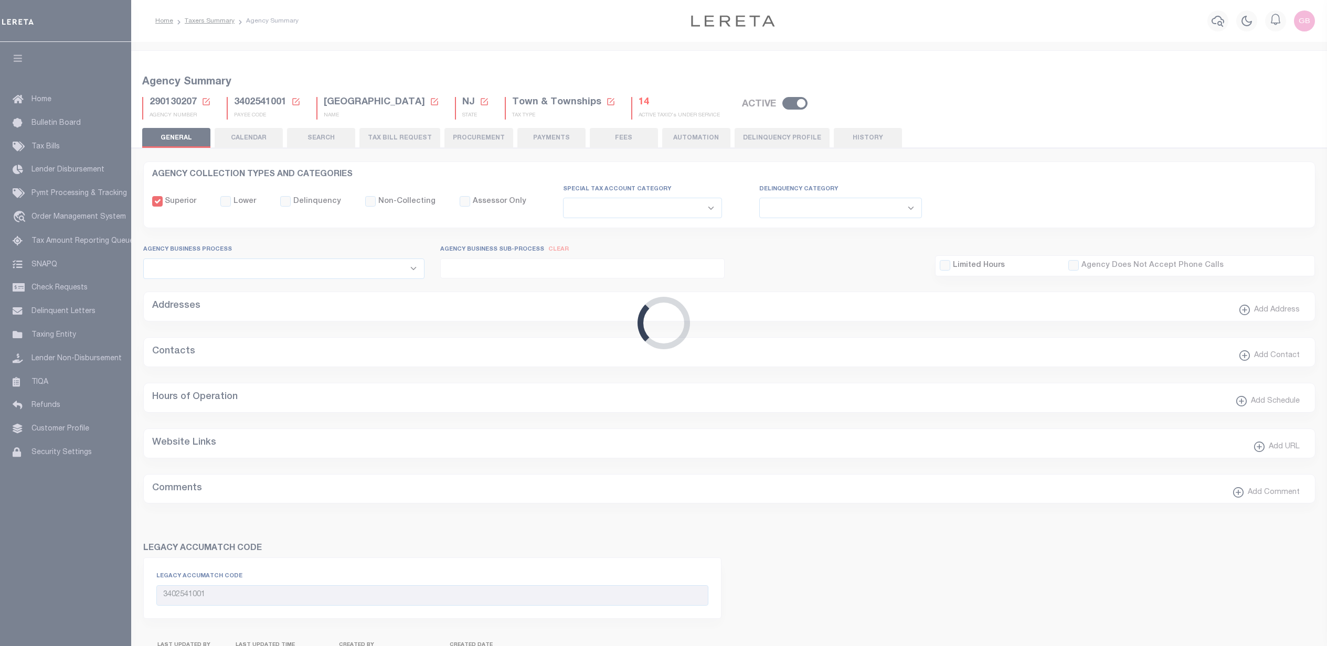
select select
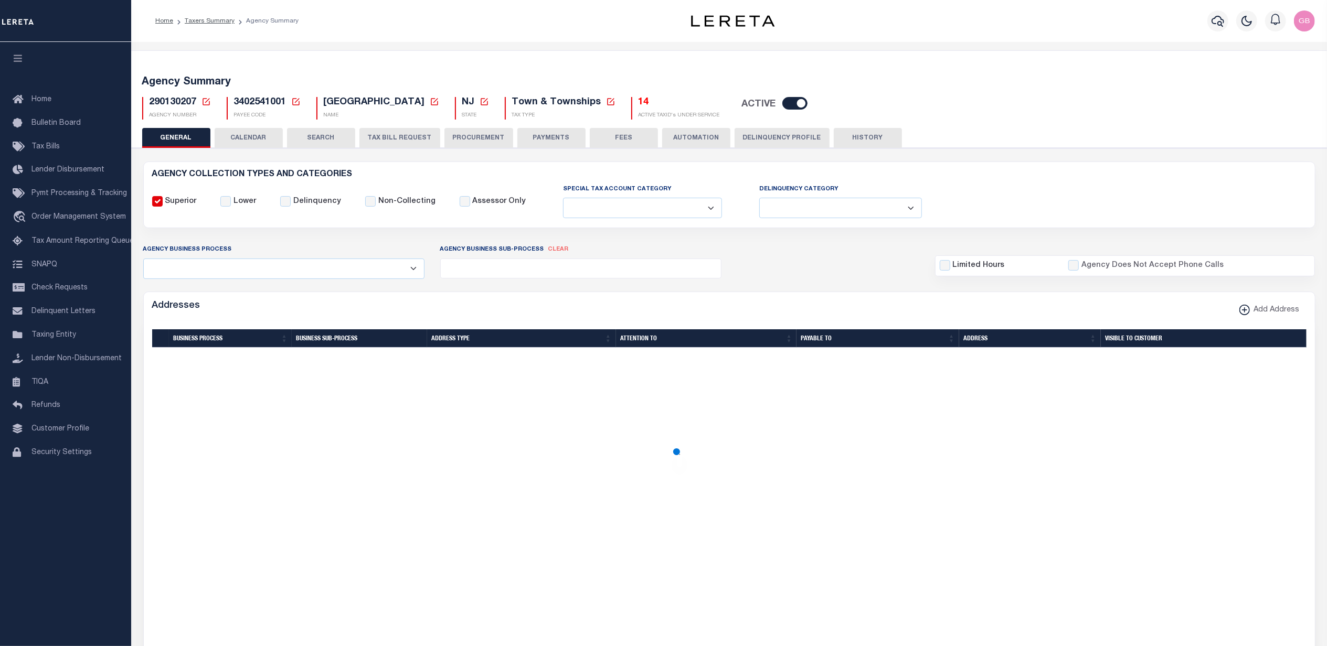
click at [257, 136] on button "CALENDAR" at bounding box center [249, 138] width 68 height 20
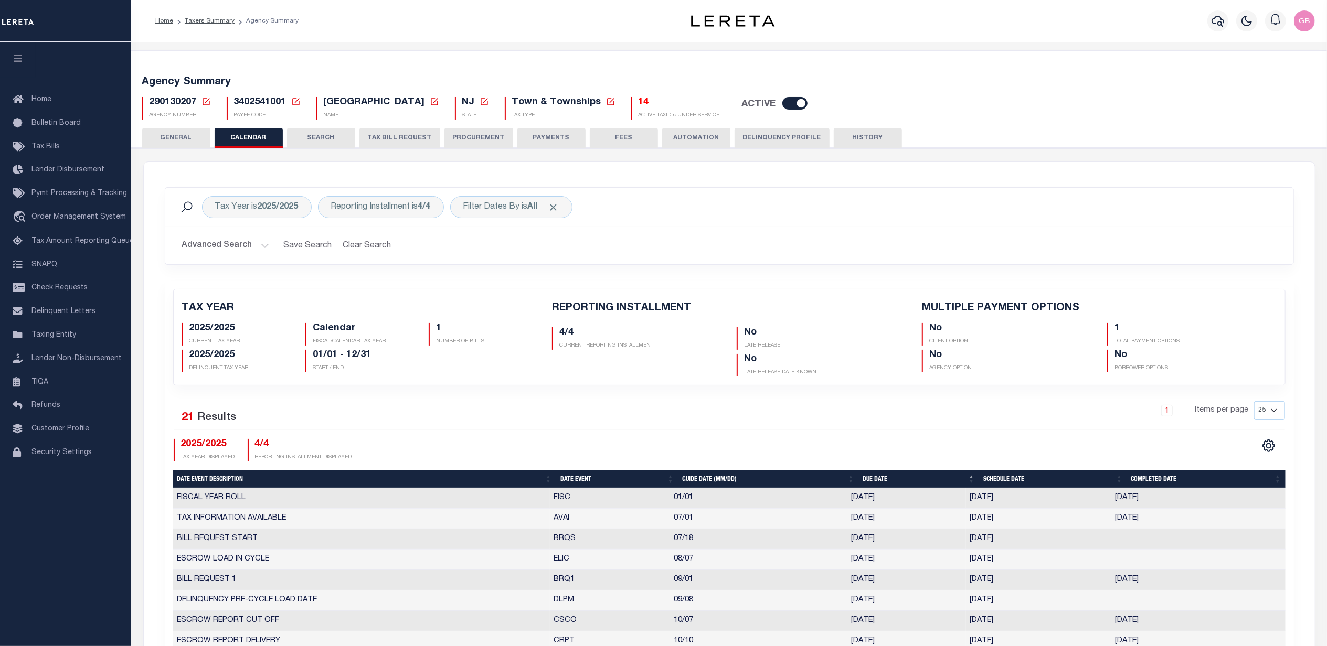
checkbox input "false"
type input "1"
click at [199, 25] on li "Taxers Summary" at bounding box center [203, 20] width 61 height 9
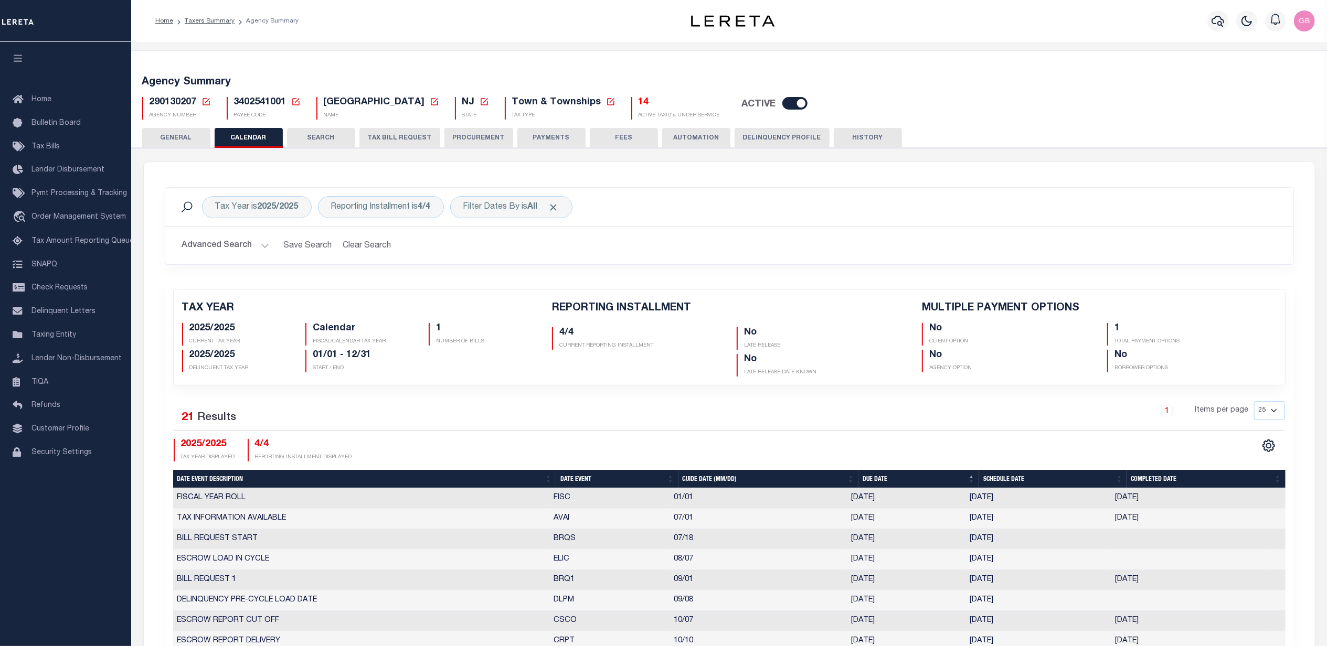
click at [204, 14] on ol "Home Taxers Summary Agency Summary" at bounding box center [227, 21] width 160 height 22
drag, startPoint x: 218, startPoint y: 17, endPoint x: 218, endPoint y: 24, distance: 6.8
click at [218, 18] on link "Taxers Summary" at bounding box center [210, 21] width 50 height 6
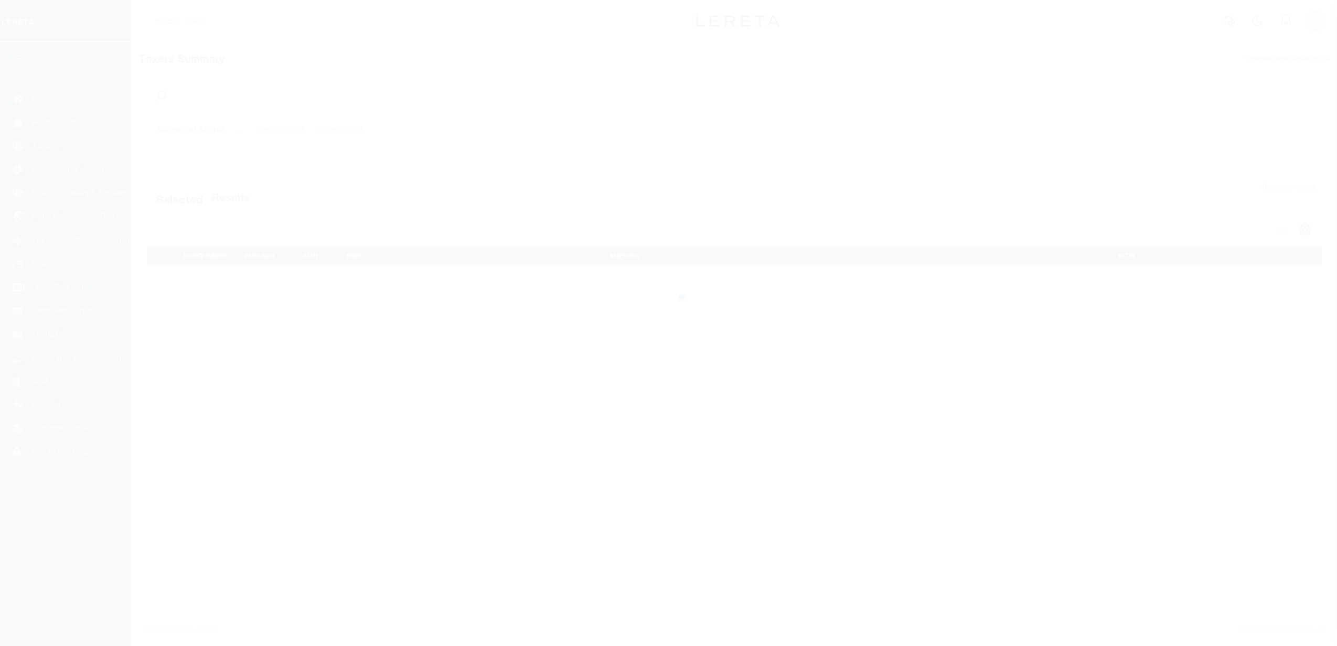
select select
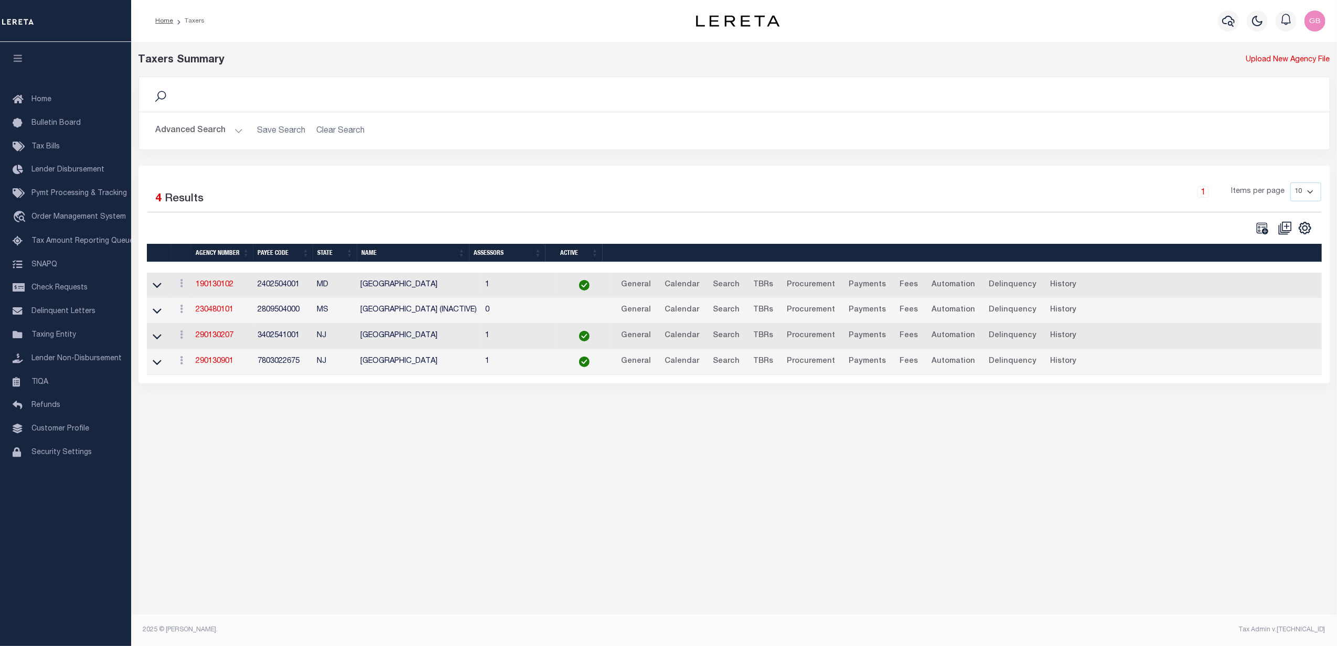
click at [210, 133] on button "Advanced Search" at bounding box center [199, 131] width 87 height 20
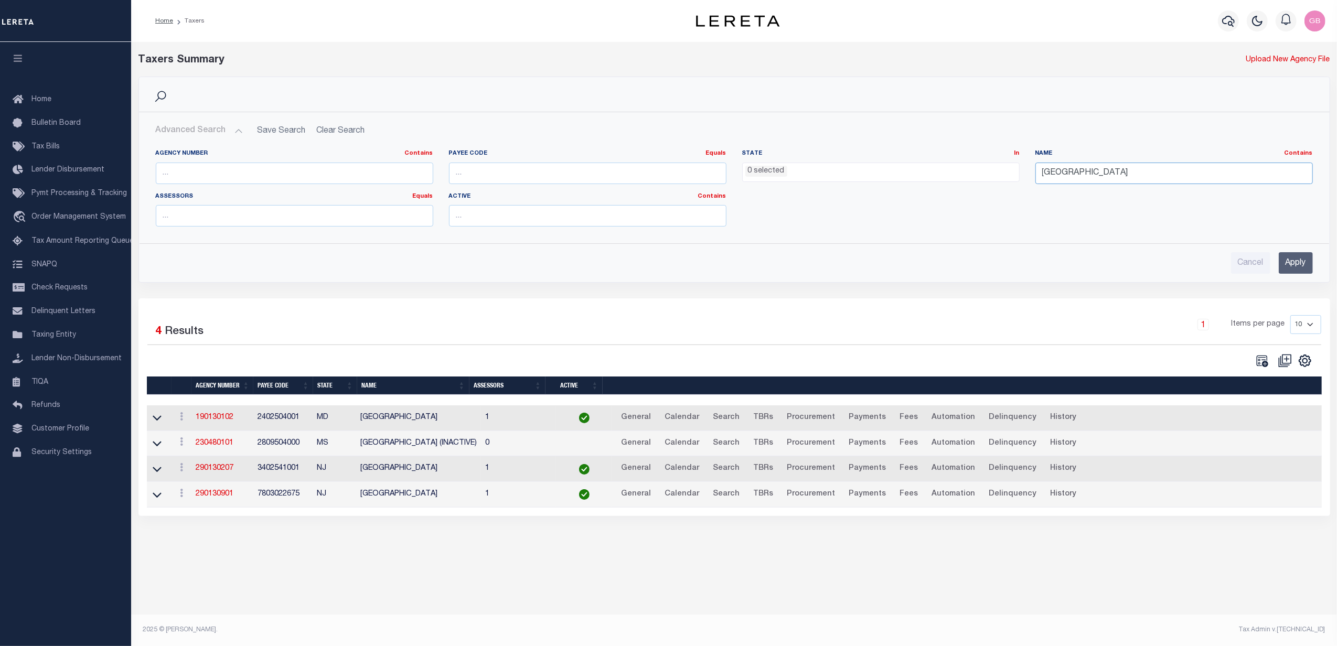
drag, startPoint x: 1140, startPoint y: 174, endPoint x: 869, endPoint y: 163, distance: 270.9
click at [869, 163] on div "Agency Number Contains Contains Is Payee Code Equals Equals Is Not Equal To Is …" at bounding box center [734, 193] width 1173 height 86
type input "ADA"
click at [1299, 270] on input "Apply" at bounding box center [1296, 263] width 34 height 22
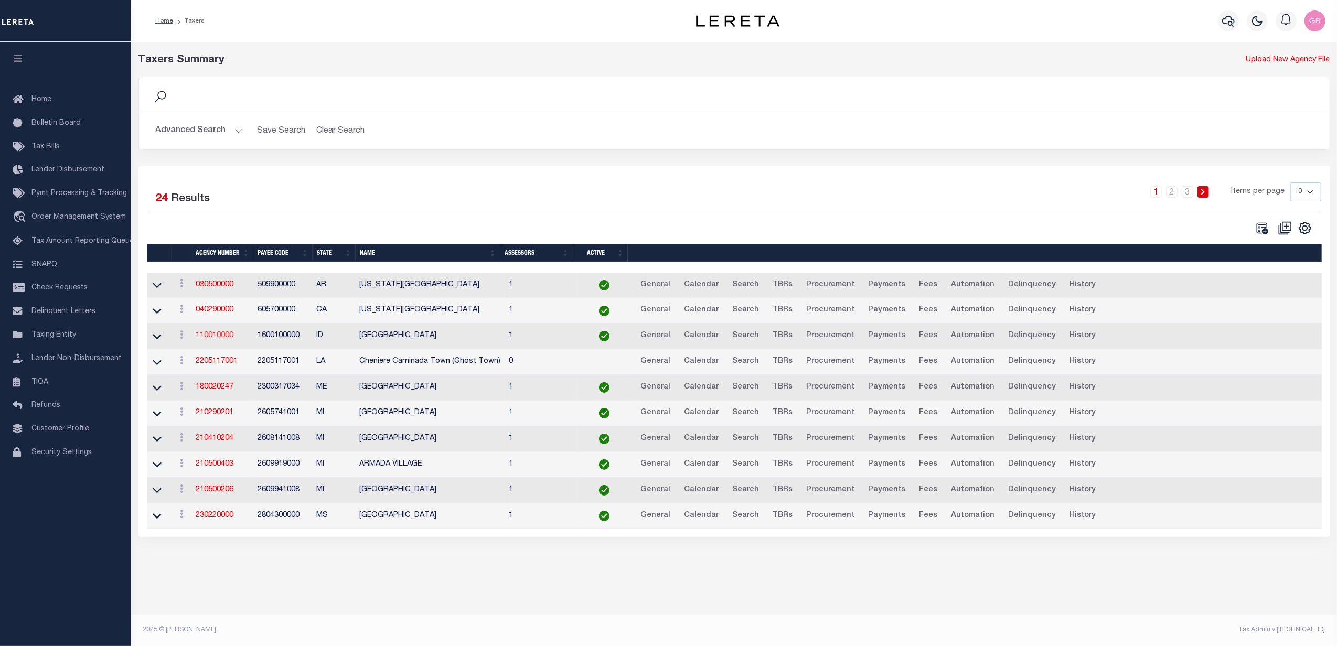
click at [215, 339] on link "110010000" at bounding box center [215, 335] width 38 height 7
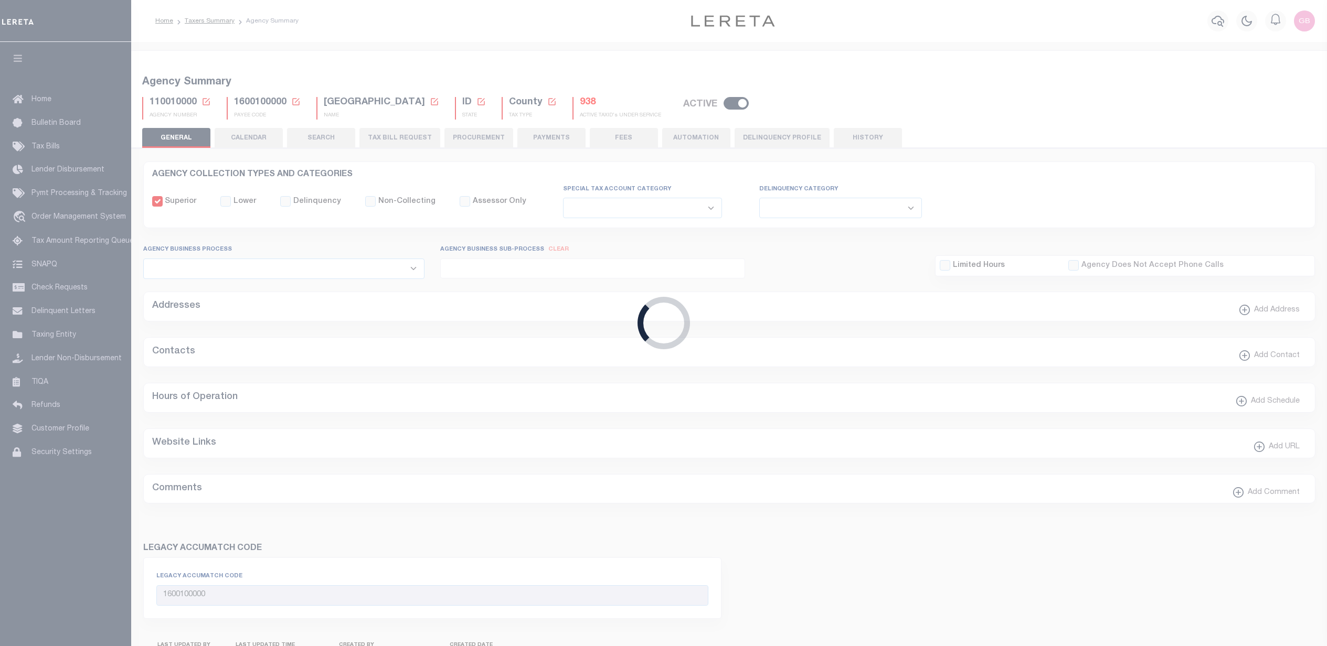
select select
click at [249, 136] on button "CALENDAR" at bounding box center [249, 138] width 68 height 20
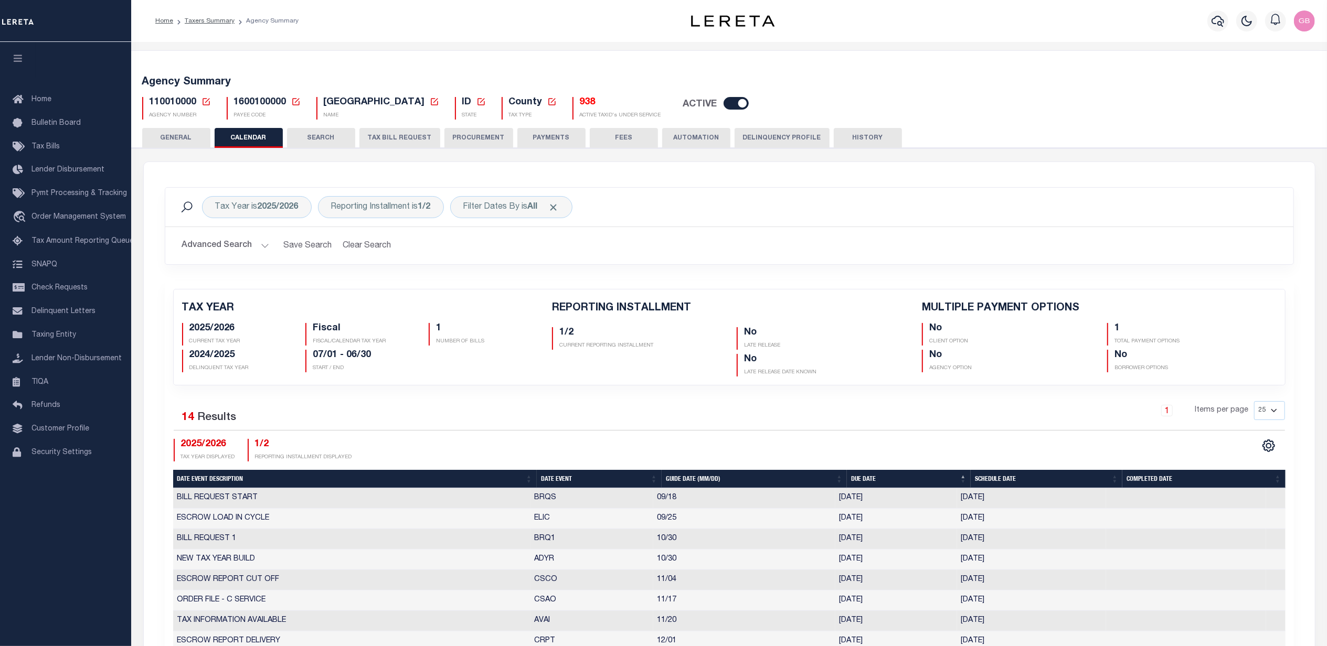
checkbox input "false"
type input "1"
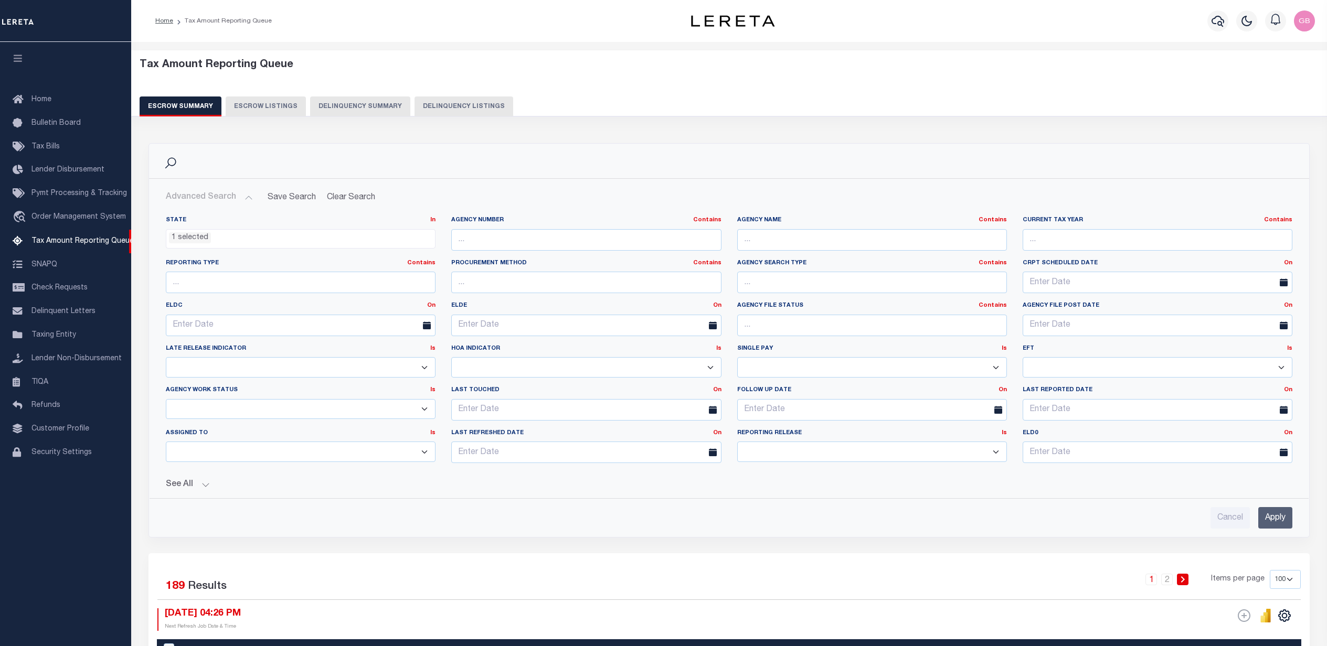
select select "NJ"
select select "100"
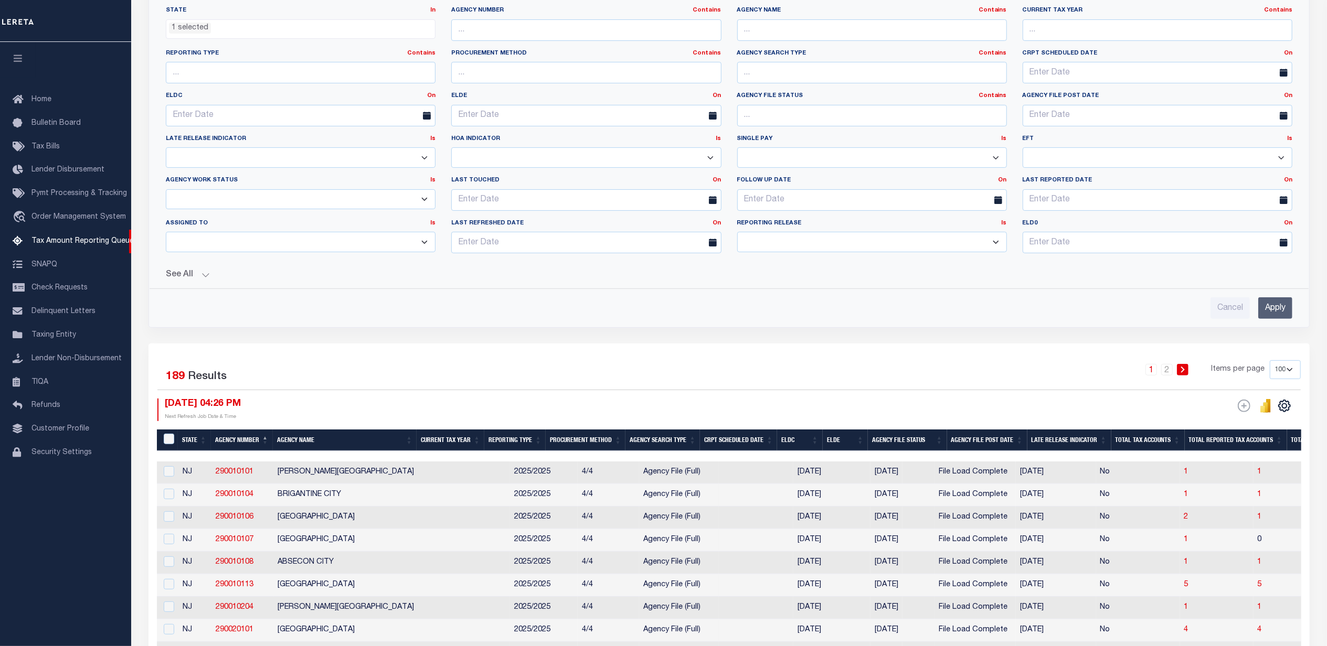
scroll to position [349, 0]
click at [221, 22] on ul "1 selected" at bounding box center [300, 27] width 269 height 14
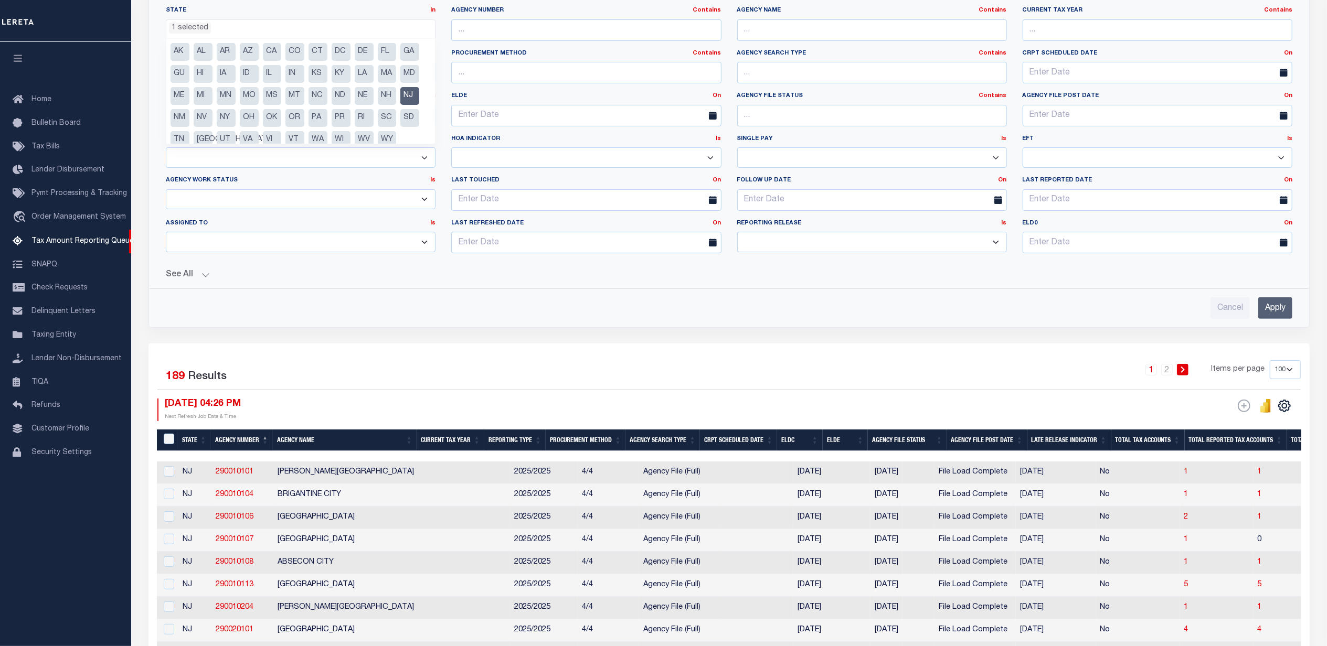
click at [247, 72] on li "ID" at bounding box center [249, 74] width 19 height 18
select select "ID"
click at [410, 95] on li "NJ" at bounding box center [409, 96] width 19 height 18
click at [1276, 319] on input "Apply" at bounding box center [1275, 308] width 34 height 22
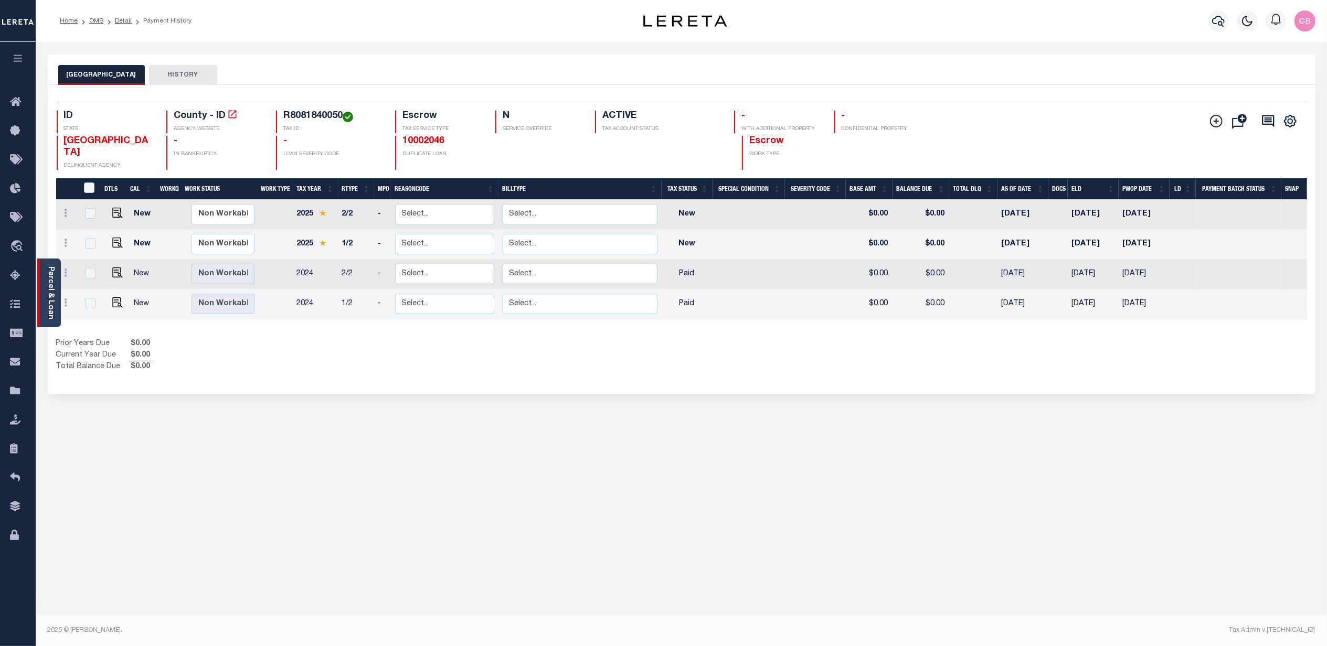
click at [47, 292] on link "Parcel & Loan" at bounding box center [50, 292] width 7 height 53
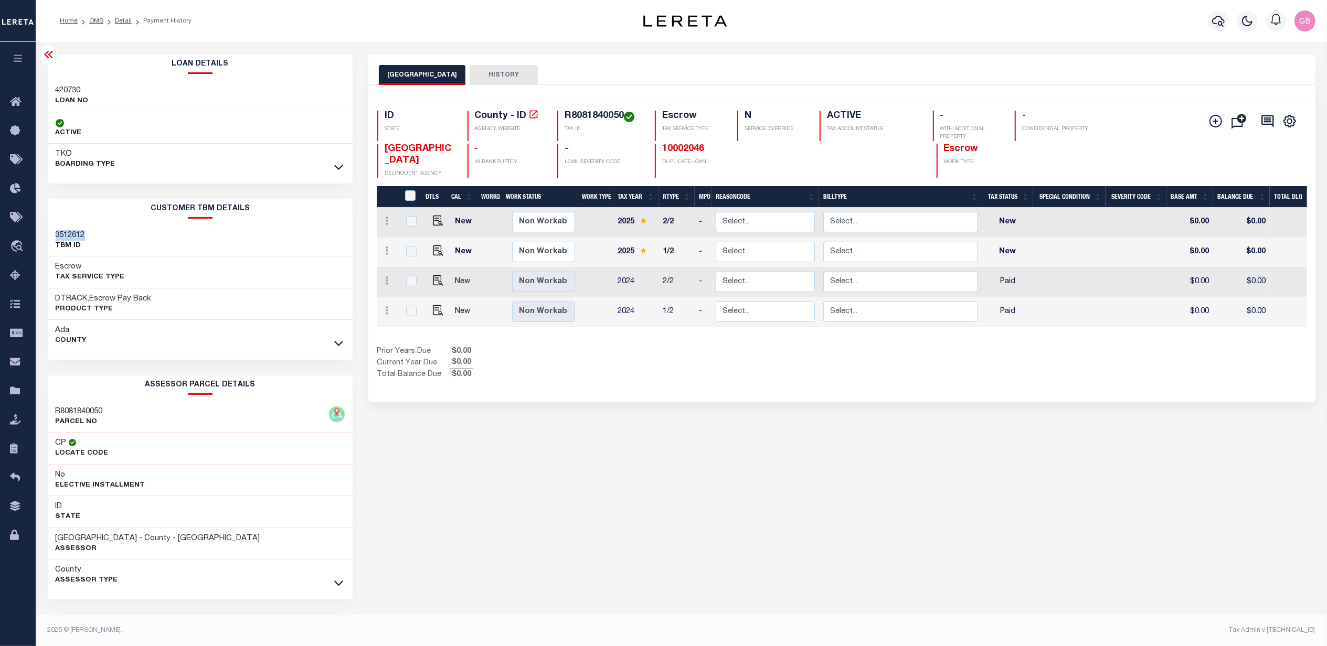
drag, startPoint x: 88, startPoint y: 235, endPoint x: 50, endPoint y: 238, distance: 37.9
click at [50, 238] on div "3512612 TBM ID" at bounding box center [200, 241] width 305 height 32
copy h3 "3512612"
click at [410, 246] on input "checkbox" at bounding box center [411, 251] width 10 height 10
checkbox input "true"
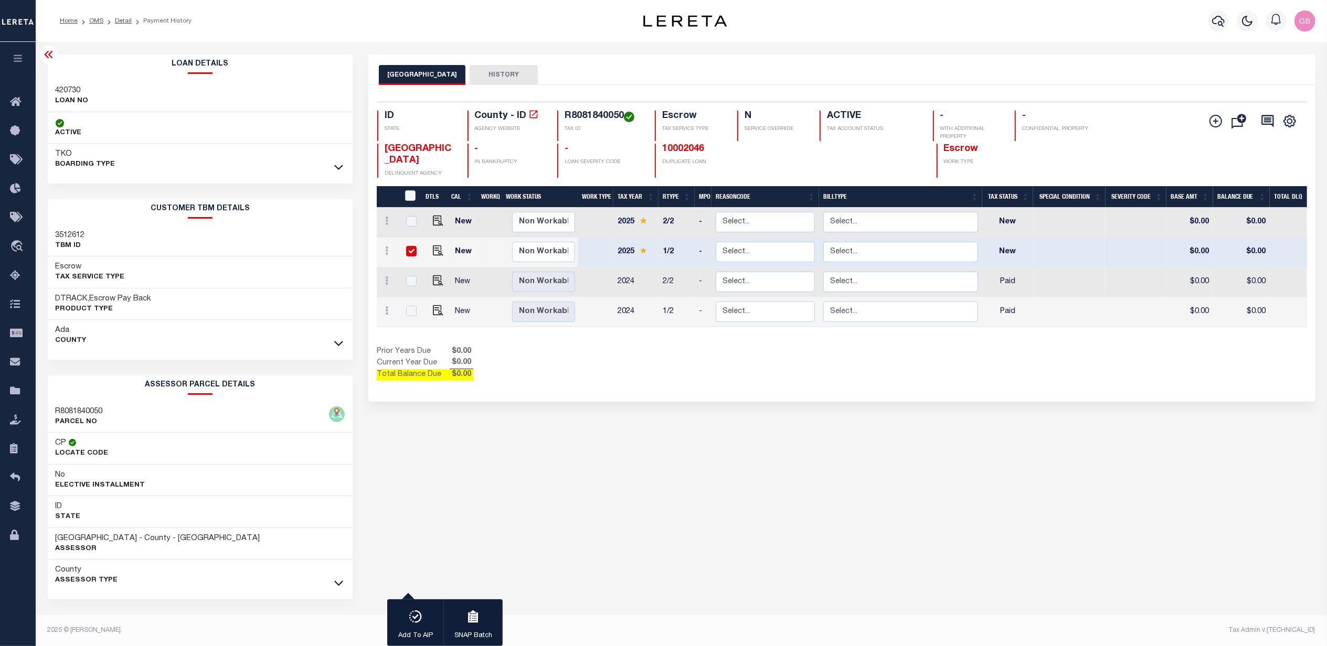
click at [423, 240] on td at bounding box center [436, 253] width 27 height 30
checkbox input "false"
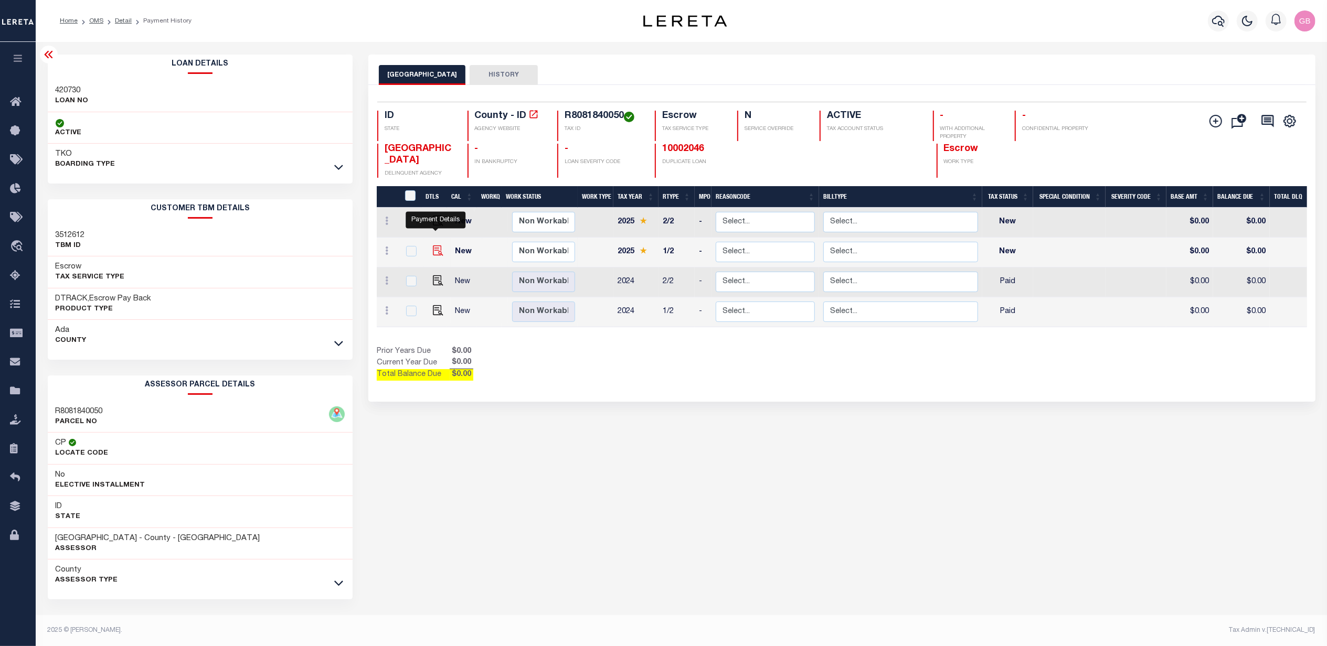
click at [436, 246] on img "" at bounding box center [438, 251] width 10 height 10
checkbox input "true"
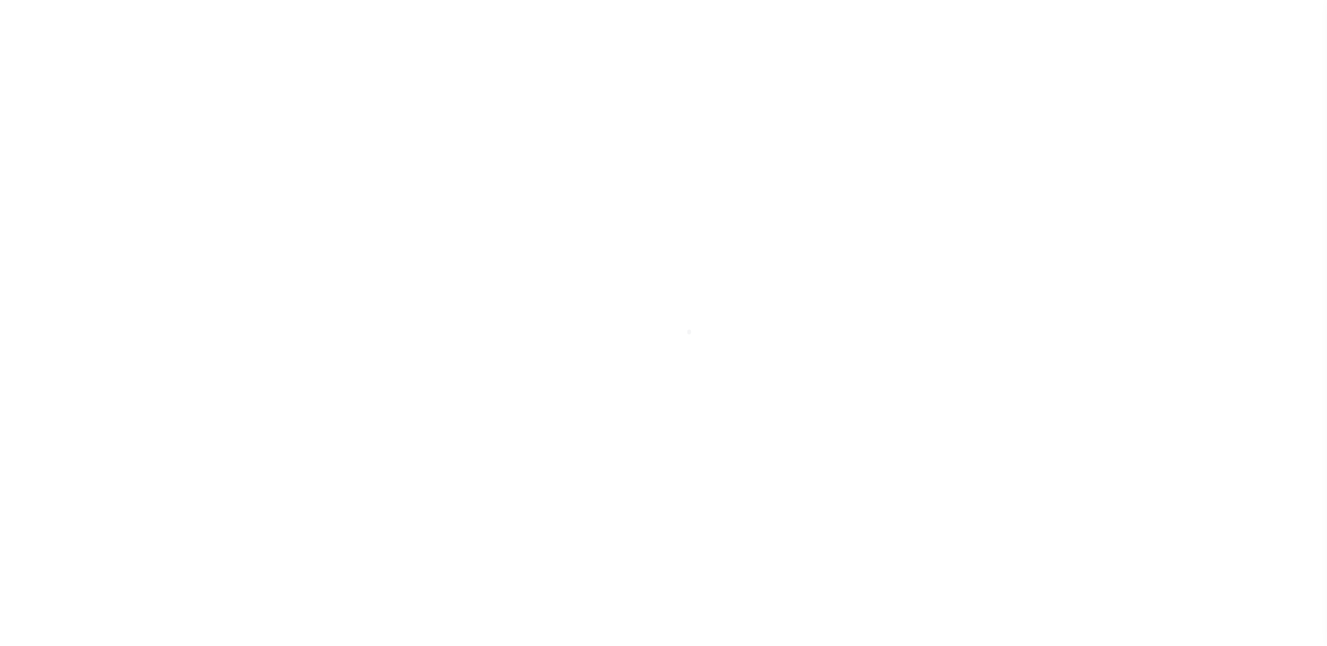
select select "NW2"
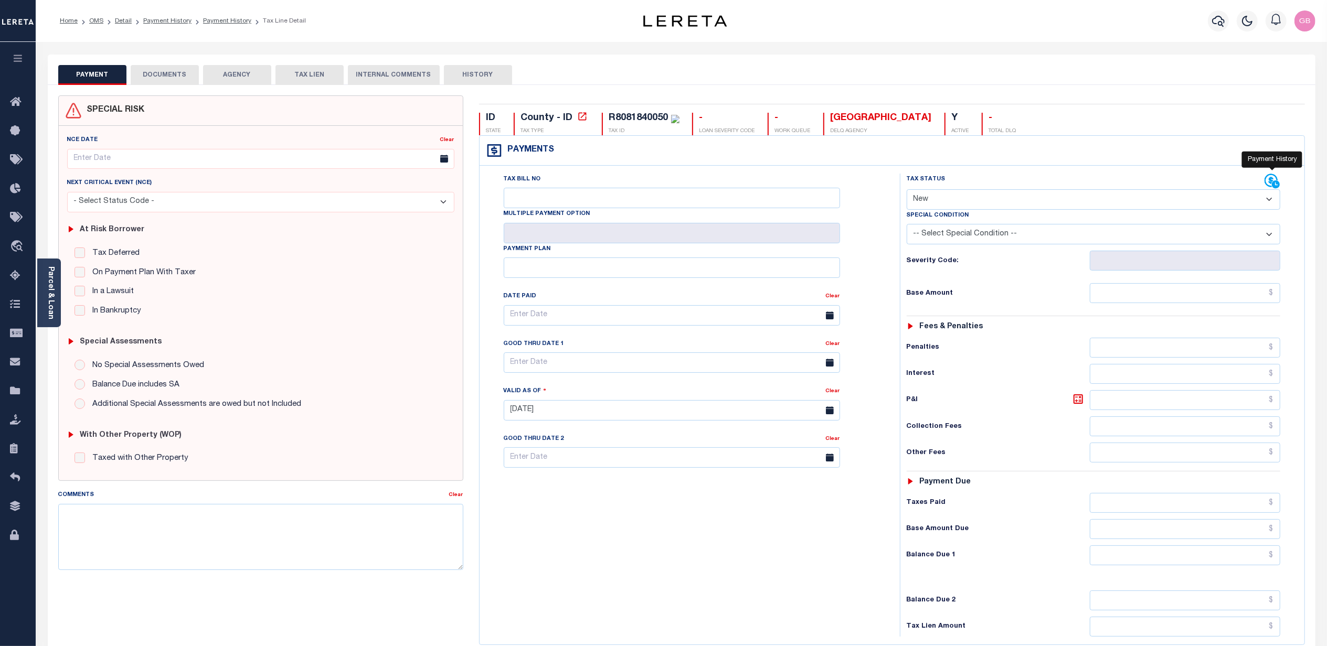
click at [1277, 179] on icon at bounding box center [1272, 182] width 16 height 16
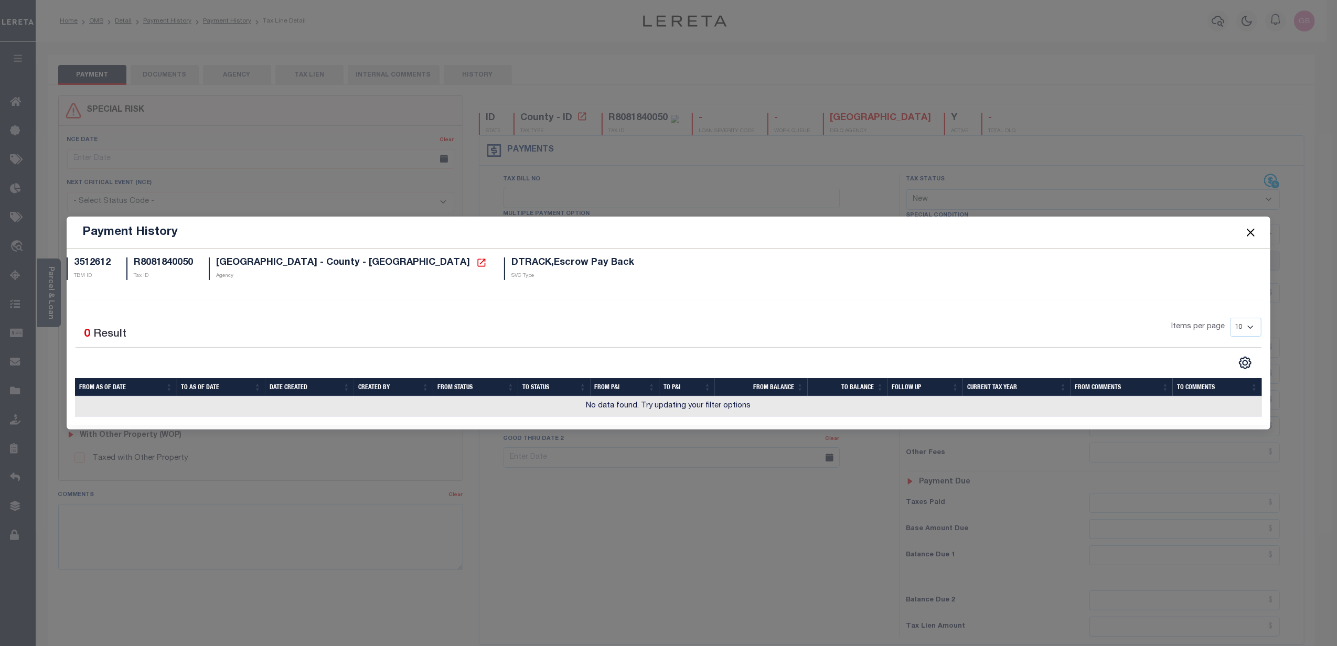
click at [1257, 229] on button "Close" at bounding box center [1251, 233] width 14 height 14
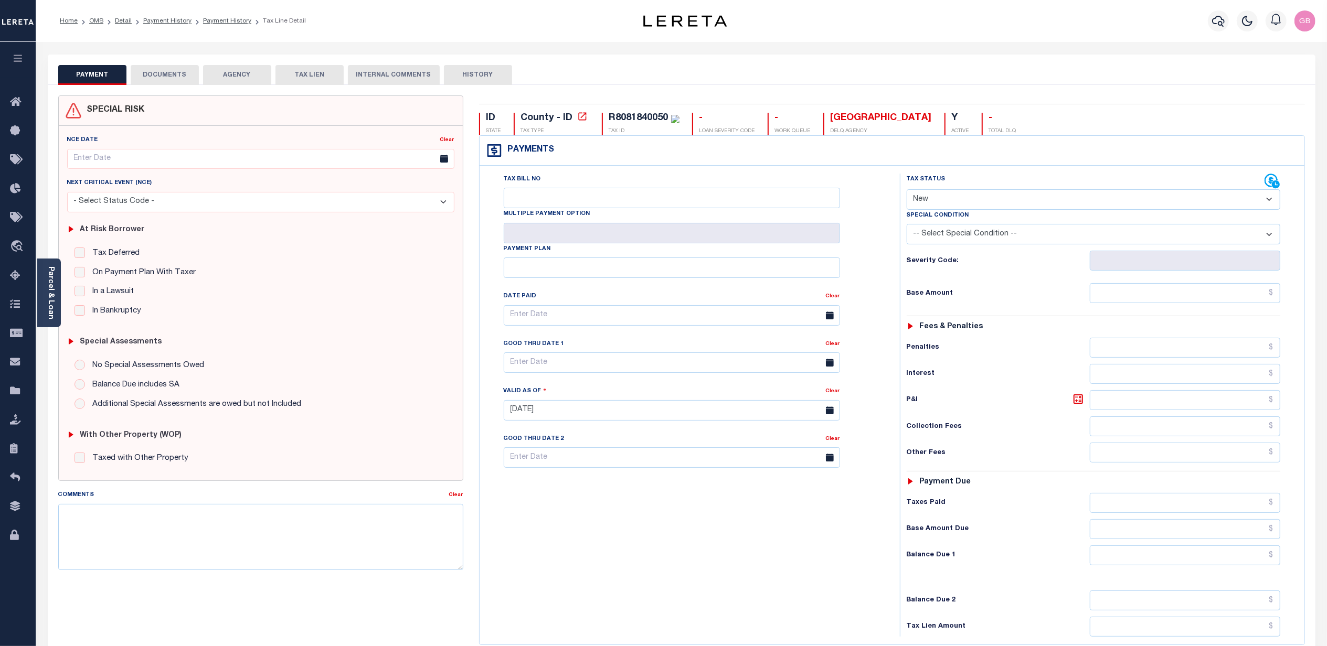
click at [472, 78] on button "HISTORY" at bounding box center [478, 75] width 68 height 20
select select "50"
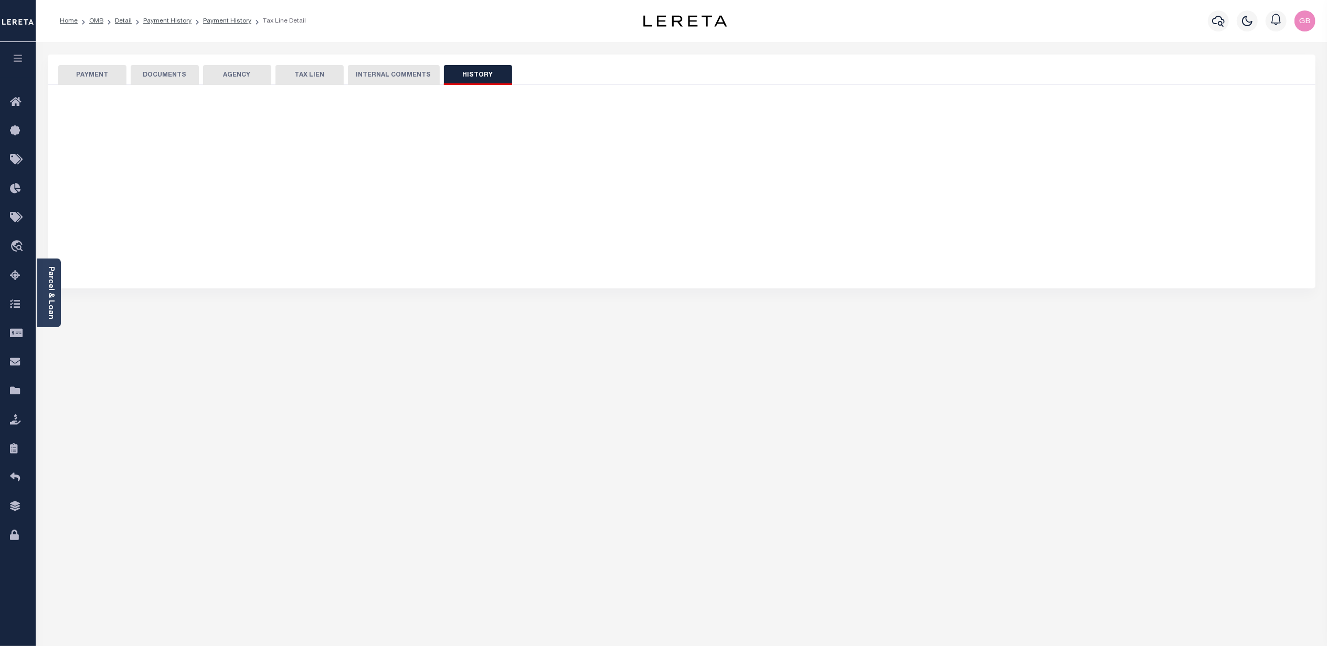
select select "50"
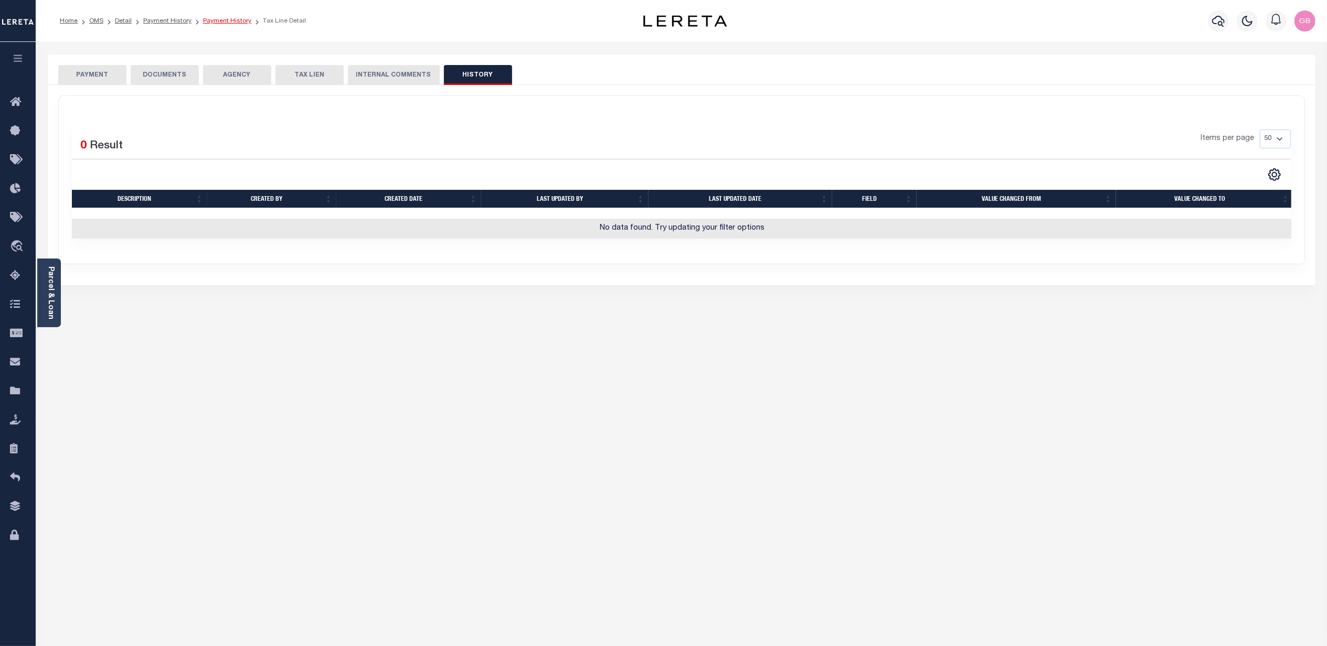
click at [225, 22] on link "Payment History" at bounding box center [227, 21] width 48 height 6
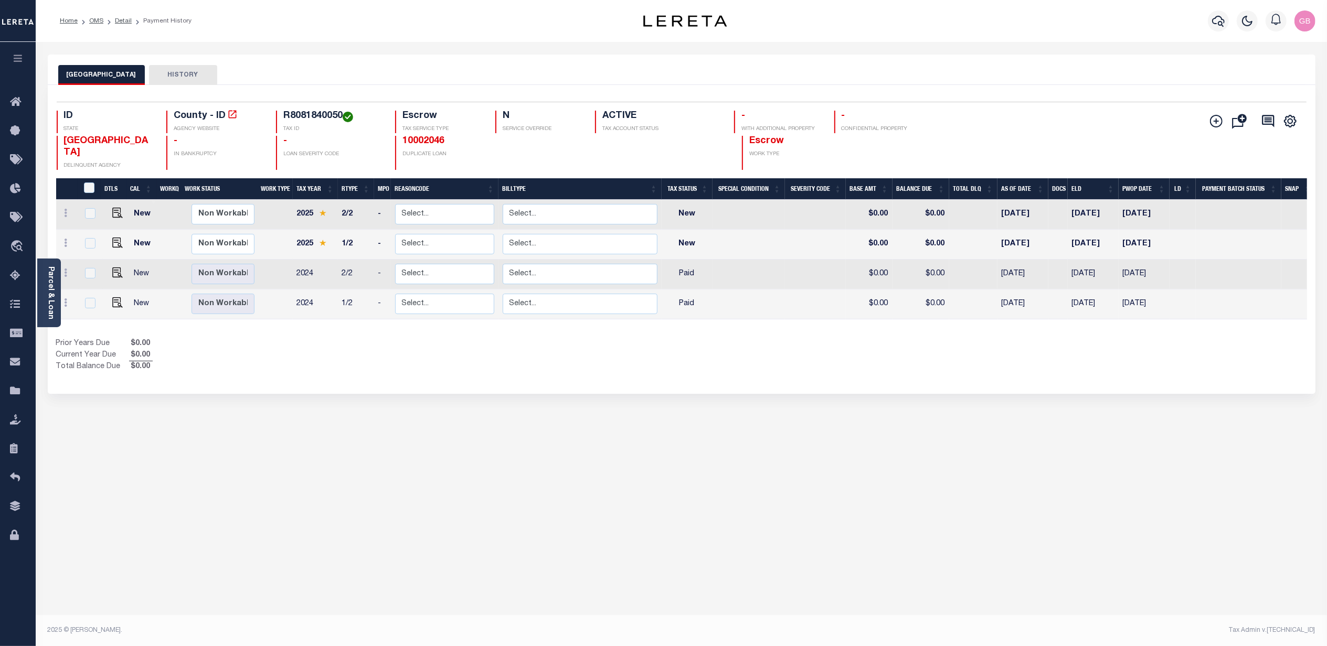
click at [177, 78] on button "HISTORY" at bounding box center [183, 75] width 68 height 20
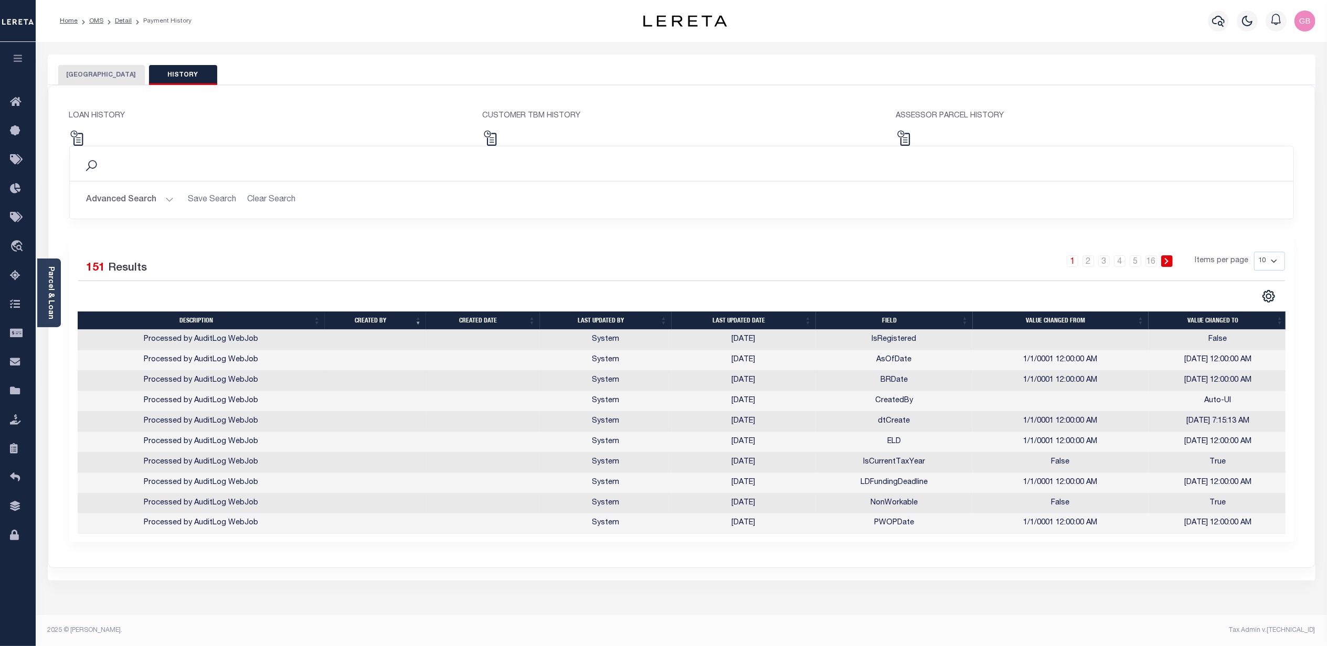
click at [103, 71] on button "[GEOGRAPHIC_DATA]" at bounding box center [101, 75] width 87 height 20
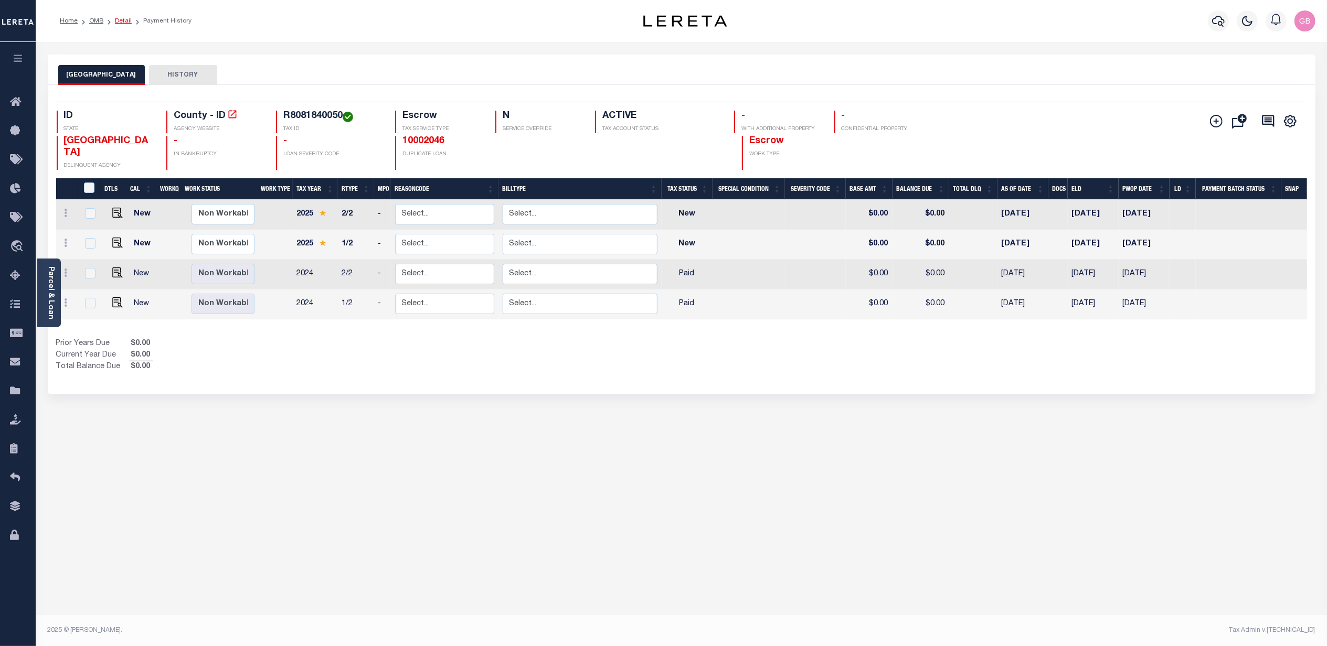
click at [122, 22] on link "Detail" at bounding box center [123, 21] width 17 height 6
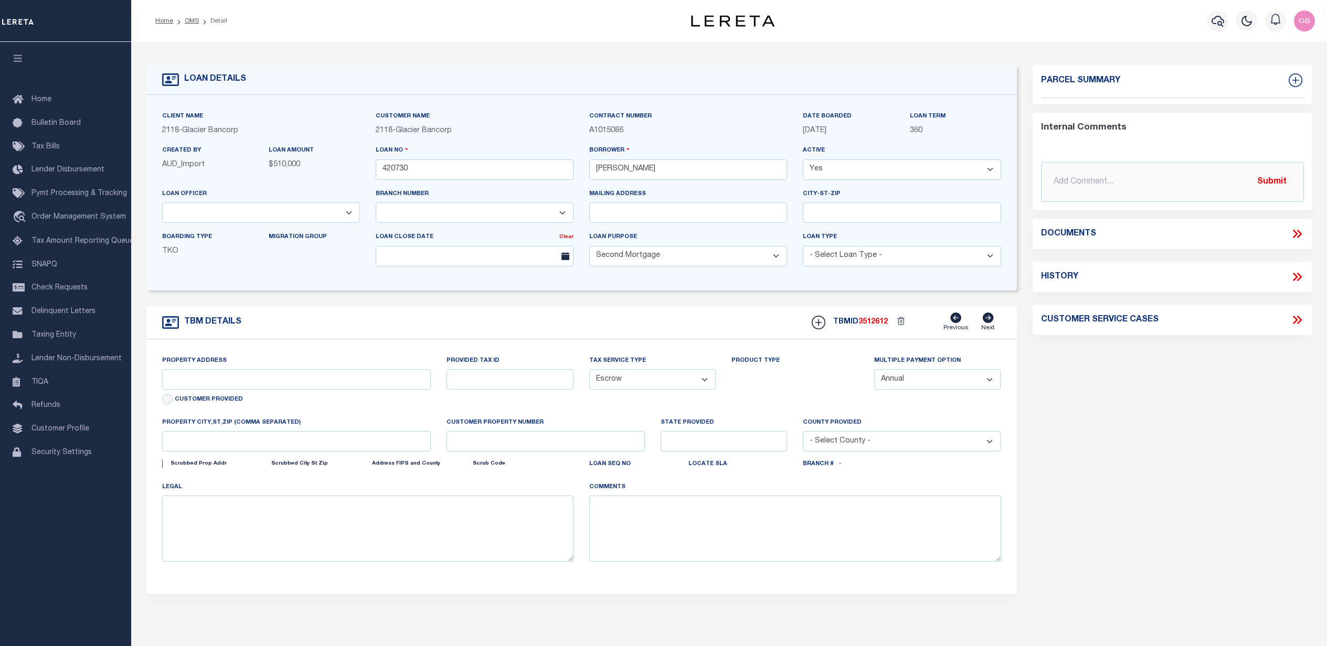
select select "164180"
select select "3688"
select select "100"
select select "Escrow"
type input "4221 SUGAR TREE"
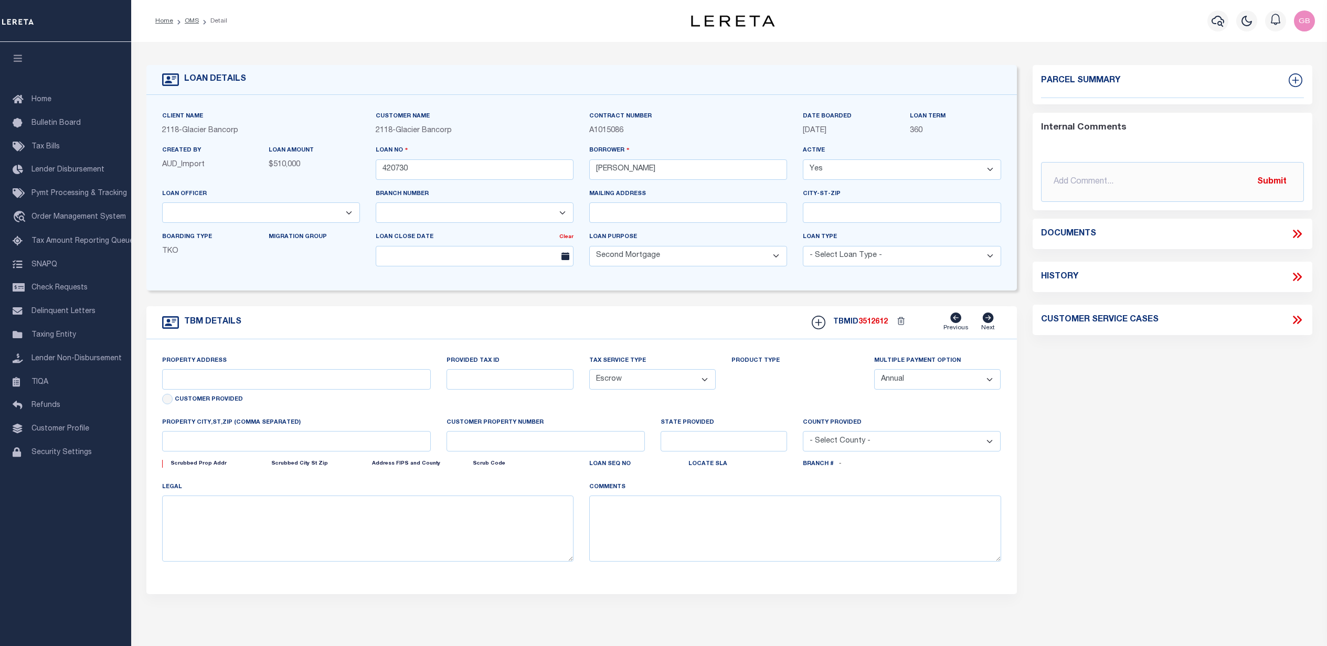
type input "R8081840050"
select select
type input "MERIDIAN ID 836466318"
type input "82496774"
type input "ID"
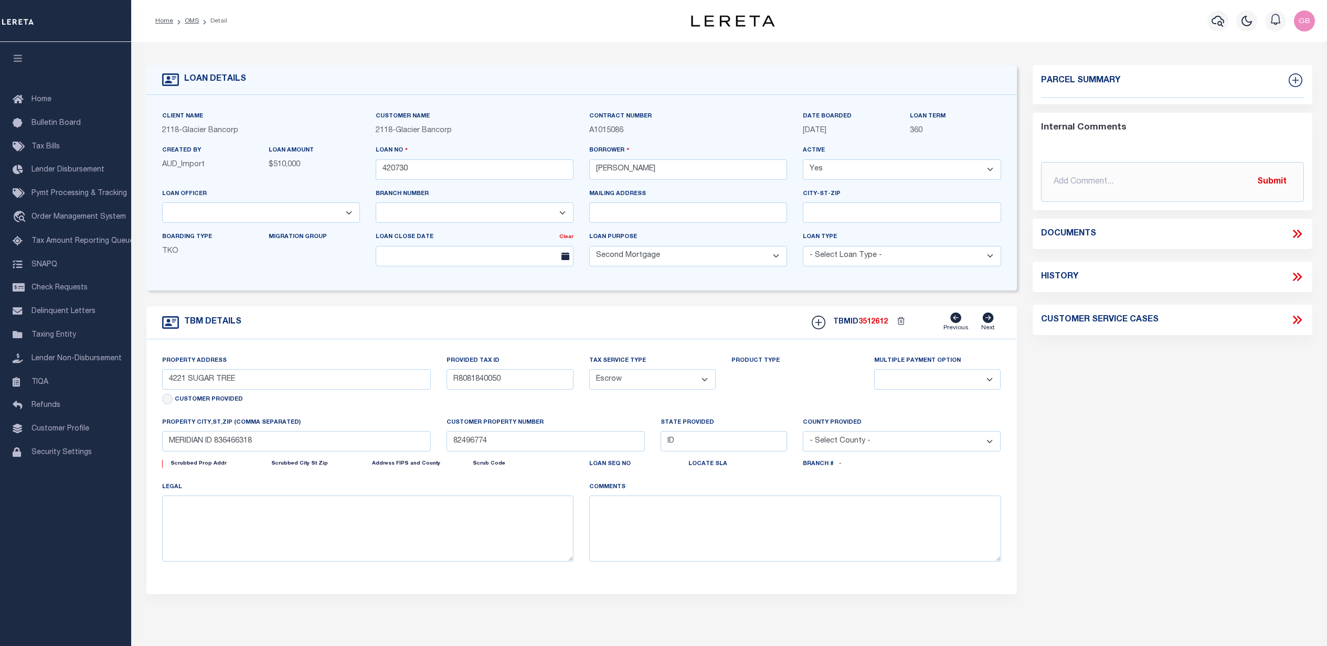
select select
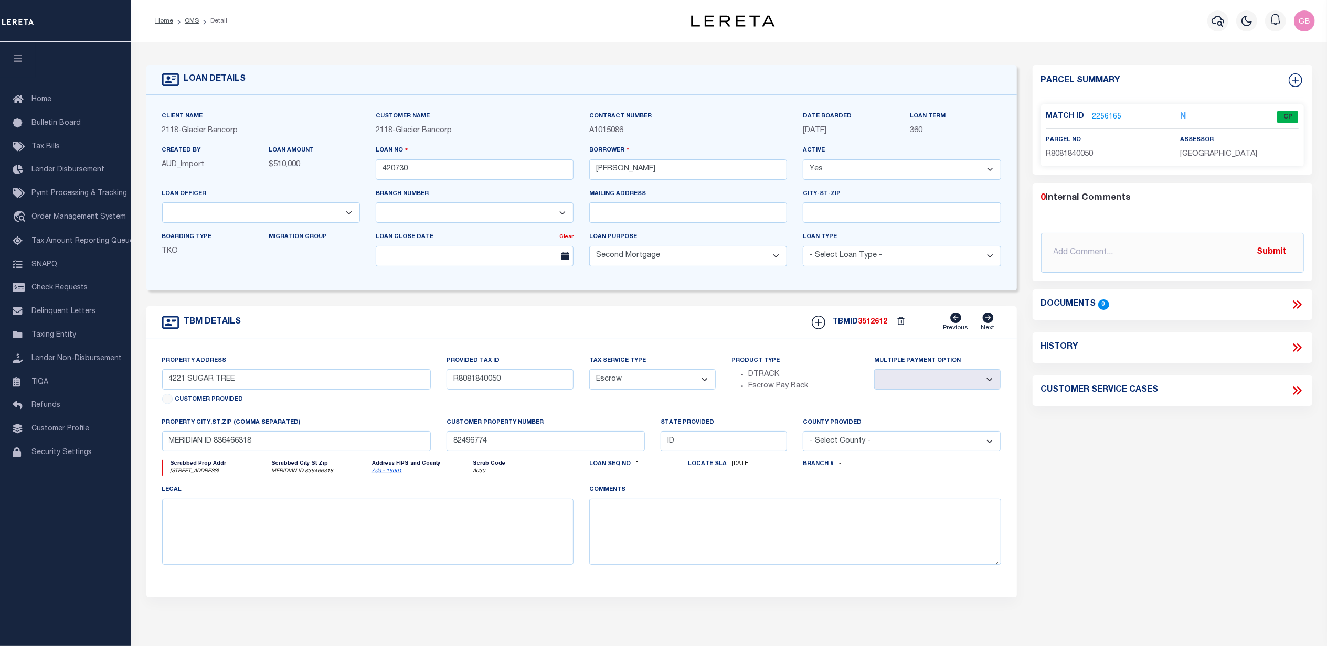
click at [195, 25] on li "OMS" at bounding box center [186, 20] width 26 height 9
click at [194, 19] on link "OMS" at bounding box center [192, 21] width 14 height 6
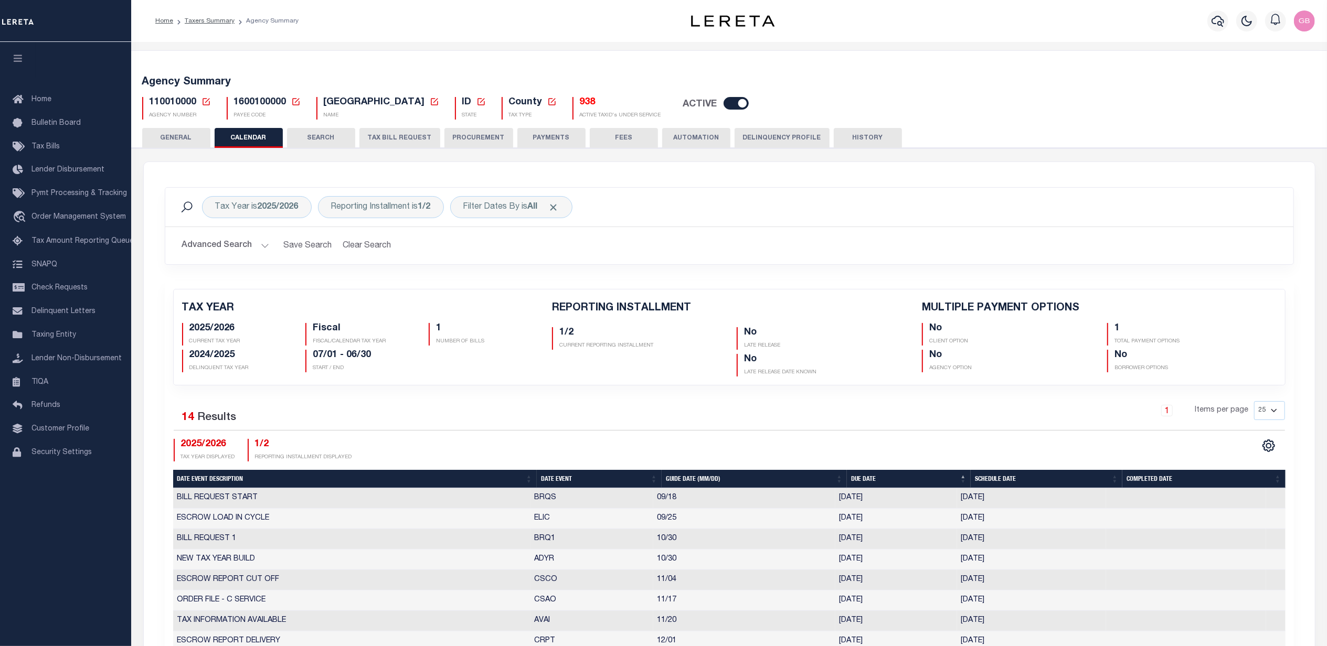
click at [204, 101] on icon at bounding box center [205, 101] width 9 height 9
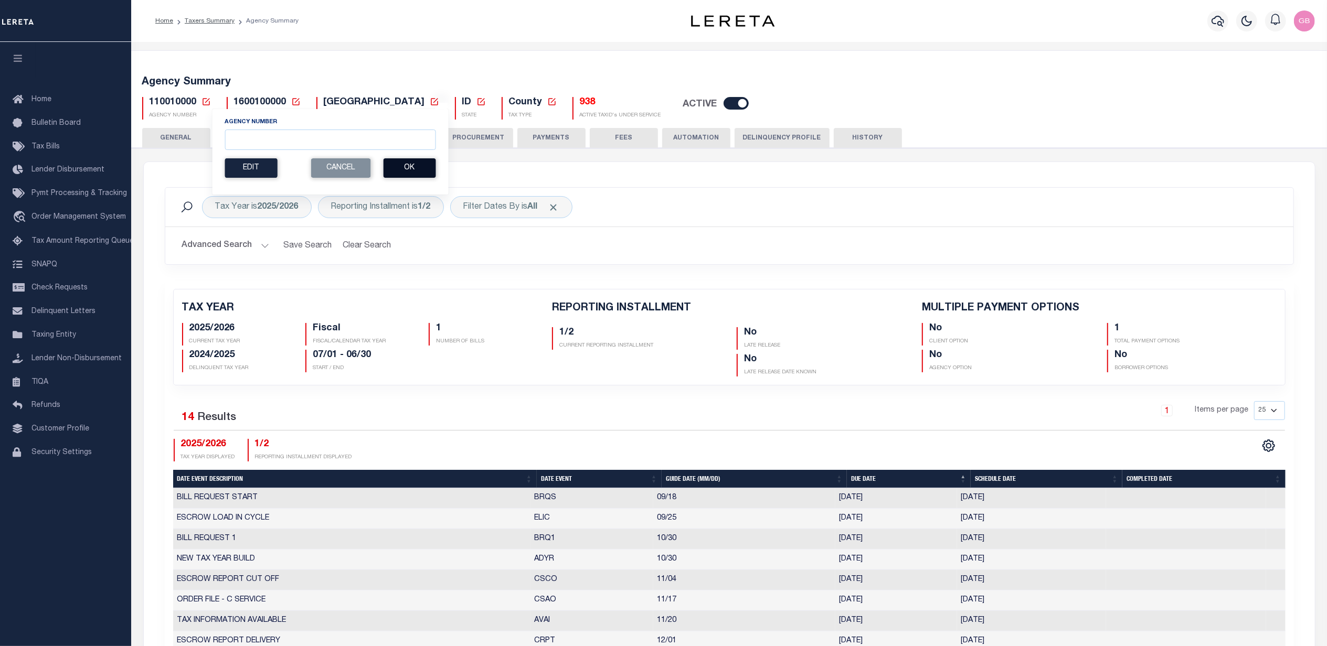
click at [414, 173] on button "Ok" at bounding box center [409, 167] width 52 height 19
paste input "2"
type input "290010106"
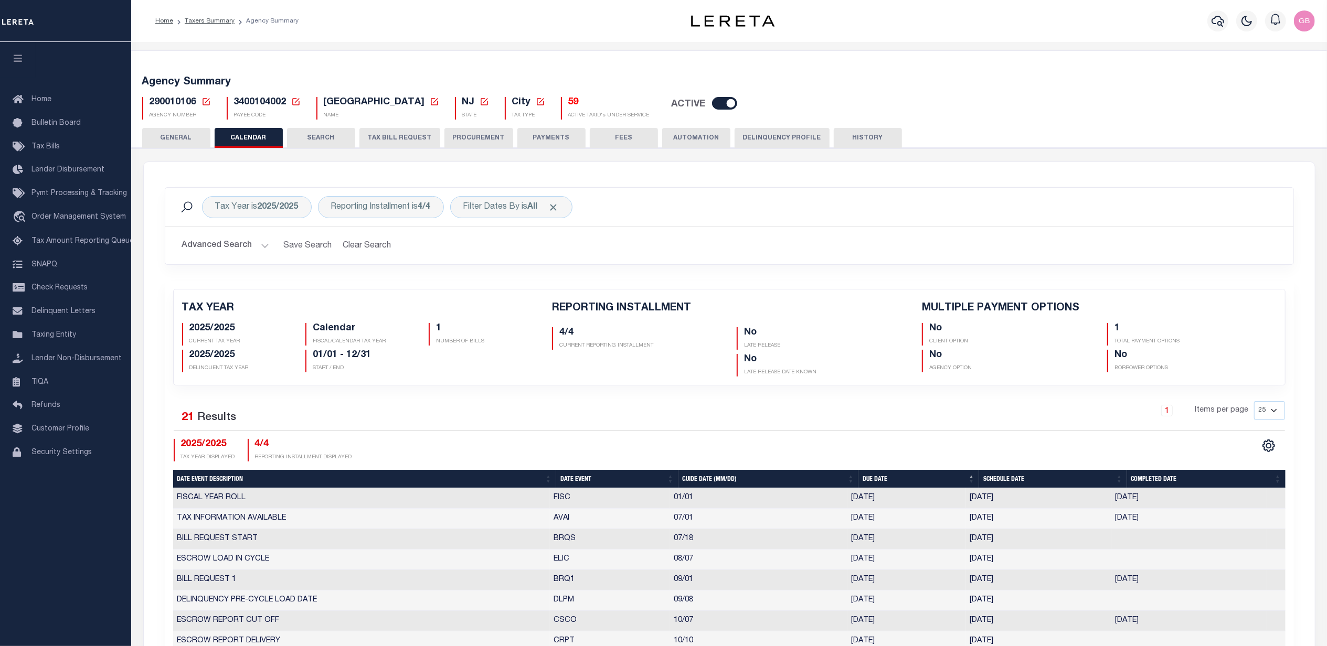
checkbox input "false"
type input "1"
drag, startPoint x: 541, startPoint y: 103, endPoint x: 556, endPoint y: 108, distance: 15.6
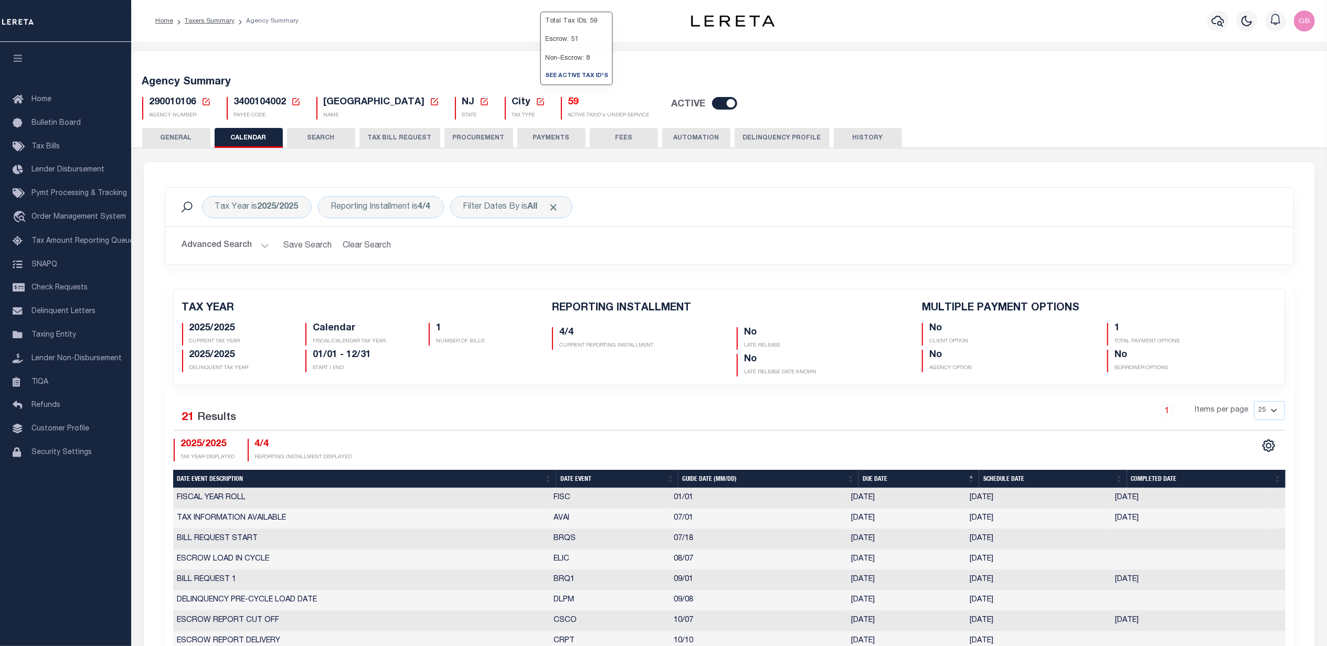
click at [568, 103] on h5 "59" at bounding box center [608, 103] width 81 height 12
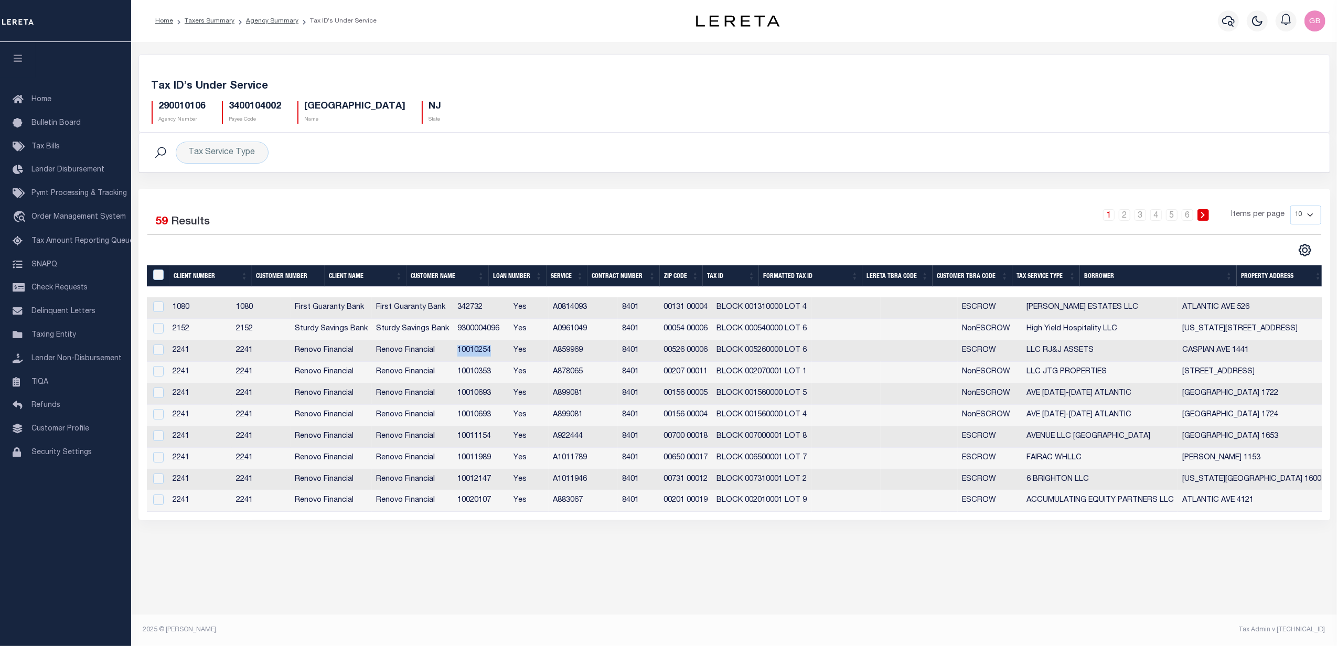
drag, startPoint x: 529, startPoint y: 355, endPoint x: 492, endPoint y: 355, distance: 37.2
click at [492, 355] on td "10010254" at bounding box center [481, 351] width 56 height 22
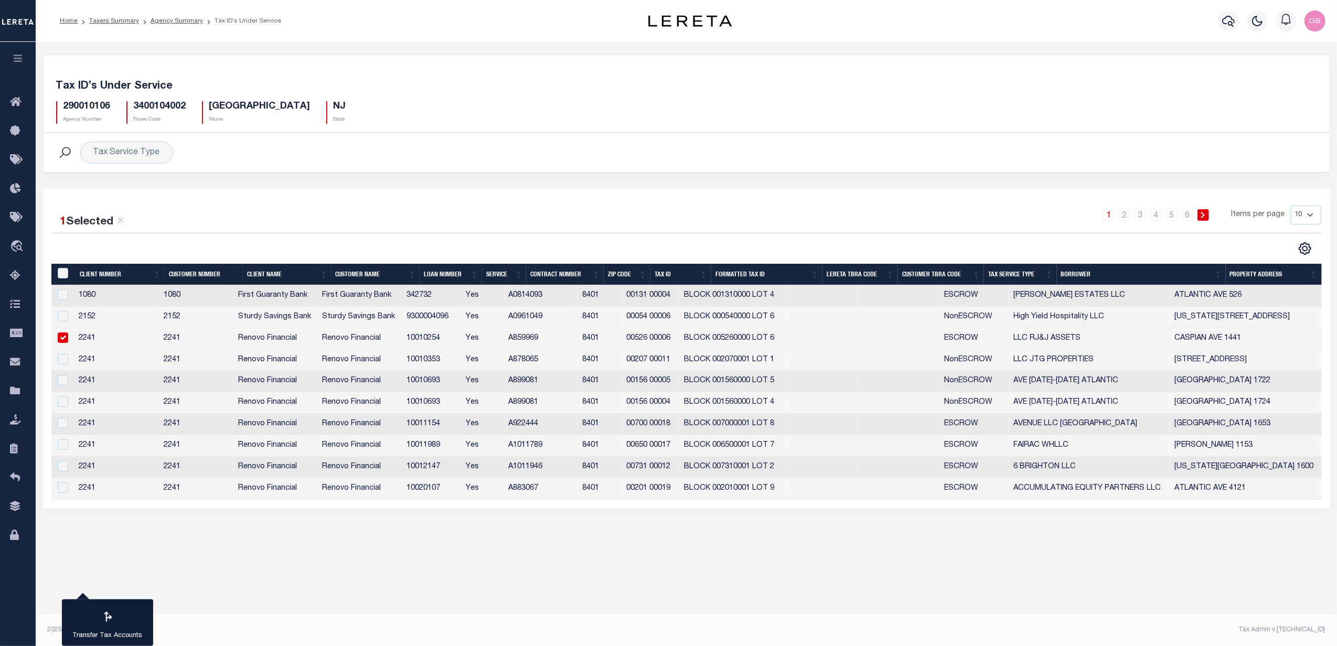
drag, startPoint x: 504, startPoint y: 355, endPoint x: 451, endPoint y: 344, distance: 54.0
click at [451, 344] on td "10010254" at bounding box center [431, 339] width 59 height 22
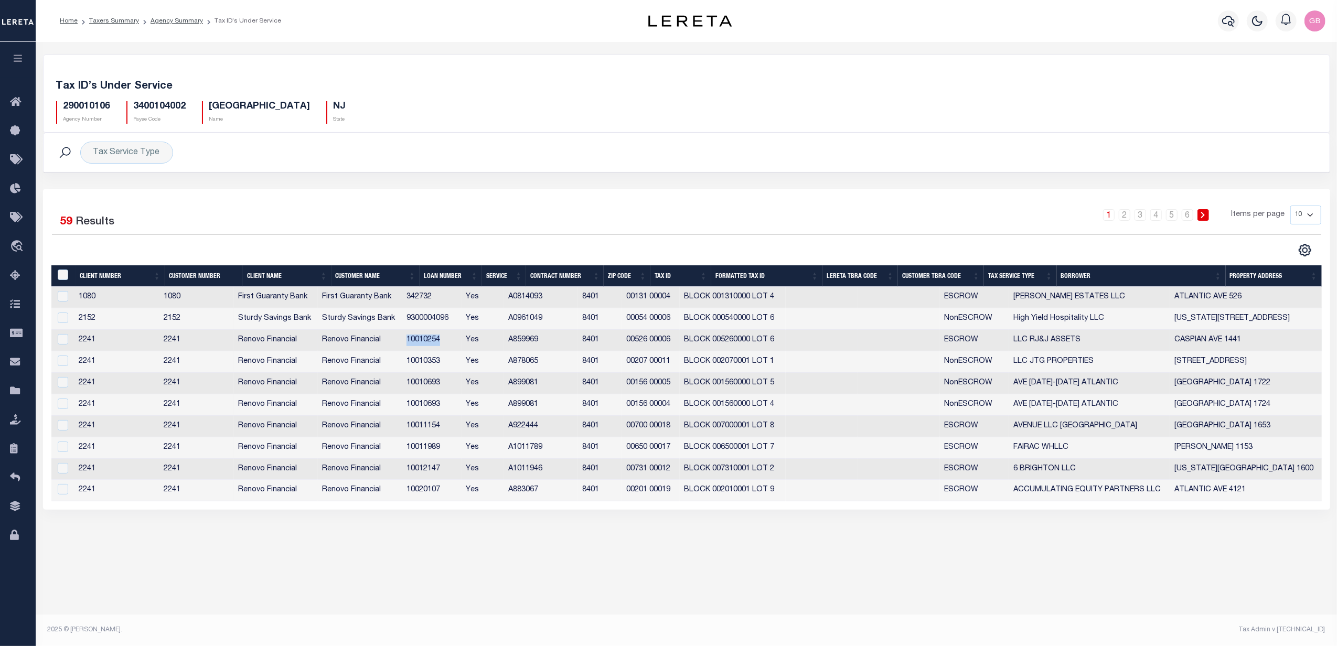
drag, startPoint x: 462, startPoint y: 342, endPoint x: 422, endPoint y: 345, distance: 40.5
click at [422, 345] on td "10010254" at bounding box center [431, 341] width 59 height 22
checkbox input "true"
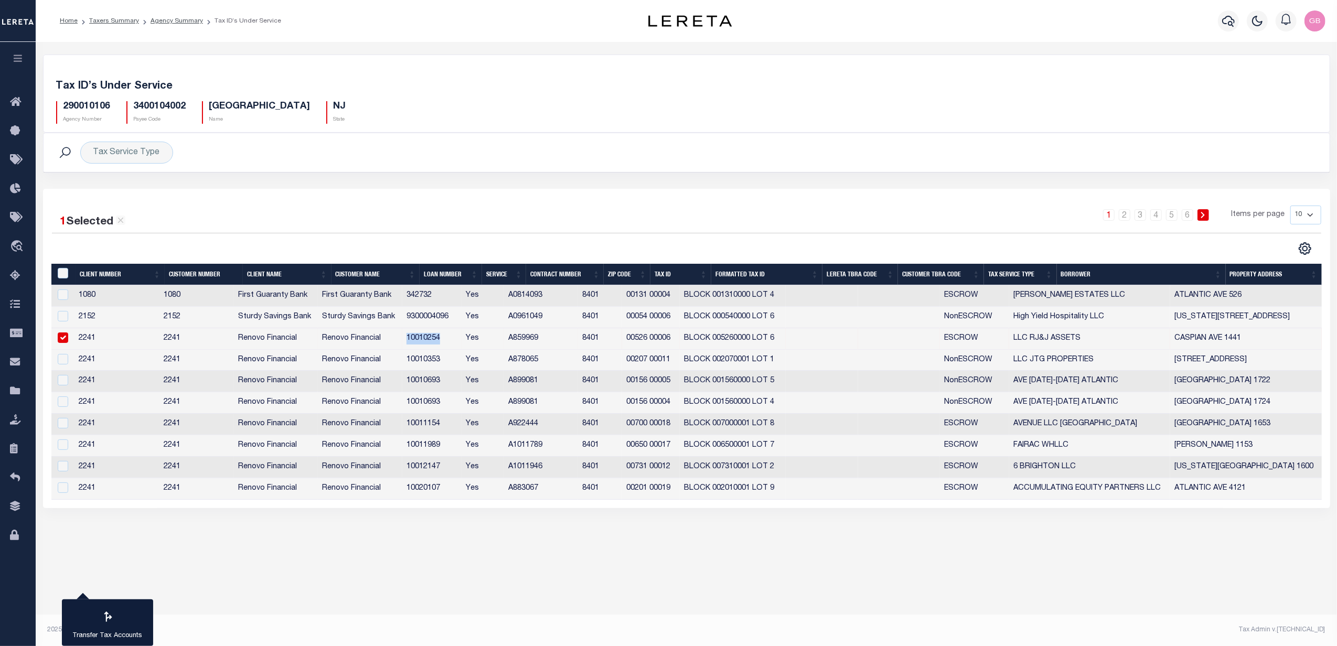
copy td "10010254"
drag, startPoint x: 160, startPoint y: 23, endPoint x: 164, endPoint y: 34, distance: 11.8
click at [160, 23] on link "Agency Summary" at bounding box center [177, 21] width 52 height 6
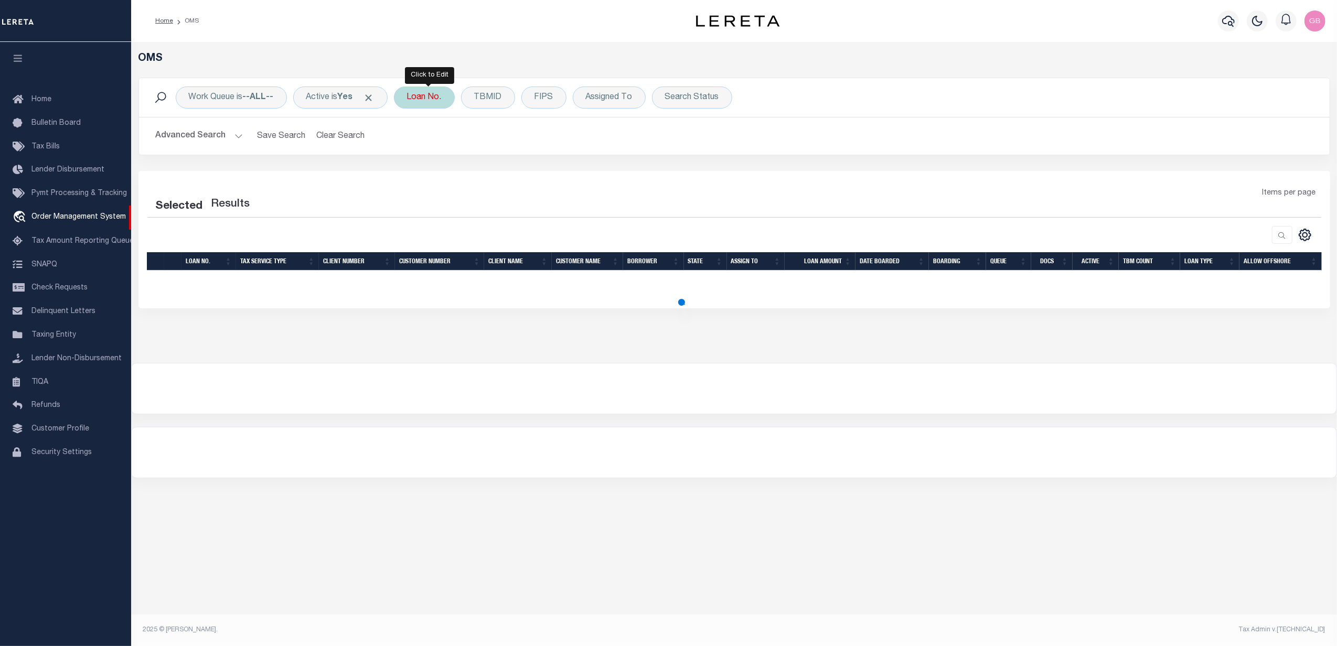
click at [433, 101] on div "Loan No." at bounding box center [424, 98] width 61 height 22
type input "10010254"
click at [552, 176] on input "Apply" at bounding box center [546, 171] width 31 height 17
select select "200"
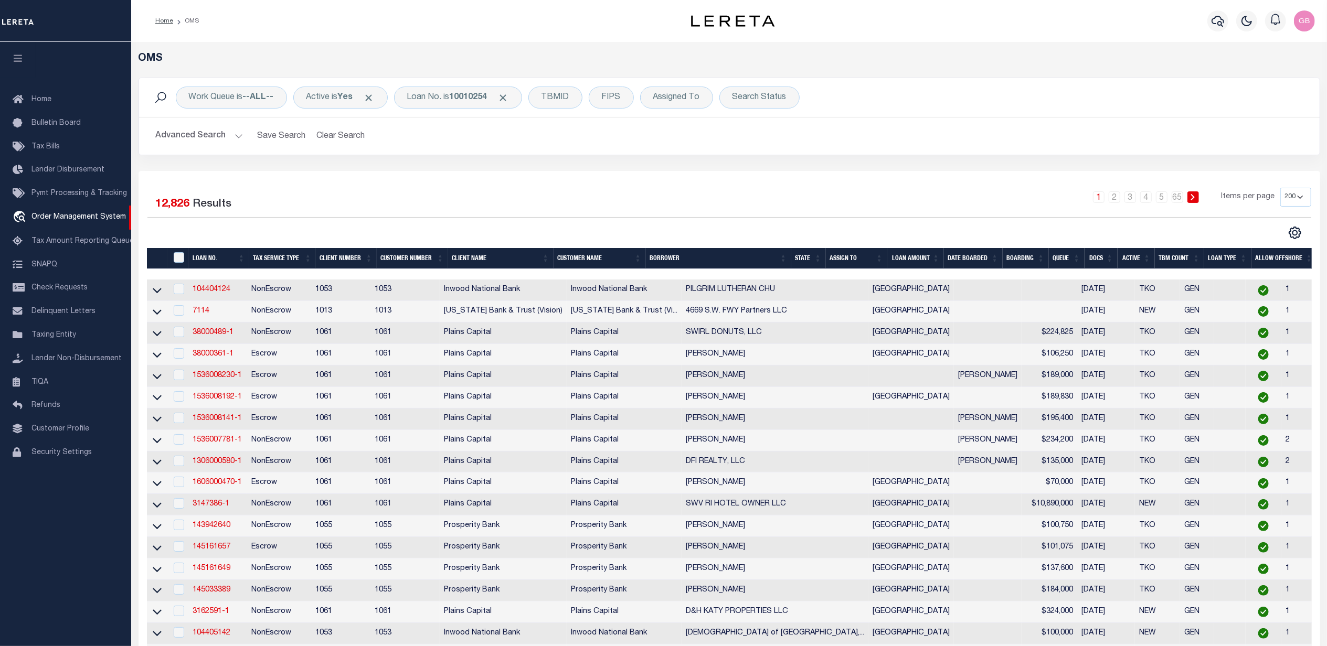
click at [240, 134] on button "Advanced Search" at bounding box center [199, 136] width 87 height 20
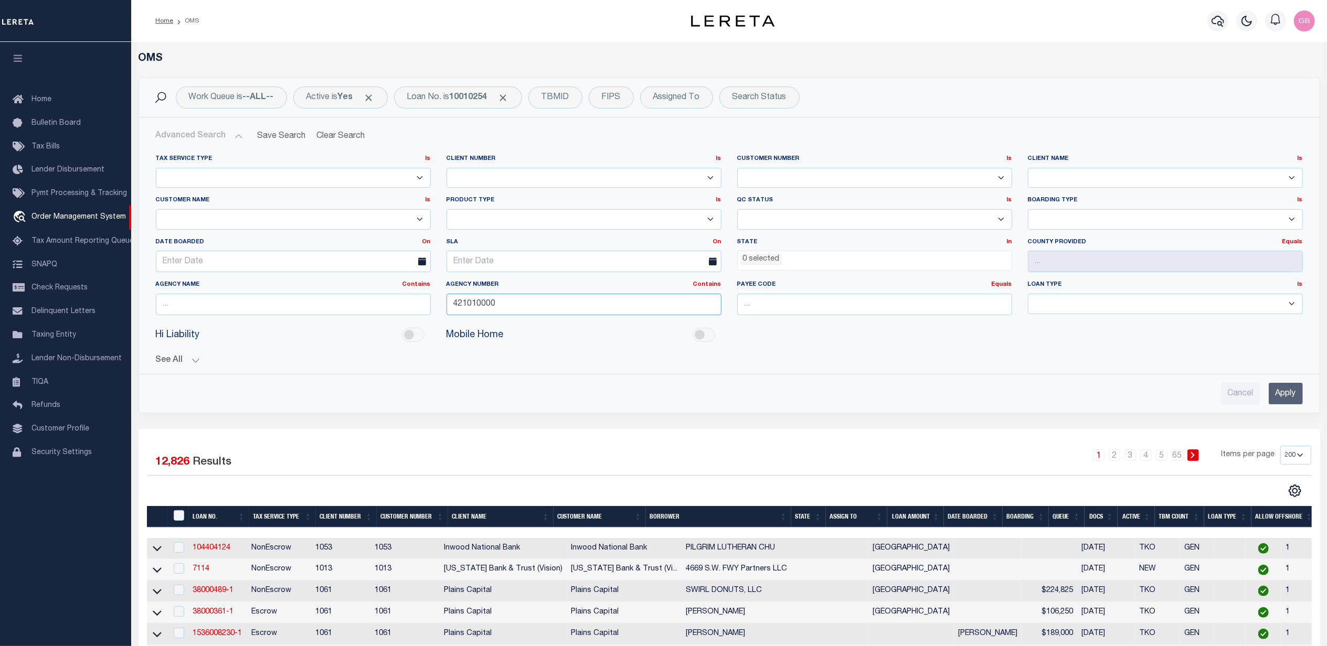
drag, startPoint x: 520, startPoint y: 307, endPoint x: 408, endPoint y: 310, distance: 112.8
click at [408, 310] on div "Tax Service Type Is Is Contains Escrow NonEscrow Client Number Is Is Contains 1…" at bounding box center [729, 239] width 1162 height 169
click at [1283, 389] on input "Apply" at bounding box center [1285, 394] width 34 height 22
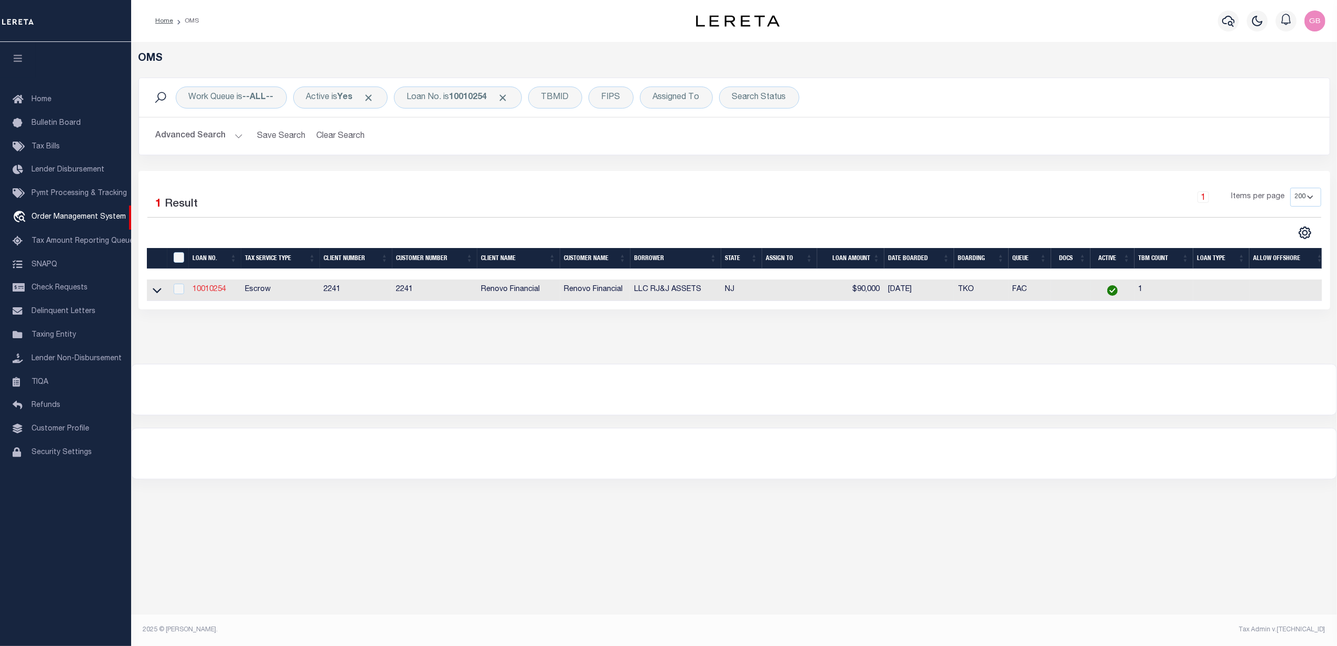
click at [220, 293] on link "10010254" at bounding box center [210, 289] width 34 height 7
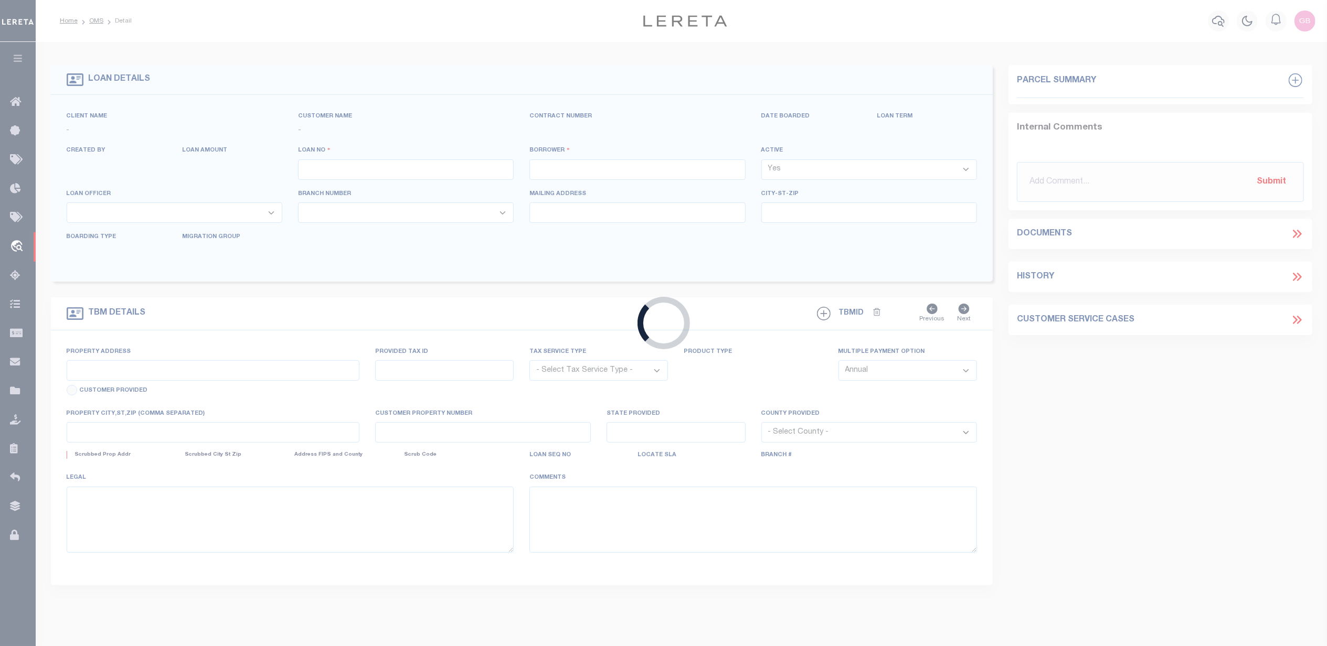
type input "10010254"
type input "LLC RJ&J ASSETS"
select select
type input "3594 BERTHA DR"
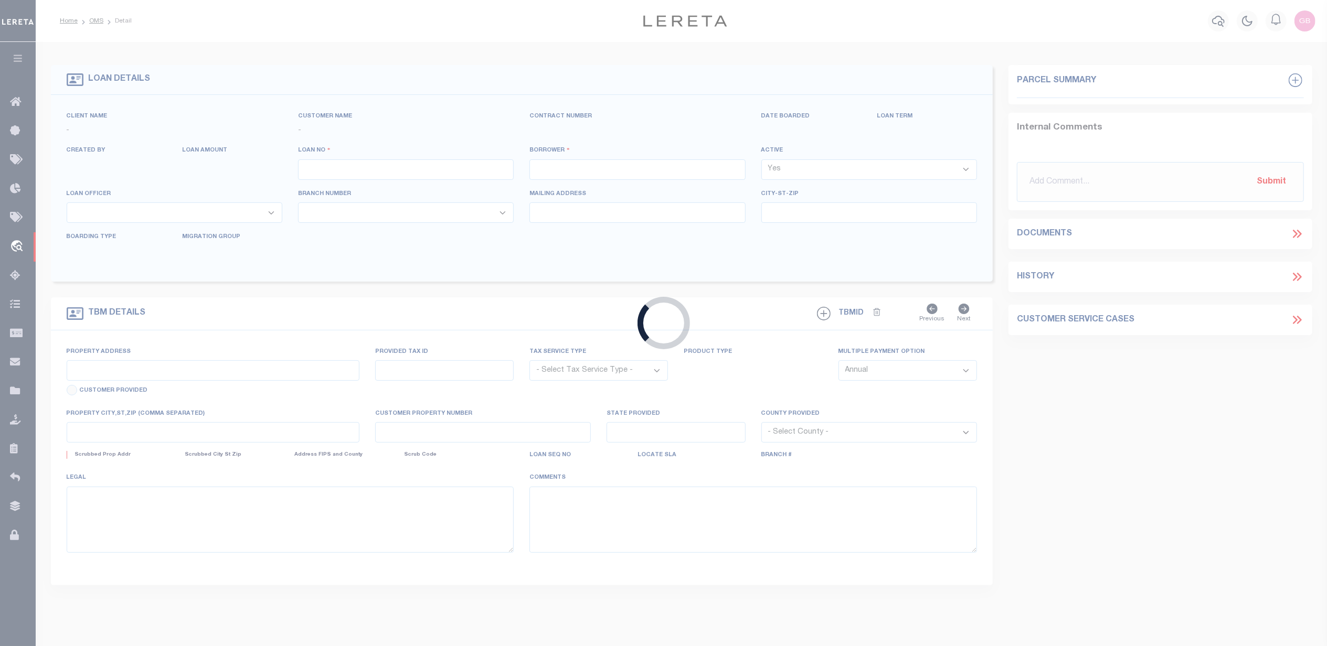
type input "BALDWIN,NY,11510"
select select "Escrow"
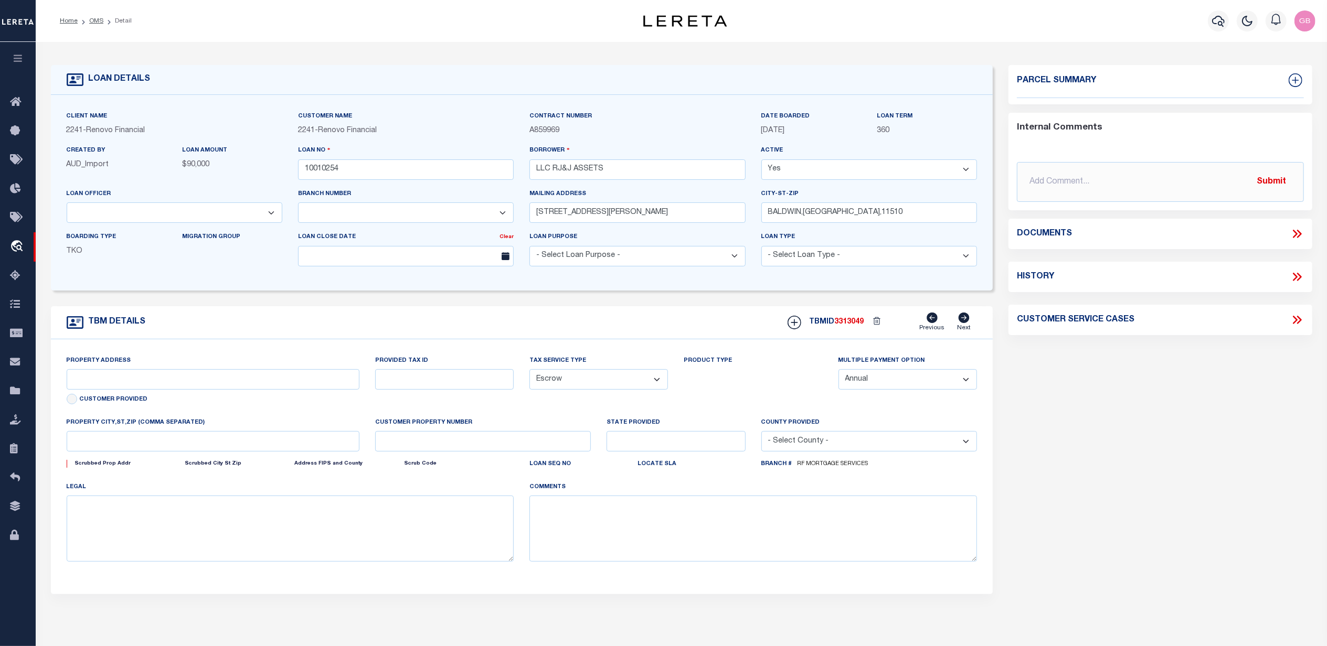
type input "[STREET_ADDRESS]"
type input "00526 00006"
select select
type input "ATLANTIC CITY NJ 084012382"
type input "a0k8Y00000jIKto"
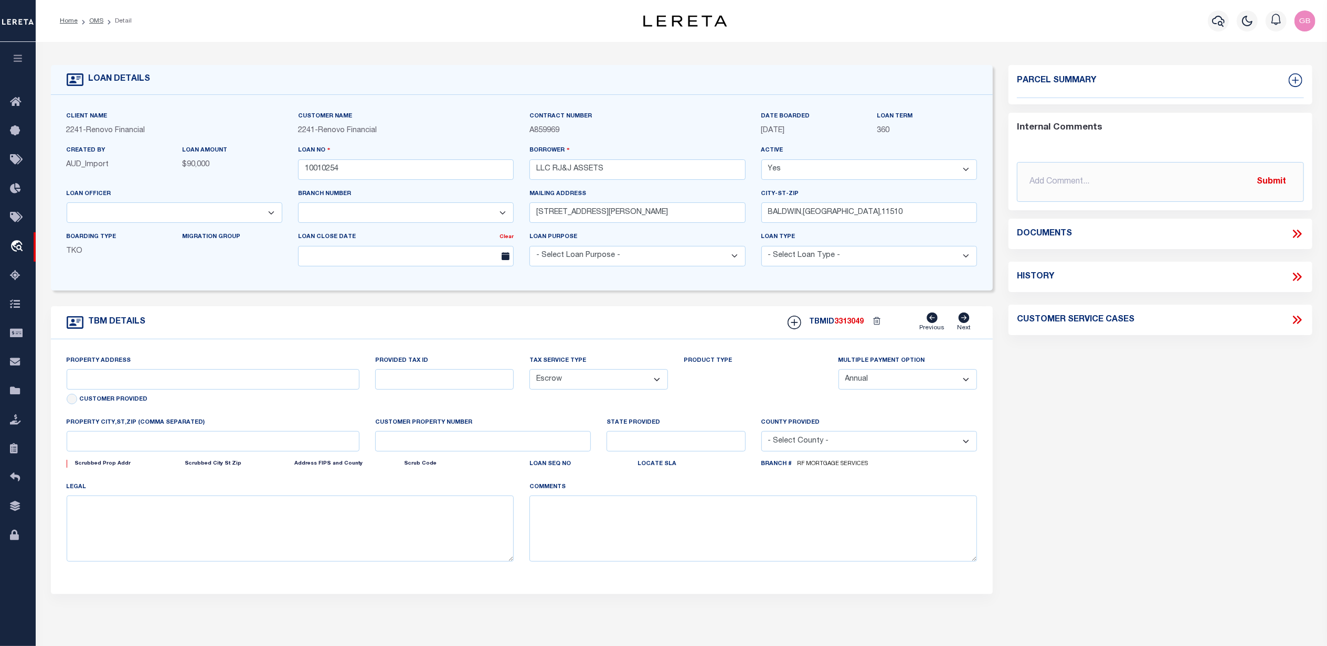
type input "NJ"
select select
select select "25067"
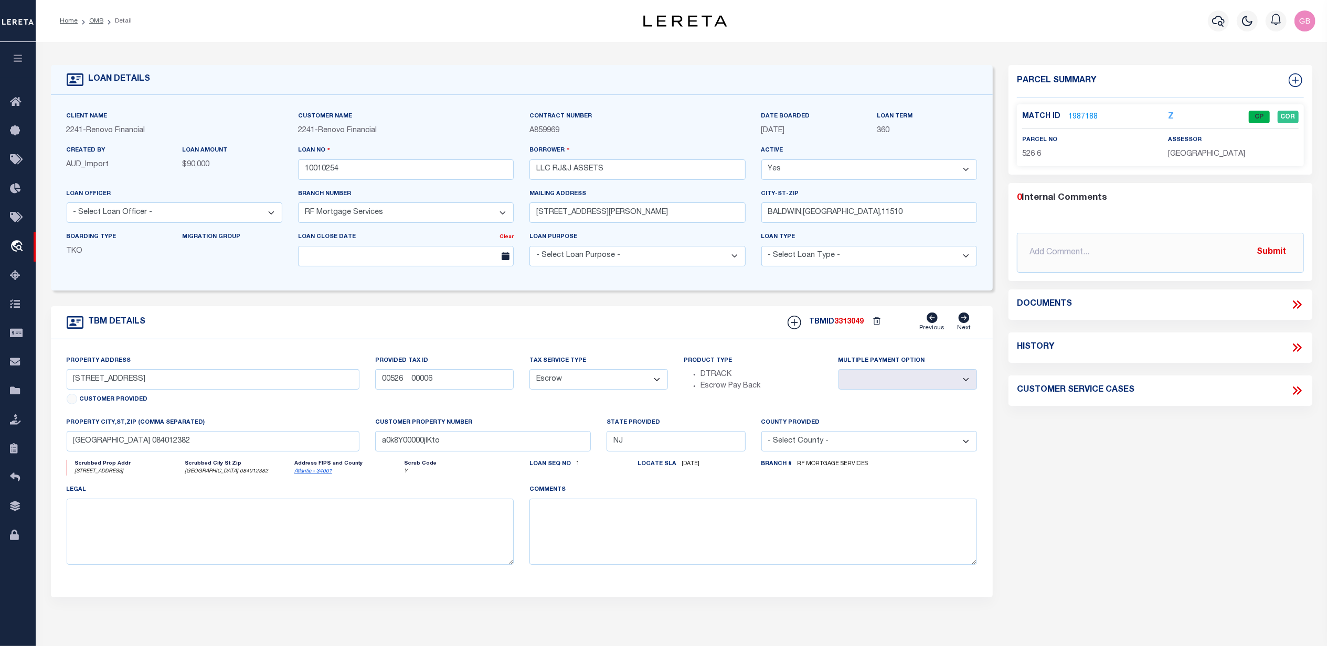
click at [1085, 116] on link "1987188" at bounding box center [1082, 117] width 29 height 11
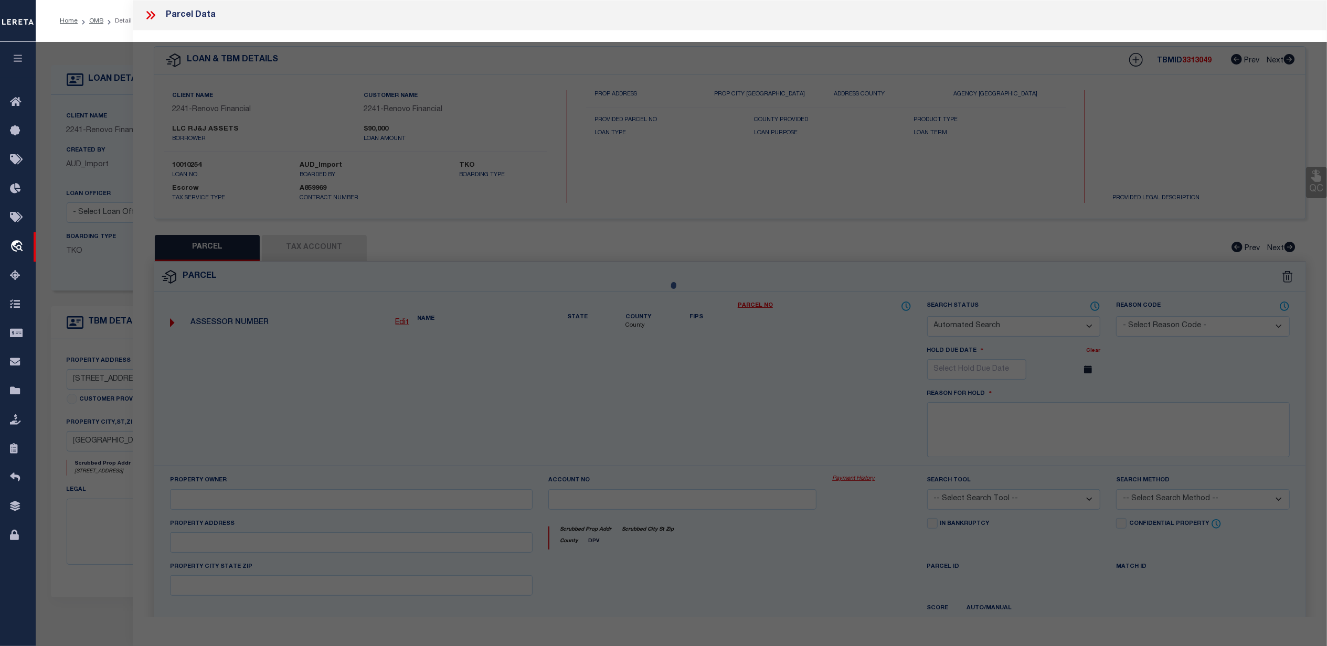
checkbox input "false"
select select "CP"
type input "RJ&J ASSETS LLC"
select select "AGW"
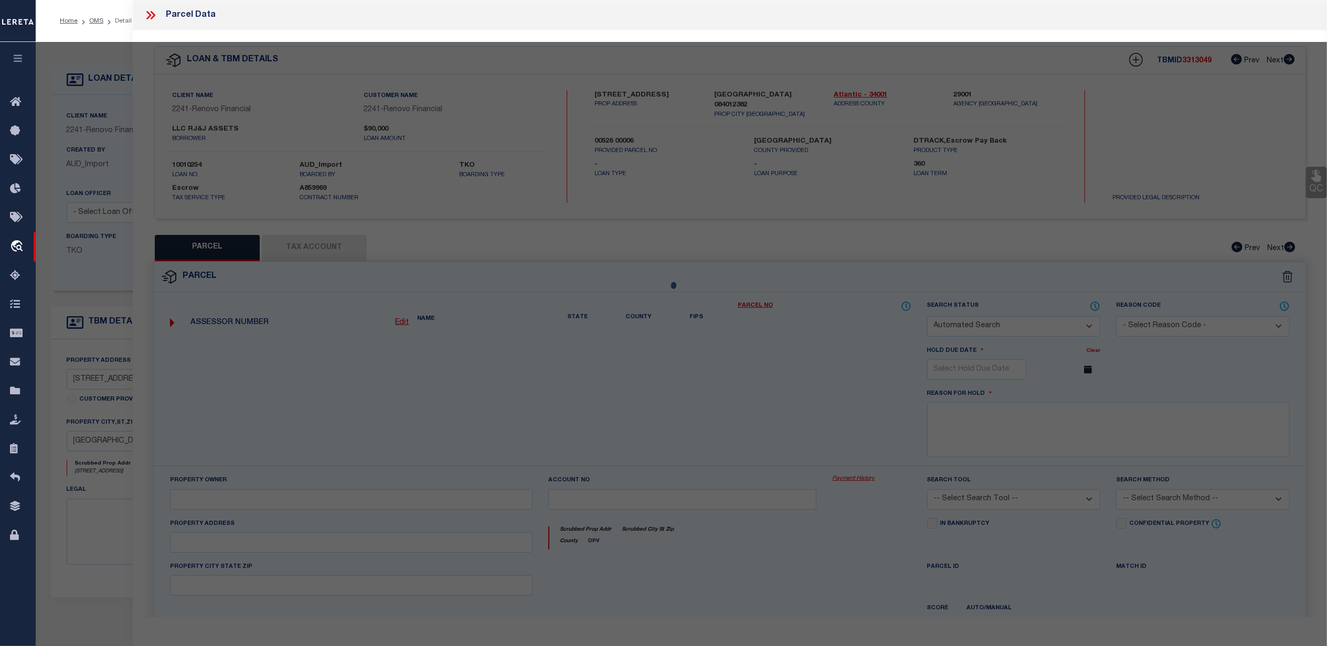
select select
type input "1441 CASPIAN AVE"
checkbox input "false"
type input "ATLANTIC CITY NJ 08401"
type textarea "Acreage: 0.021"
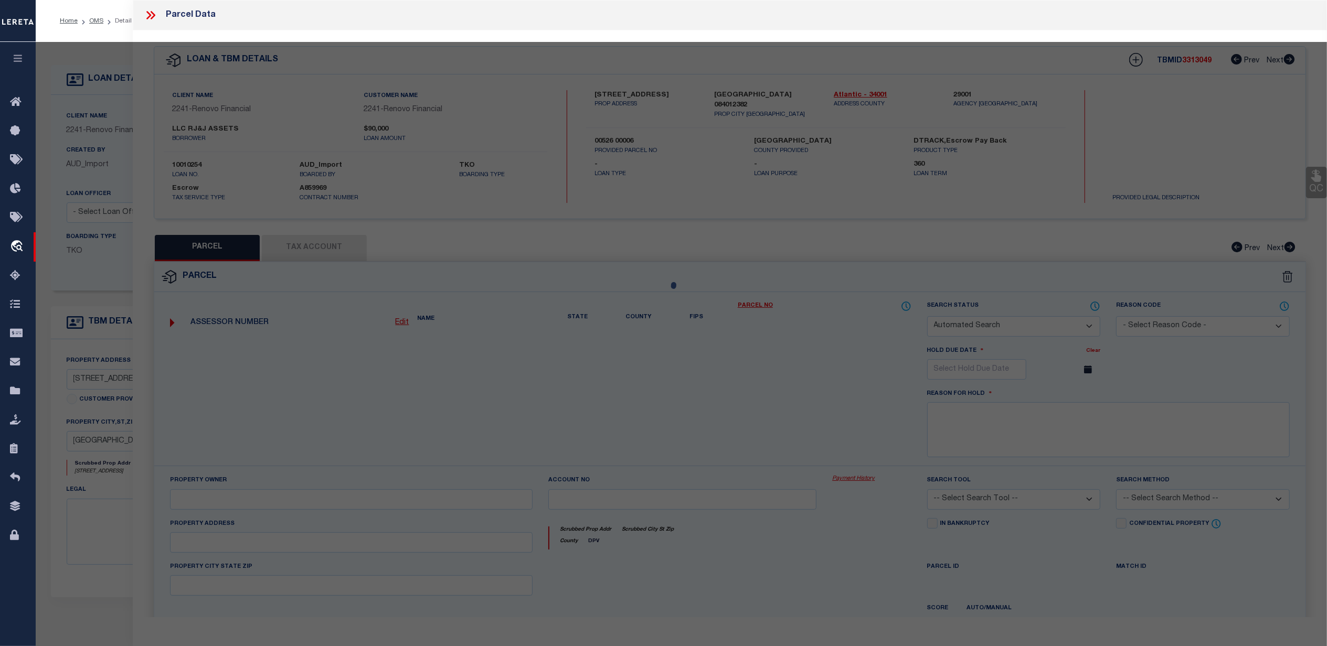
type textarea "TaxID Special Project"
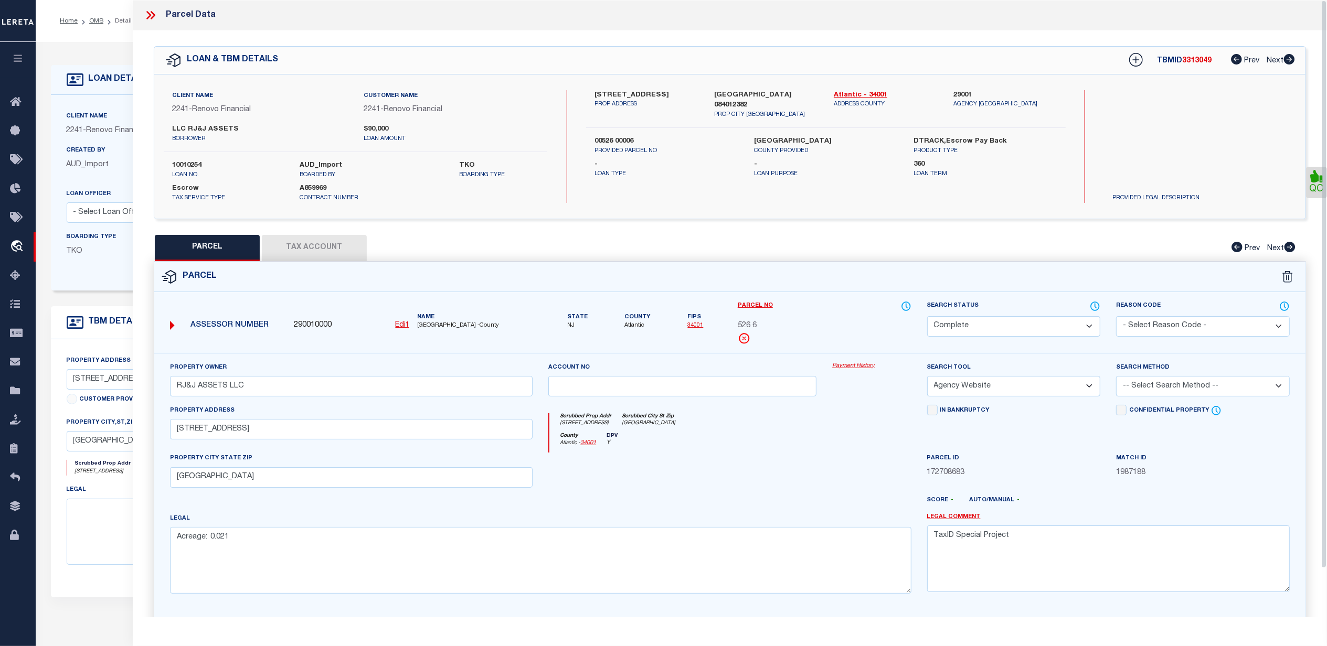
click at [866, 368] on link "Payment History" at bounding box center [871, 366] width 79 height 9
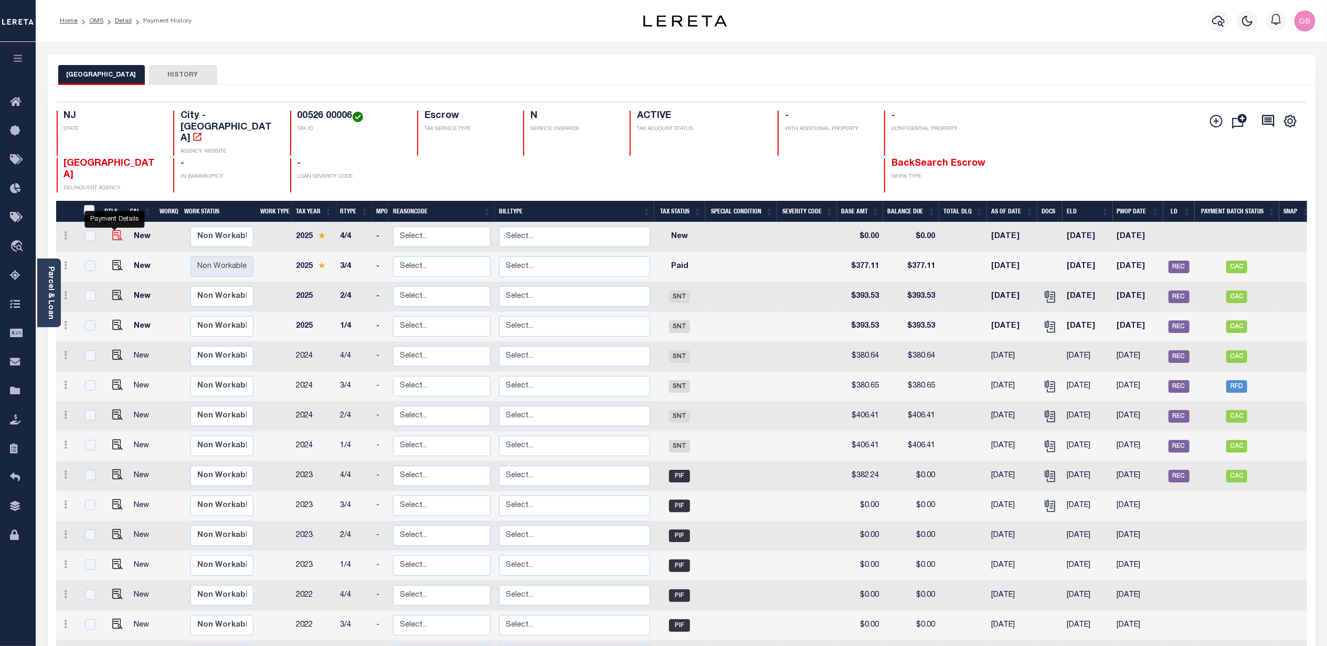
click at [119, 230] on img "" at bounding box center [117, 235] width 10 height 10
checkbox input "true"
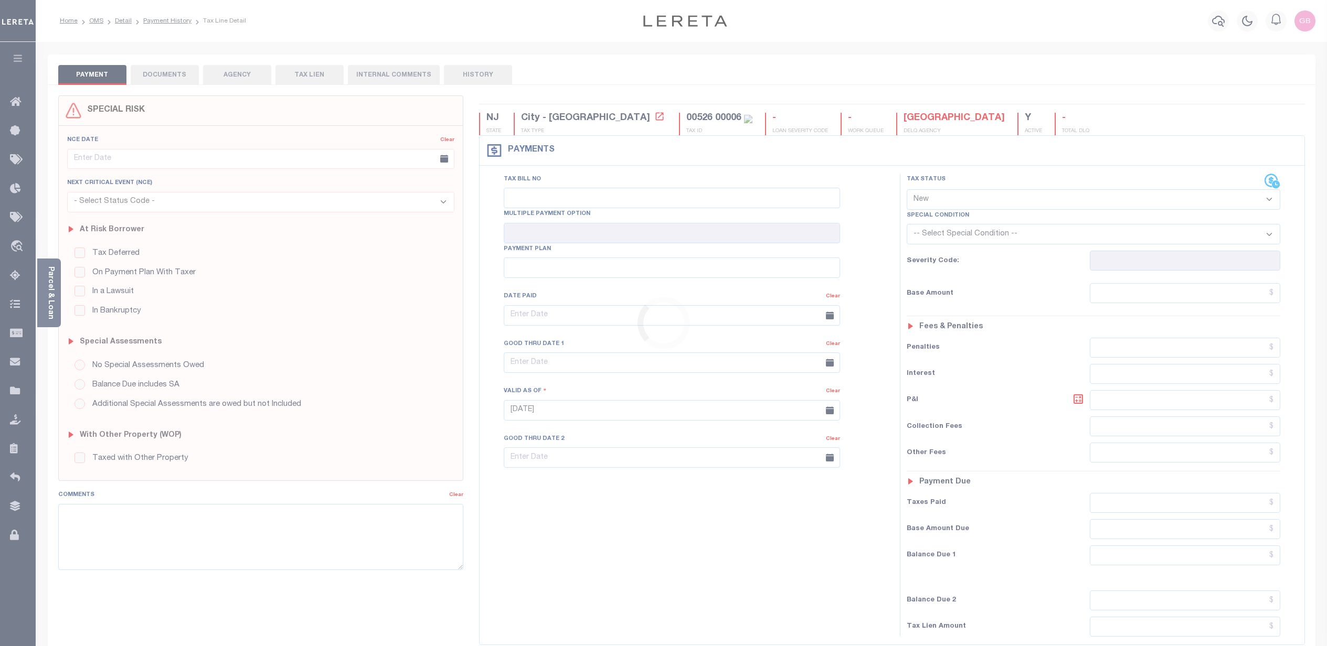
select select "NW2"
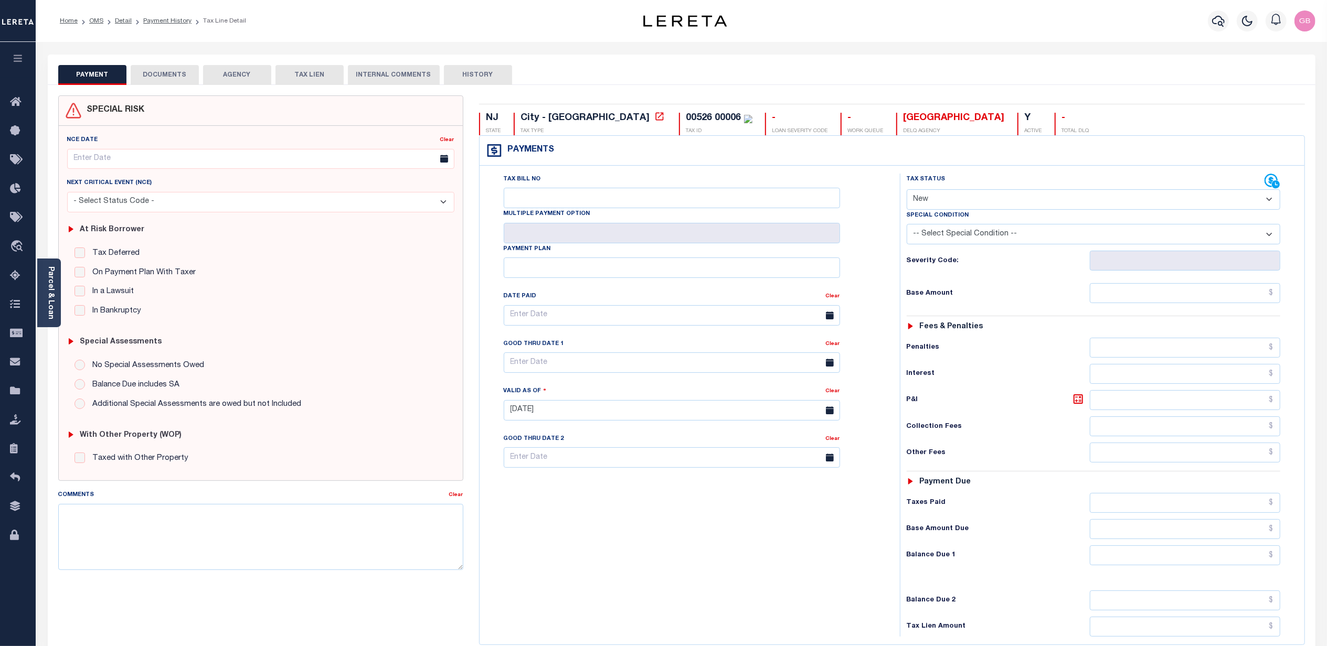
click at [477, 76] on button "HISTORY" at bounding box center [478, 75] width 68 height 20
select select "50"
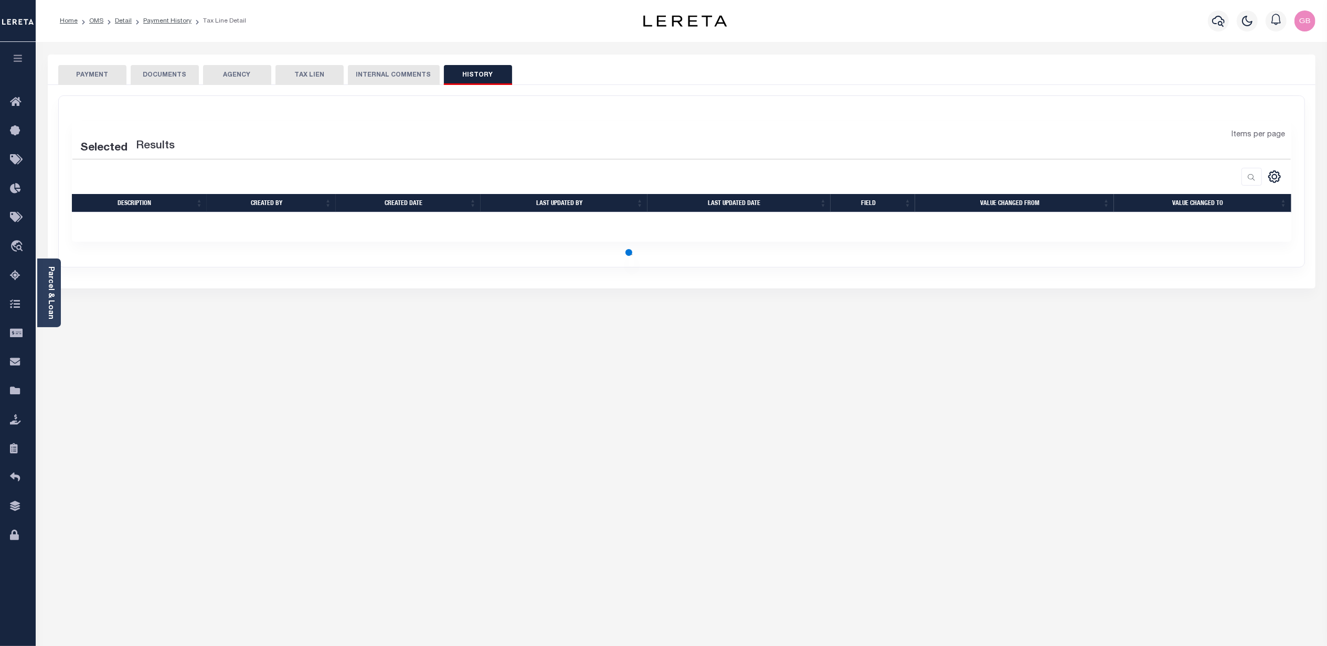
select select "50"
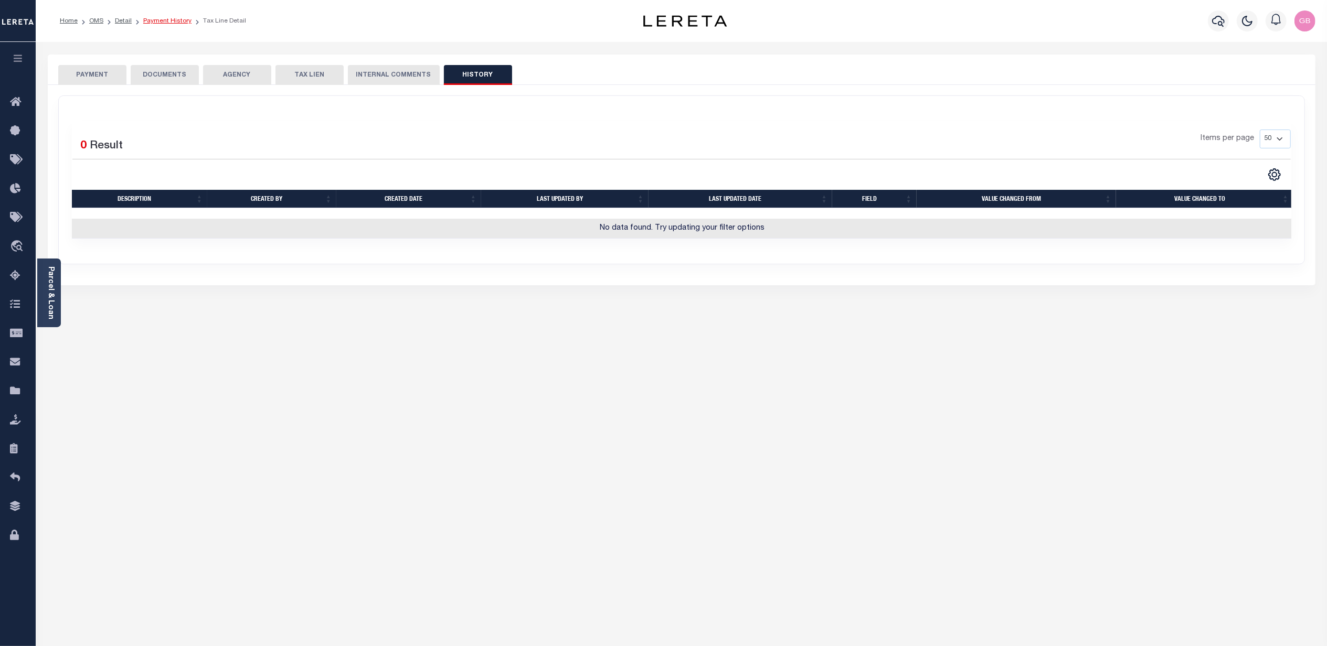
click at [165, 18] on link "Payment History" at bounding box center [167, 21] width 48 height 6
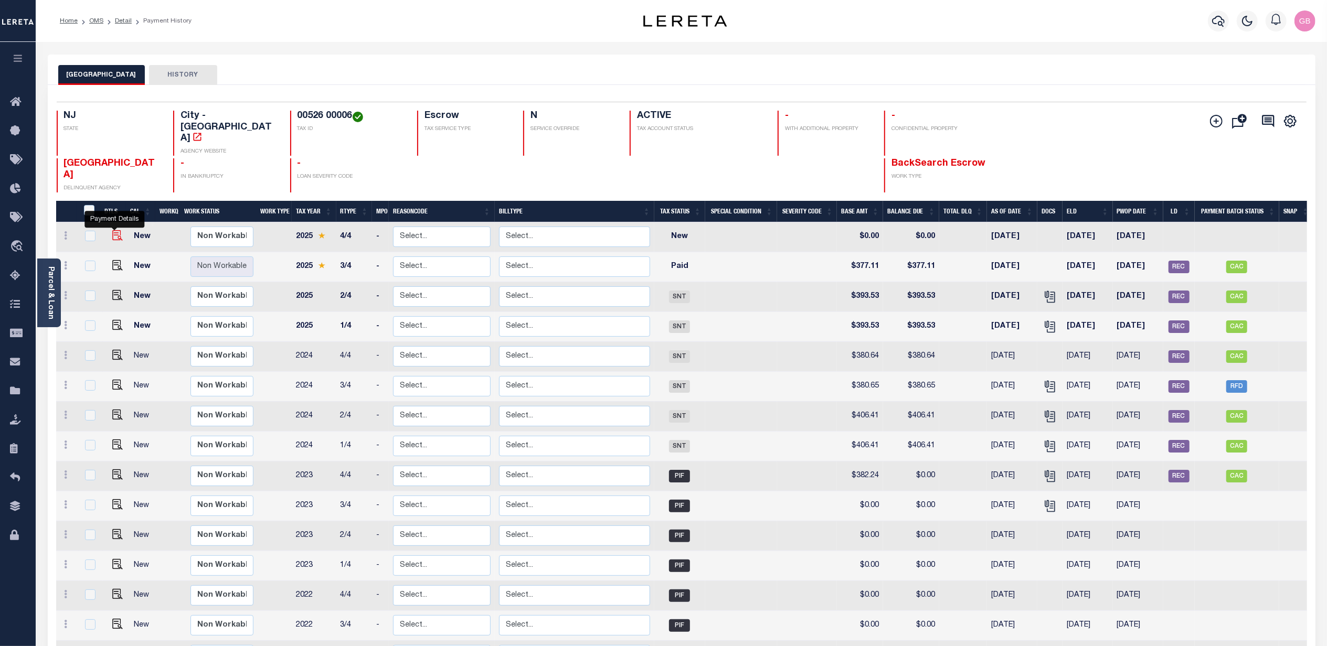
click at [112, 230] on img "" at bounding box center [117, 235] width 10 height 10
checkbox input "true"
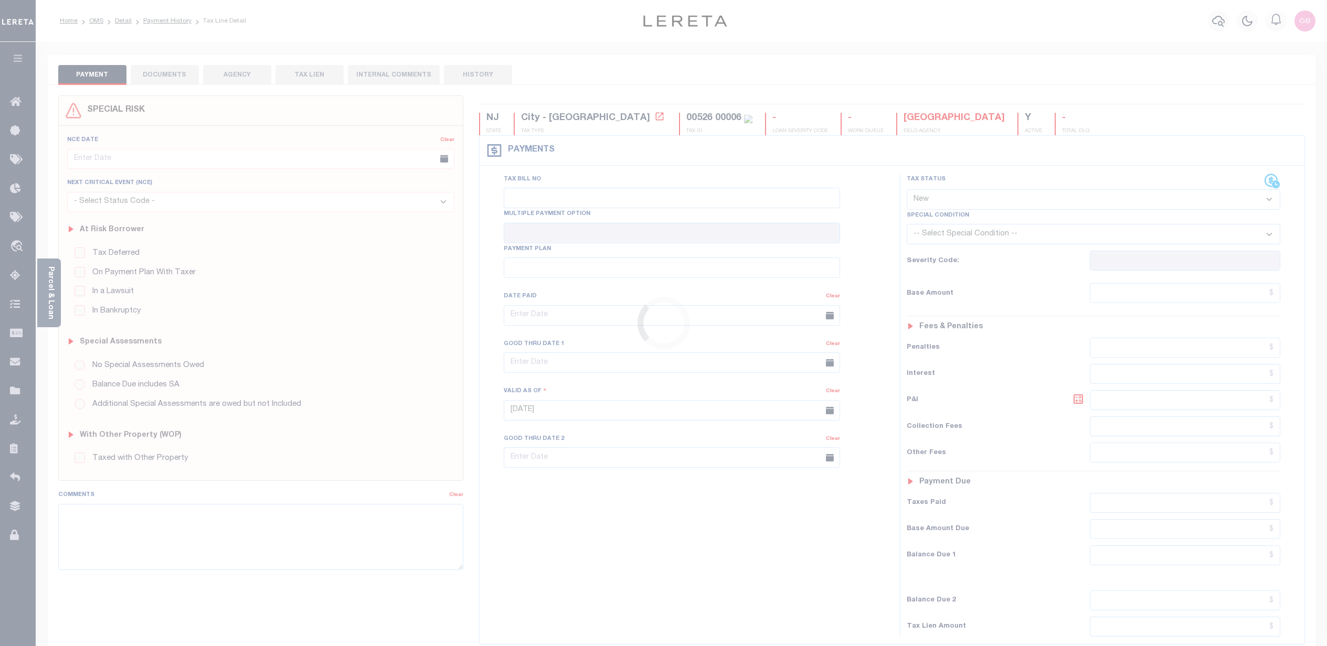
select select "NW2"
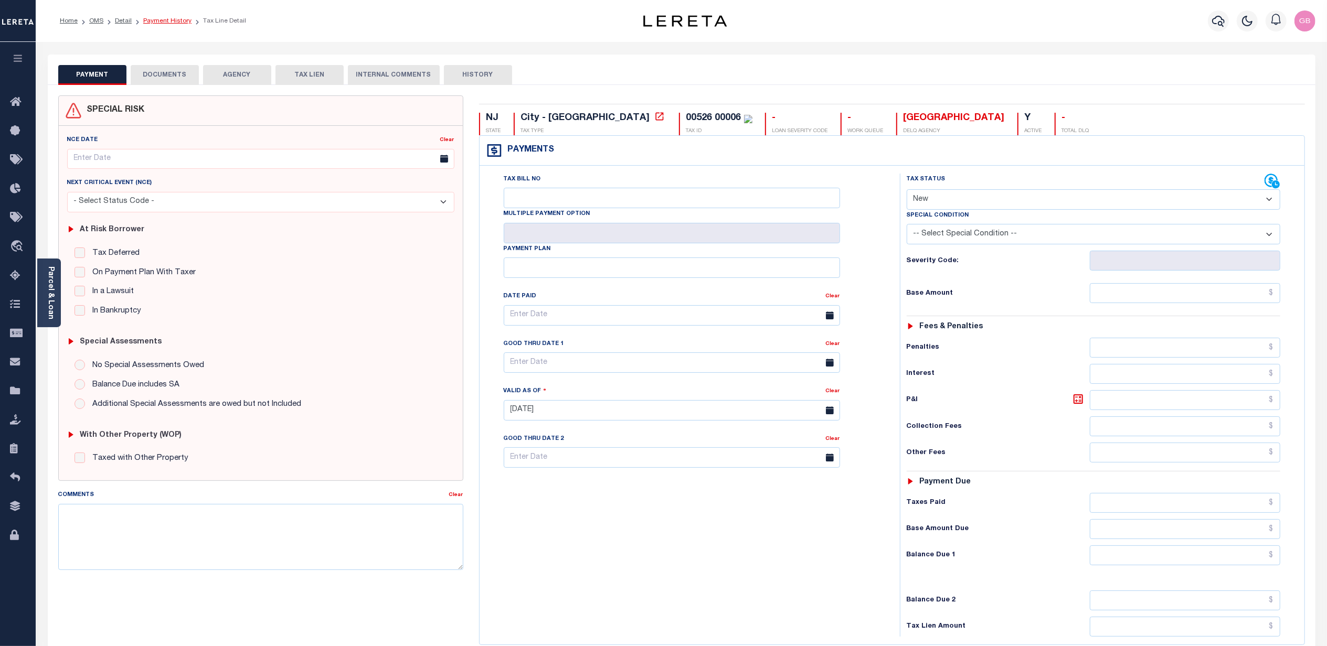
click at [159, 19] on link "Payment History" at bounding box center [167, 21] width 48 height 6
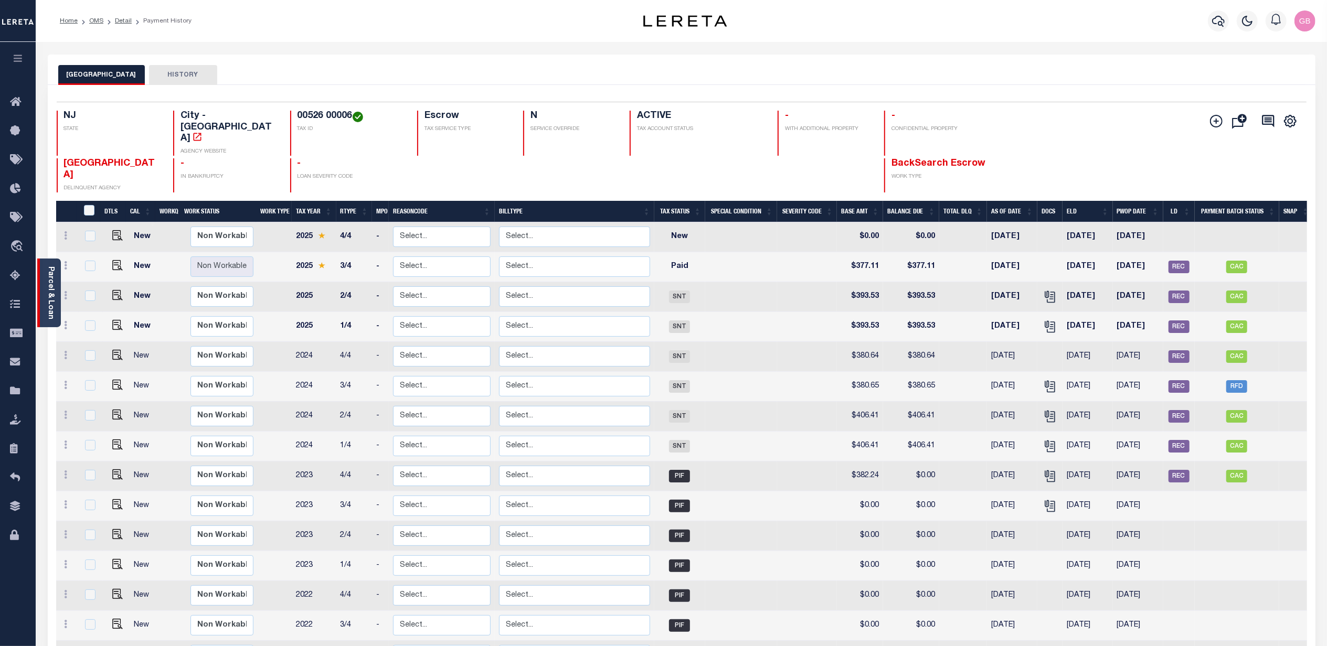
click at [53, 289] on link "Parcel & Loan" at bounding box center [50, 292] width 7 height 53
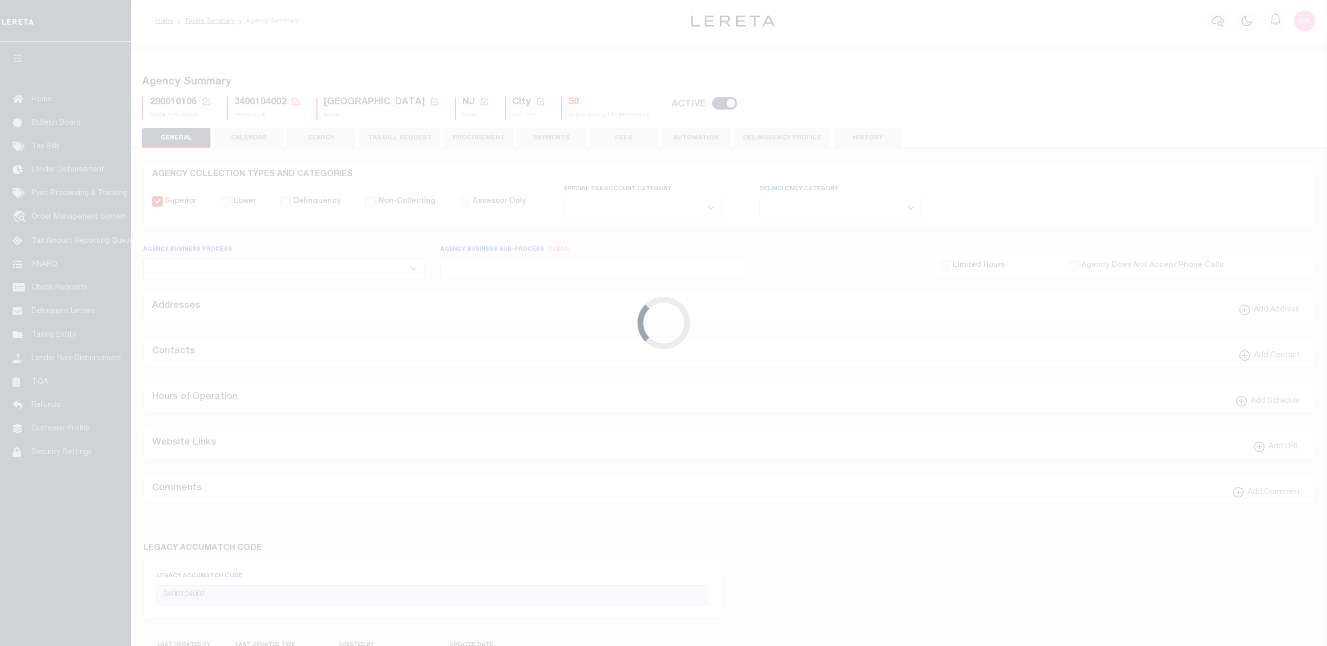
select select
click at [204, 101] on icon at bounding box center [205, 101] width 9 height 9
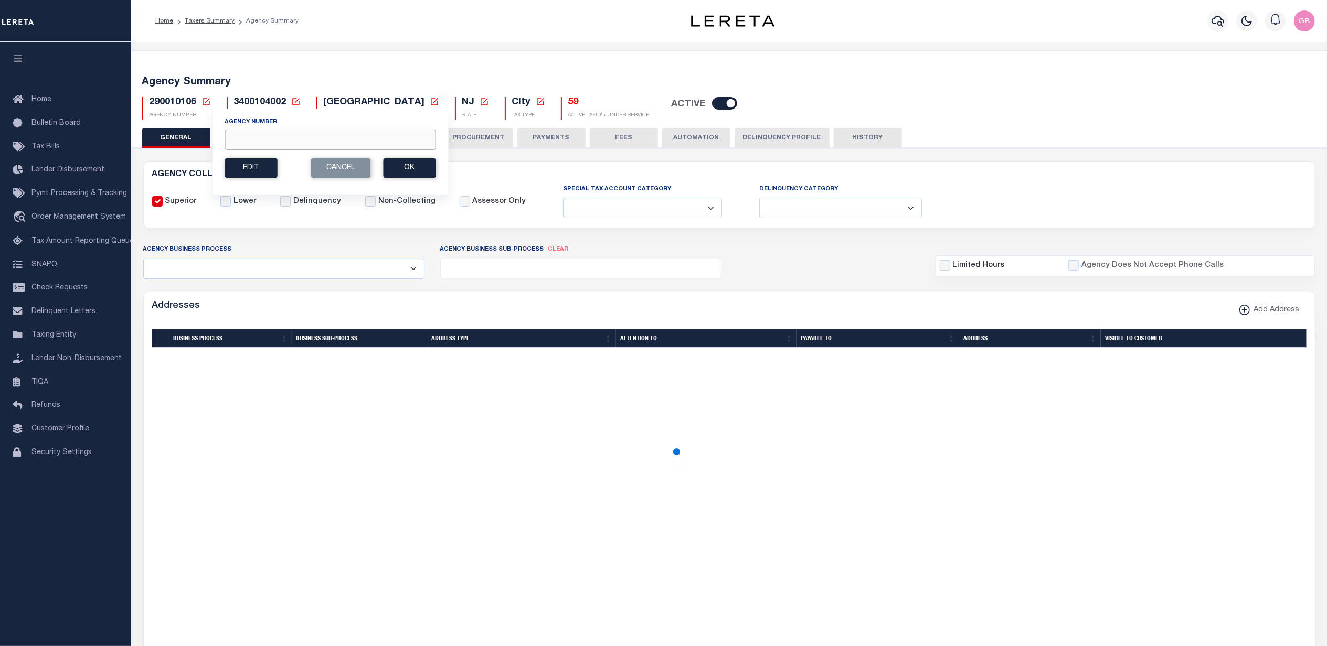
click at [249, 135] on input "Agency Number" at bounding box center [330, 140] width 211 height 20
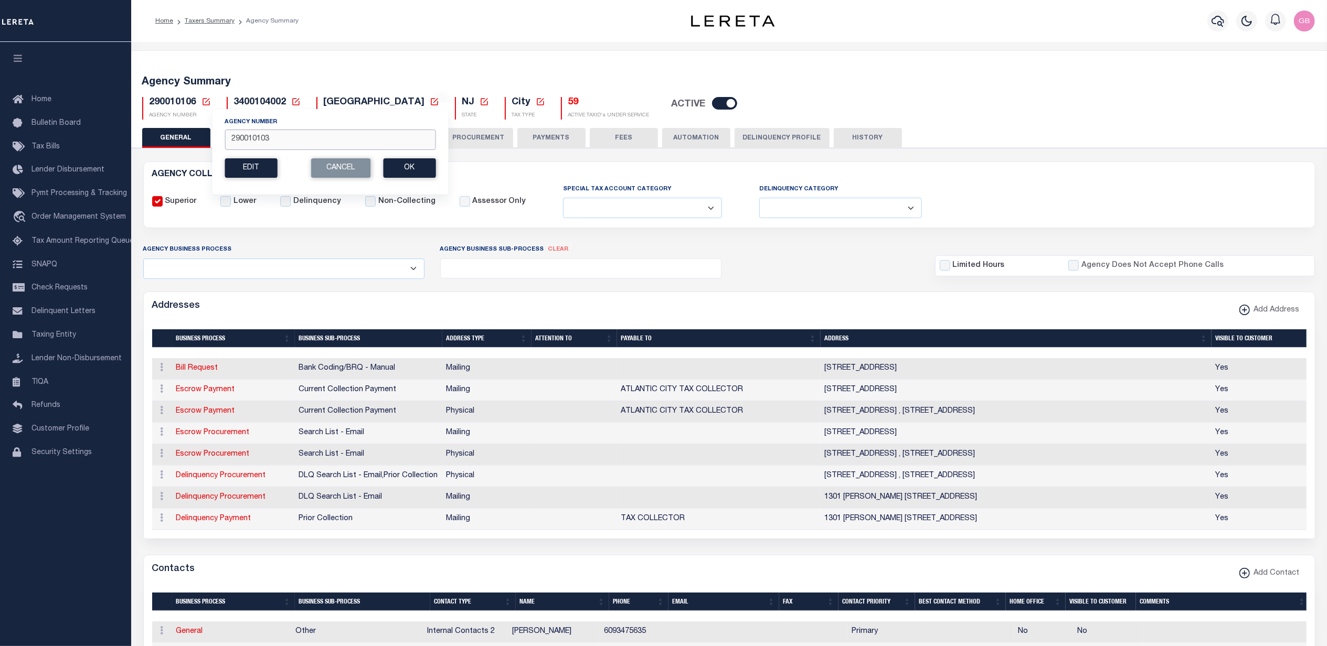
type input "290010103"
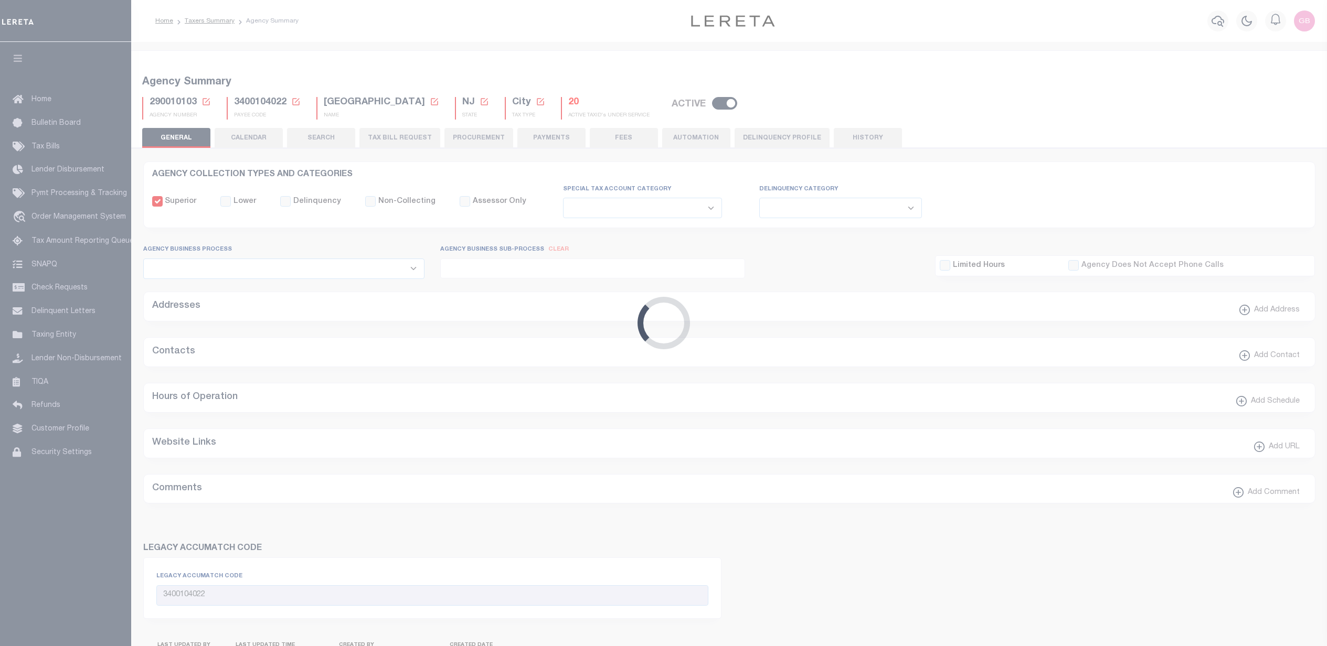
select select
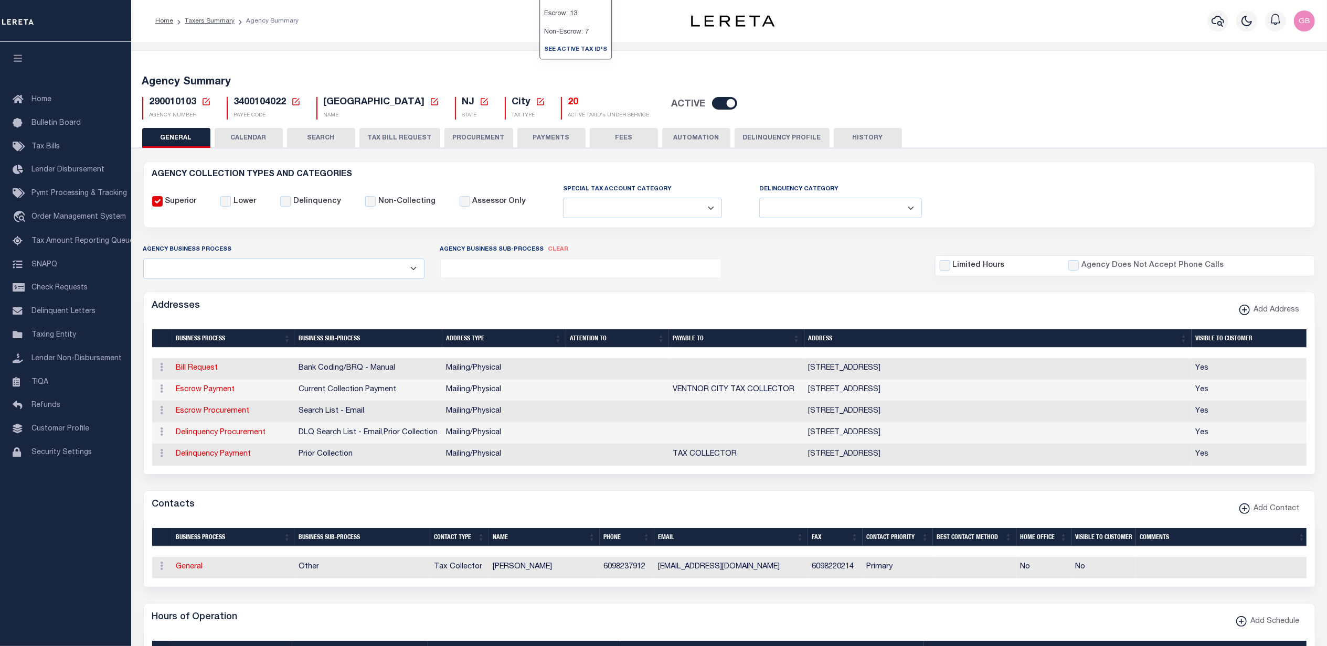
click at [568, 106] on h5 "20" at bounding box center [608, 103] width 81 height 12
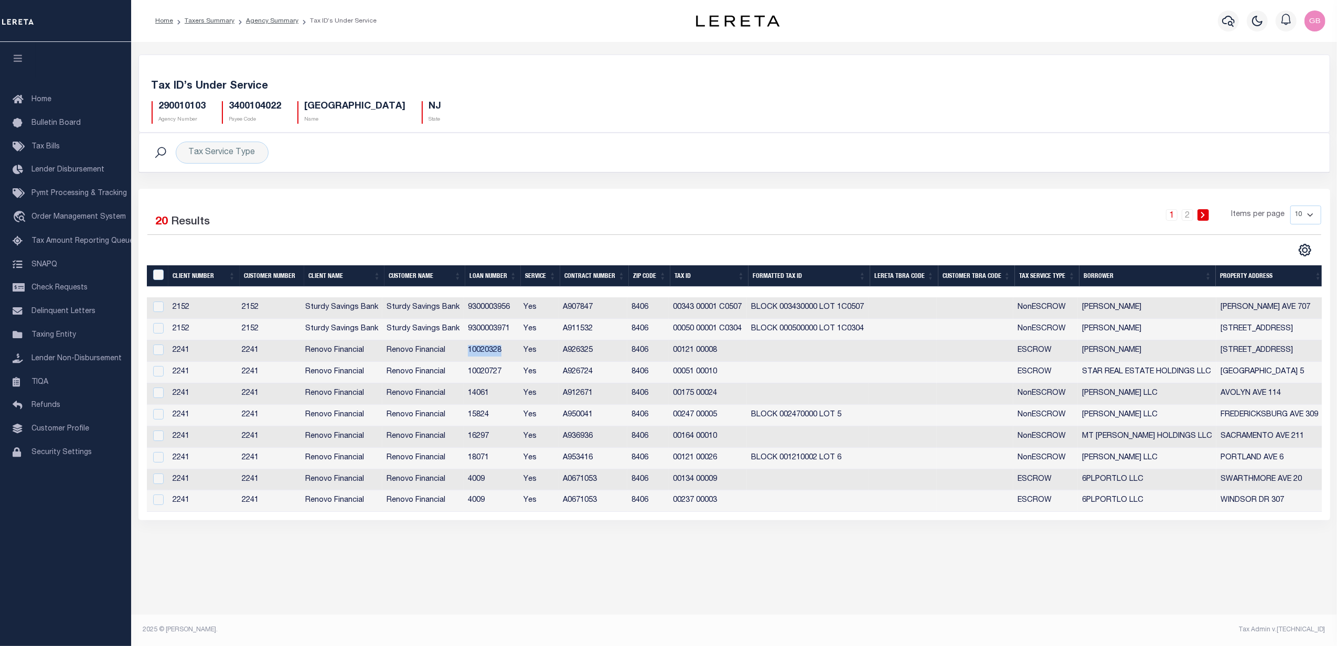
drag, startPoint x: 469, startPoint y: 353, endPoint x: 516, endPoint y: 349, distance: 47.4
click at [516, 349] on td "10020328" at bounding box center [492, 351] width 56 height 22
checkbox input "true"
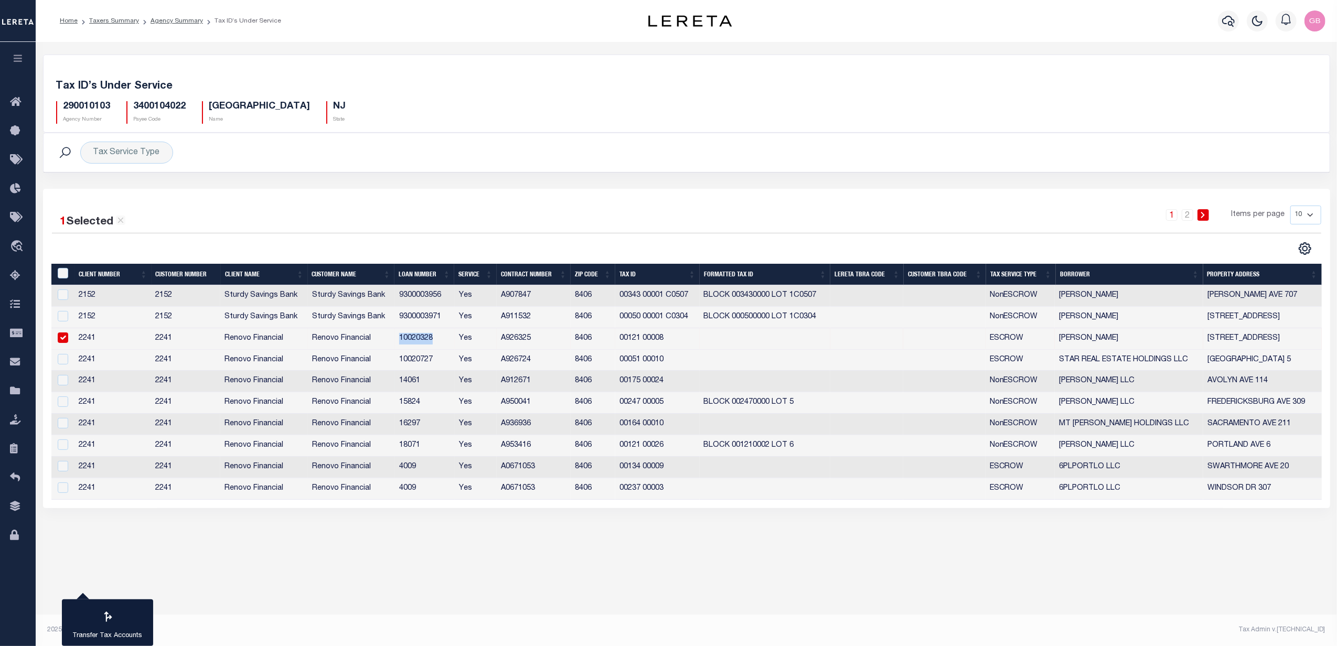
copy td "10020328"
click at [1226, 24] on icon "button" at bounding box center [1228, 21] width 13 height 11
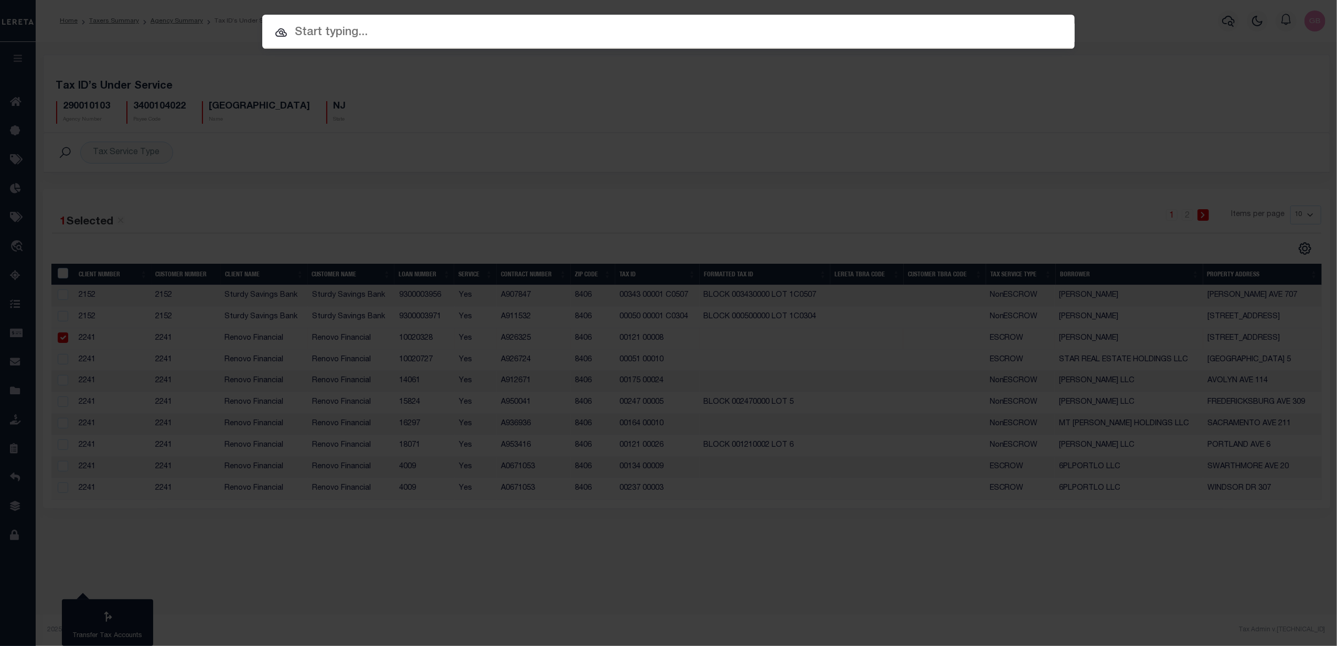
paste input "10020328"
type input "10020328"
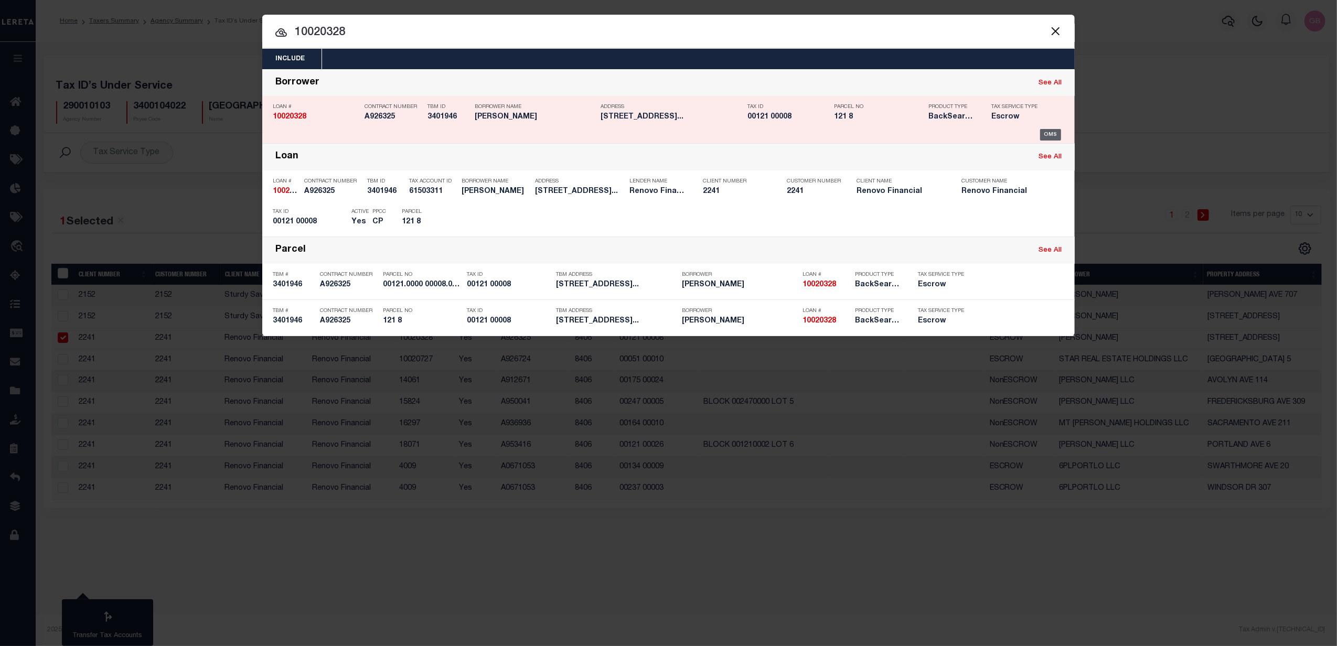
click at [1054, 135] on div "OMS" at bounding box center [1051, 135] width 22 height 12
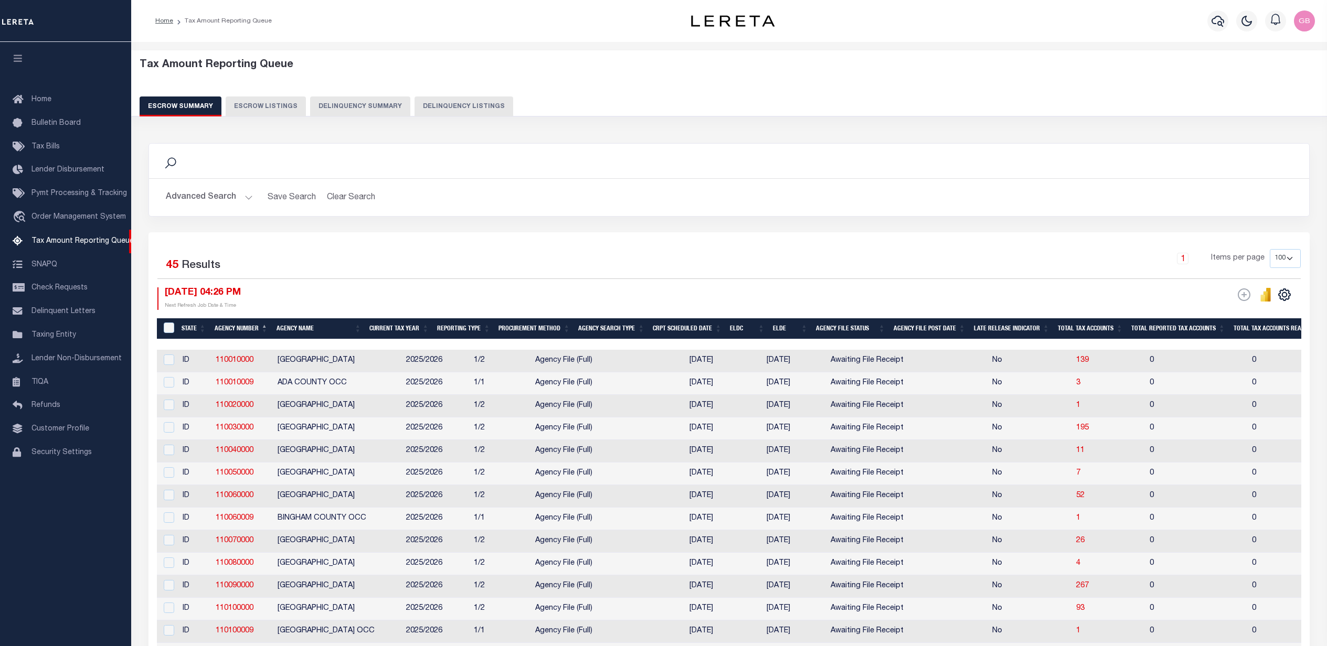
select select "100"
click at [1216, 23] on icon "button" at bounding box center [1217, 21] width 13 height 13
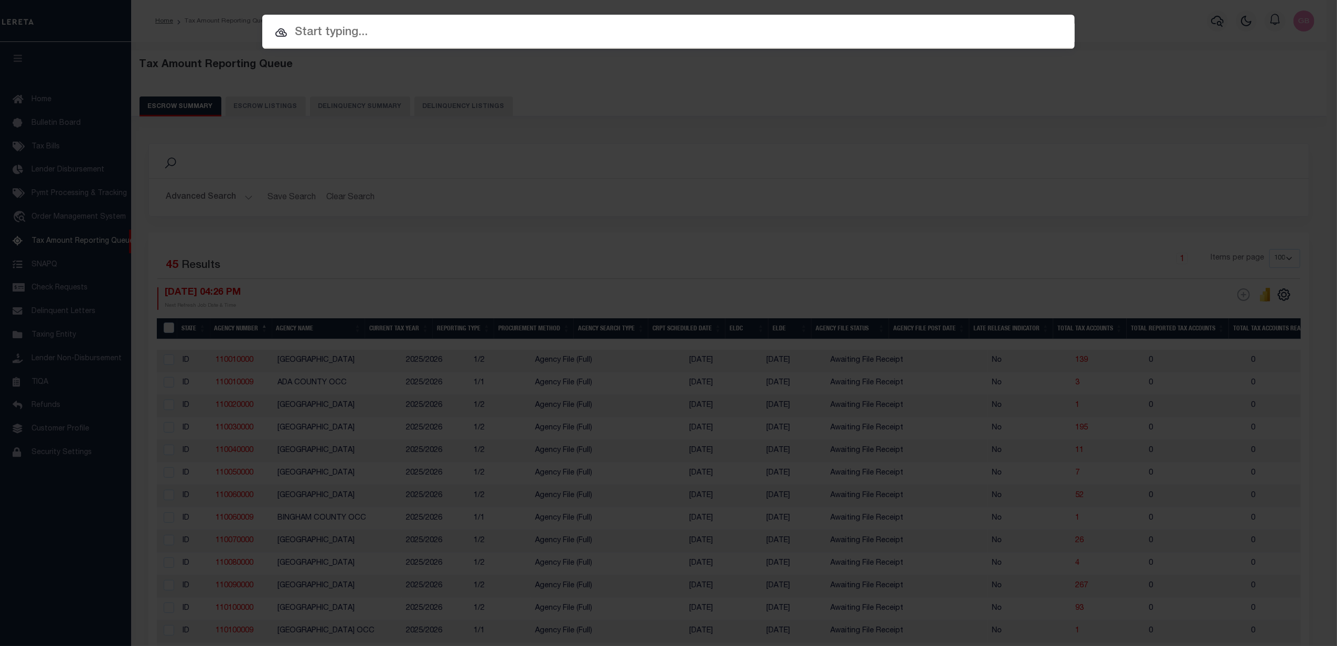
paste input "10020328"
type input "10020328"
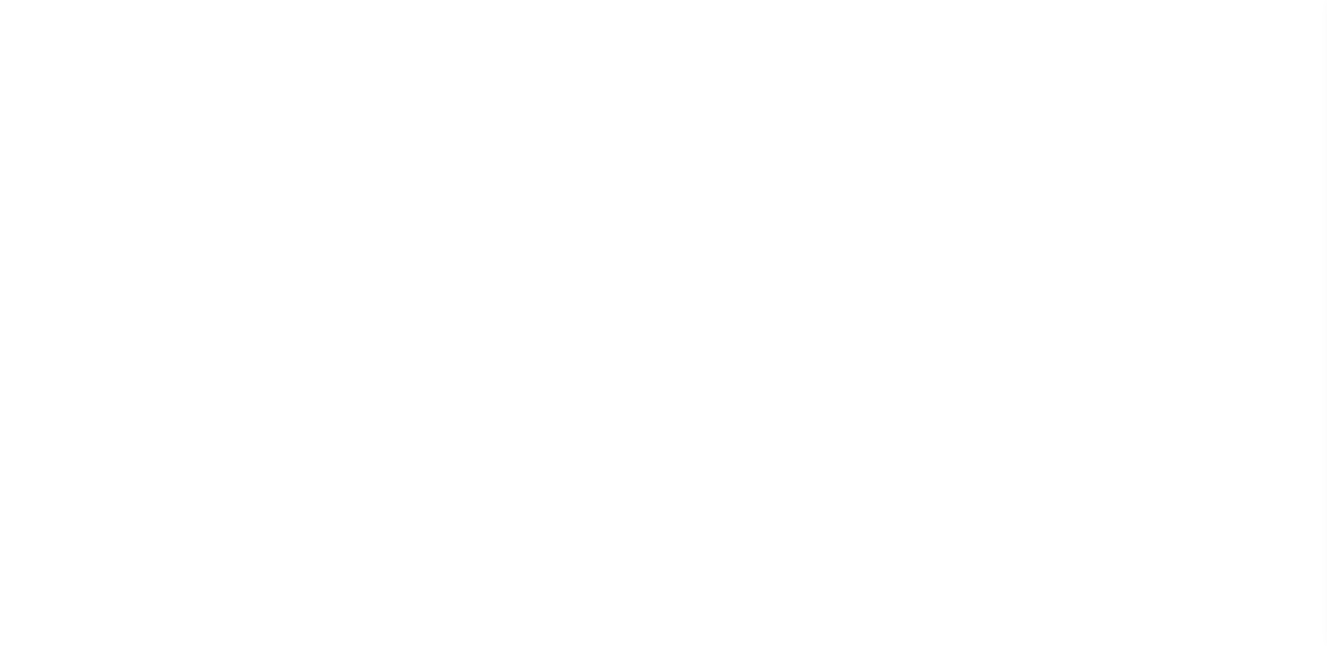
select select "10"
select select "Escrow"
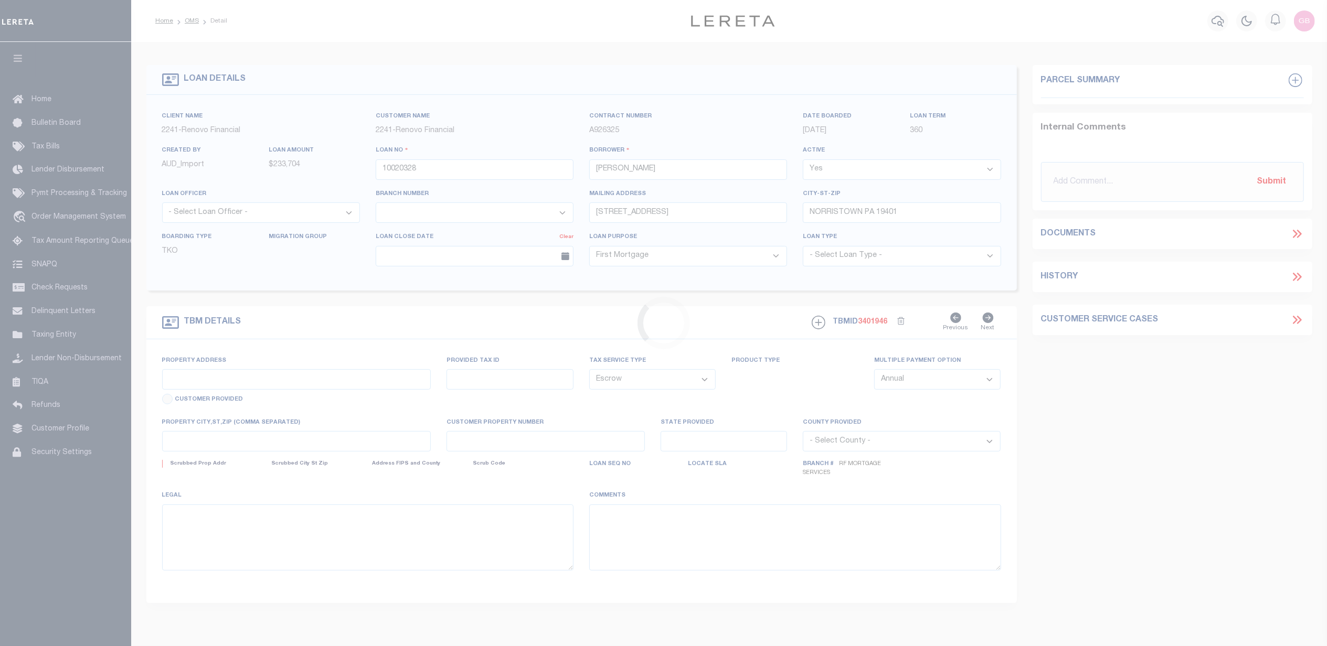
select select "25067"
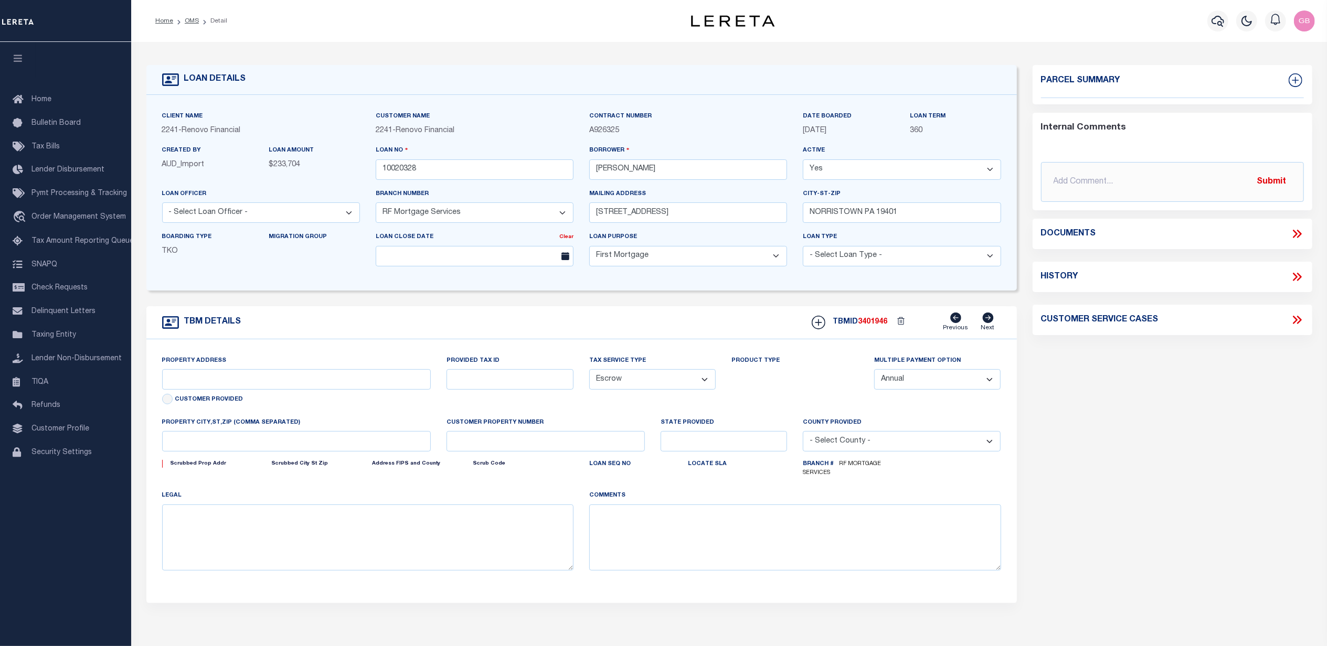
type input "[STREET_ADDRESS]"
type input "00121.0000 00008.0000"
select select
type input "[GEOGRAPHIC_DATA]"
type input "a0kUS000007eBwn"
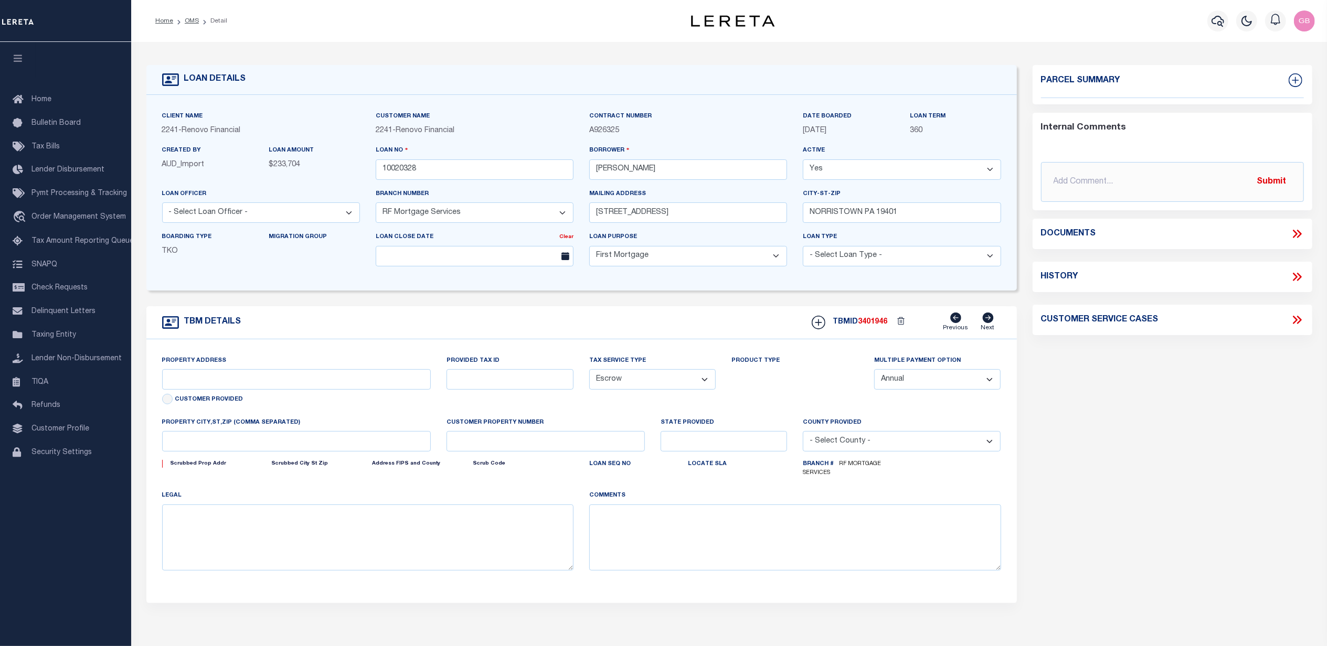
type input "NJ"
select select
type textarea "Liability Limited to Customer Provided Parcel"
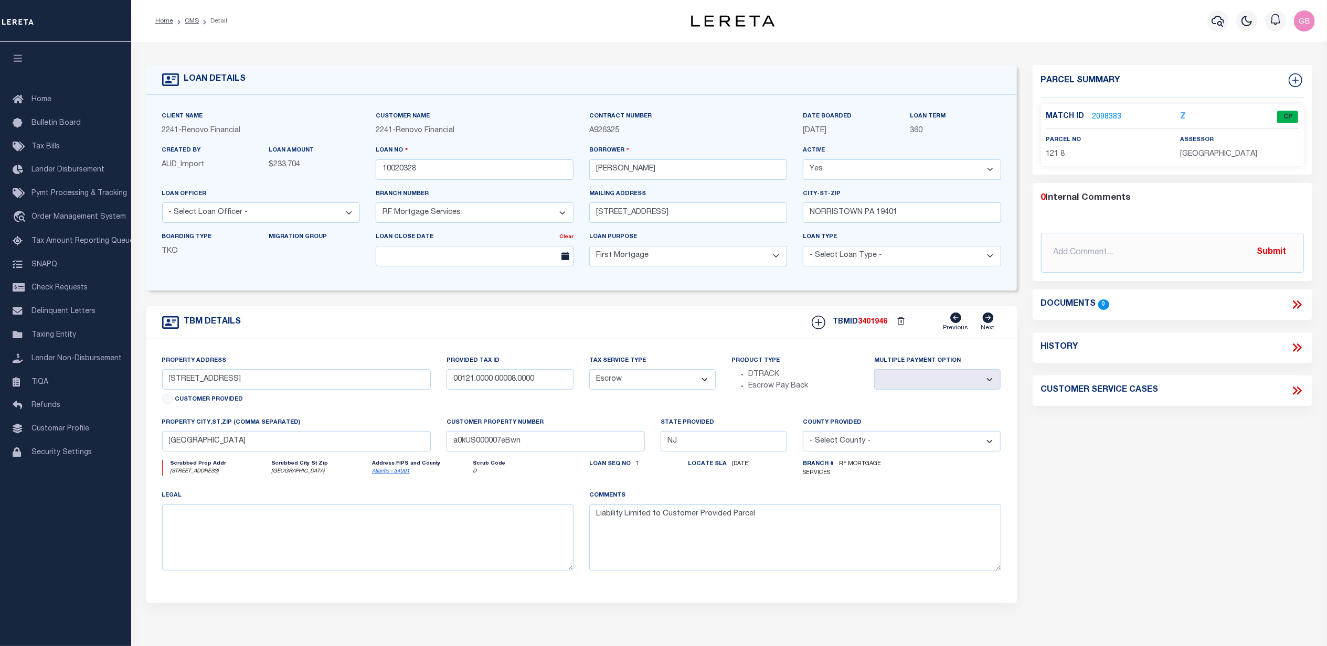
click at [1101, 116] on link "2098383" at bounding box center [1106, 117] width 29 height 11
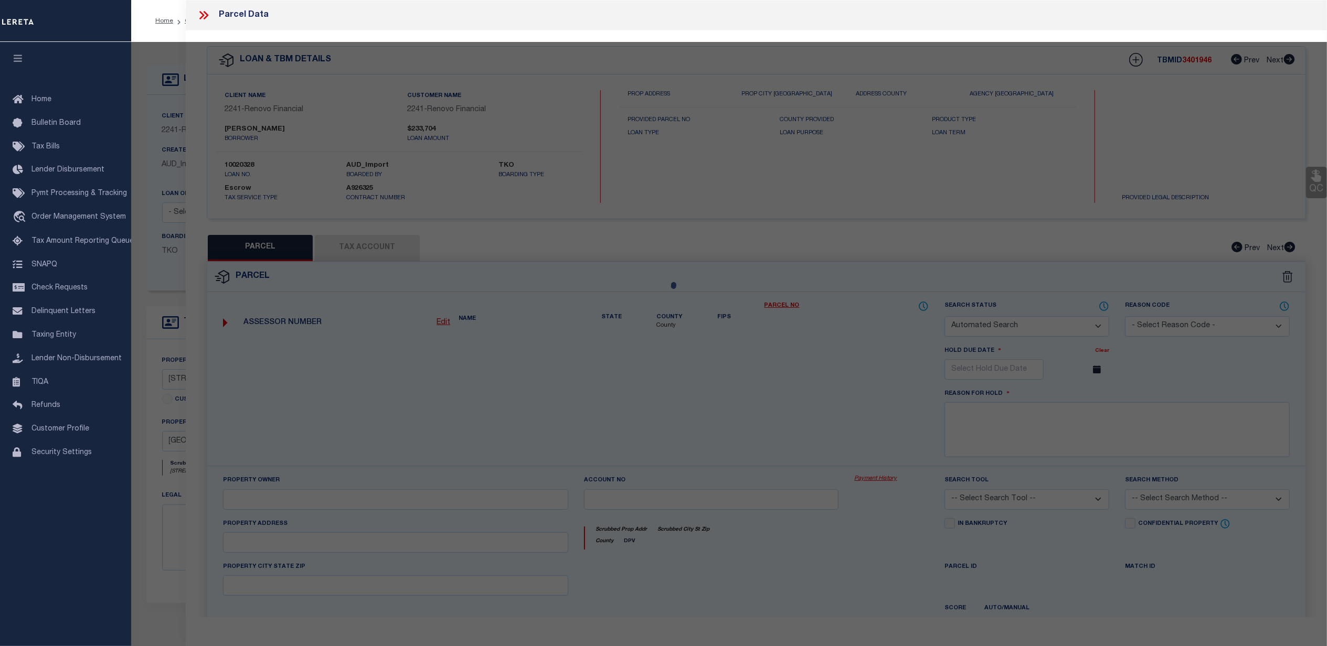
checkbox input "false"
select select "CP"
select select "AGW"
select select "ADD"
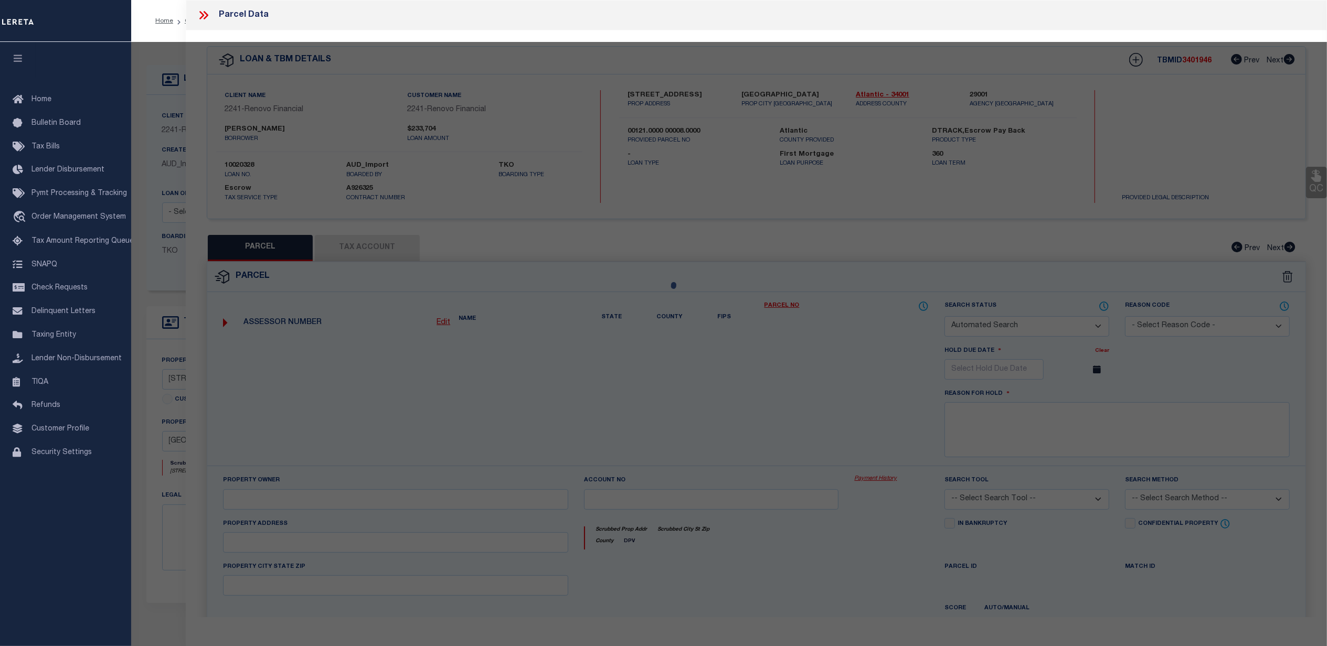
type input "7 N NEWPORT AVE"
type input "VENTNOR CITY, NJ 08406"
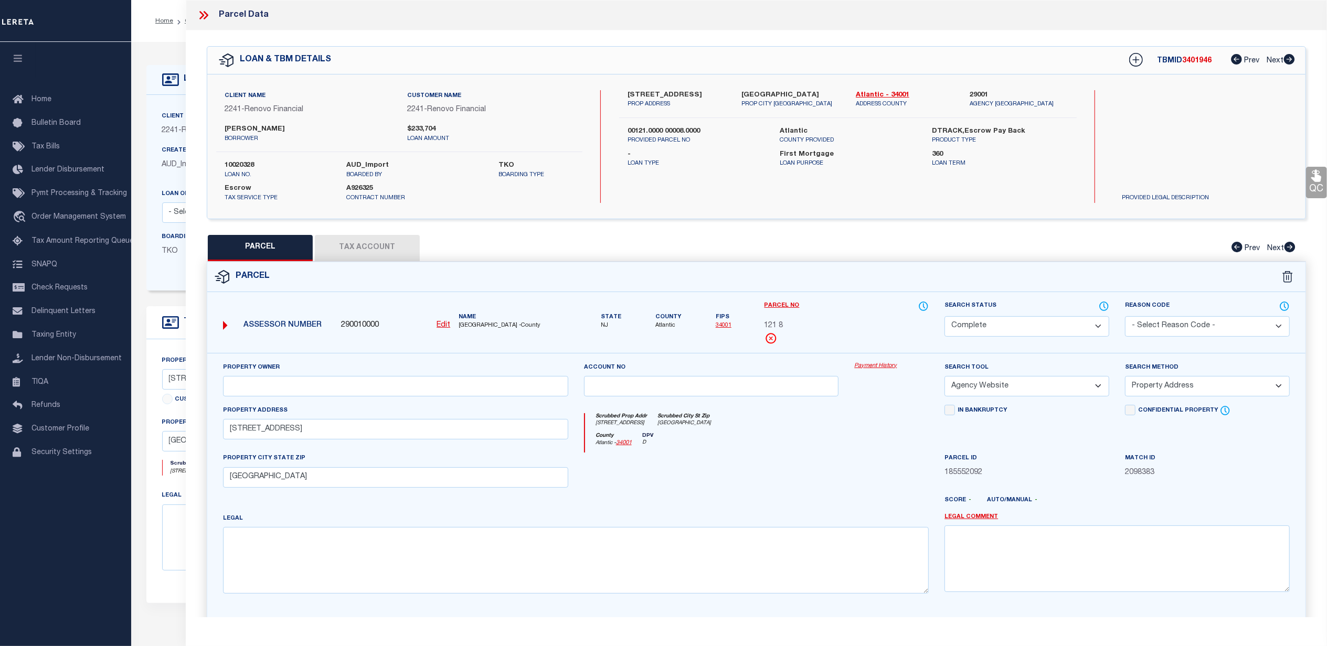
click at [882, 368] on link "Payment History" at bounding box center [891, 366] width 74 height 9
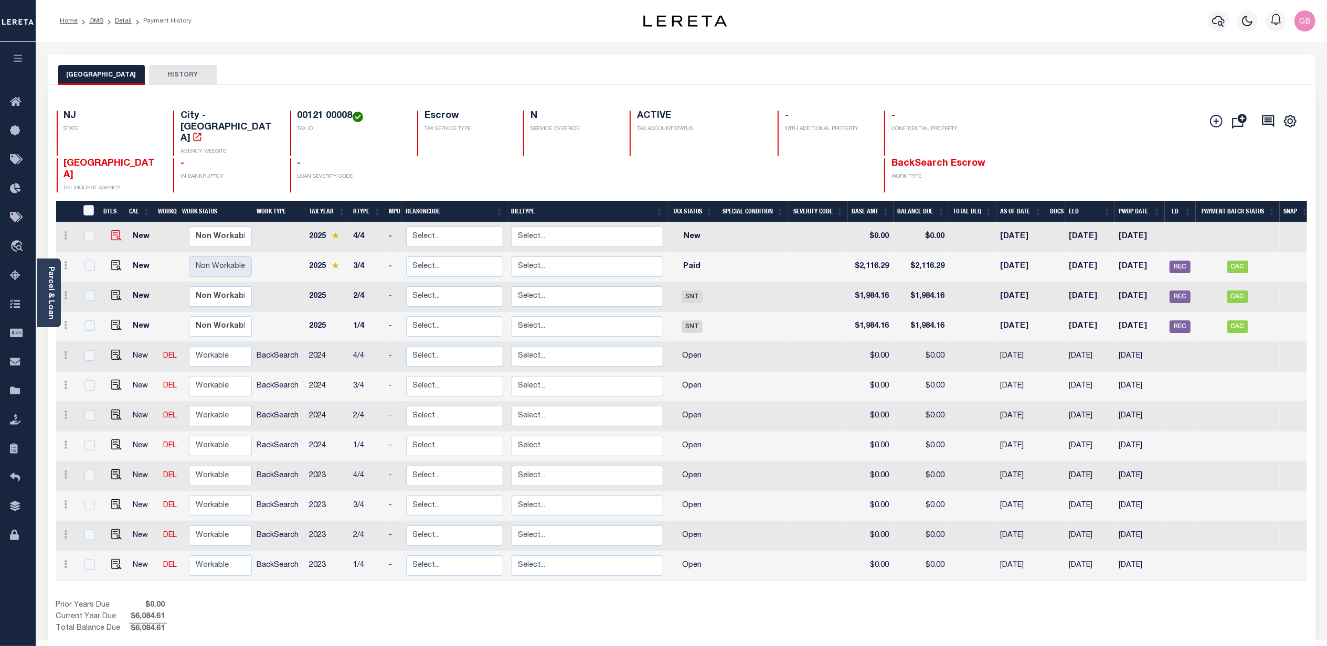
click at [116, 228] on div at bounding box center [114, 229] width 7 height 3
click at [112, 230] on img "" at bounding box center [116, 235] width 10 height 10
checkbox input "true"
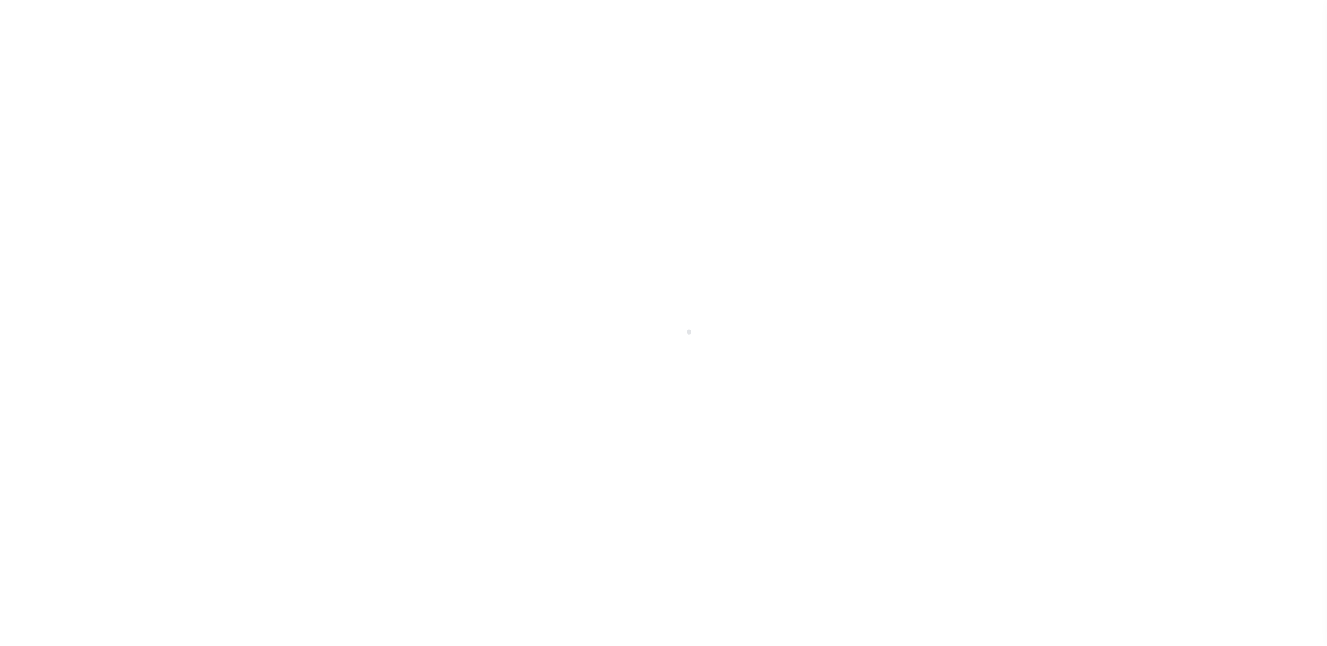
select select "NW2"
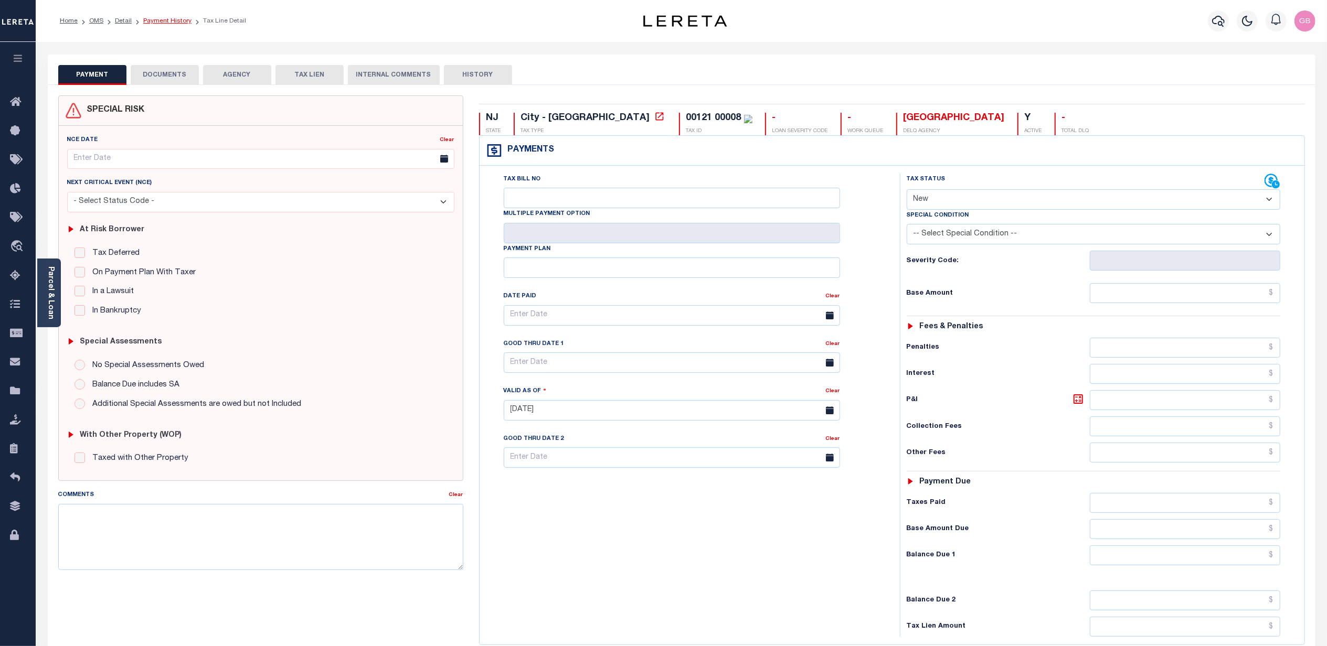
click at [161, 21] on link "Payment History" at bounding box center [167, 21] width 48 height 6
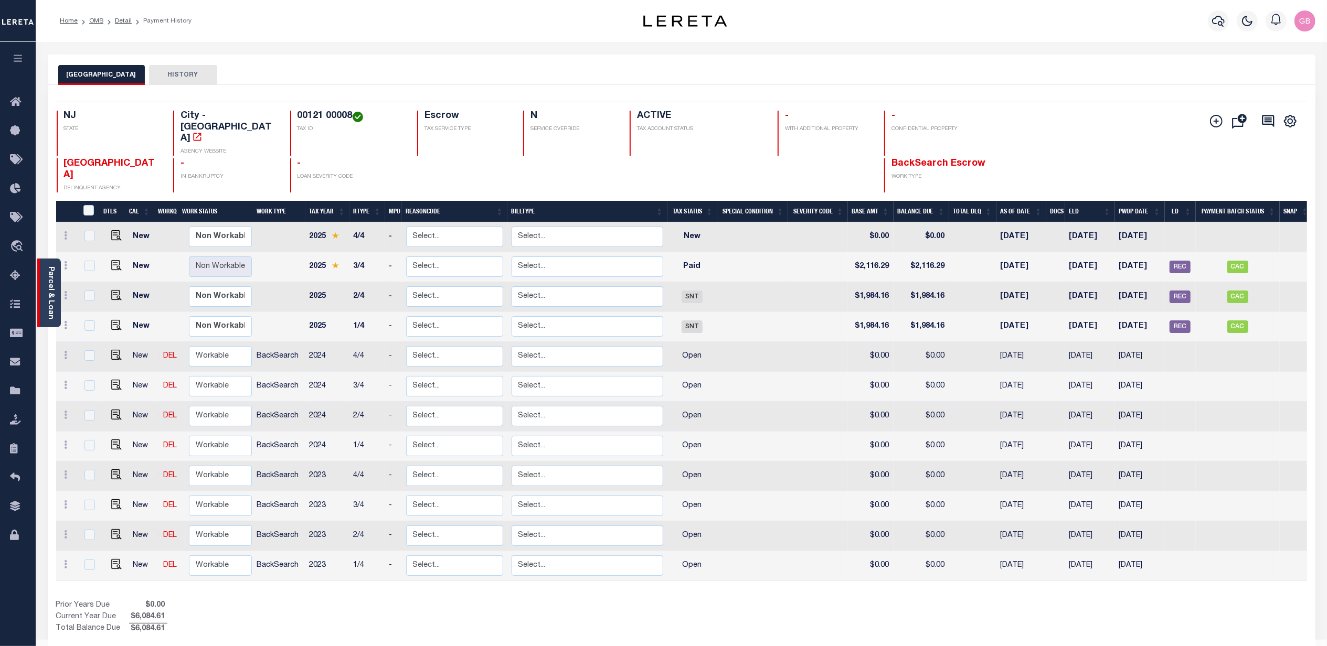
click at [52, 307] on link "Parcel & Loan" at bounding box center [50, 292] width 7 height 53
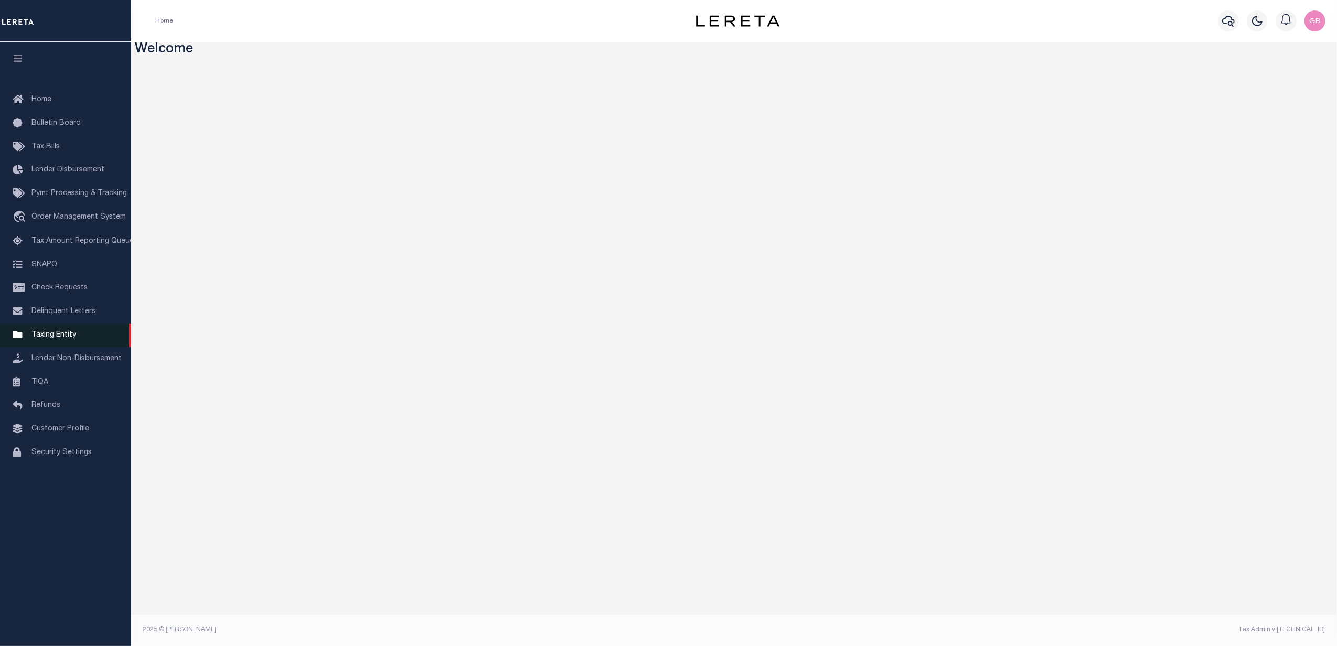
drag, startPoint x: 66, startPoint y: 334, endPoint x: 73, endPoint y: 328, distance: 9.8
click at [66, 334] on span "Taxing Entity" at bounding box center [53, 335] width 45 height 7
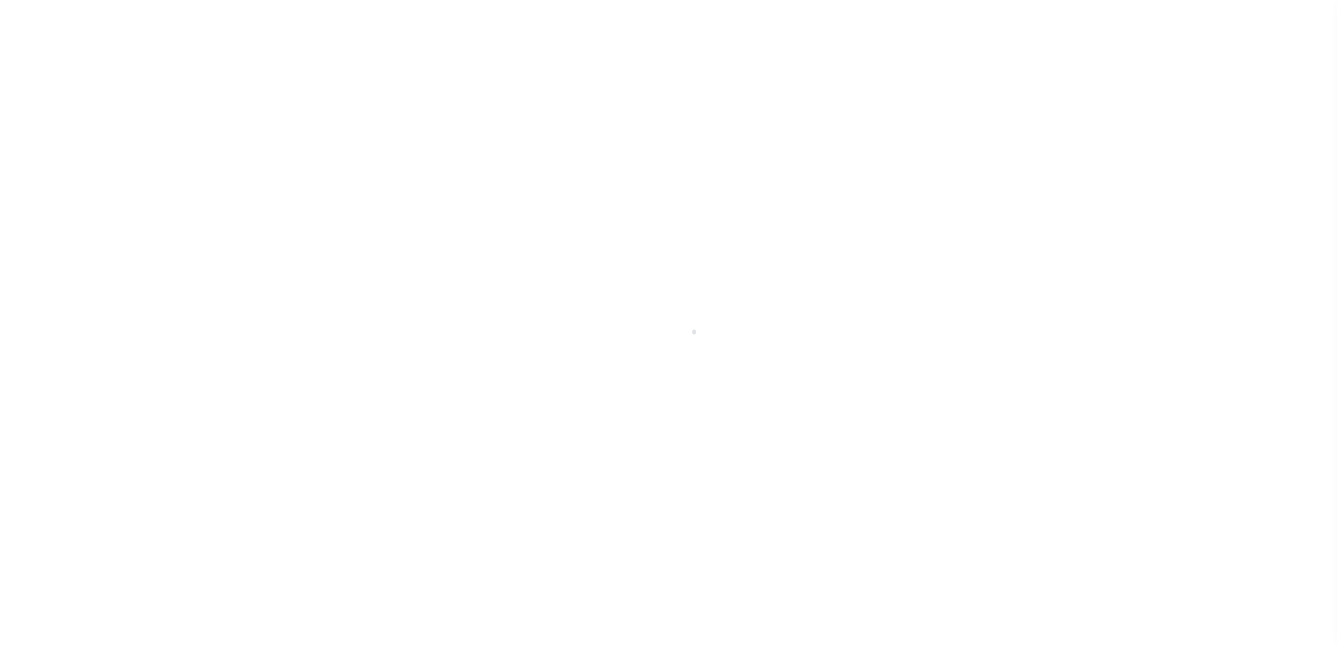
select select "100"
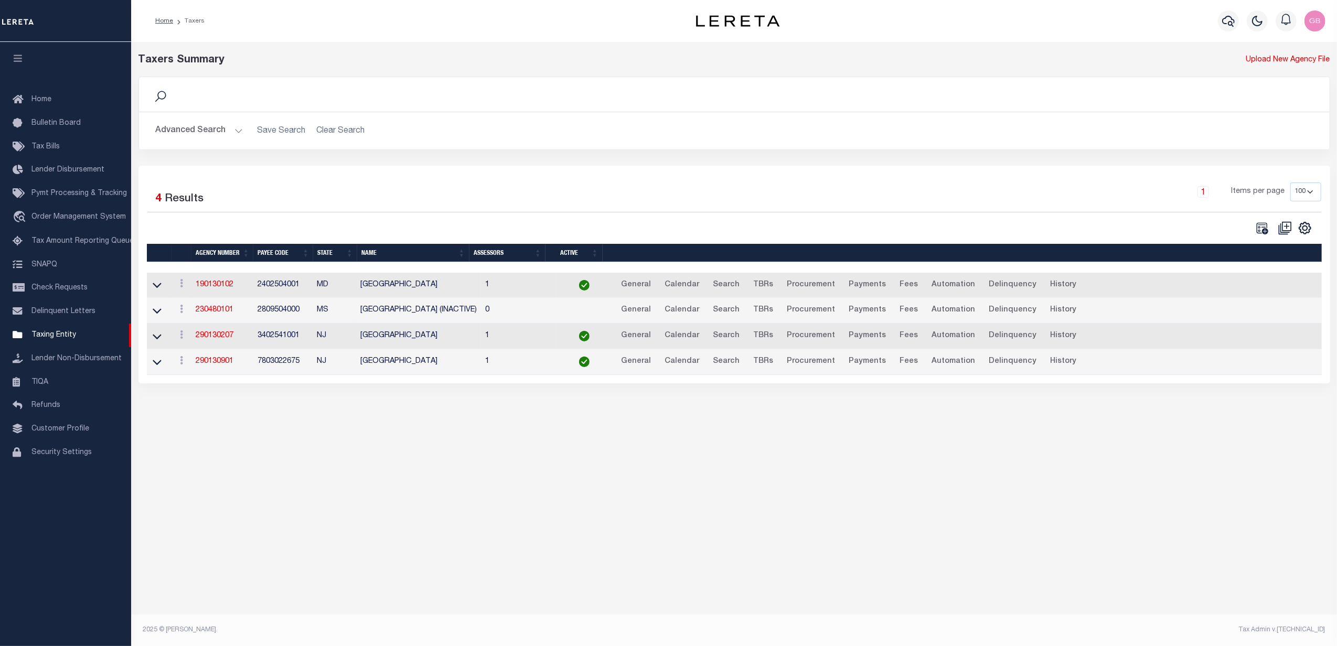
drag, startPoint x: 213, startPoint y: 126, endPoint x: 217, endPoint y: 135, distance: 9.2
click at [213, 126] on button "Advanced Search" at bounding box center [199, 131] width 87 height 20
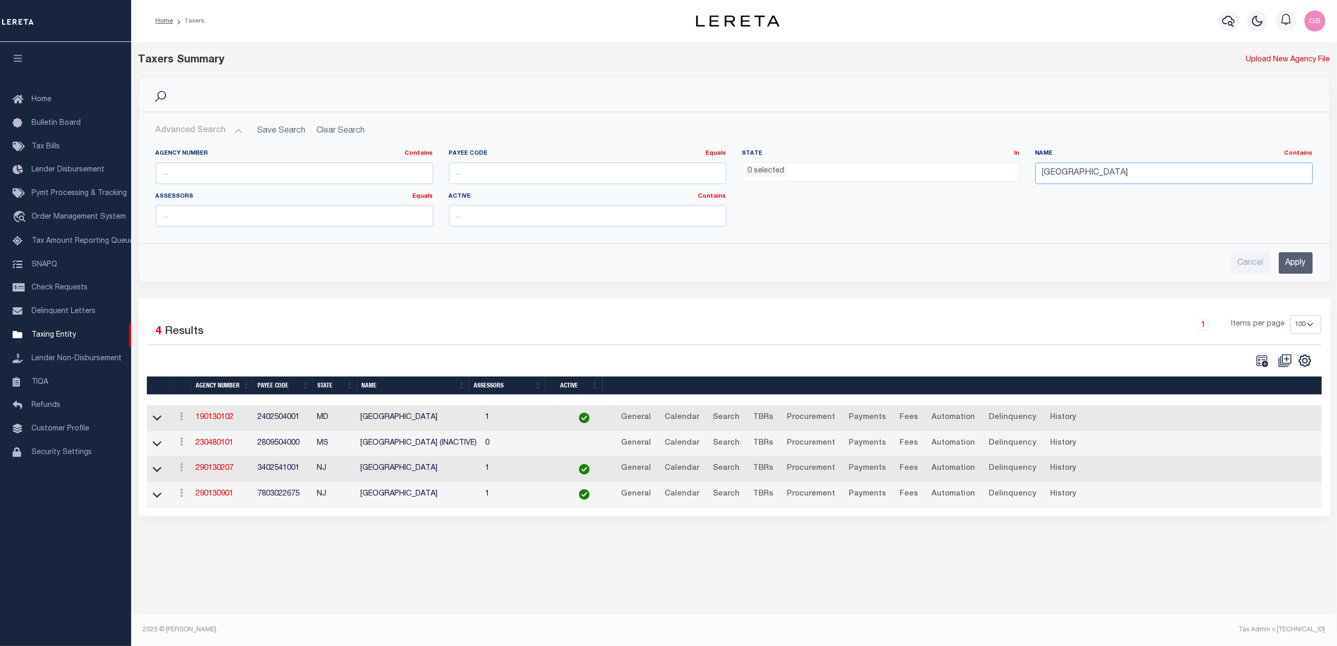
drag, startPoint x: 1087, startPoint y: 169, endPoint x: 1029, endPoint y: 169, distance: 57.7
click at [1030, 169] on div "Name Contains Contains Is aberdeen" at bounding box center [1174, 171] width 293 height 43
type input "goose"
click at [1298, 263] on input "Apply" at bounding box center [1296, 263] width 34 height 22
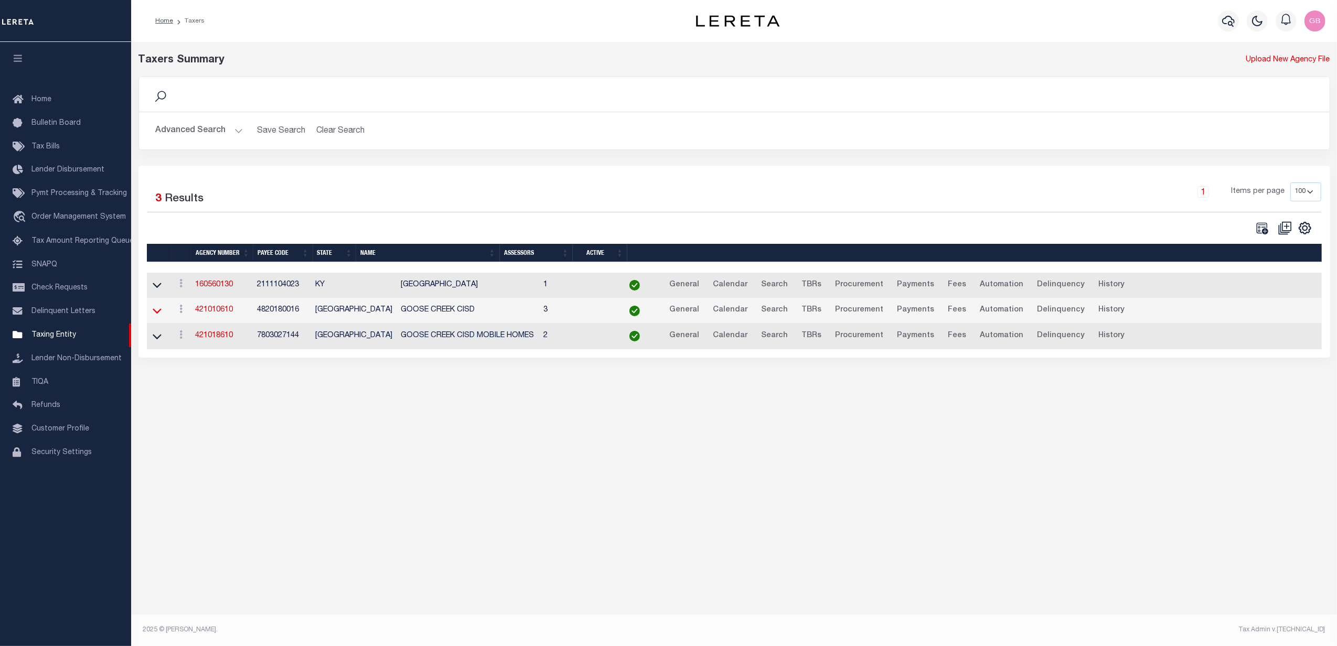
click at [158, 316] on icon at bounding box center [157, 310] width 9 height 11
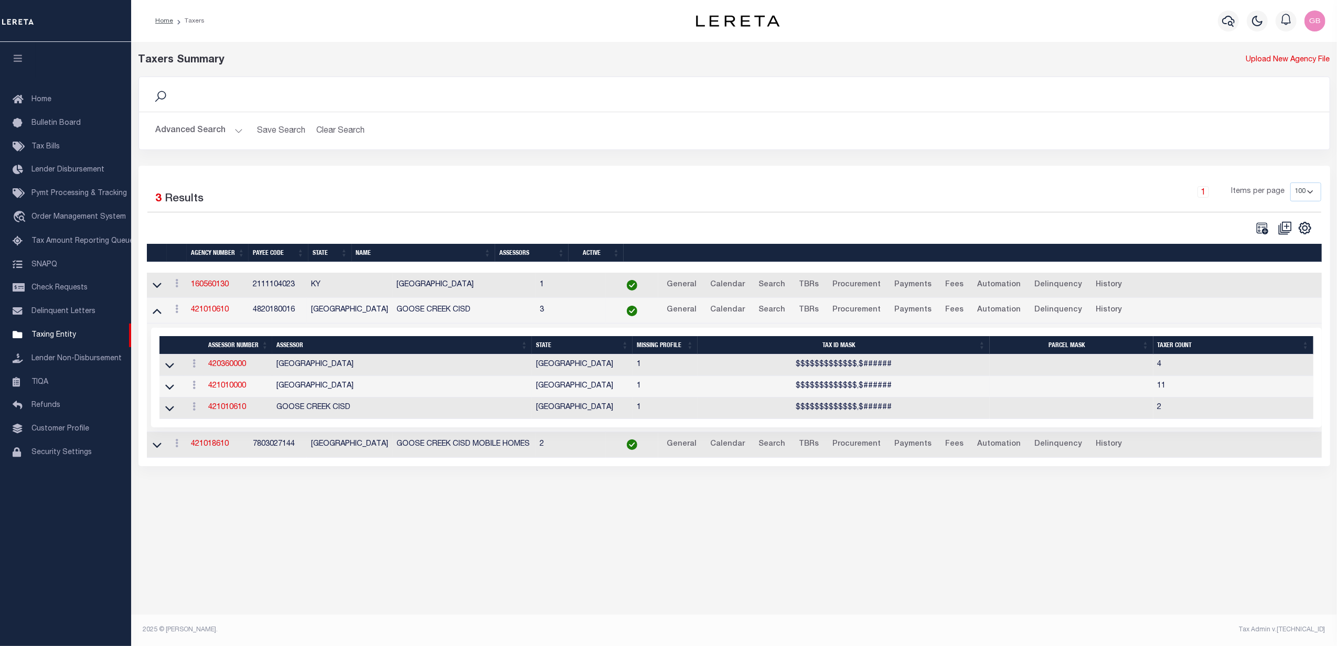
click at [169, 391] on icon at bounding box center [169, 386] width 9 height 11
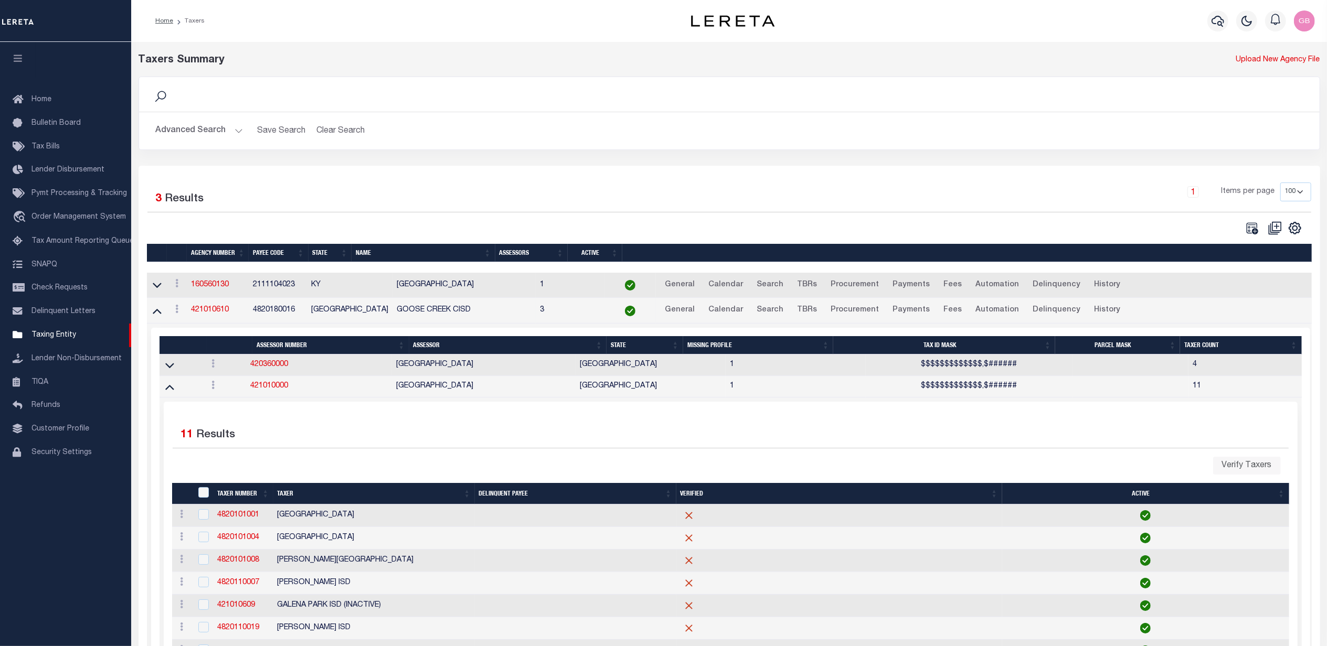
click at [222, 131] on button "Advanced Search" at bounding box center [199, 131] width 87 height 20
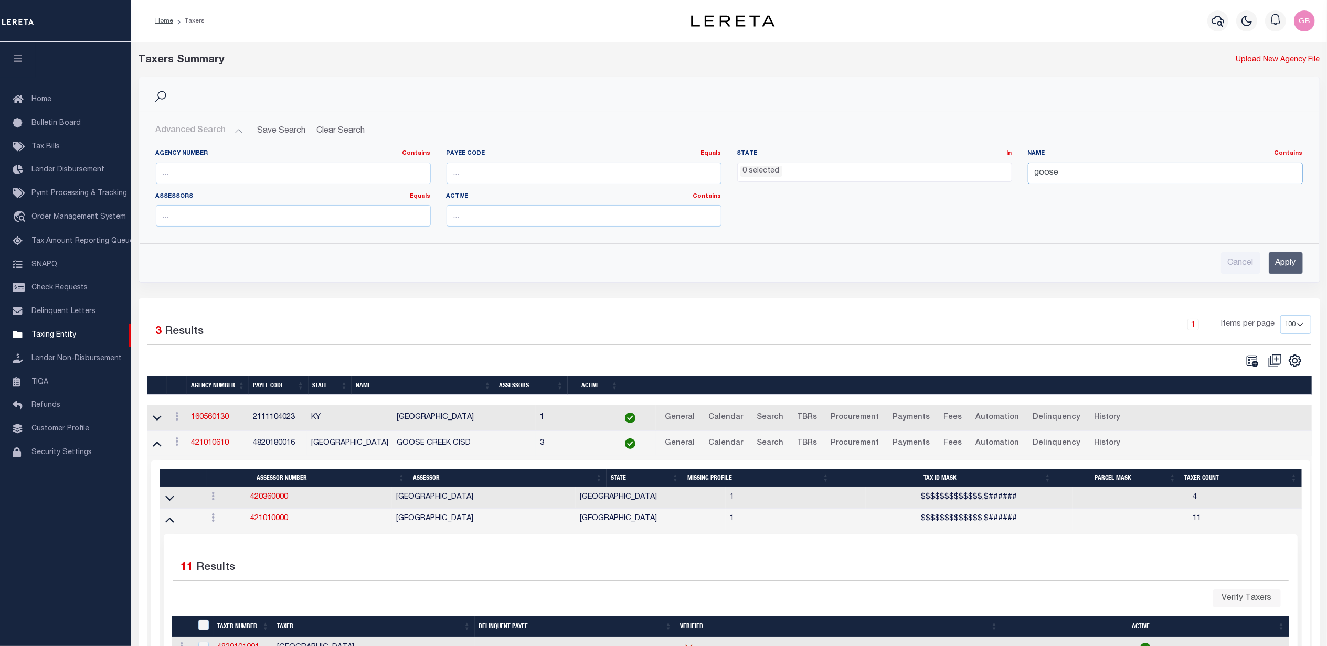
drag, startPoint x: 1092, startPoint y: 170, endPoint x: 1010, endPoint y: 166, distance: 82.5
click at [1024, 180] on div "Name Contains Contains Is goose" at bounding box center [1165, 171] width 291 height 43
click at [349, 173] on input "text" at bounding box center [293, 174] width 275 height 22
click at [1285, 259] on input "Apply" at bounding box center [1285, 263] width 34 height 22
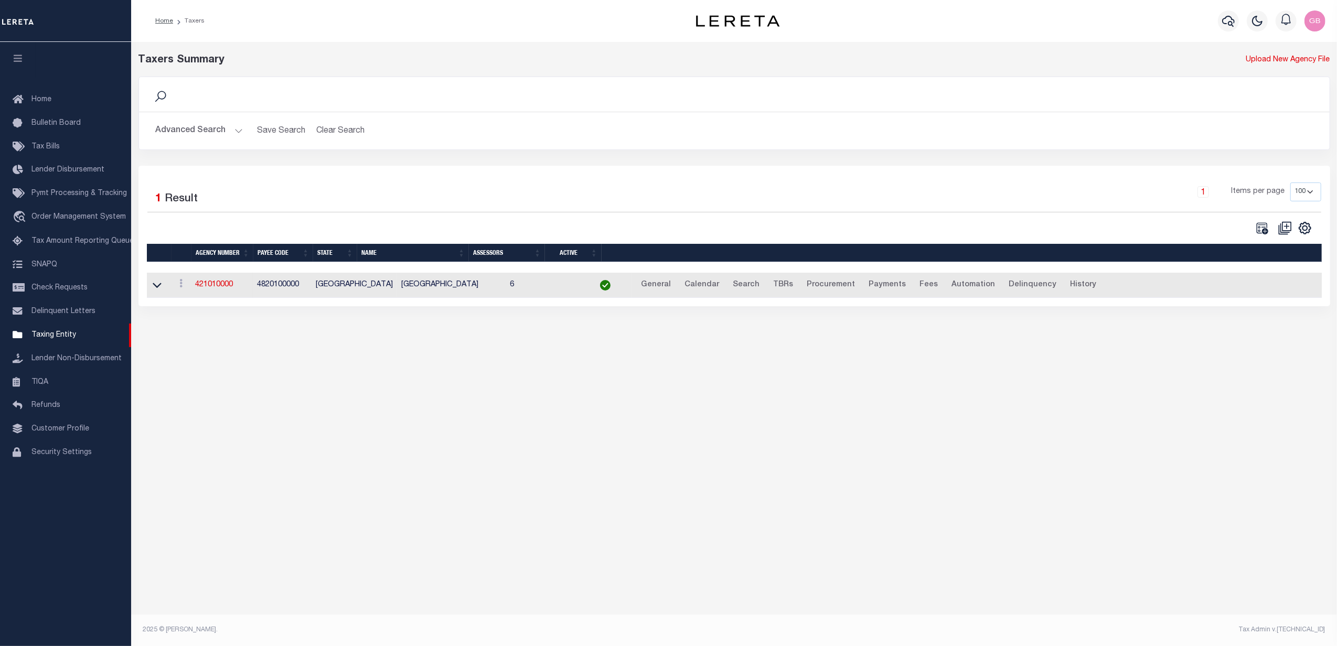
click at [236, 131] on button "Advanced Search" at bounding box center [199, 131] width 87 height 20
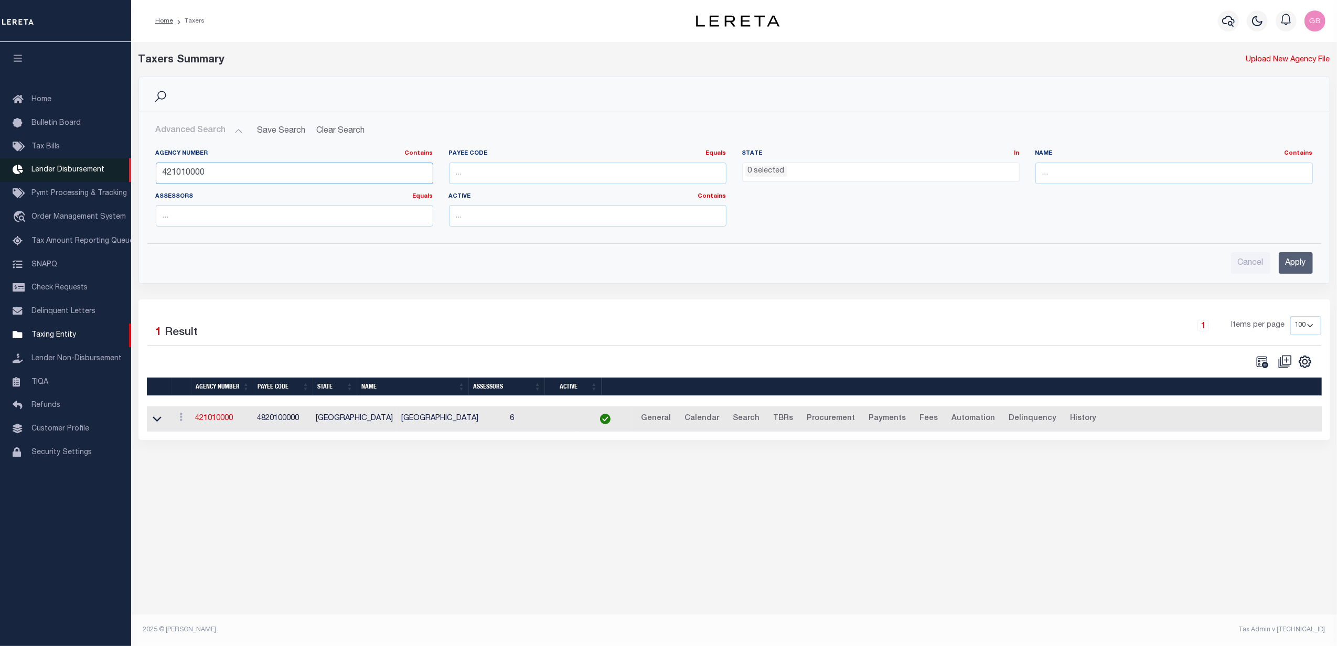
drag, startPoint x: 250, startPoint y: 173, endPoint x: 93, endPoint y: 177, distance: 156.9
click at [93, 177] on div "Home Taxers Profile" at bounding box center [668, 312] width 1337 height 624
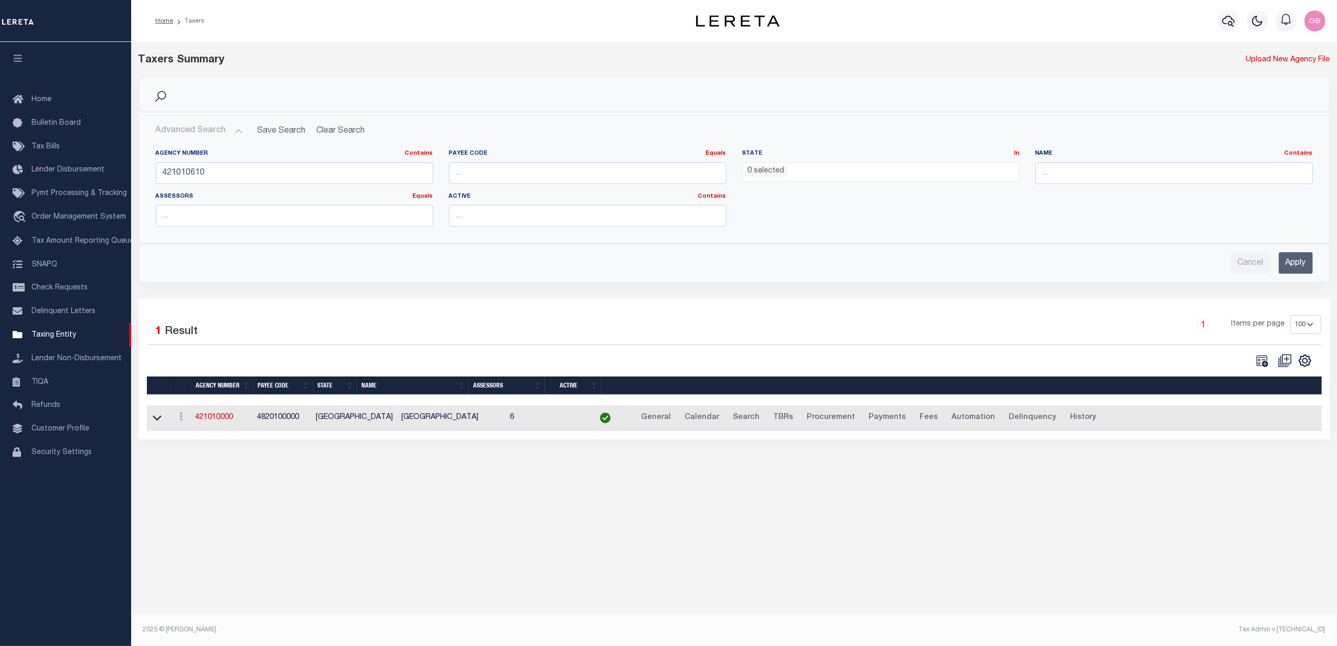
click at [1301, 269] on input "Apply" at bounding box center [1296, 263] width 34 height 22
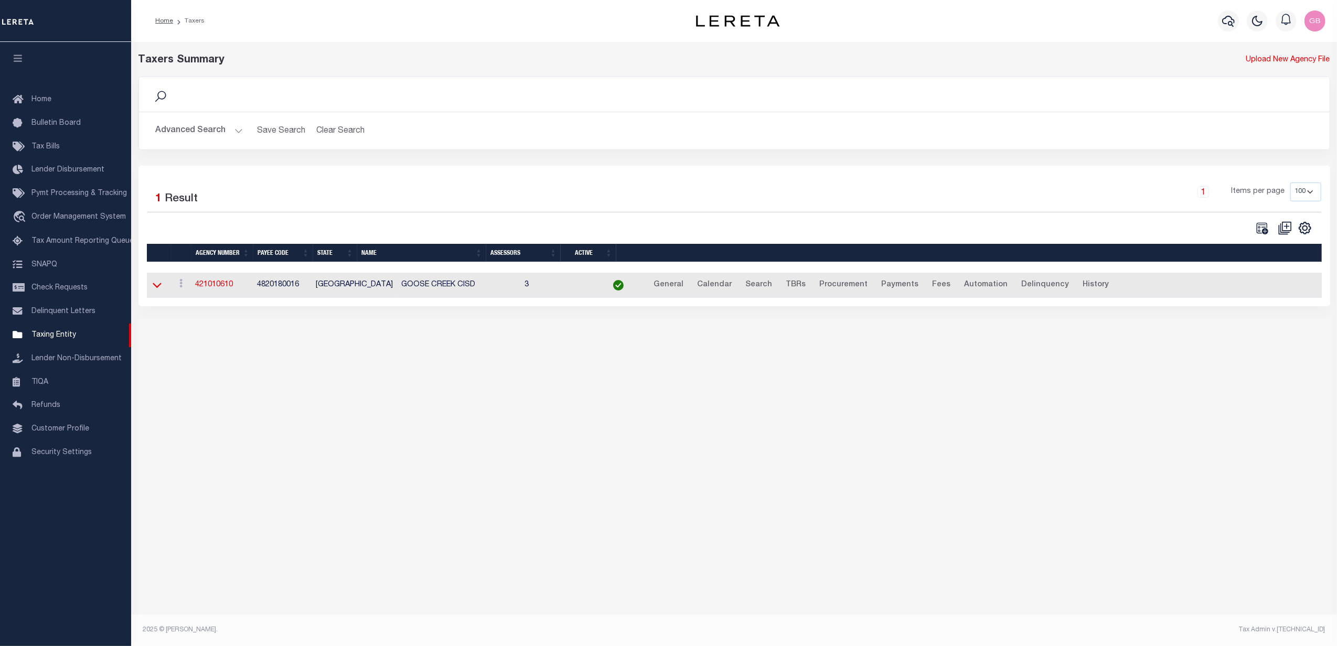
click at [159, 290] on icon at bounding box center [157, 285] width 9 height 11
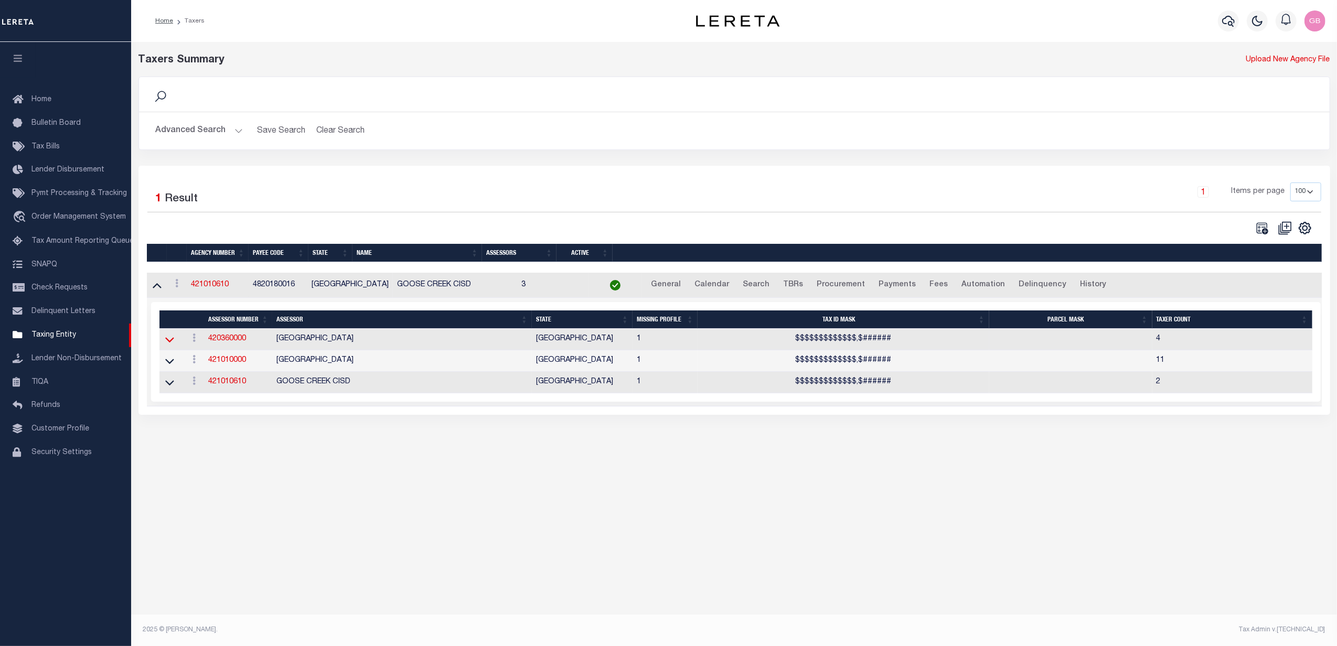
click at [165, 343] on icon at bounding box center [169, 339] width 9 height 11
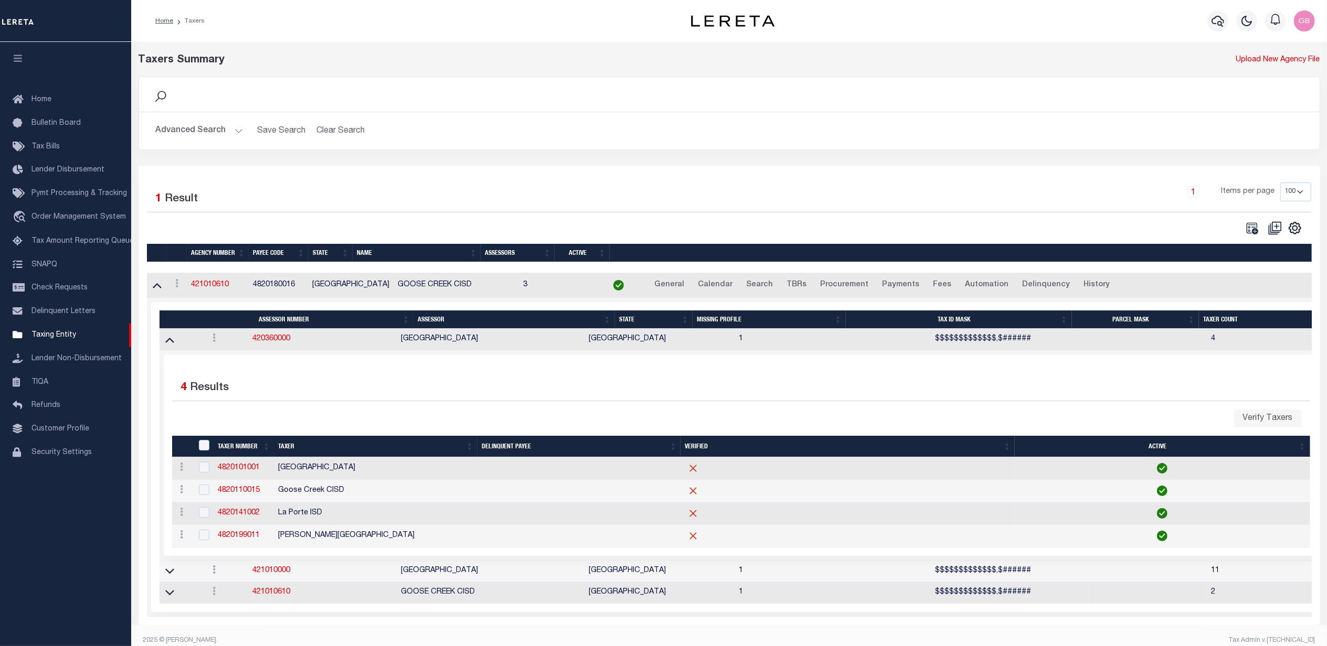
click at [211, 129] on button "Advanced Search" at bounding box center [199, 131] width 87 height 20
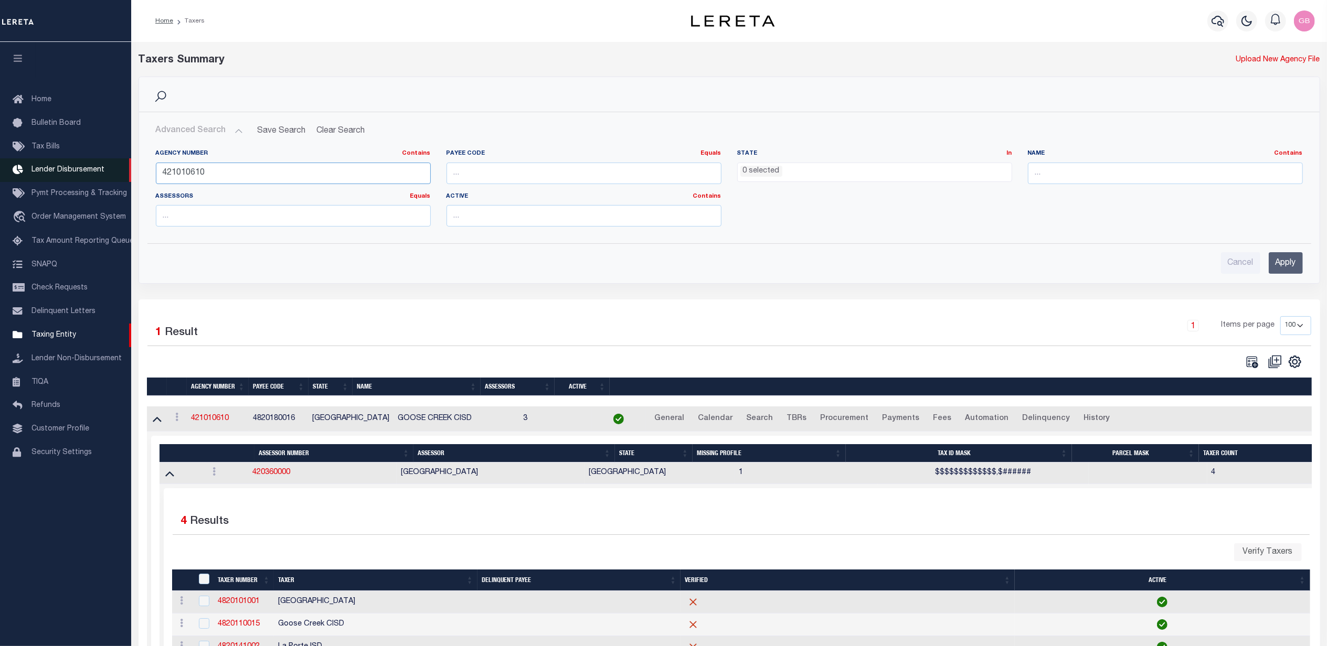
drag, startPoint x: 229, startPoint y: 173, endPoint x: 98, endPoint y: 174, distance: 131.7
click at [98, 174] on div "Home Taxers Profile" at bounding box center [663, 395] width 1327 height 791
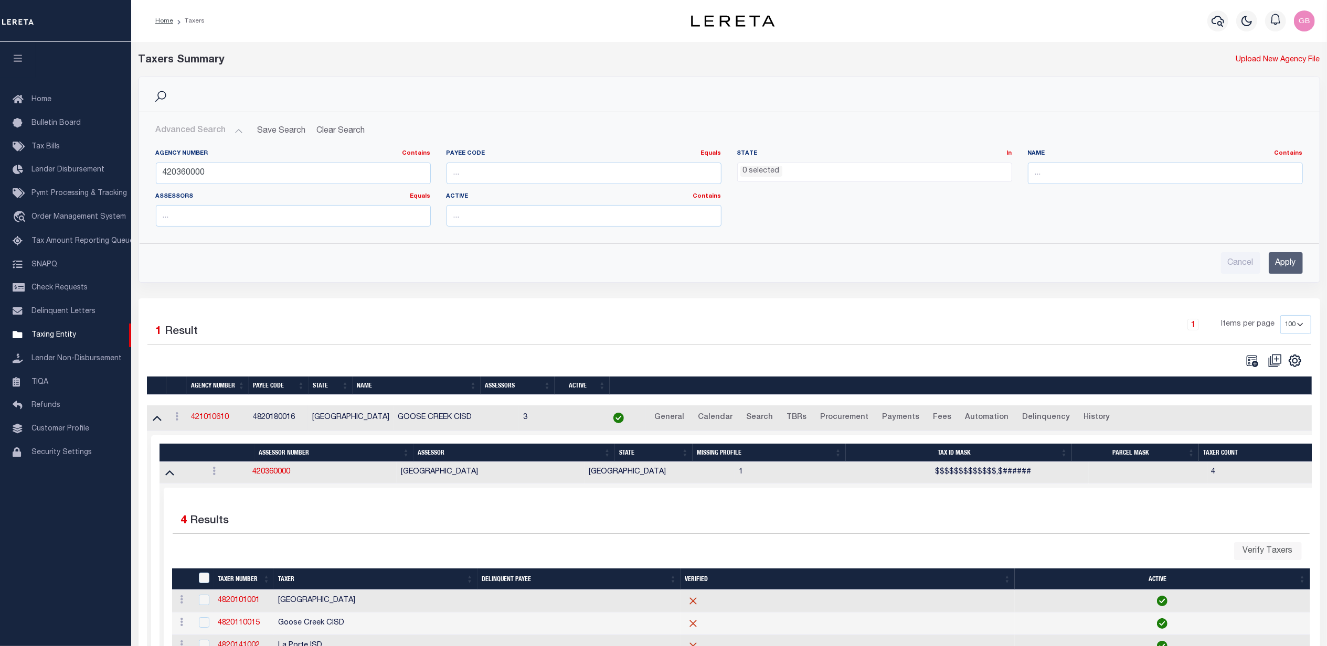
click at [1286, 264] on input "Apply" at bounding box center [1285, 263] width 34 height 22
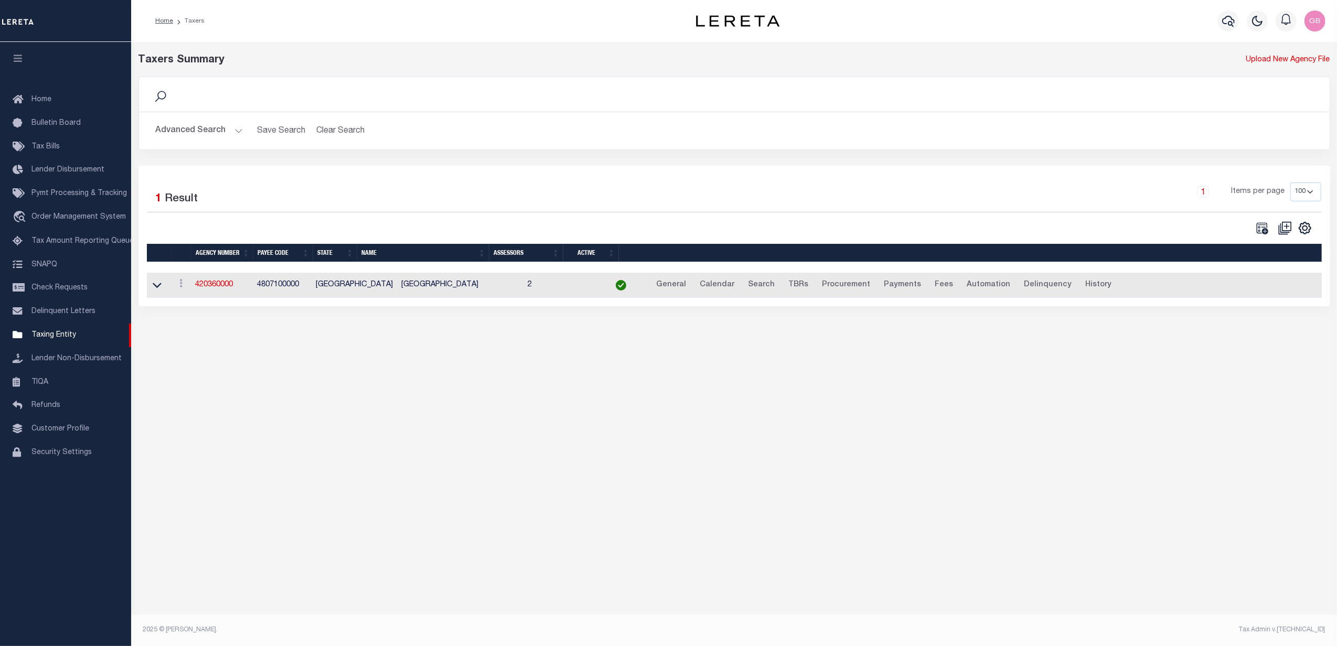
click at [197, 129] on button "Advanced Search" at bounding box center [199, 131] width 87 height 20
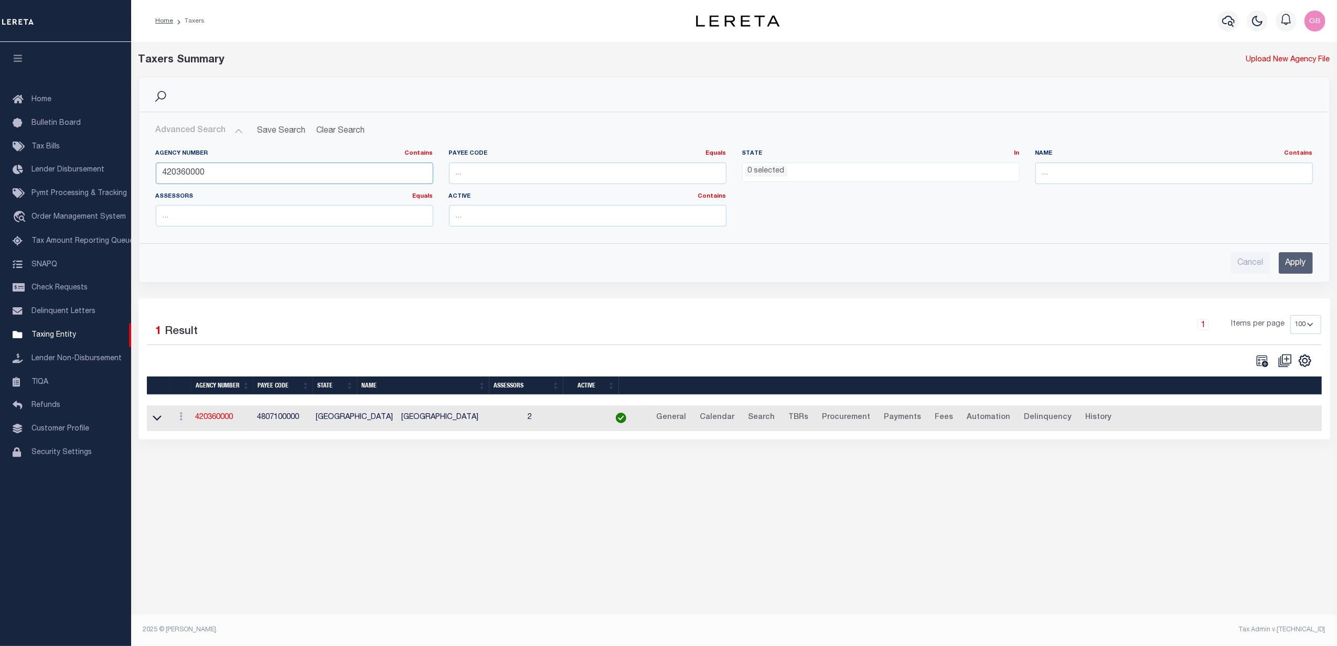
drag, startPoint x: 217, startPoint y: 170, endPoint x: 439, endPoint y: 164, distance: 222.0
click at [108, 178] on div "Home Taxers Profile" at bounding box center [668, 312] width 1337 height 624
click at [1285, 256] on input "Apply" at bounding box center [1296, 263] width 34 height 22
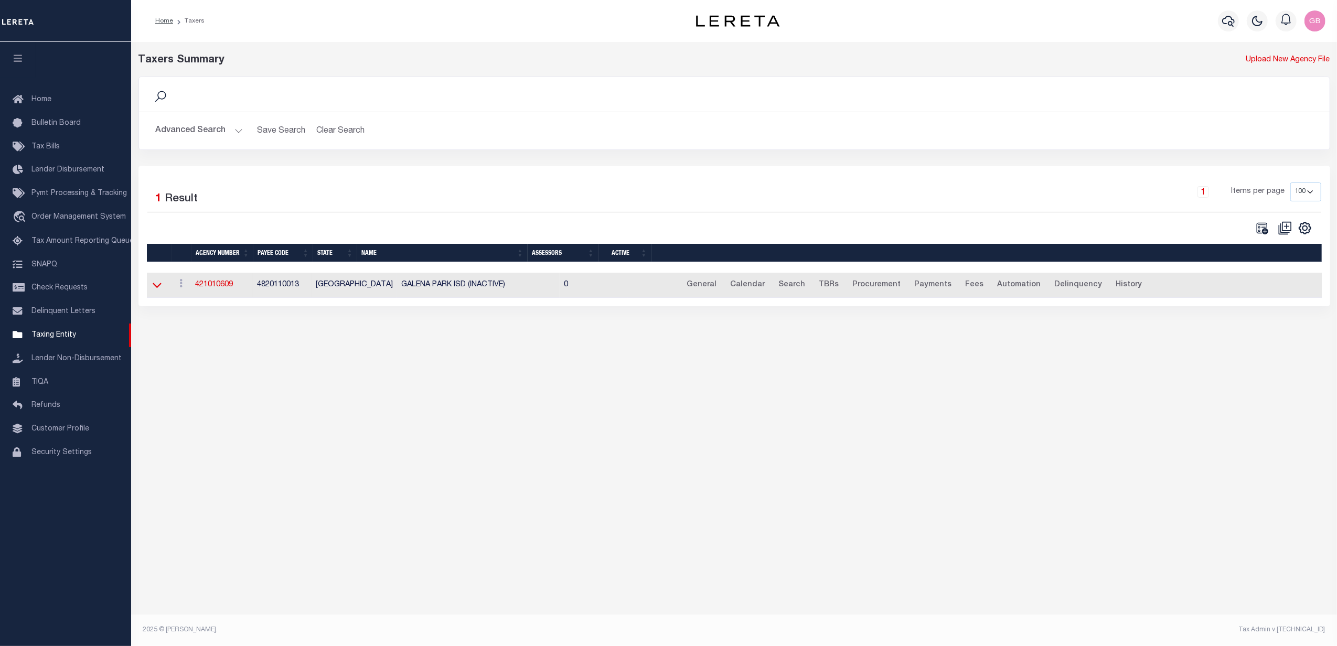
click at [158, 289] on icon at bounding box center [157, 285] width 9 height 5
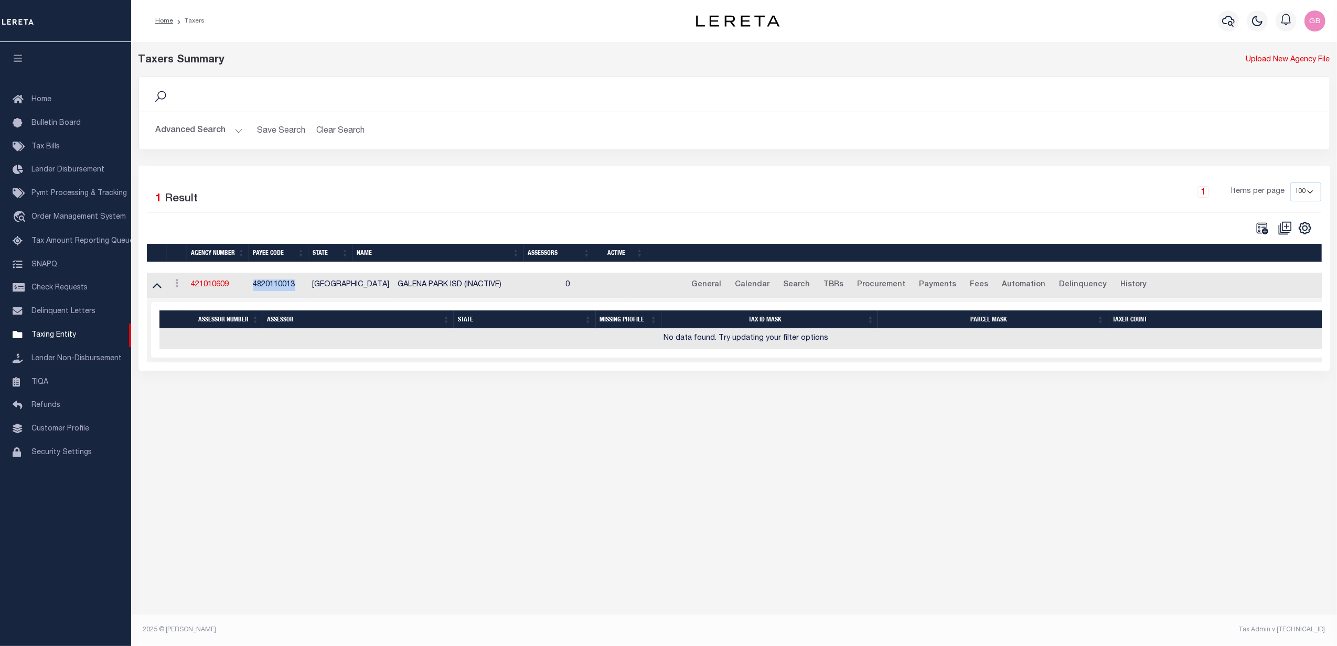
drag, startPoint x: 255, startPoint y: 286, endPoint x: 296, endPoint y: 290, distance: 41.6
click at [296, 290] on td "4820110013" at bounding box center [278, 286] width 59 height 26
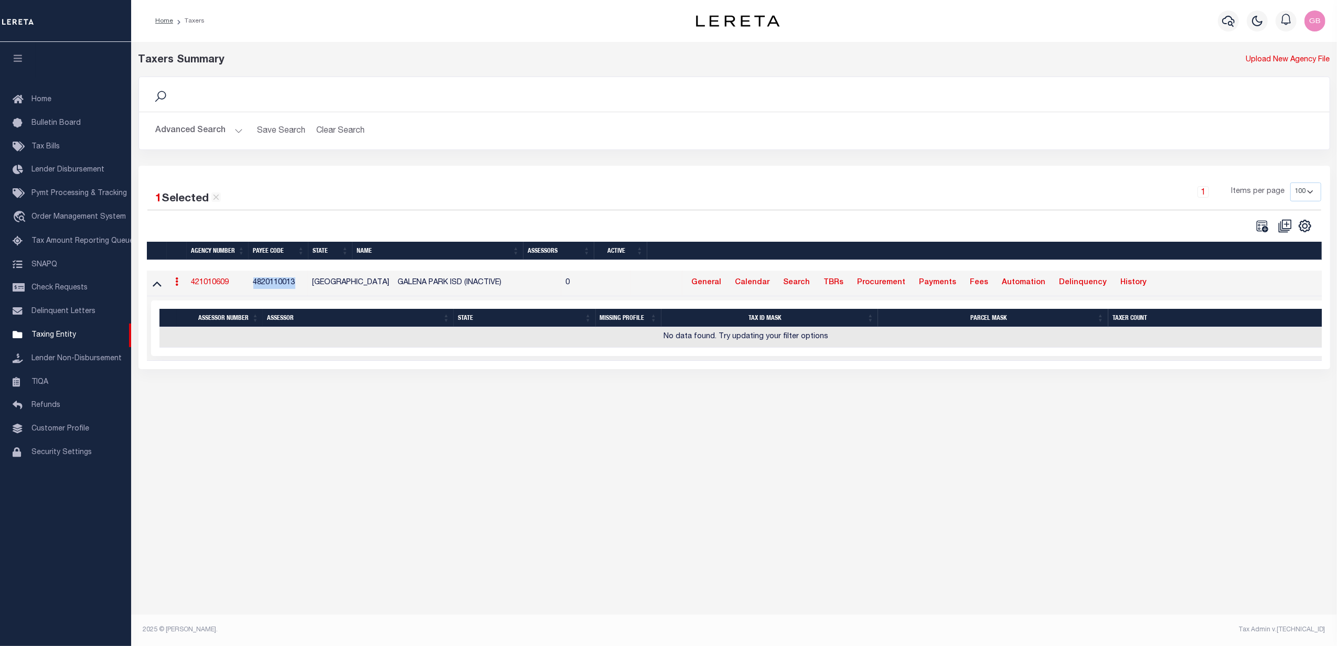
copy td "4820110013"
click at [225, 129] on button "Advanced Search" at bounding box center [199, 131] width 87 height 20
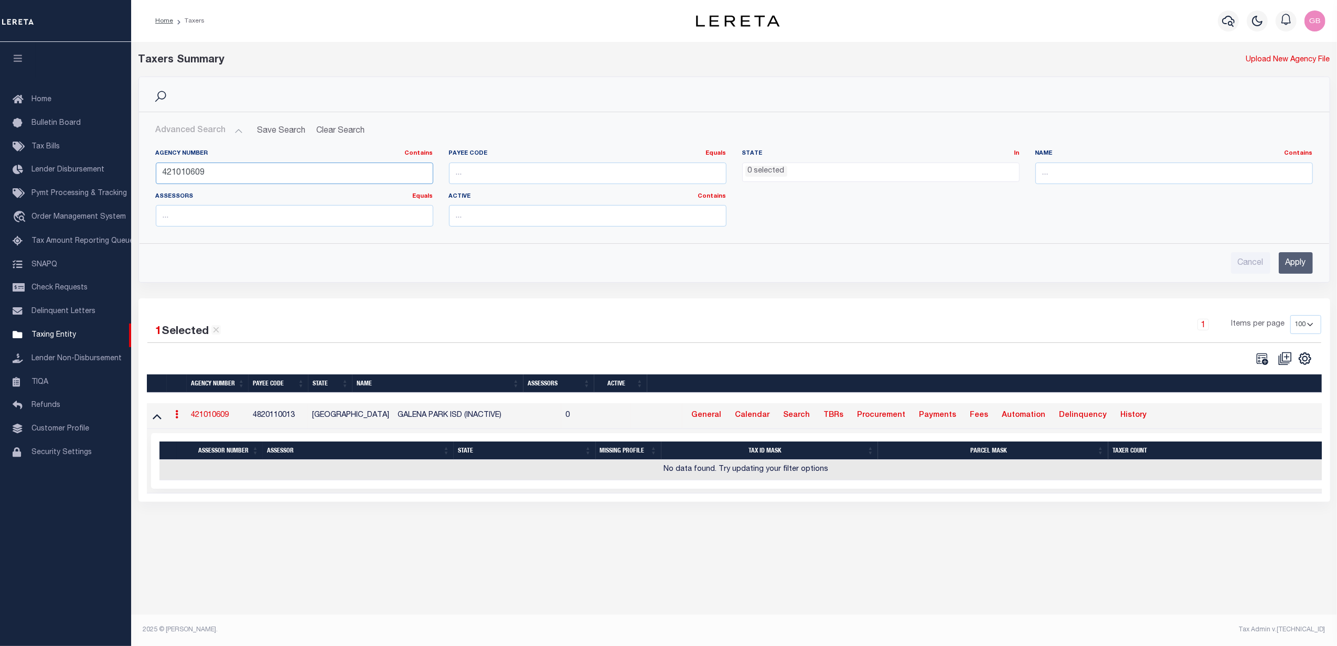
drag, startPoint x: 216, startPoint y: 166, endPoint x: 198, endPoint y: 169, distance: 18.5
click at [198, 169] on input "421010609" at bounding box center [295, 174] width 278 height 22
click at [1296, 268] on input "Apply" at bounding box center [1296, 263] width 34 height 22
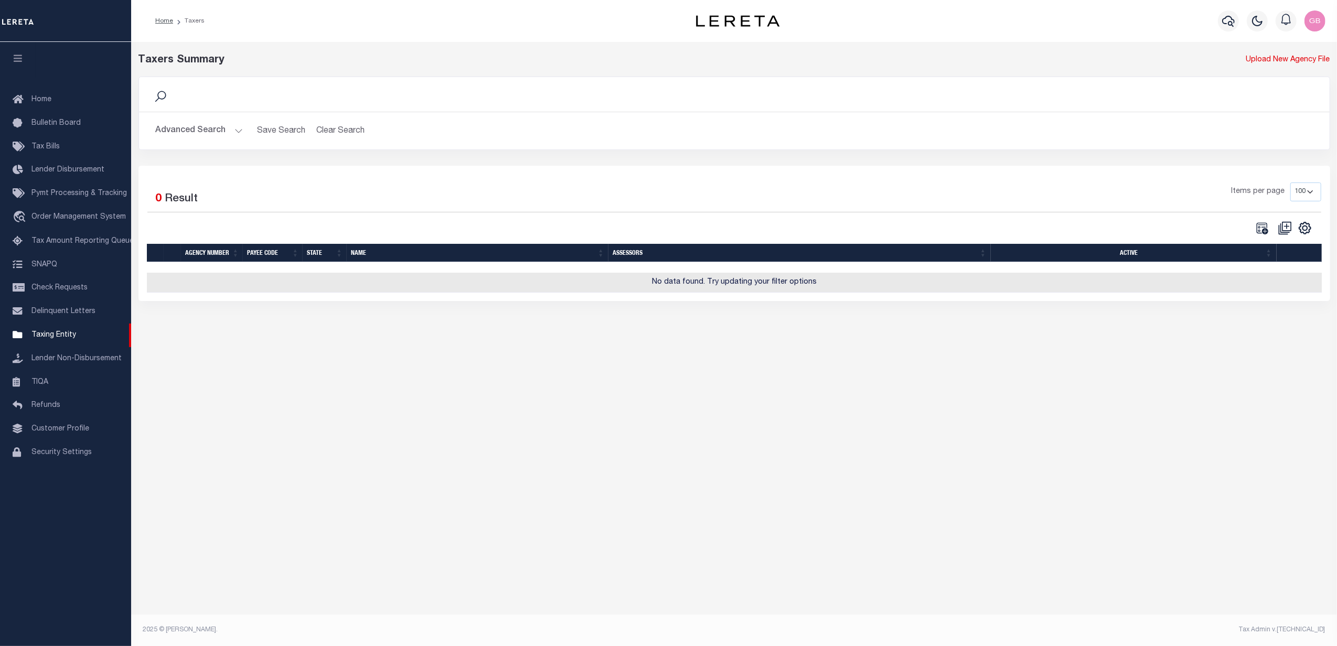
click at [219, 133] on button "Advanced Search" at bounding box center [199, 131] width 87 height 20
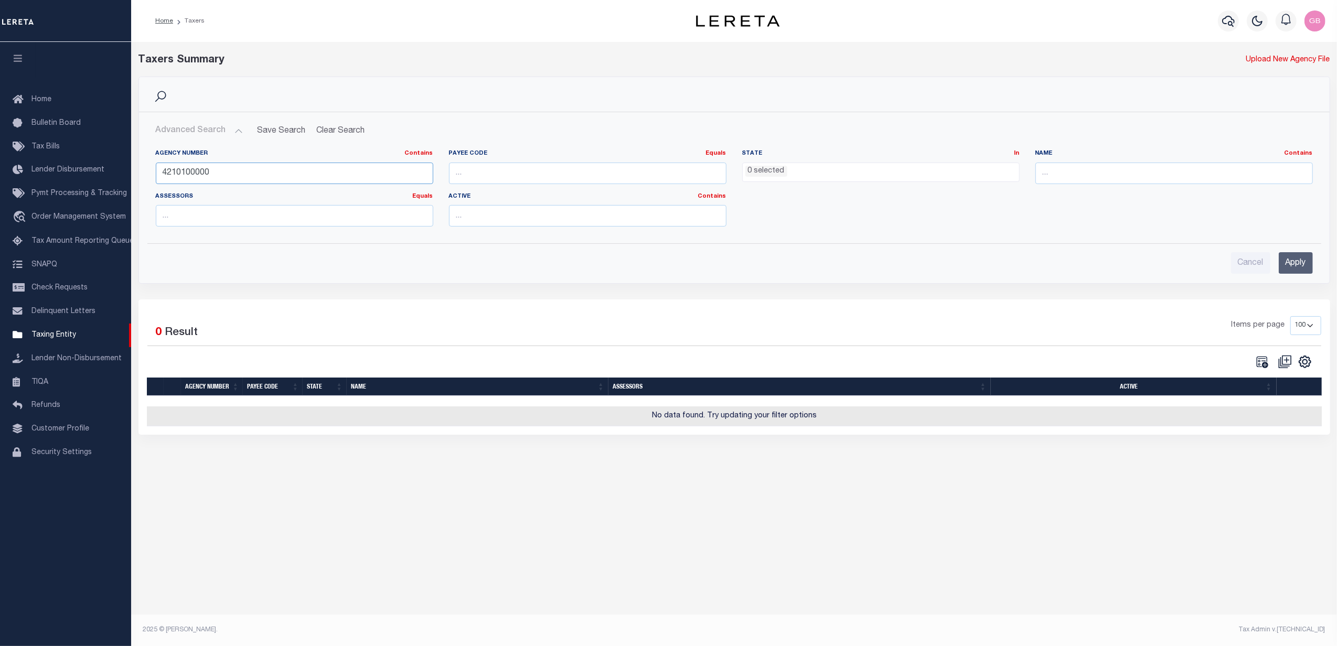
click at [230, 173] on input "4210100000" at bounding box center [295, 174] width 278 height 22
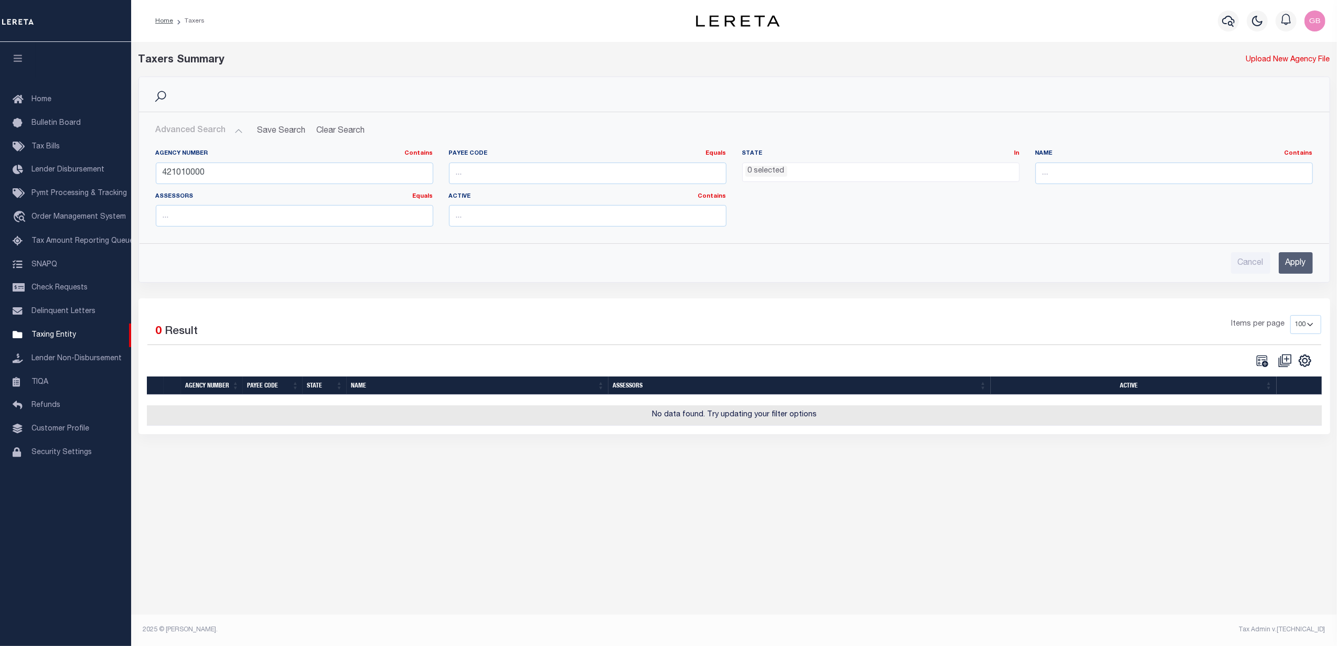
click at [1289, 266] on input "Apply" at bounding box center [1296, 263] width 34 height 22
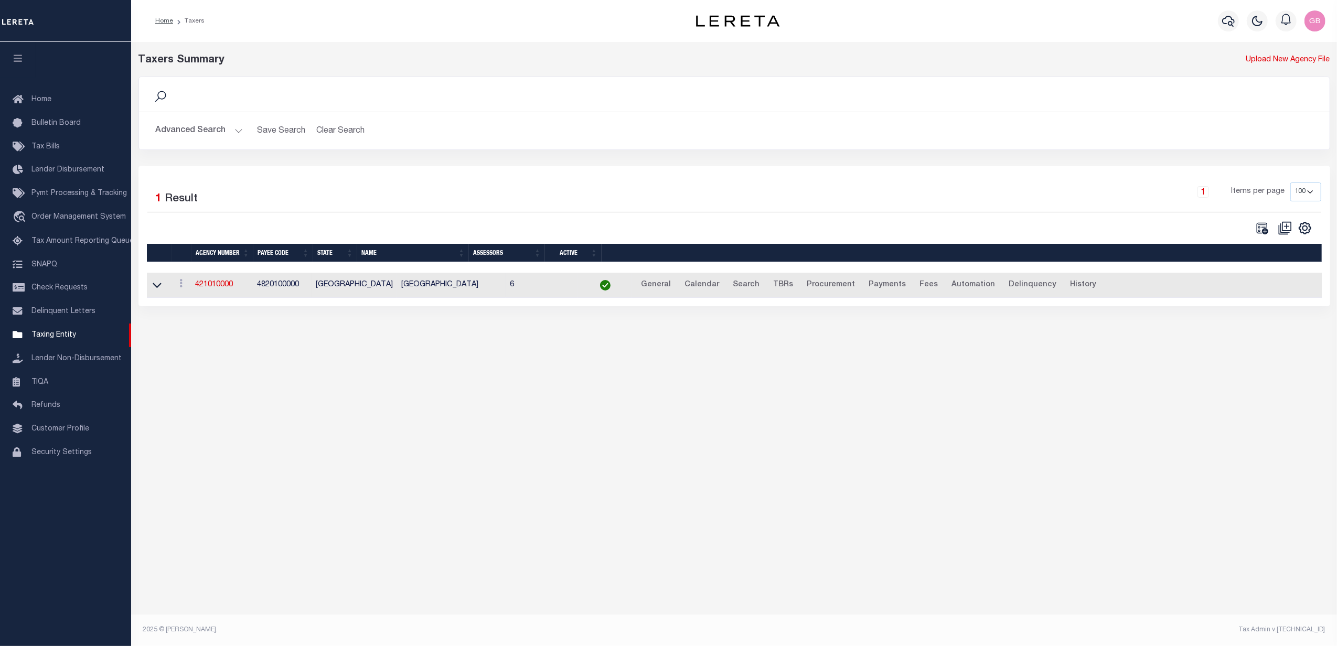
click at [162, 289] on link at bounding box center [157, 284] width 12 height 7
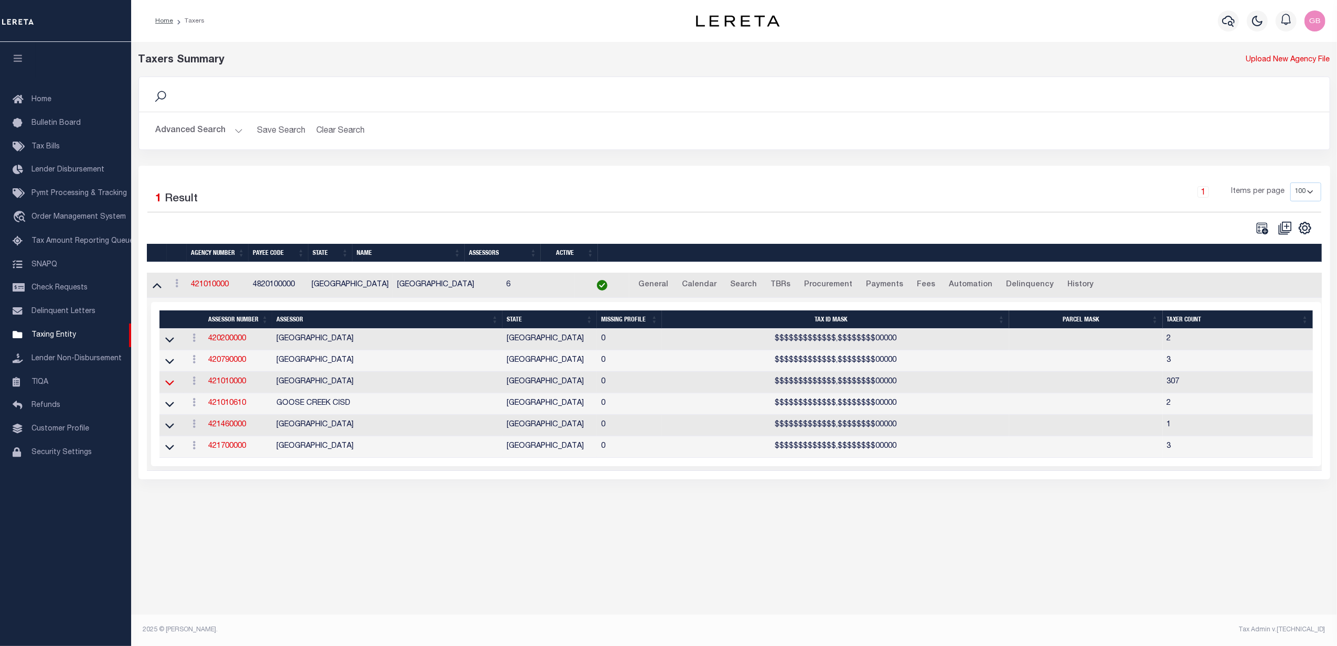
click at [169, 386] on icon at bounding box center [169, 382] width 9 height 11
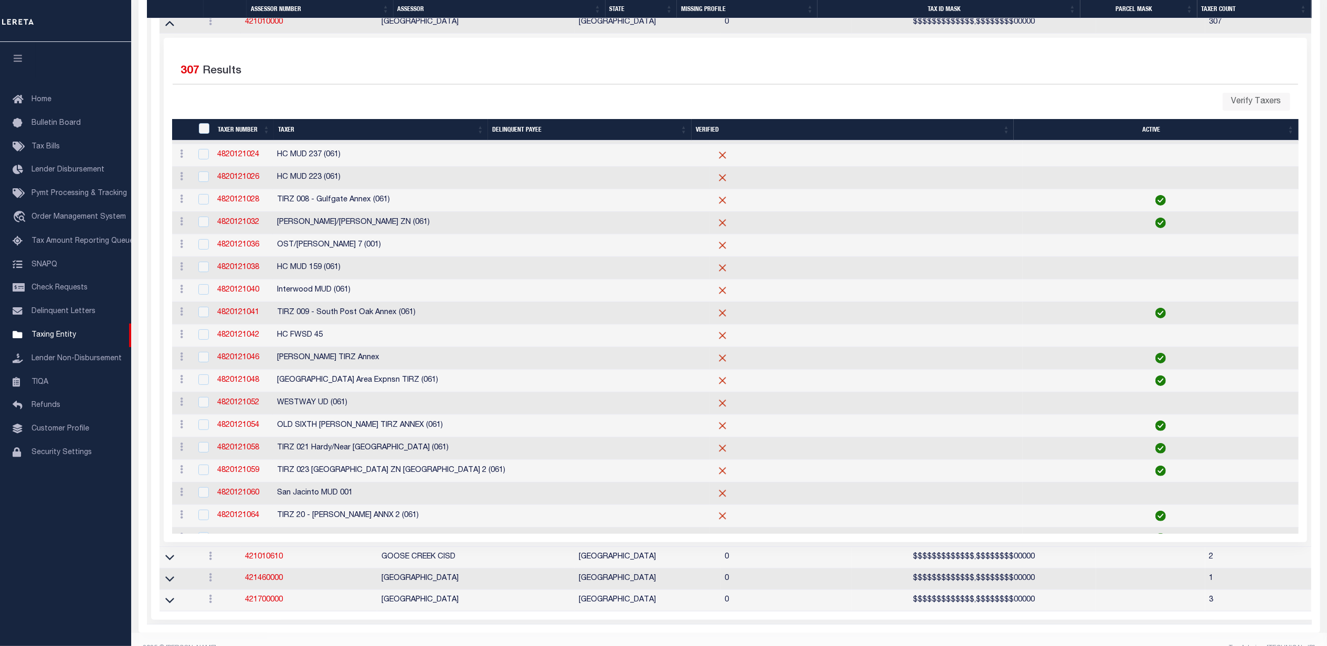
scroll to position [699, 0]
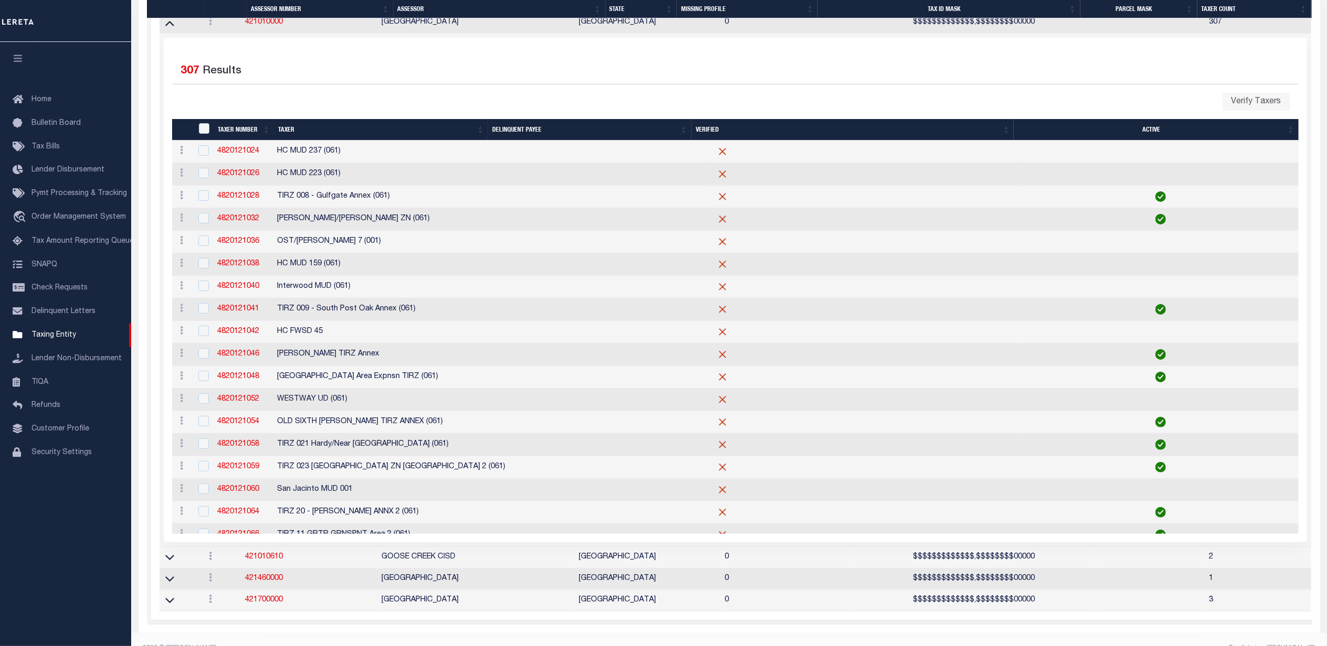
click at [313, 131] on th "Taxer" at bounding box center [381, 130] width 214 height 22
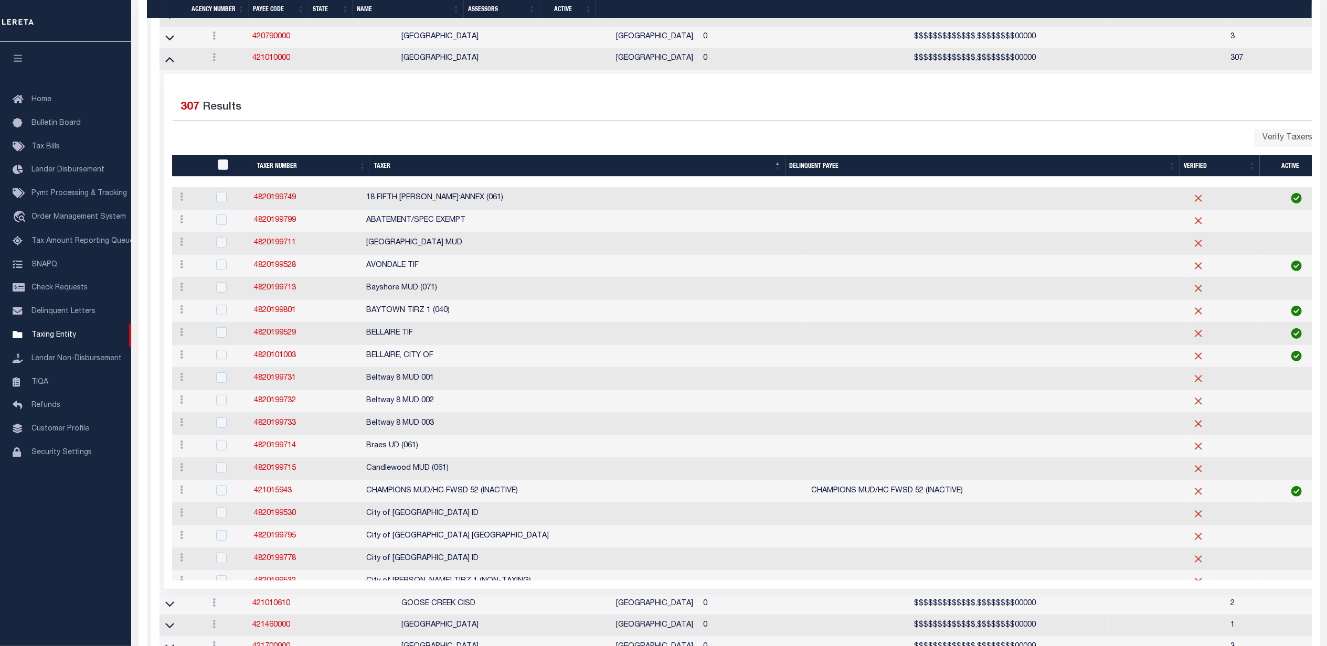
scroll to position [382, 0]
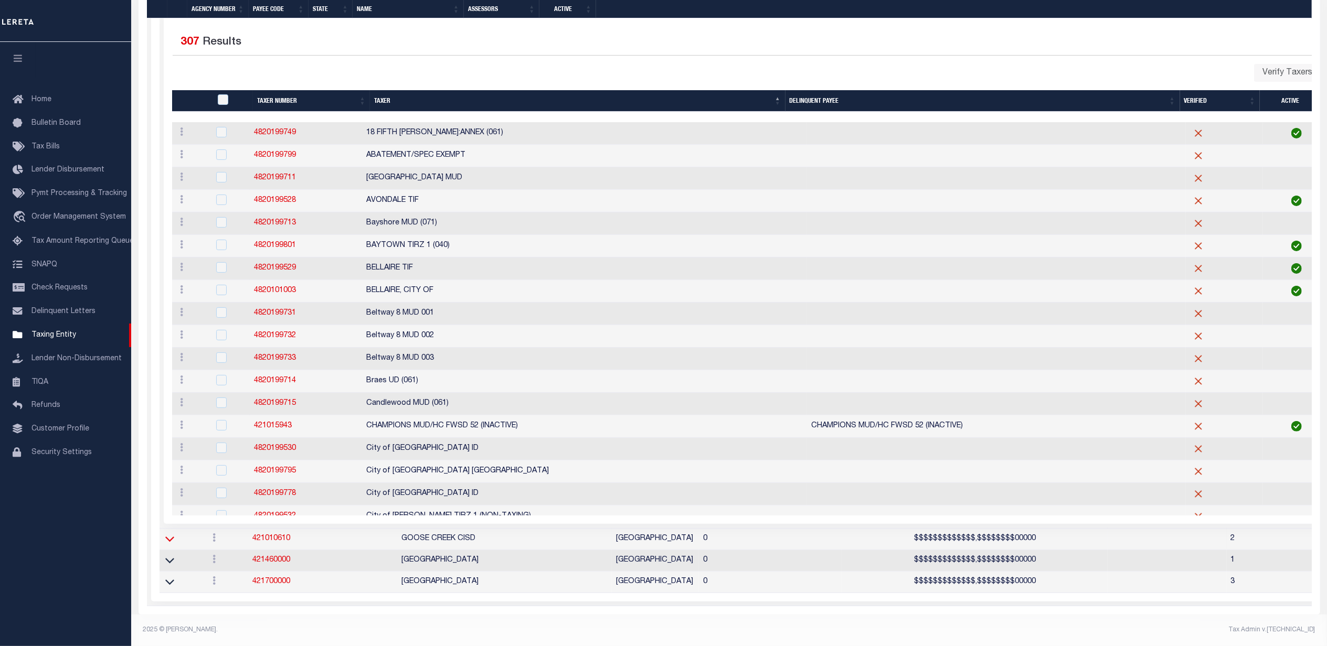
click at [166, 539] on icon at bounding box center [169, 539] width 9 height 11
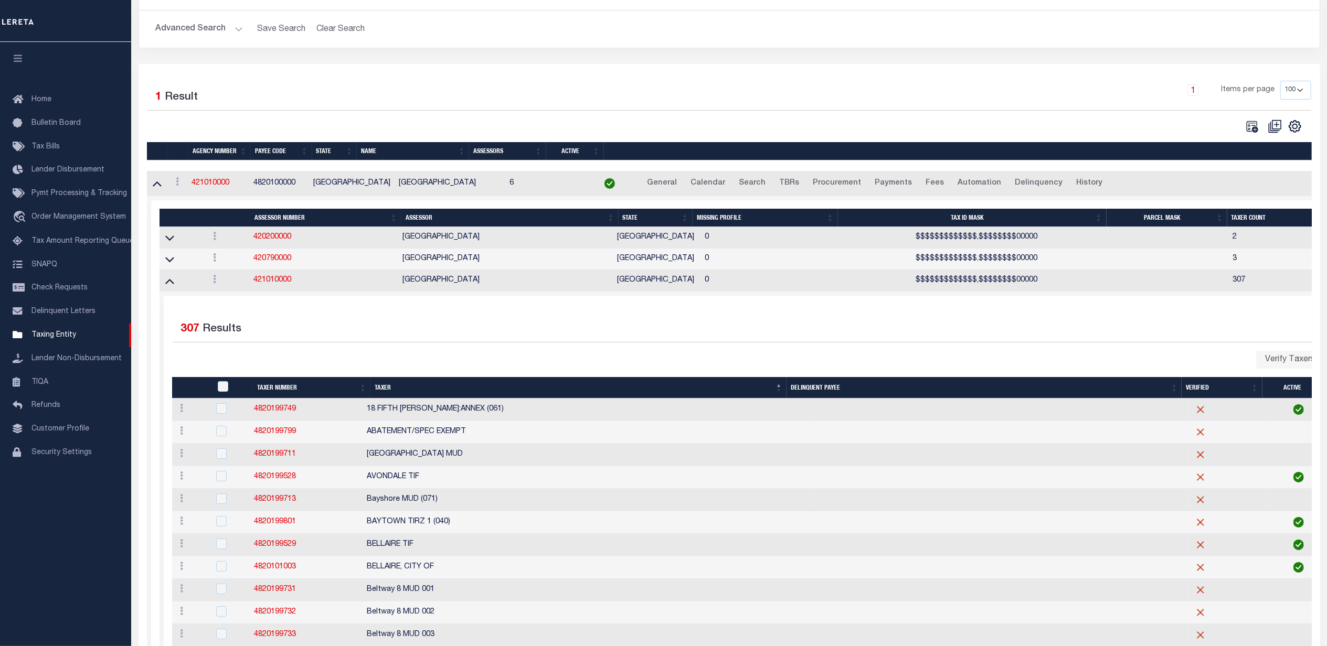
scroll to position [0, 0]
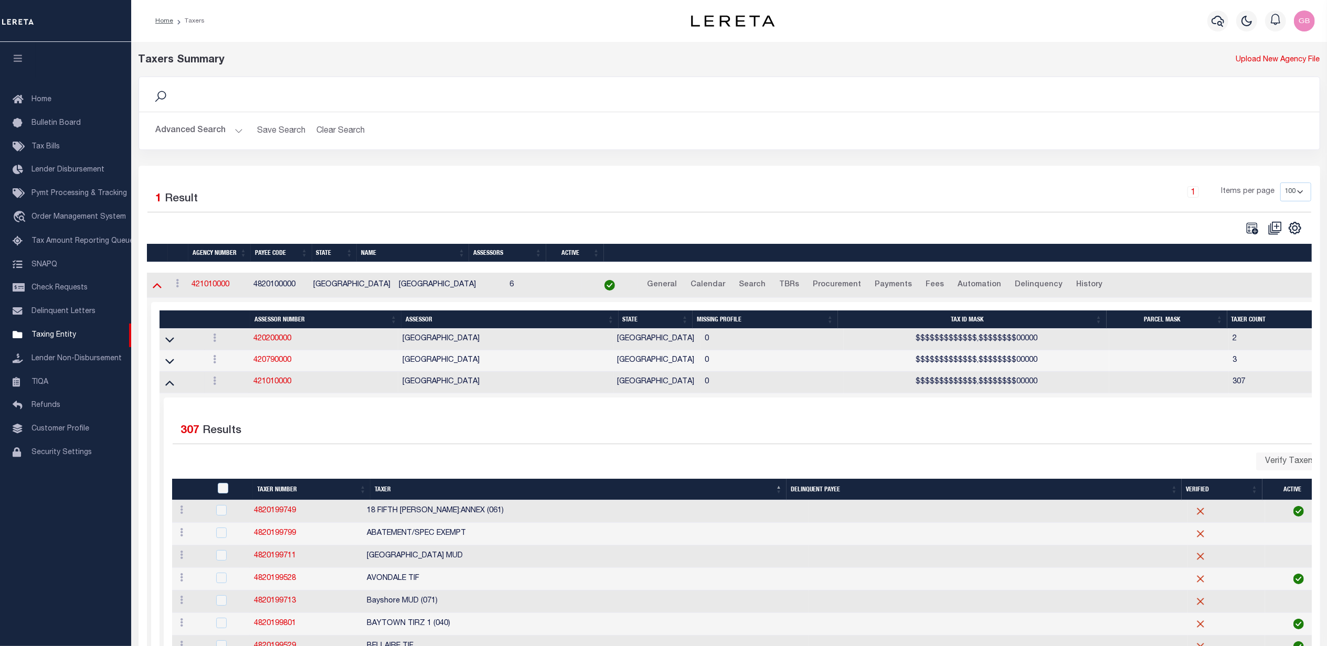
click at [155, 284] on icon at bounding box center [157, 285] width 9 height 11
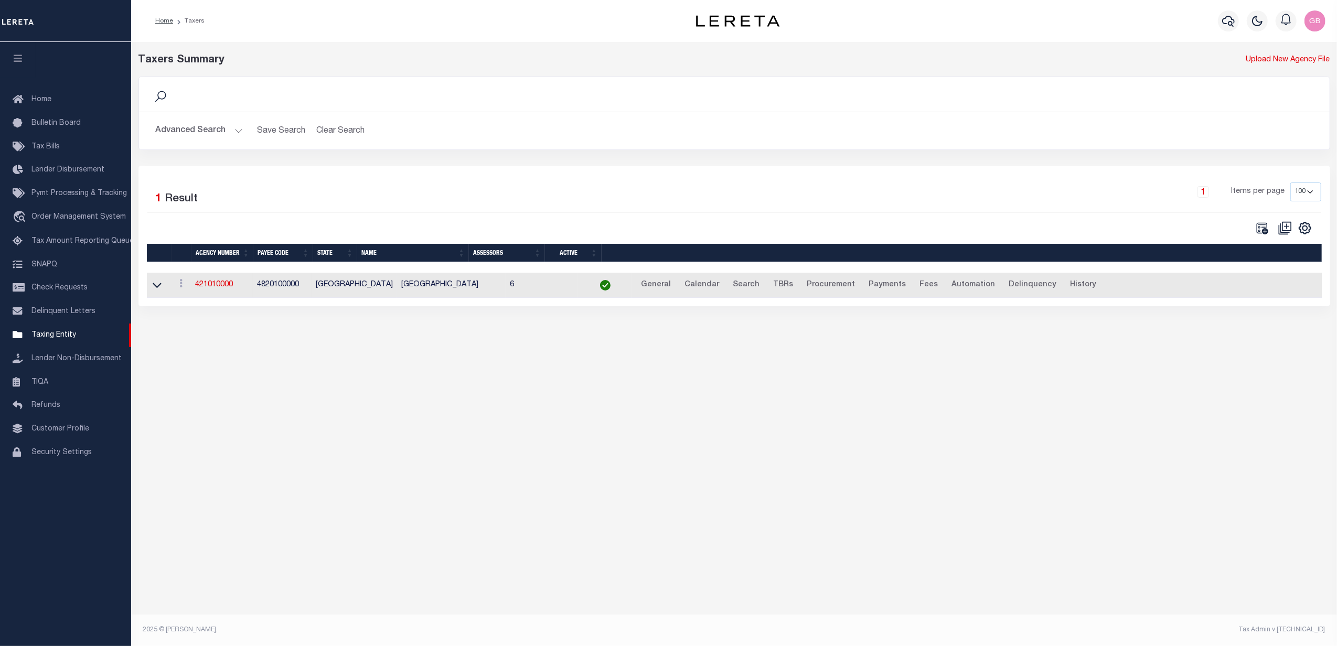
click at [209, 133] on button "Advanced Search" at bounding box center [199, 131] width 87 height 20
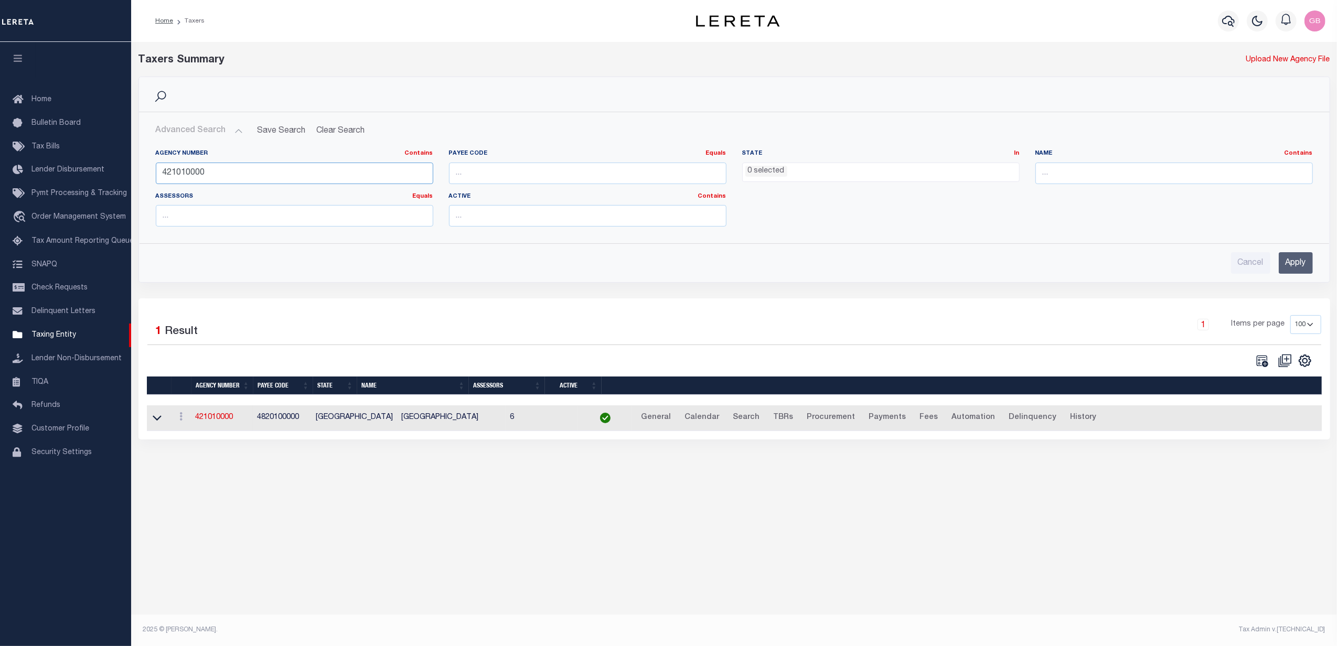
drag, startPoint x: 242, startPoint y: 175, endPoint x: 250, endPoint y: 177, distance: 7.8
click at [193, 175] on input "421010000" at bounding box center [295, 174] width 278 height 22
type input "421010610"
click at [1299, 263] on input "Apply" at bounding box center [1296, 263] width 34 height 22
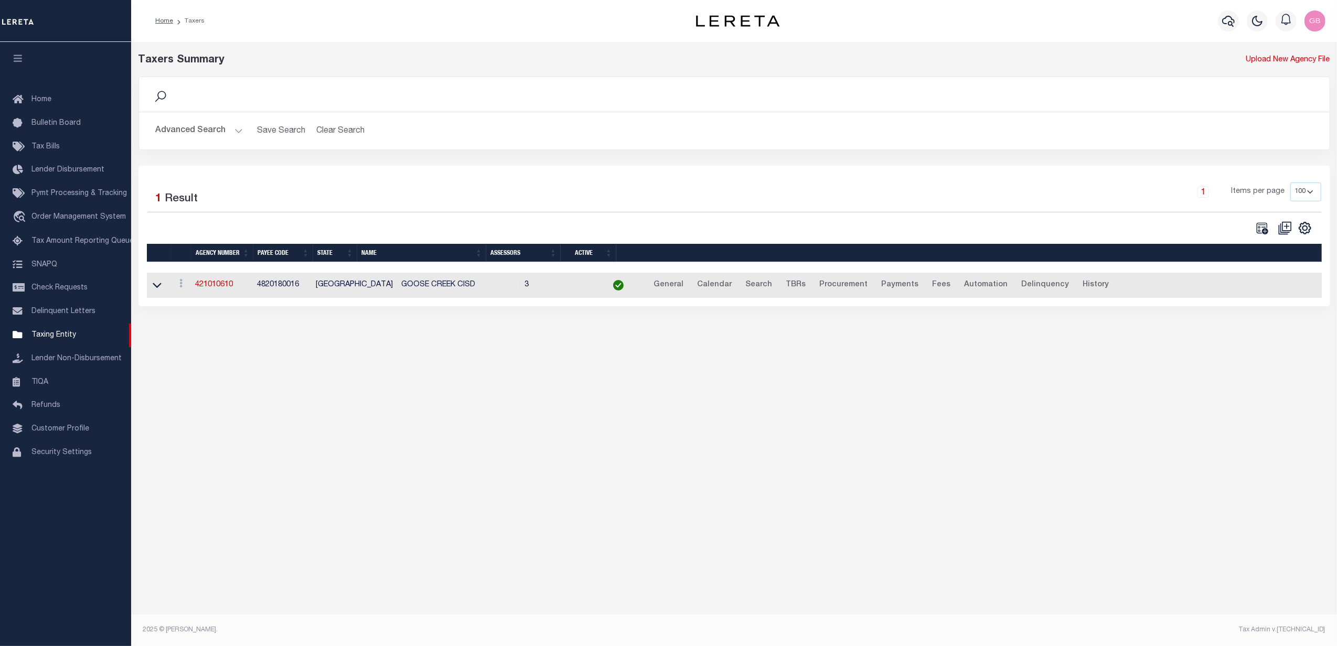
click at [162, 286] on link at bounding box center [157, 284] width 12 height 7
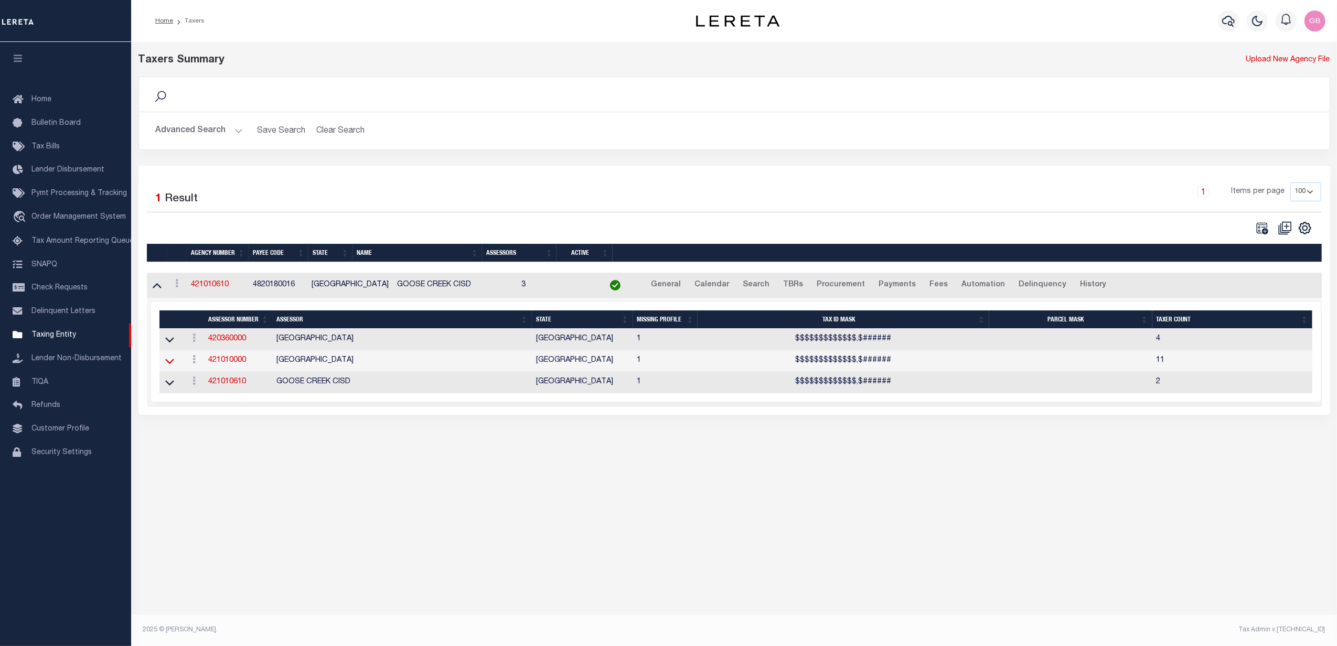
click at [170, 366] on icon at bounding box center [169, 361] width 9 height 11
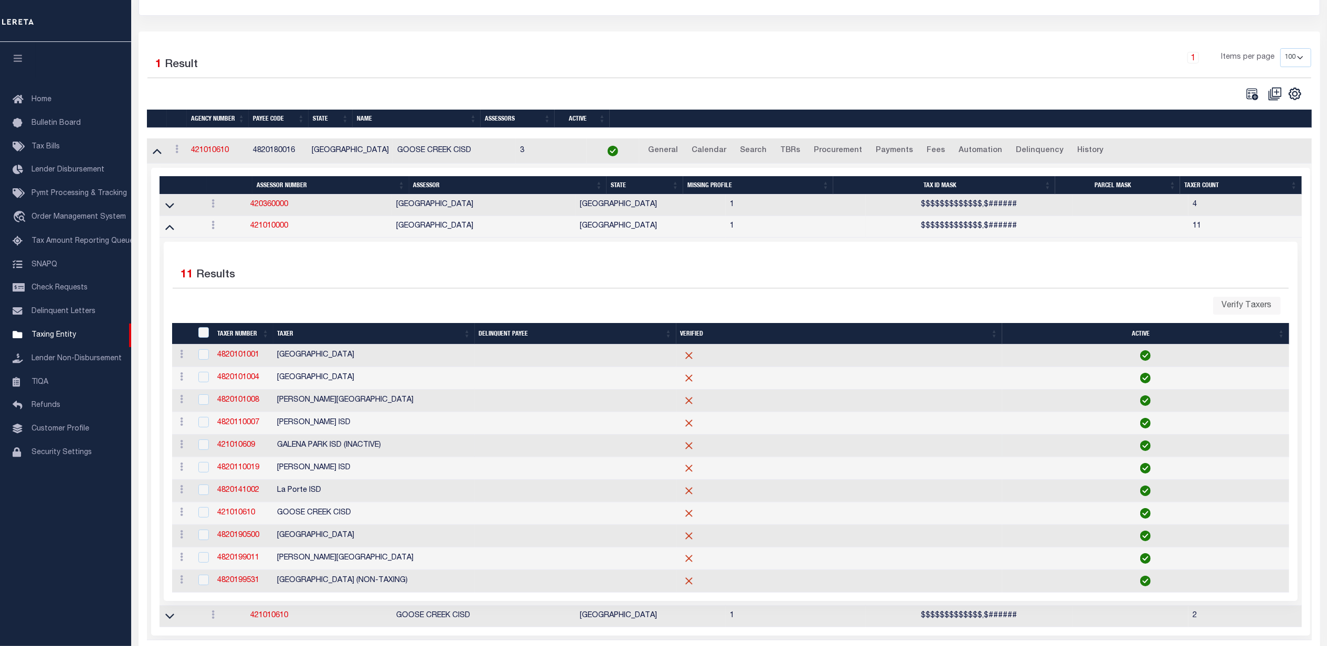
scroll to position [140, 0]
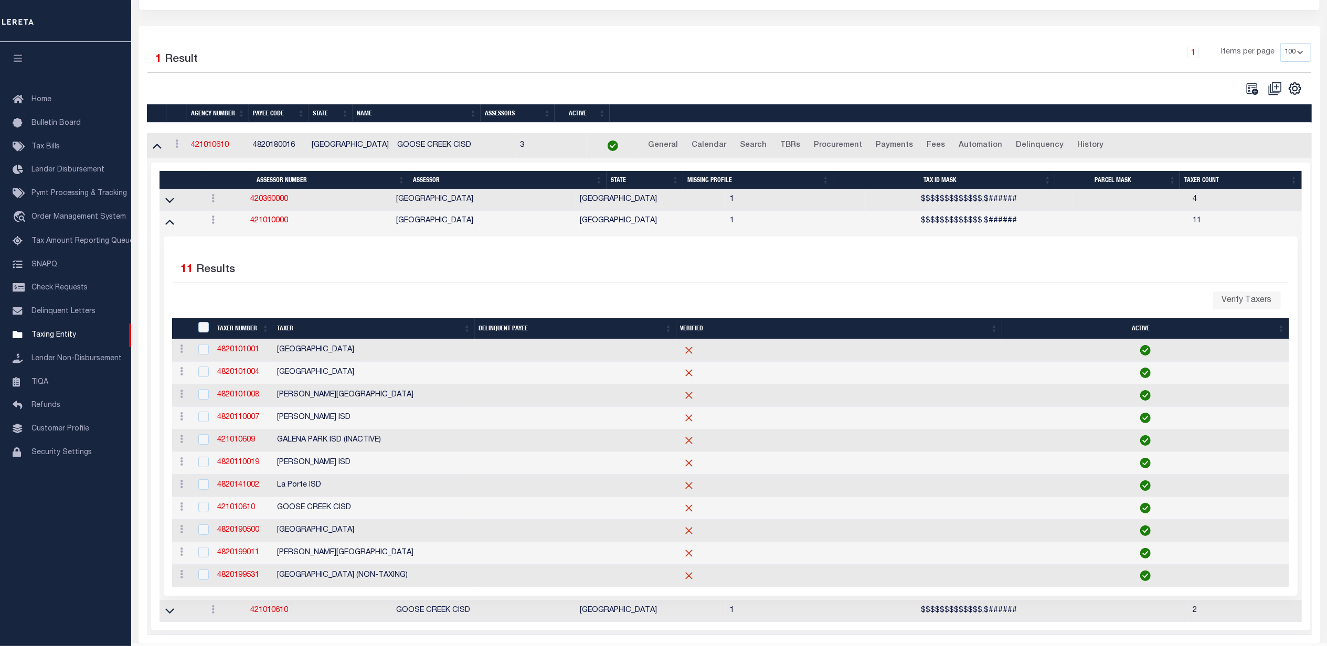
click at [296, 332] on th "Taxer" at bounding box center [373, 329] width 201 height 22
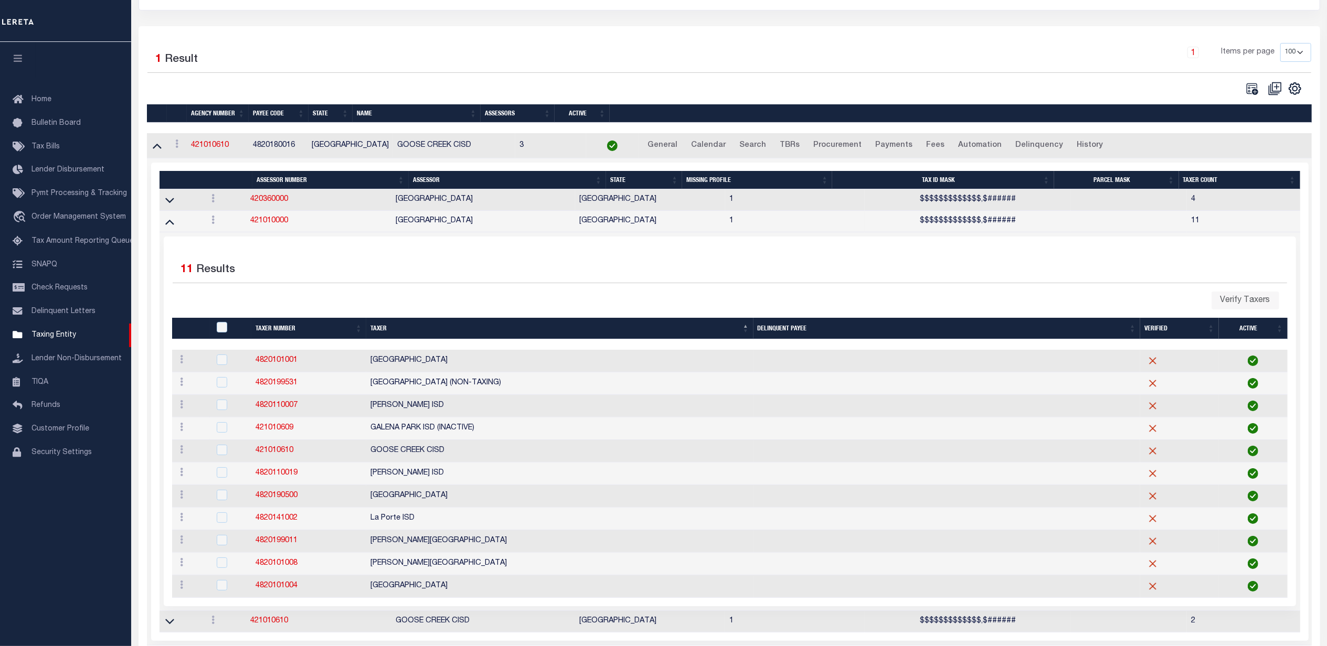
click at [274, 327] on th "Taxer Number" at bounding box center [308, 329] width 115 height 22
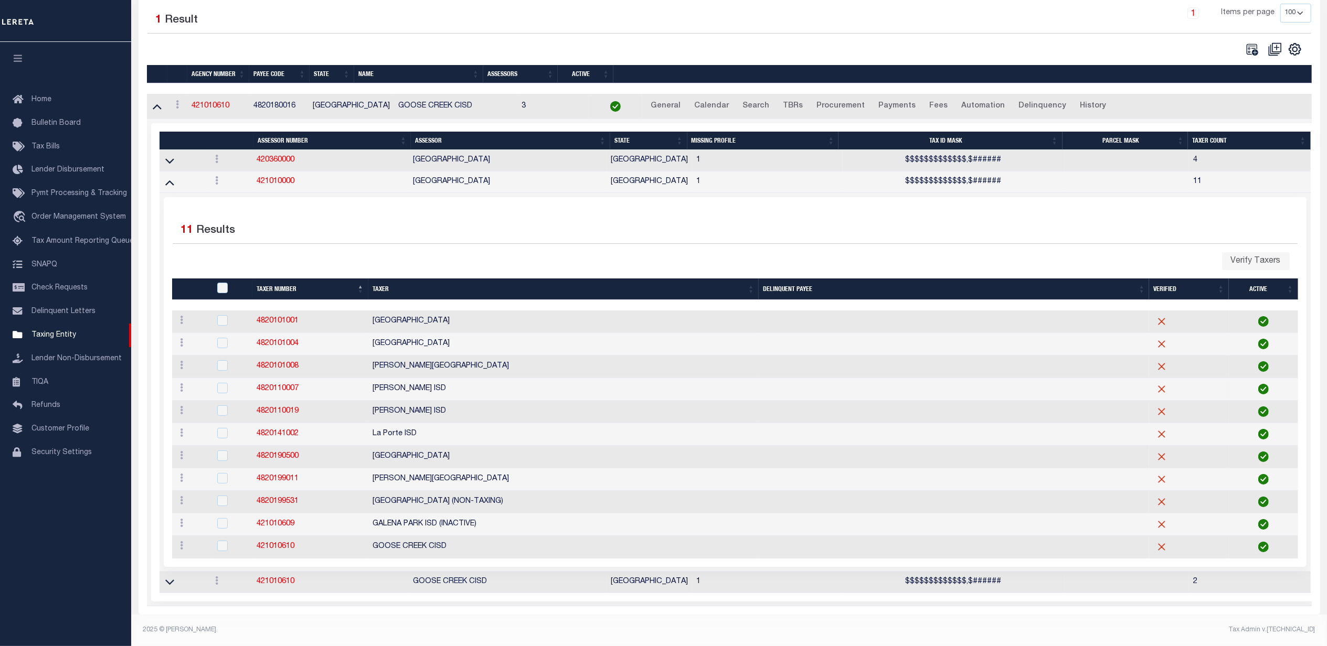
scroll to position [199, 0]
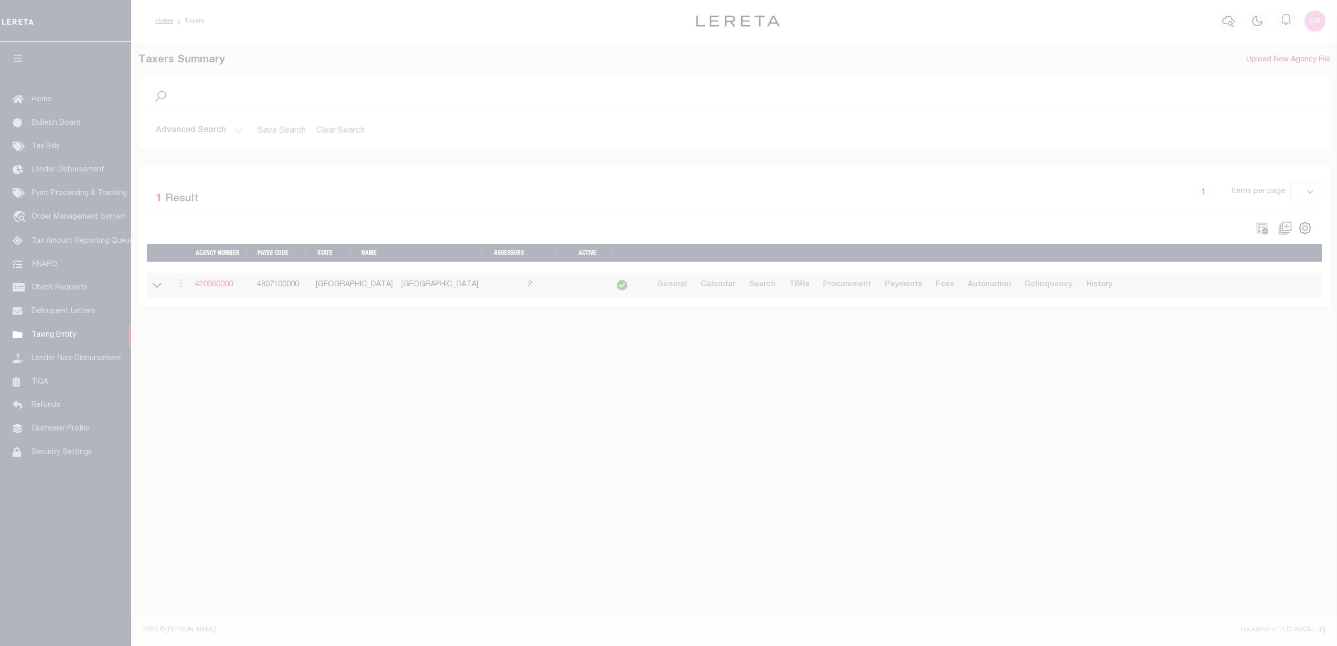
select select
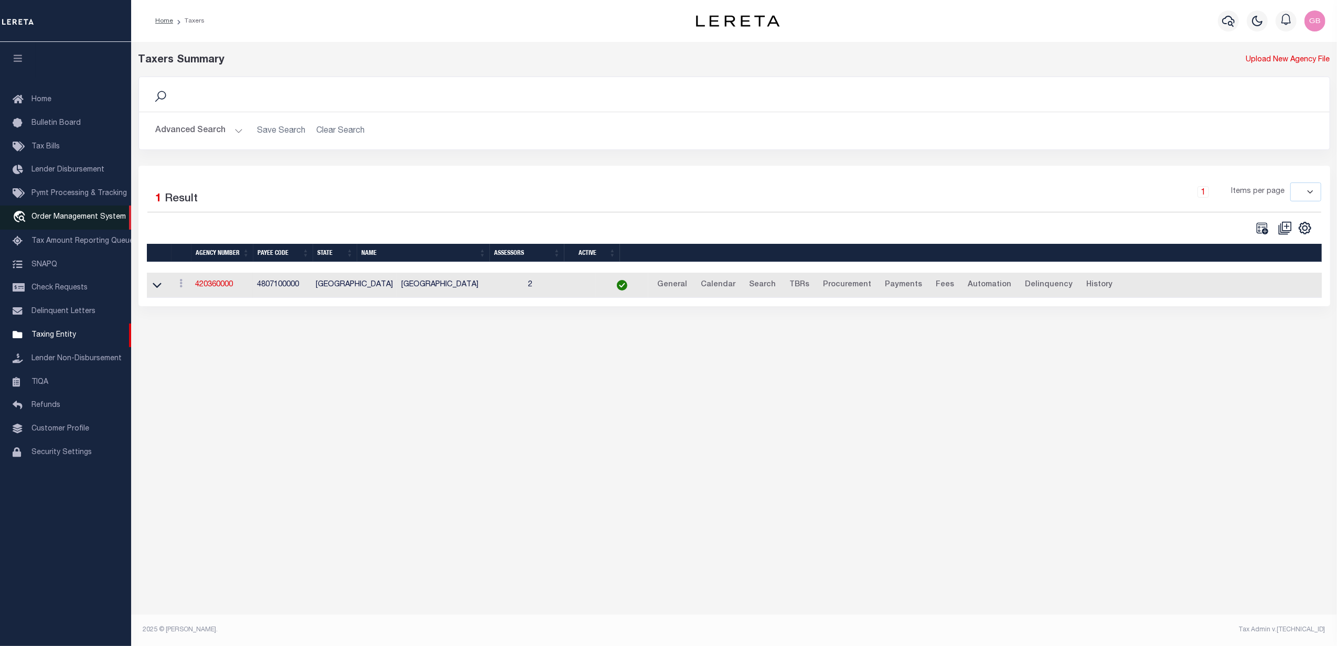
click at [39, 215] on span "Order Management System" at bounding box center [78, 217] width 94 height 7
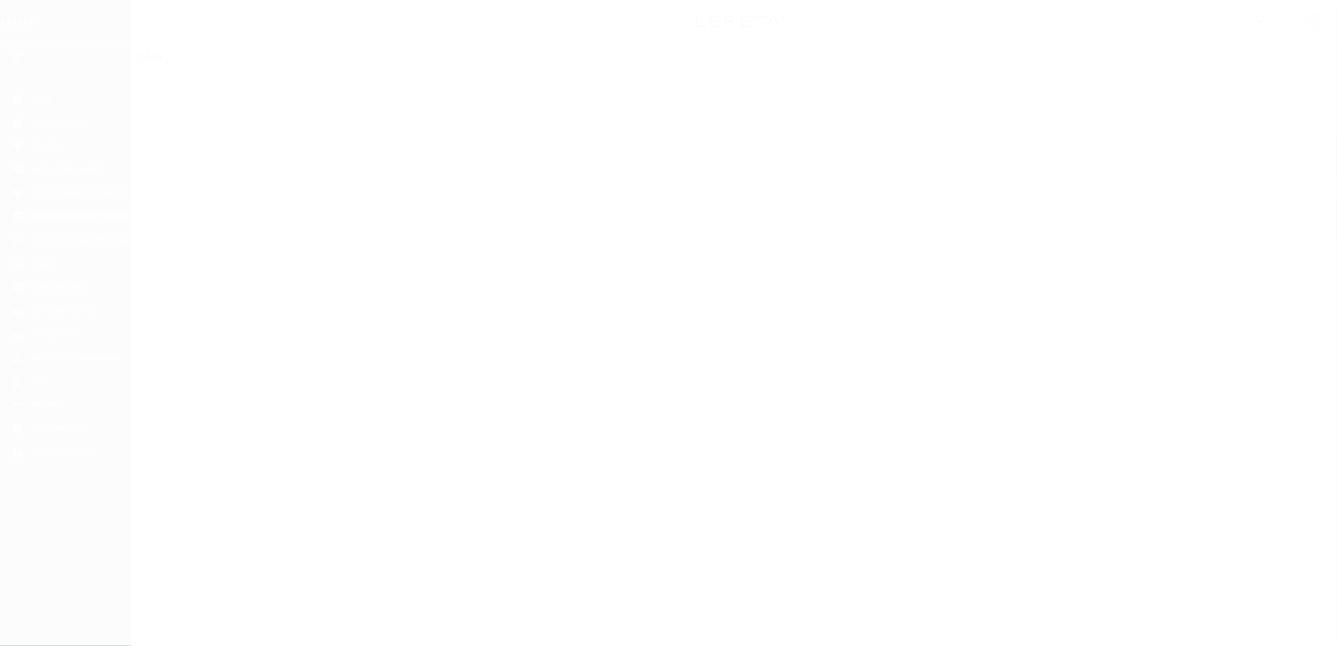
select select
select select "200"
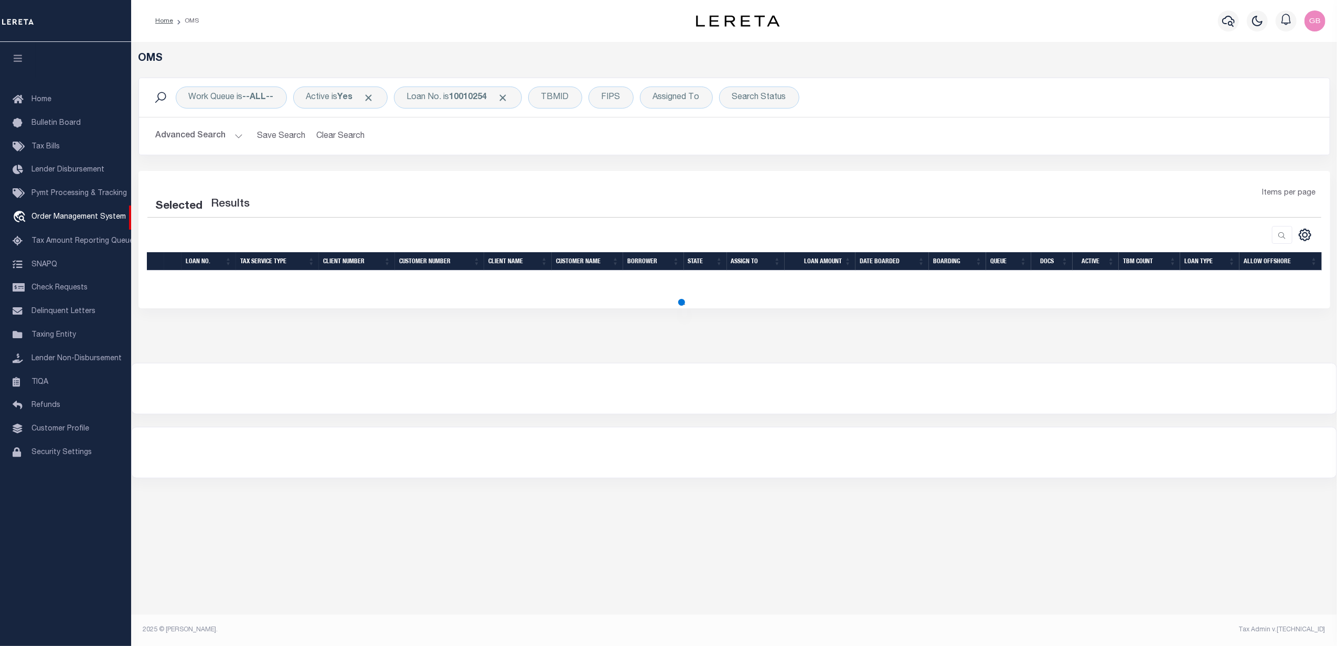
select select "200"
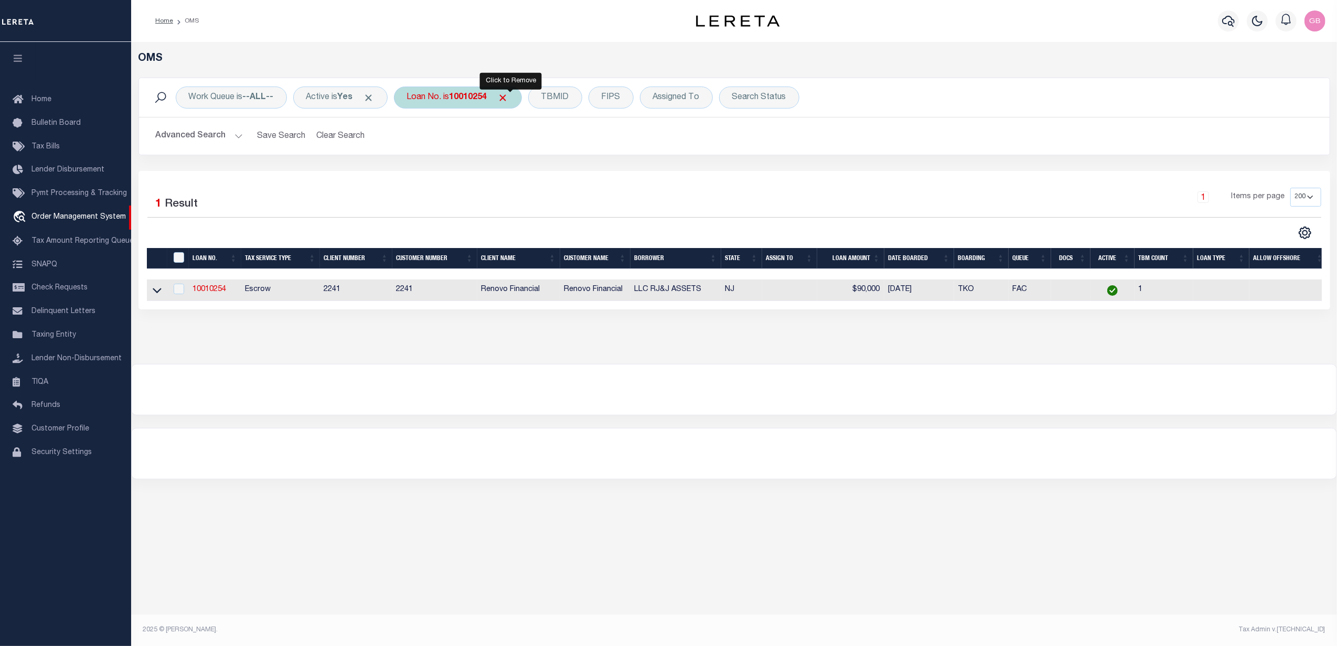
click at [509, 99] on span "Click to Remove" at bounding box center [503, 97] width 11 height 11
click at [239, 133] on button "Advanced Search" at bounding box center [199, 136] width 87 height 20
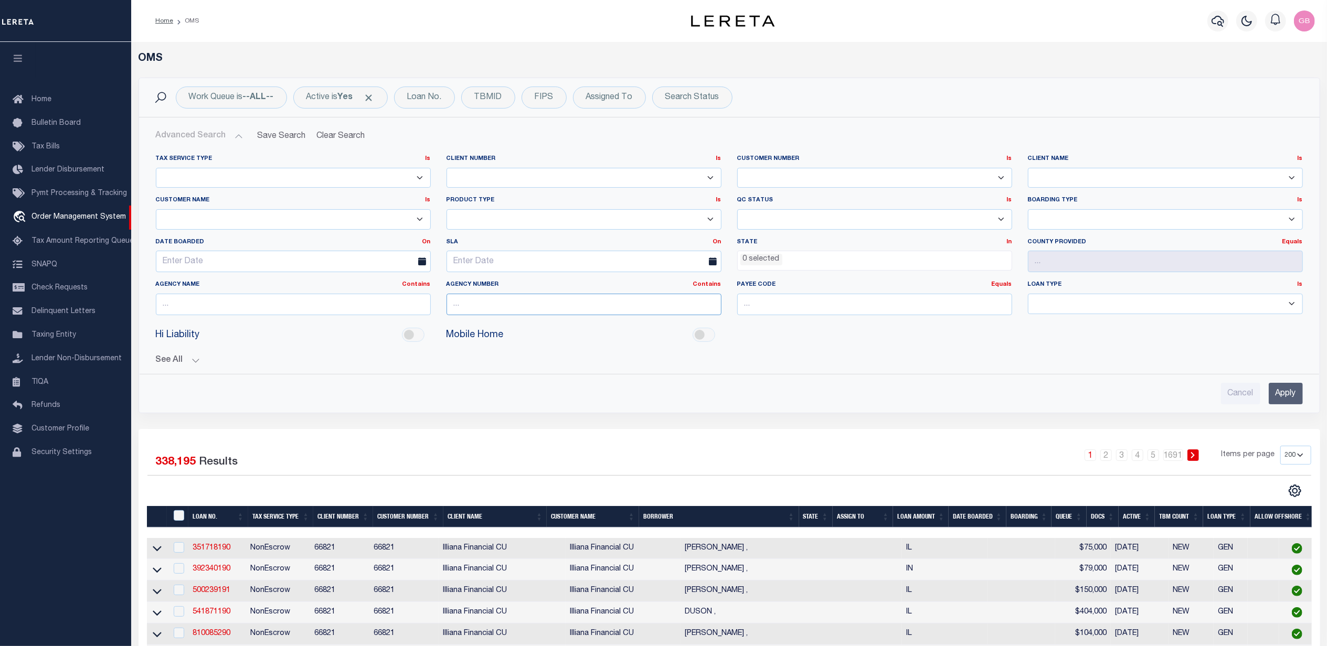
click at [591, 301] on input "text" at bounding box center [583, 305] width 275 height 22
type input "421010000"
click at [1288, 403] on input "Apply" at bounding box center [1285, 394] width 34 height 22
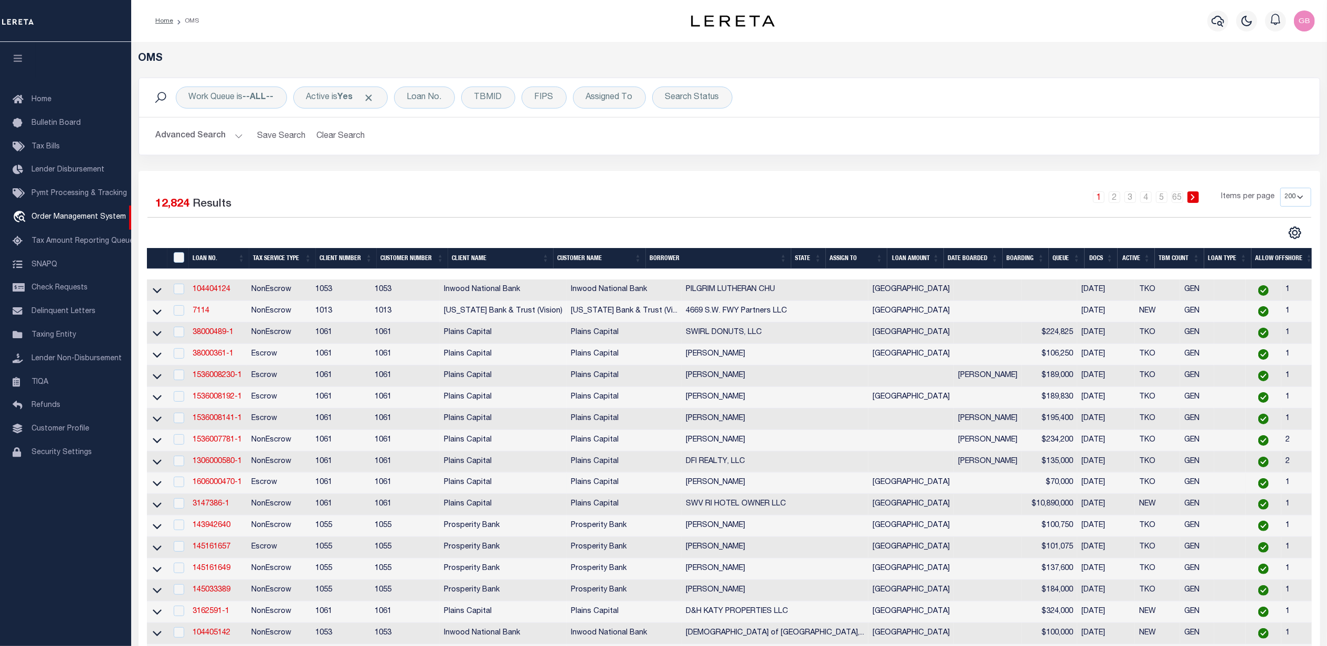
click at [214, 486] on td "1606000470-1" at bounding box center [217, 484] width 59 height 22
checkbox input "true"
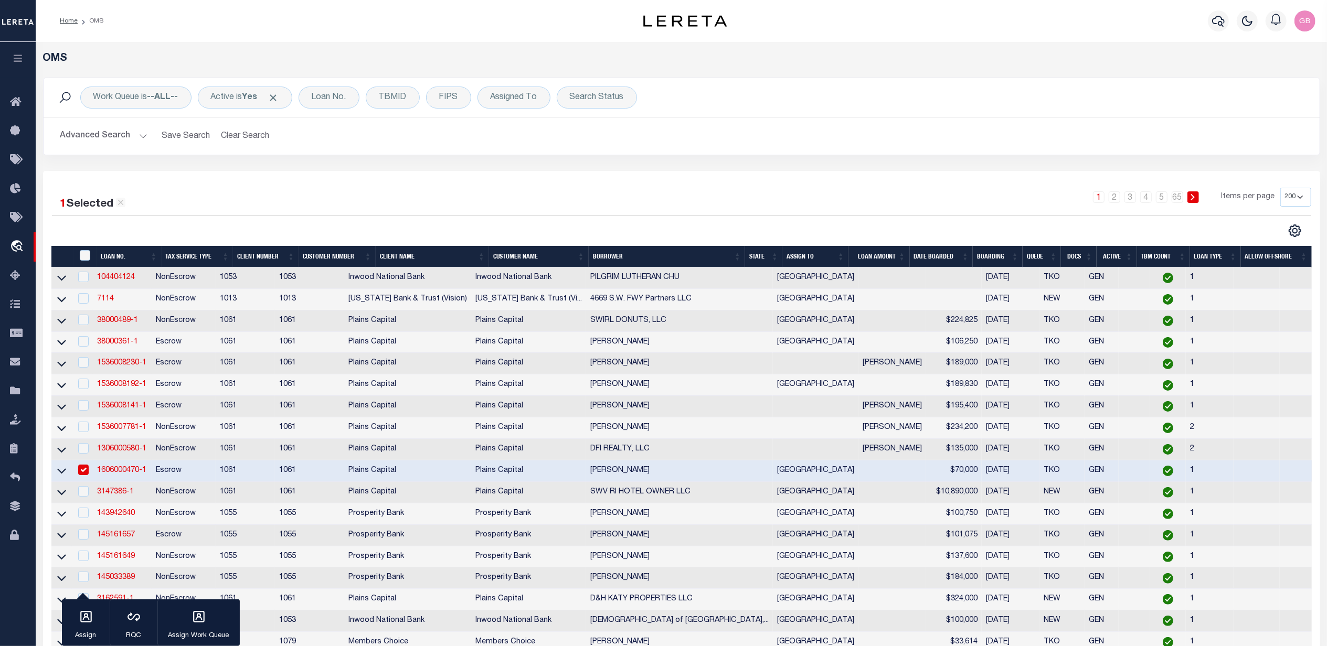
click at [114, 474] on link "1606000470-1" at bounding box center [121, 470] width 49 height 7
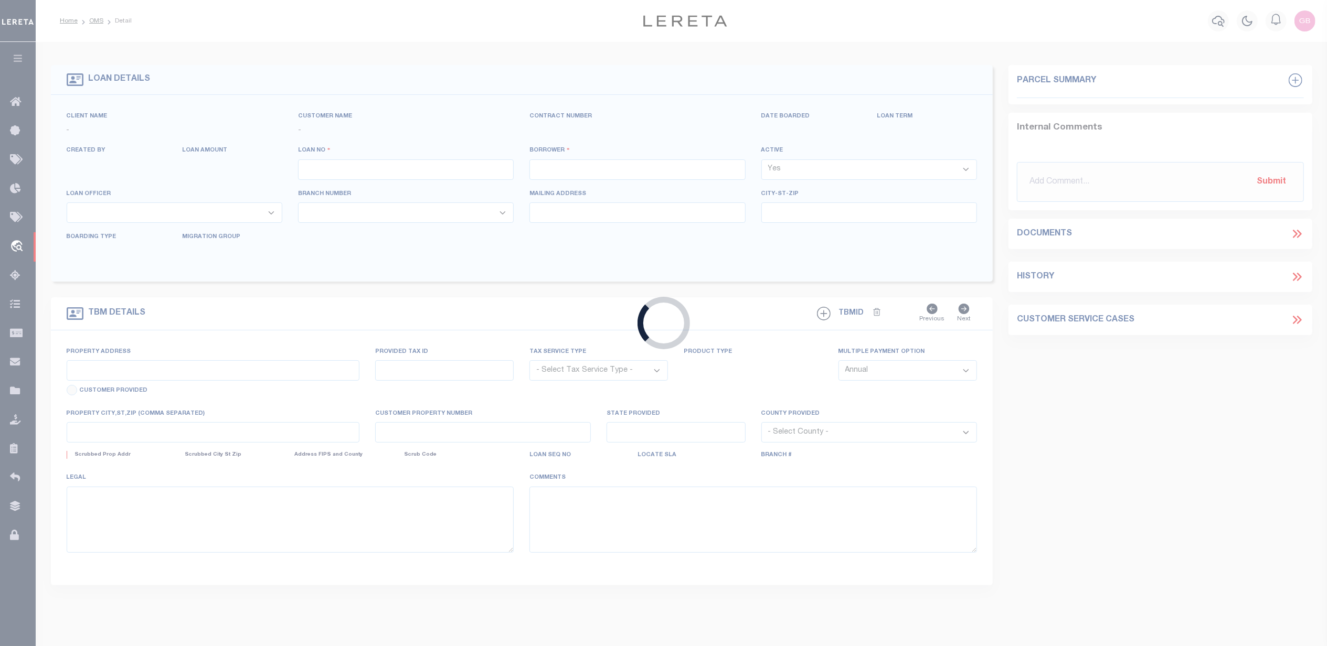
type input "1606000470-1"
type input "[PERSON_NAME]"
select select
type input "21829 E YAUPON CIR"
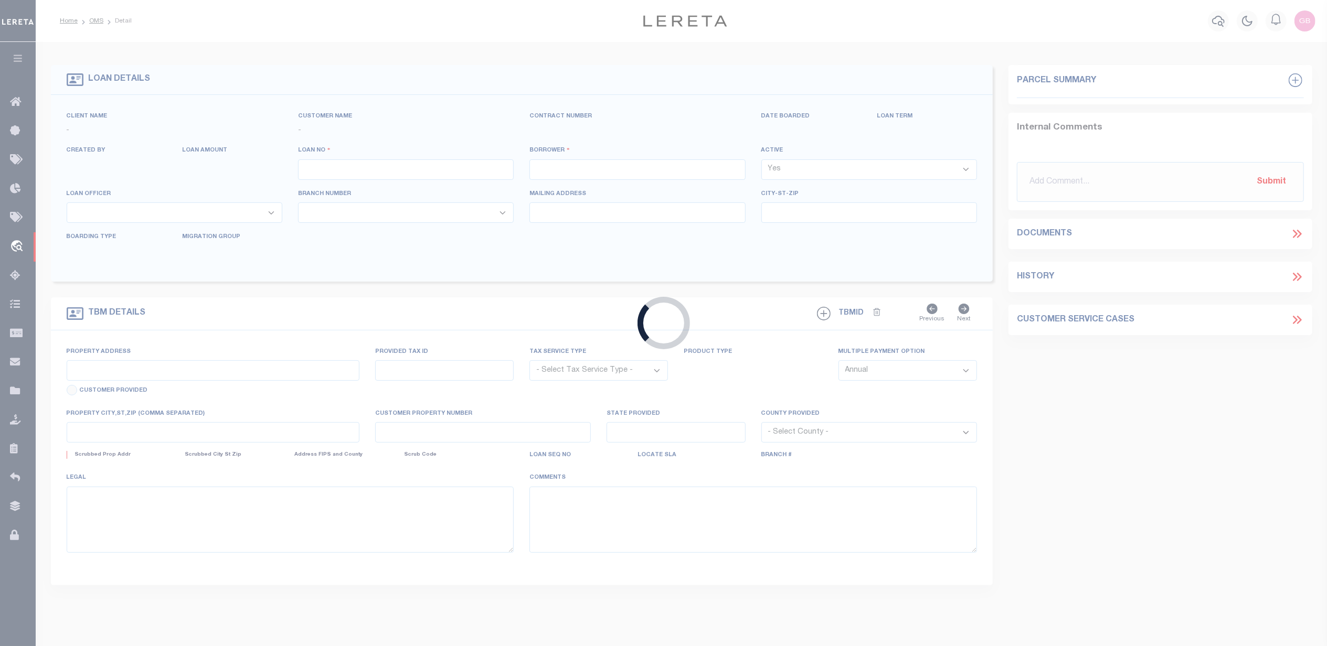
type input "[GEOGRAPHIC_DATA]-5999"
select select "600"
select select "Escrow"
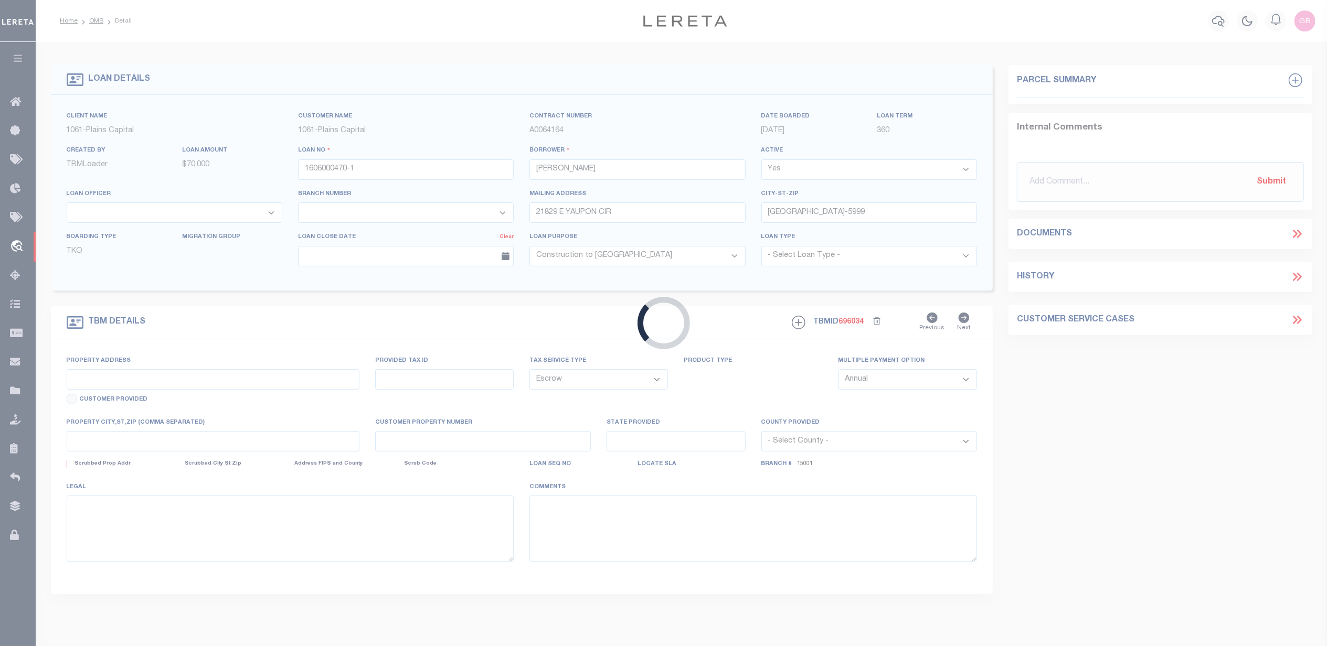
select select "167145"
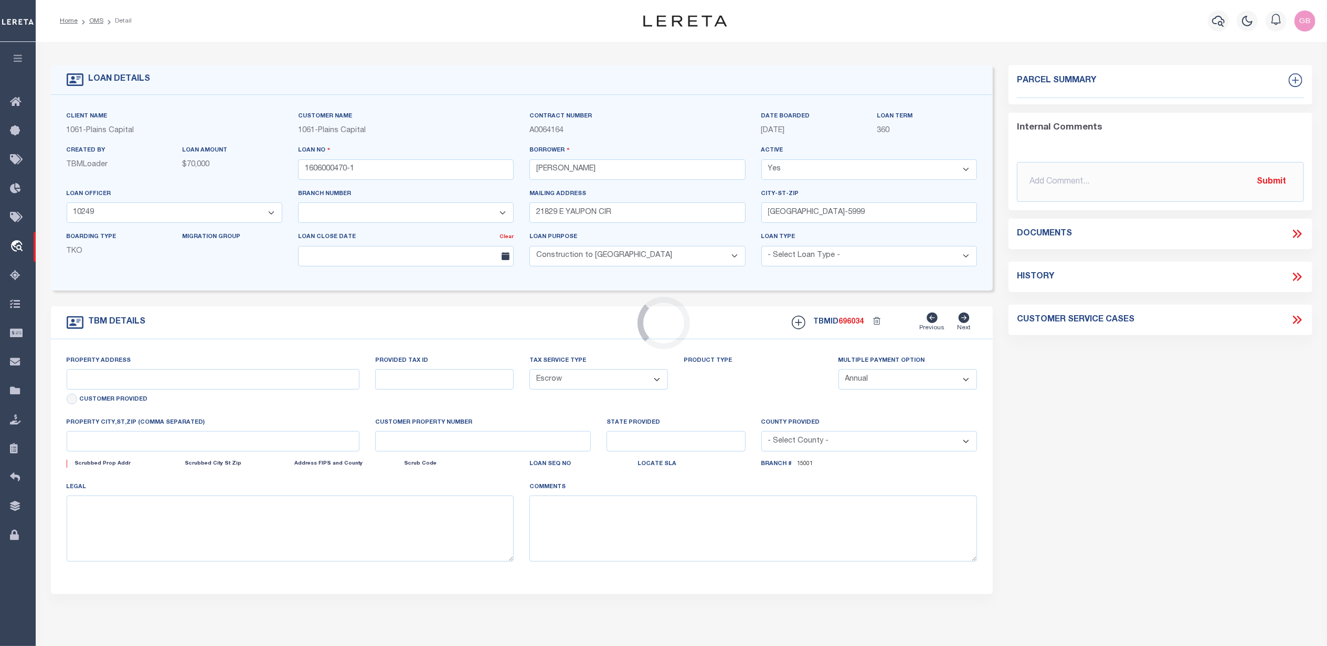
select select "1460"
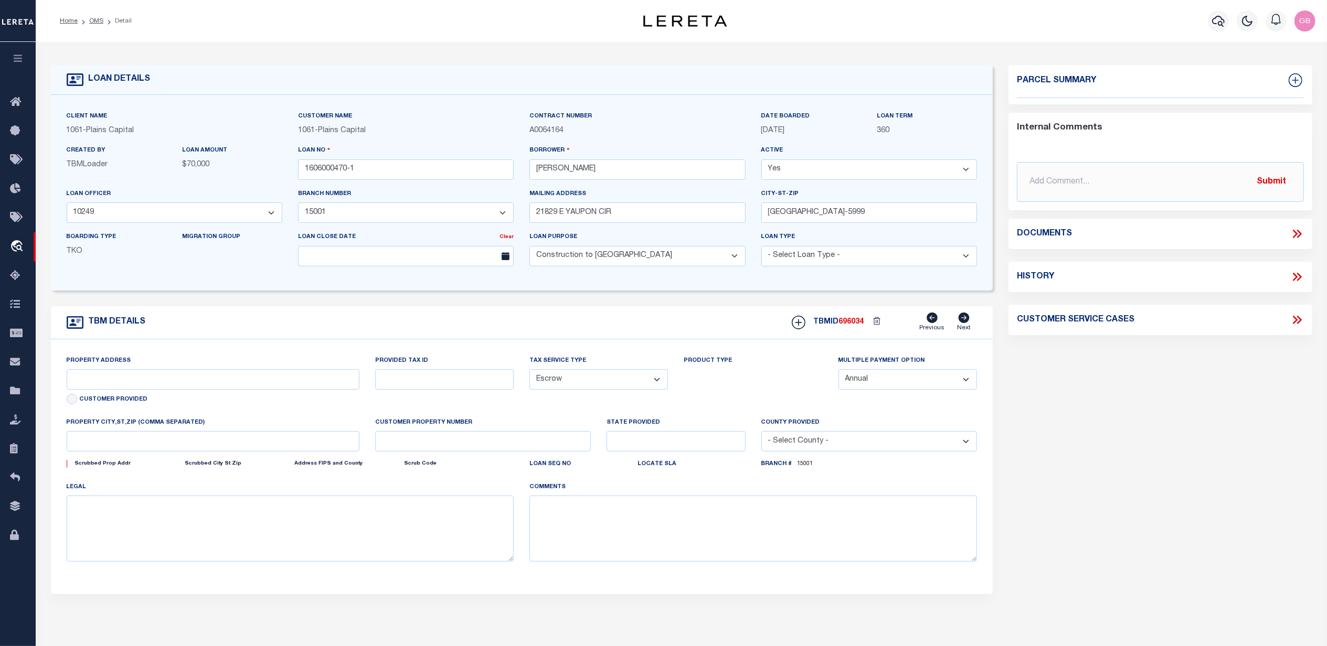
type input "21829 YAUPON CR"
select select
type input "[GEOGRAPHIC_DATA]"
type input "10488007118"
type input "[GEOGRAPHIC_DATA]"
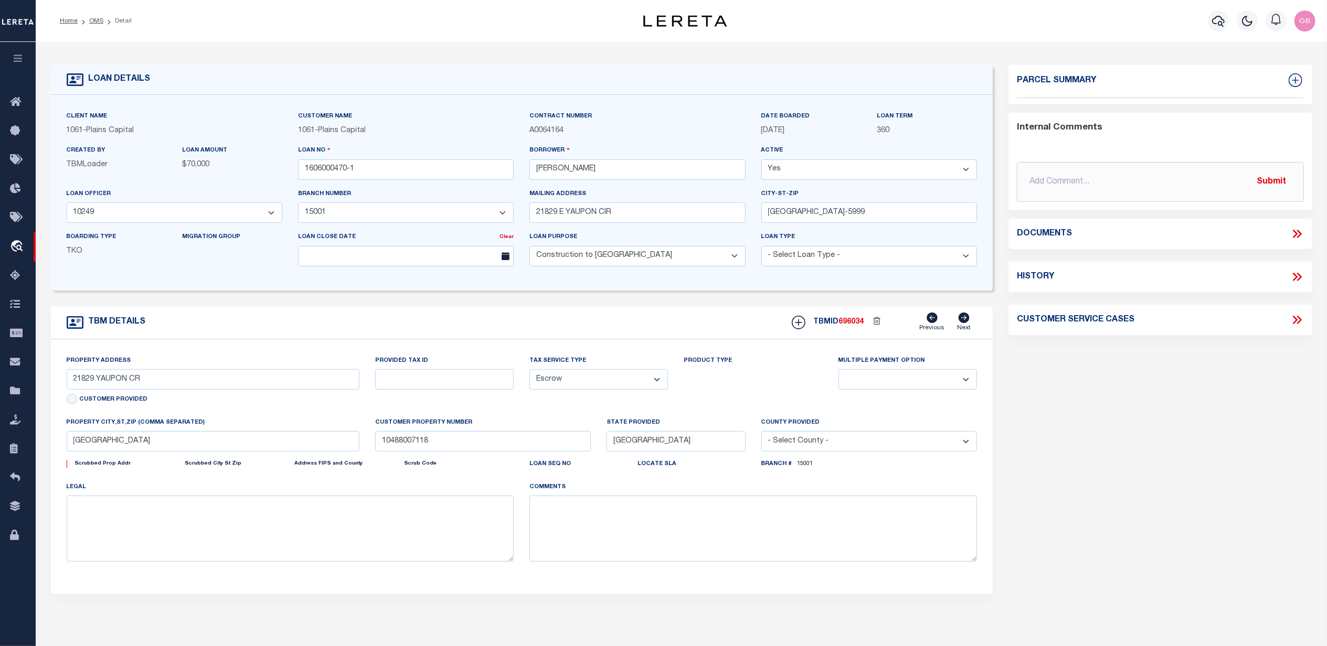
select select
type textarea "LOT 6 BLK 23 MEADOW VISTA SEC. 4,E/500"
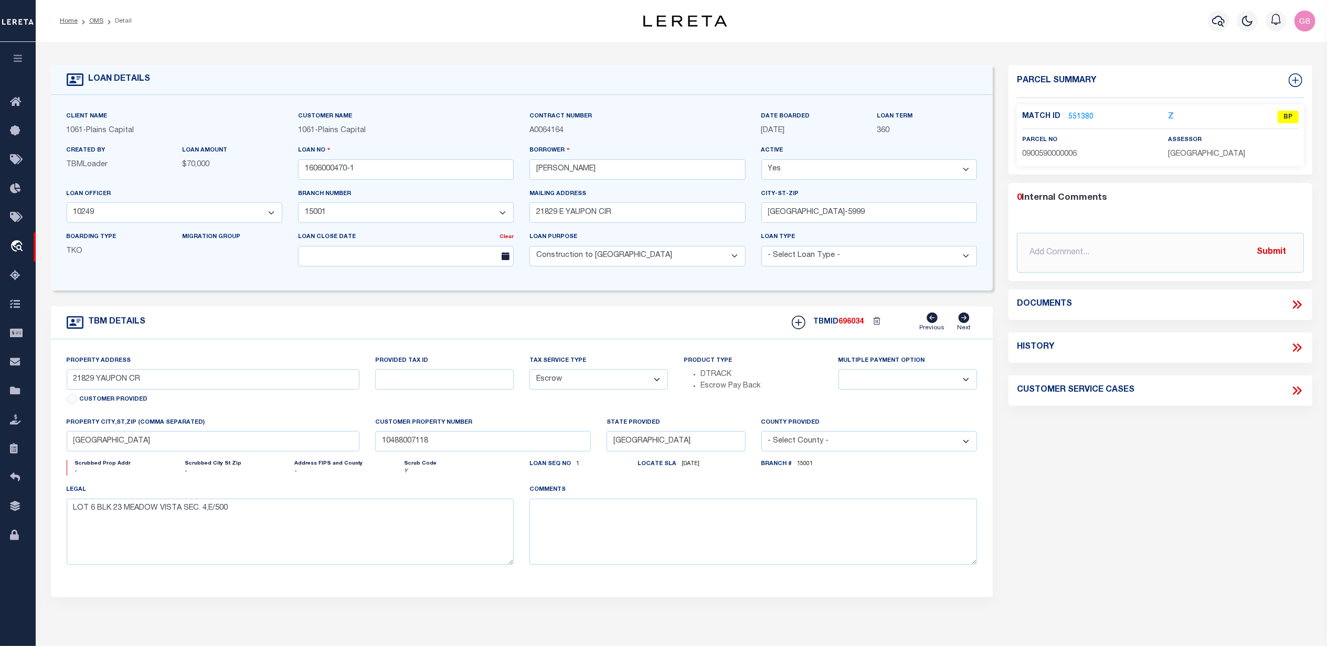
click at [1083, 116] on link "551380" at bounding box center [1080, 117] width 25 height 11
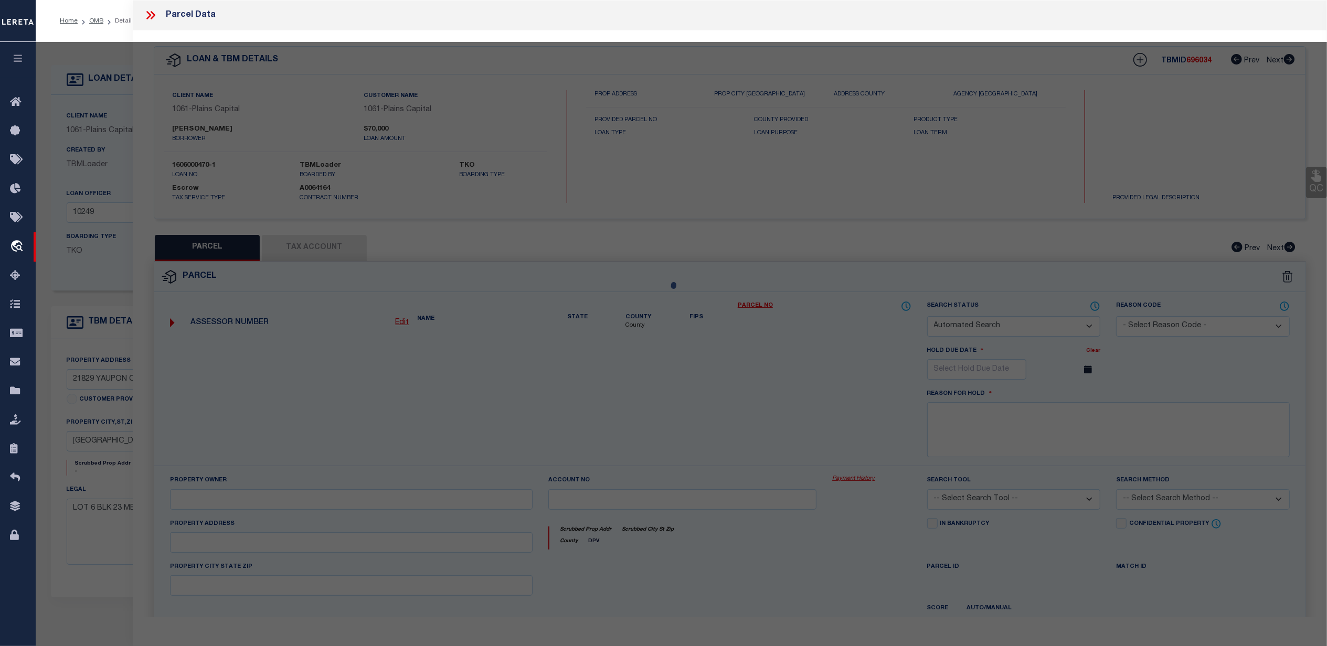
checkbox input "false"
select select "BP"
type input "[PERSON_NAME] & [PERSON_NAME]"
type input "[STREET_ADDRESS]"
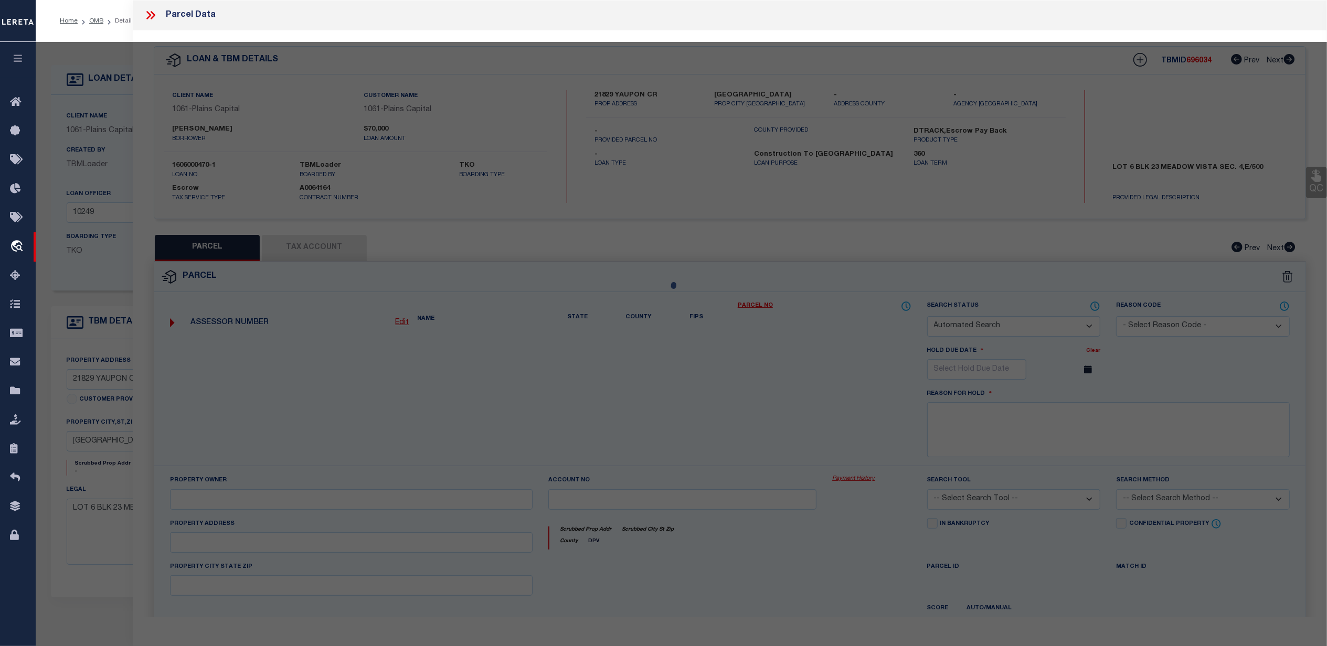
checkbox input "false"
type input "[GEOGRAPHIC_DATA] TX 77064"
type textarea "LT 6 BLK 23 MEADOW VISTA SEC 4"
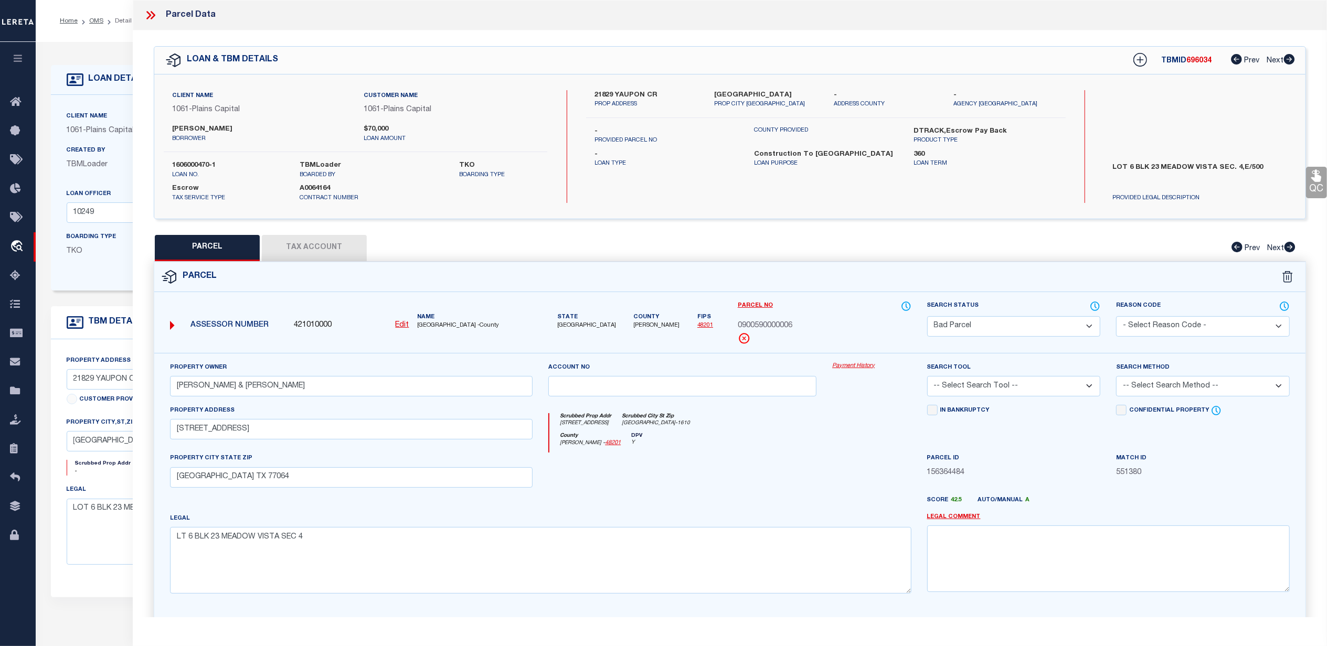
click at [294, 250] on button "Tax Account" at bounding box center [314, 248] width 105 height 26
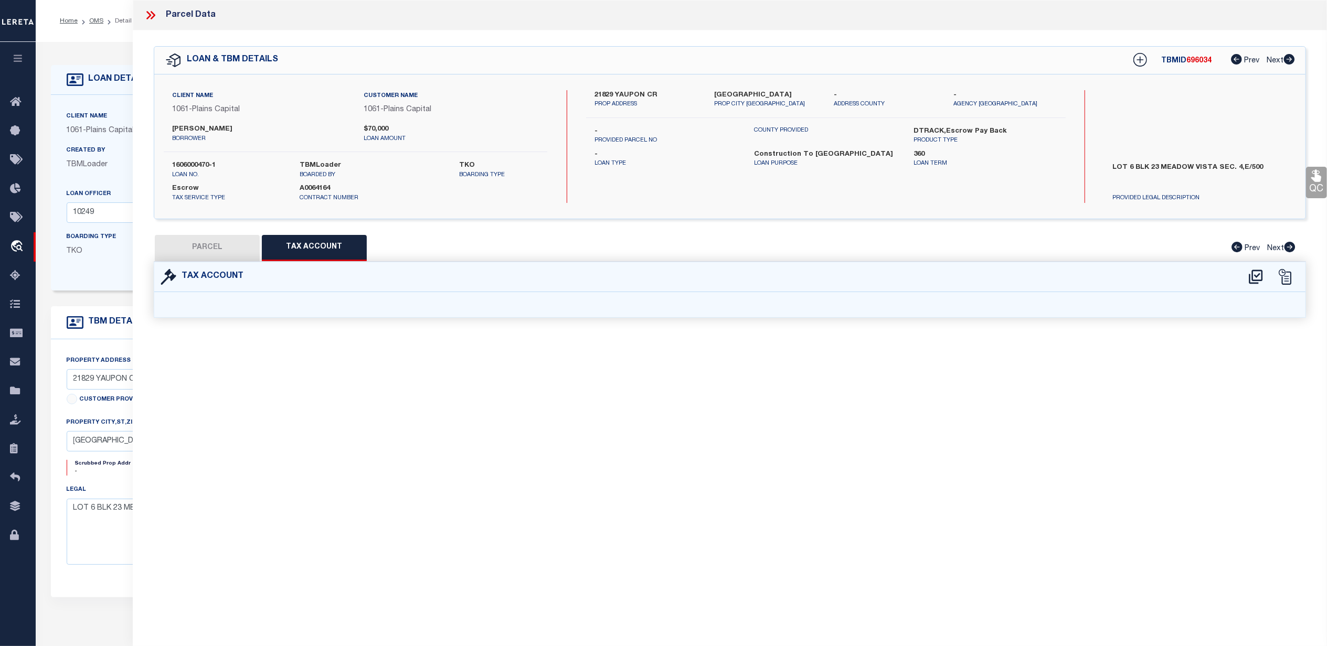
select select "100"
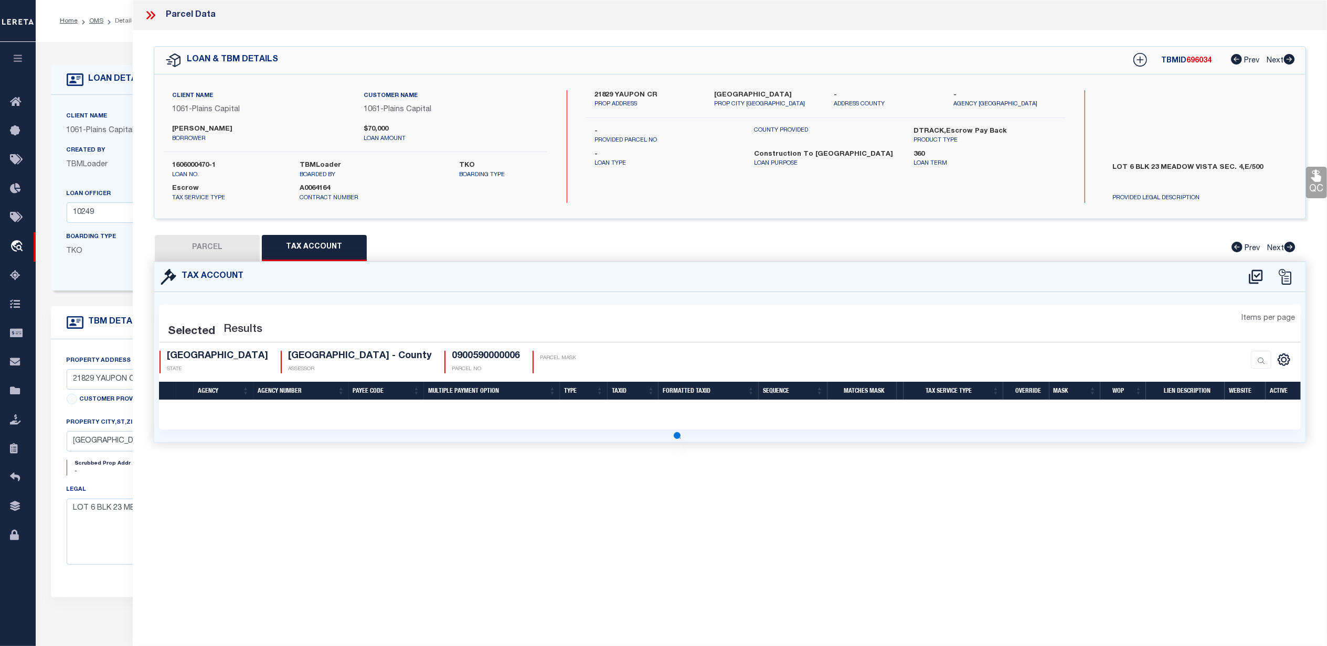
select select "100"
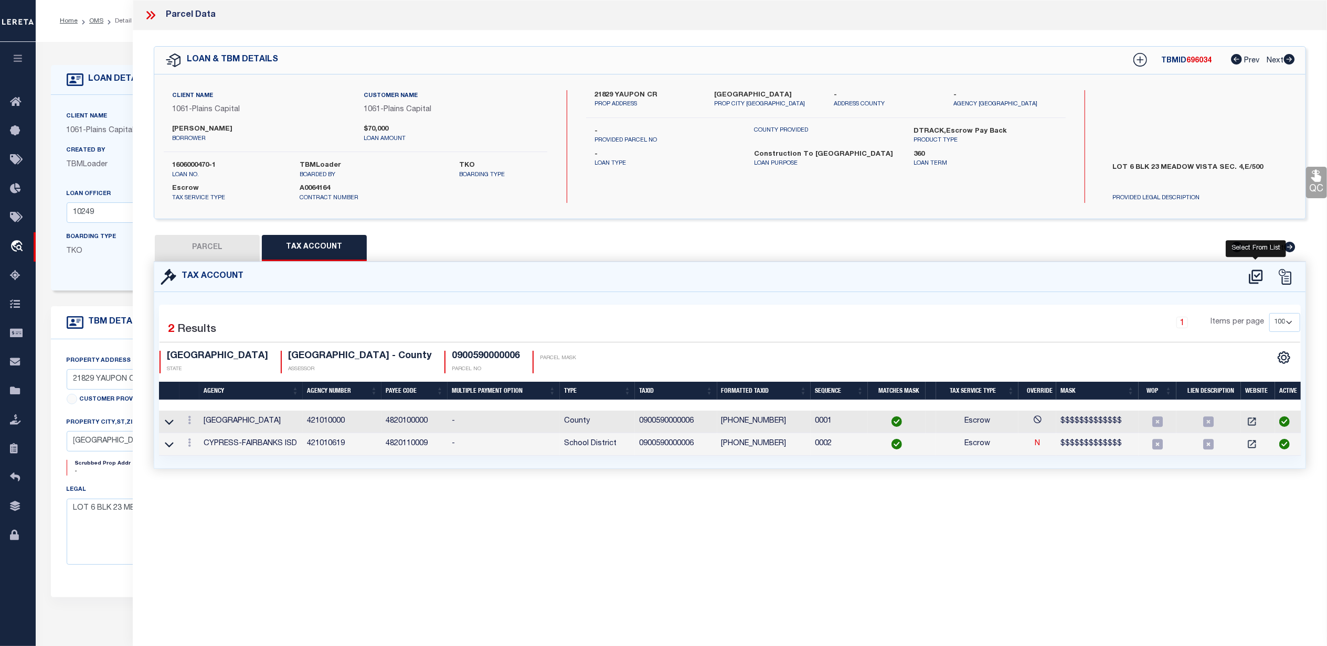
click at [1255, 276] on icon at bounding box center [1256, 277] width 14 height 14
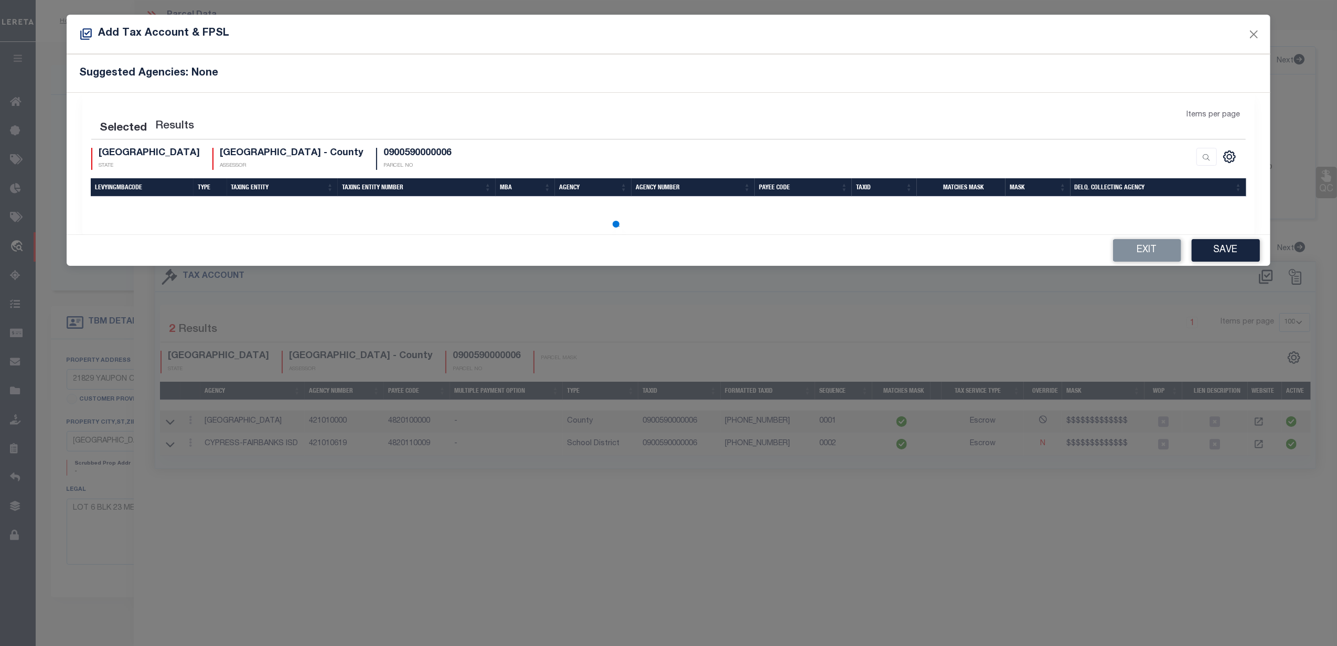
select select "100"
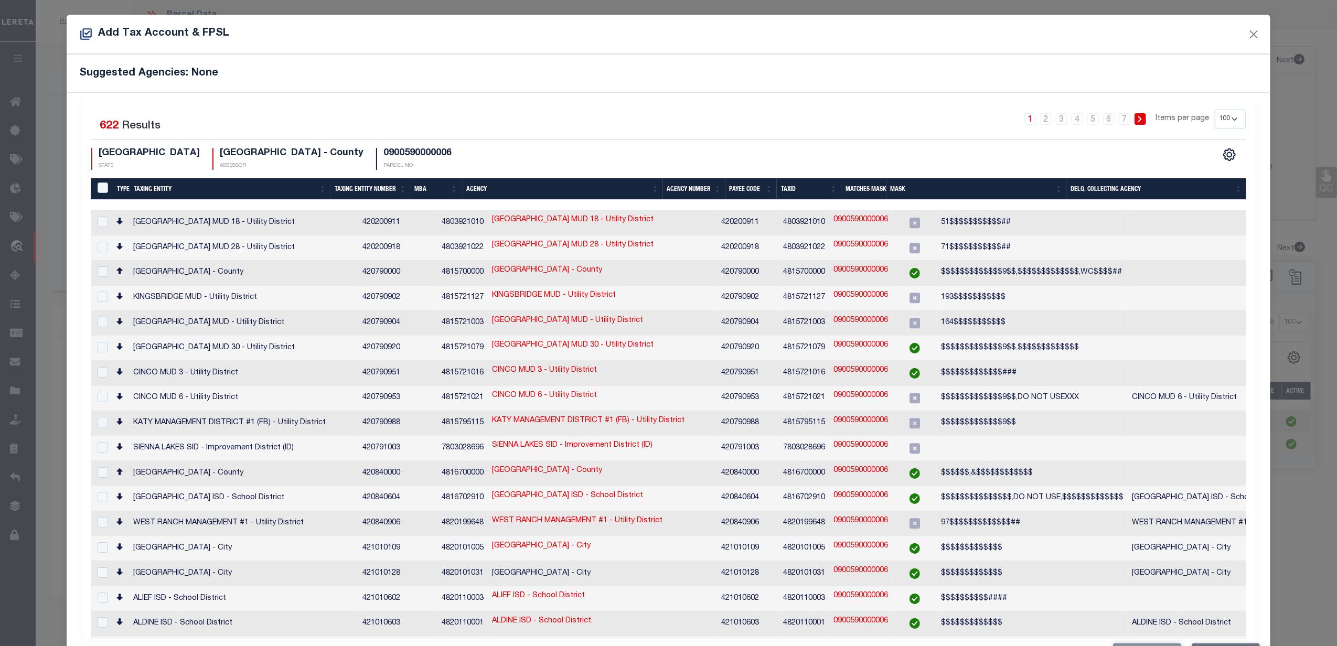
click at [374, 190] on th "Taxing Entity Number" at bounding box center [370, 189] width 80 height 22
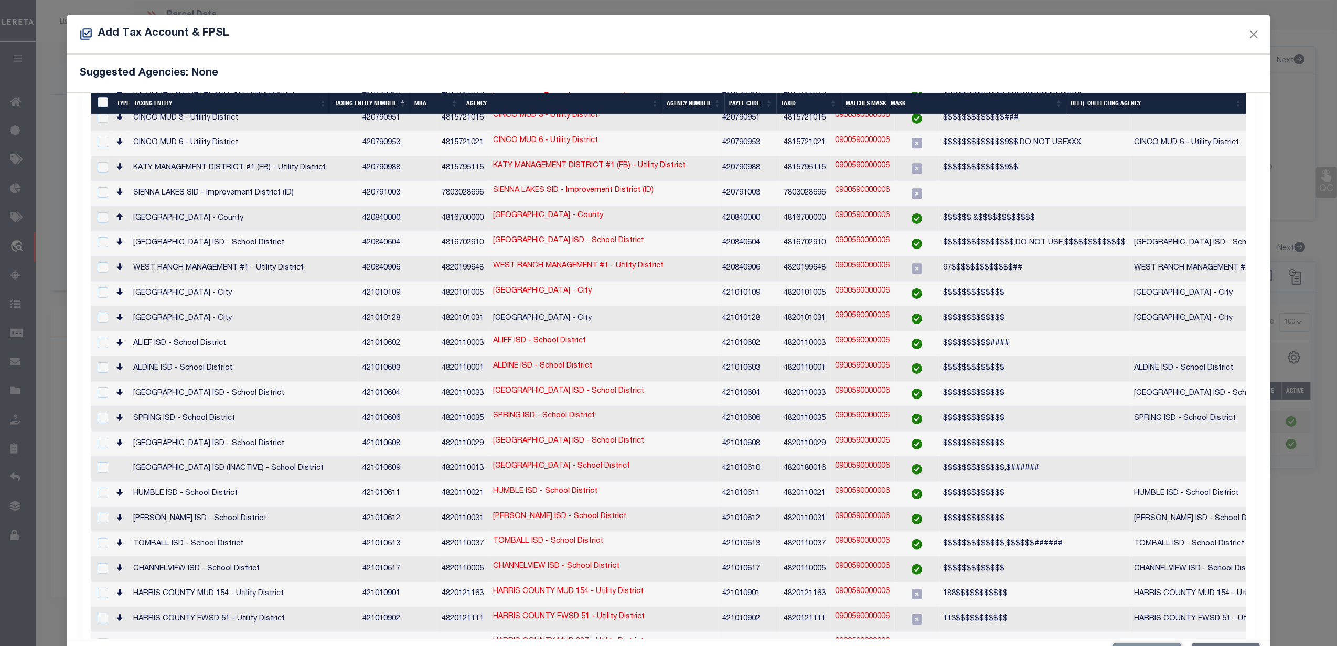
scroll to position [280, 0]
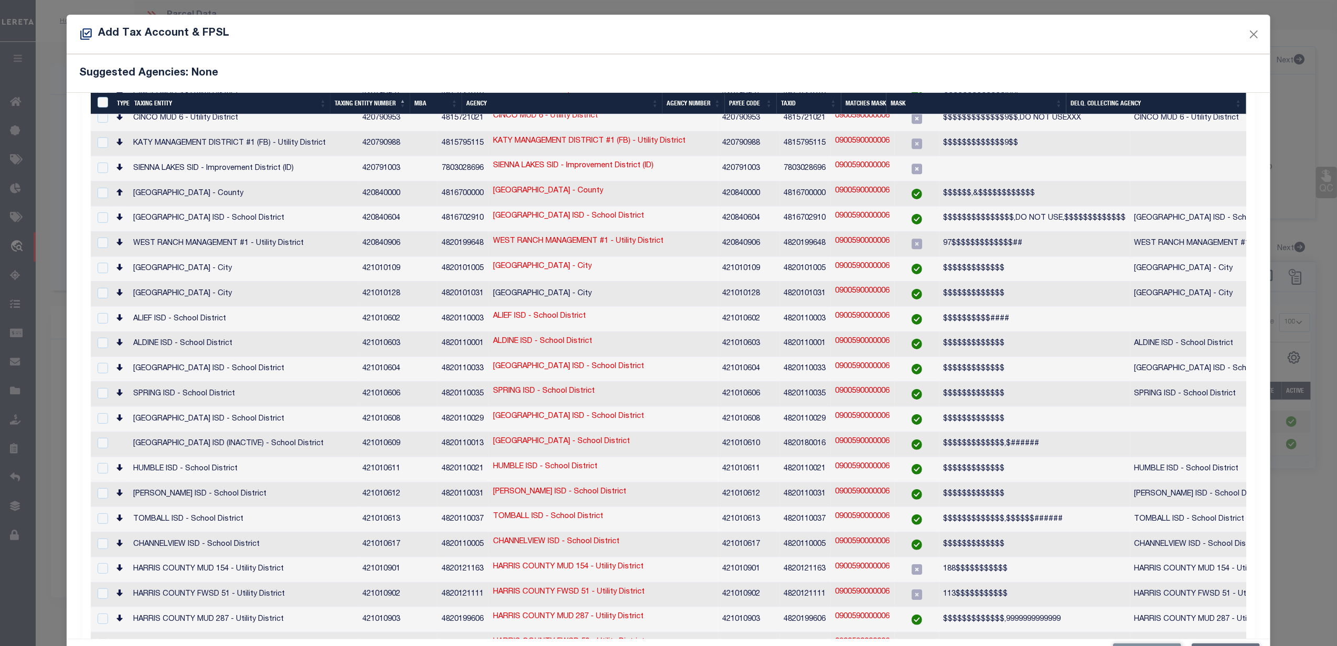
click at [687, 105] on th "Agency Number" at bounding box center [694, 104] width 62 height 22
drag, startPoint x: 374, startPoint y: 417, endPoint x: 313, endPoint y: 413, distance: 61.5
click at [313, 432] on tr "[GEOGRAPHIC_DATA] ISD (INACTIVE) - School District 421010609 4820110013 [GEOGRA…" at bounding box center [725, 444] width 1268 height 25
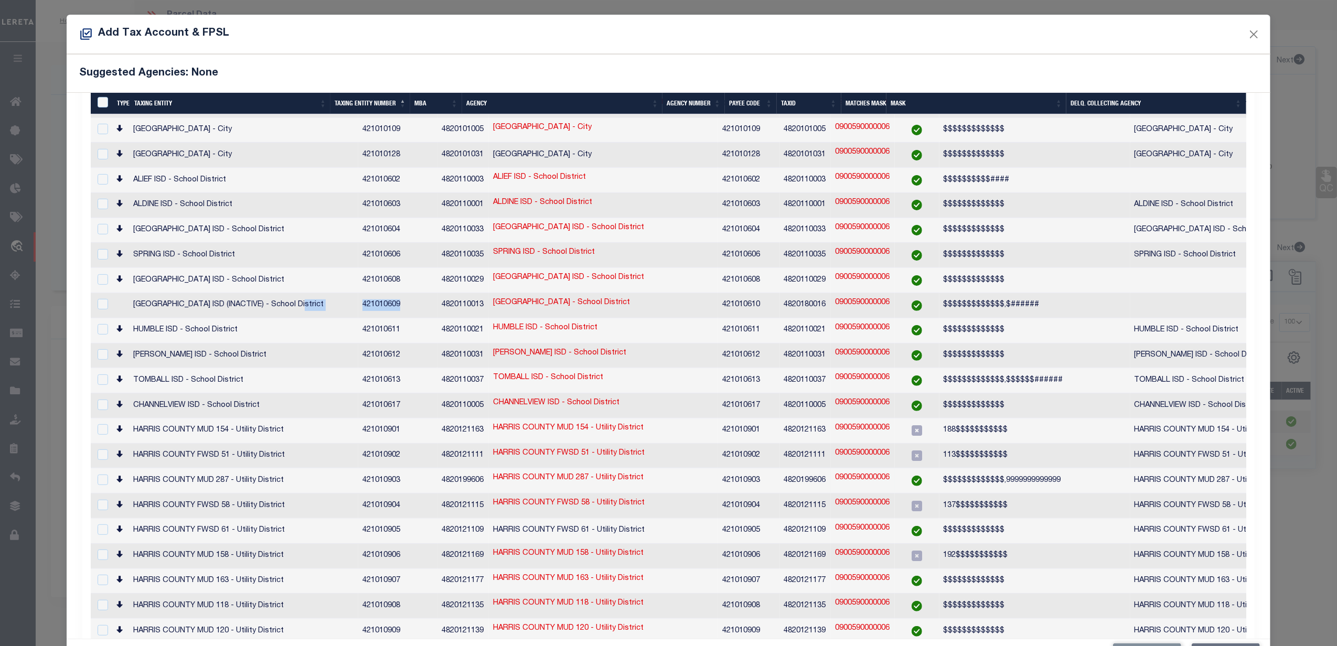
scroll to position [420, 0]
